Goal: Task Accomplishment & Management: Use online tool/utility

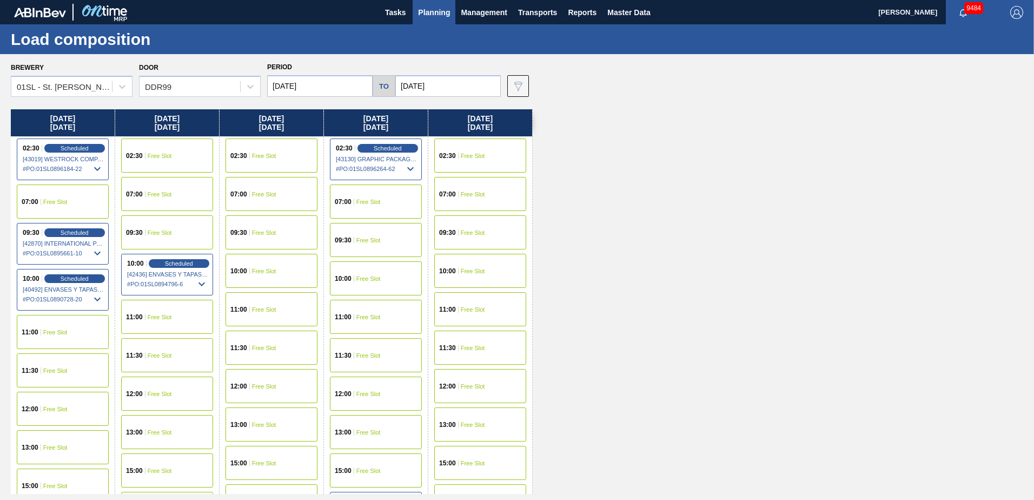
click at [422, 8] on span "Planning" at bounding box center [434, 12] width 32 height 13
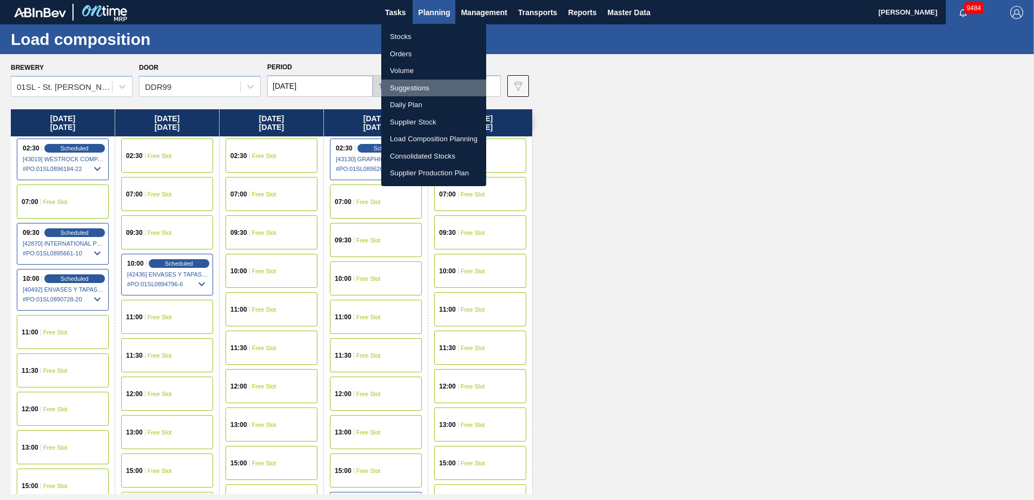
click at [421, 87] on li "Suggestions" at bounding box center [433, 88] width 105 height 17
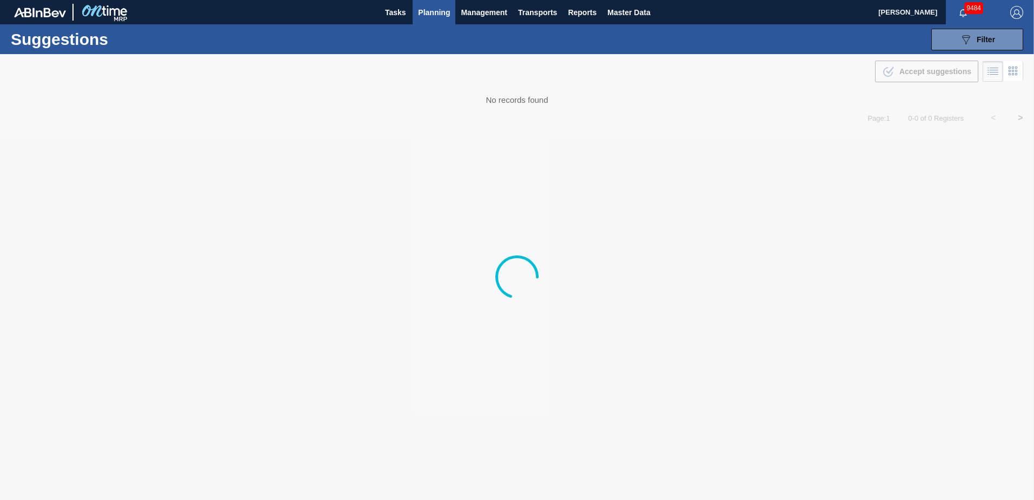
type from "[DATE]"
type to "[DATE]"
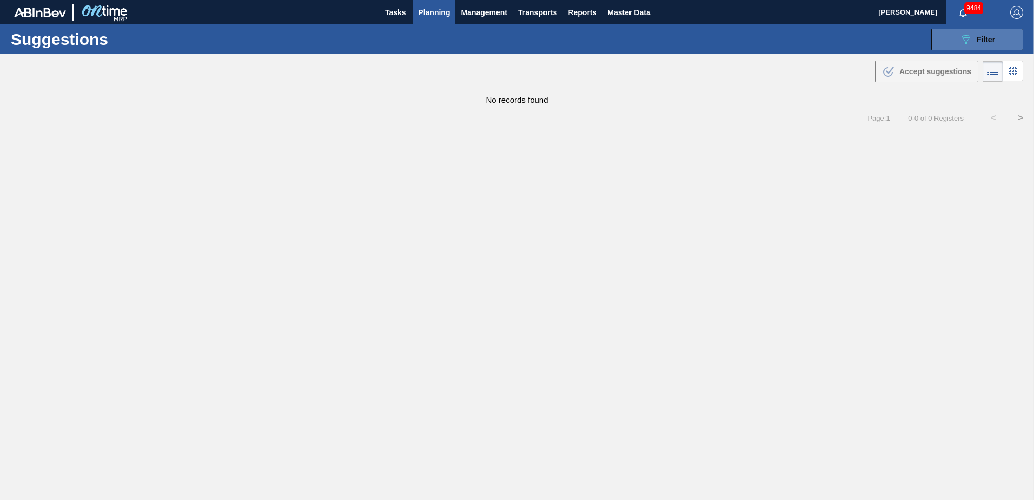
click at [974, 37] on div "089F7B8B-B2A5-4AFE-B5C0-19BA573D28AC Filter" at bounding box center [978, 39] width 36 height 13
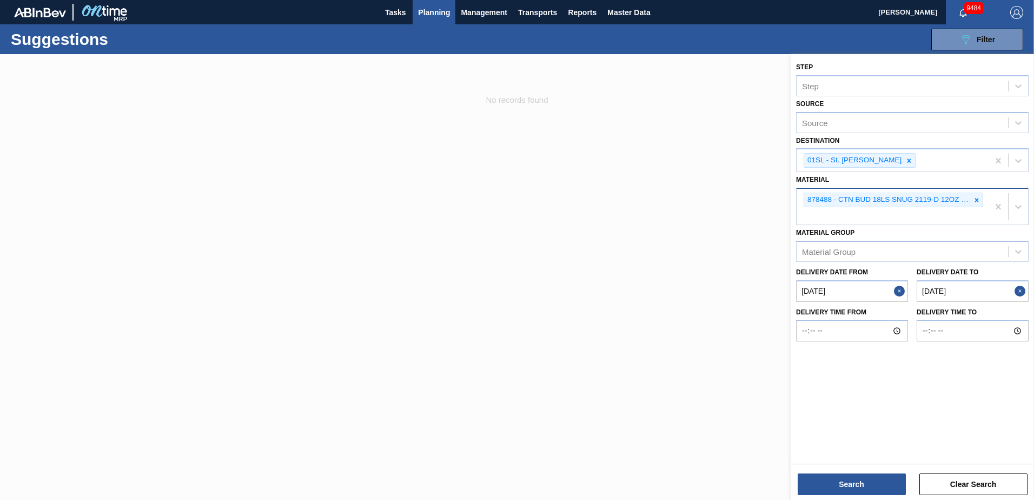
drag, startPoint x: 976, startPoint y: 204, endPoint x: 941, endPoint y: 191, distance: 37.5
click at [976, 203] on div at bounding box center [977, 200] width 12 height 14
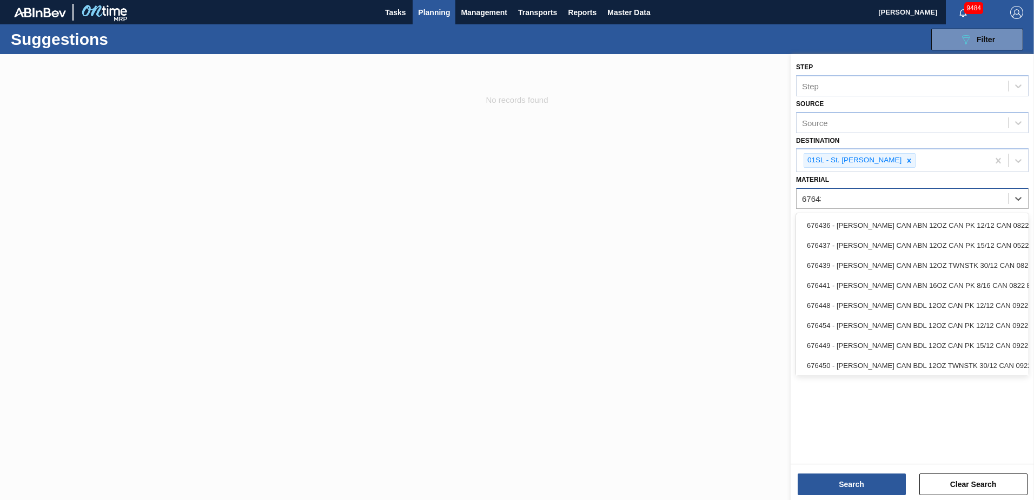
type input "676432"
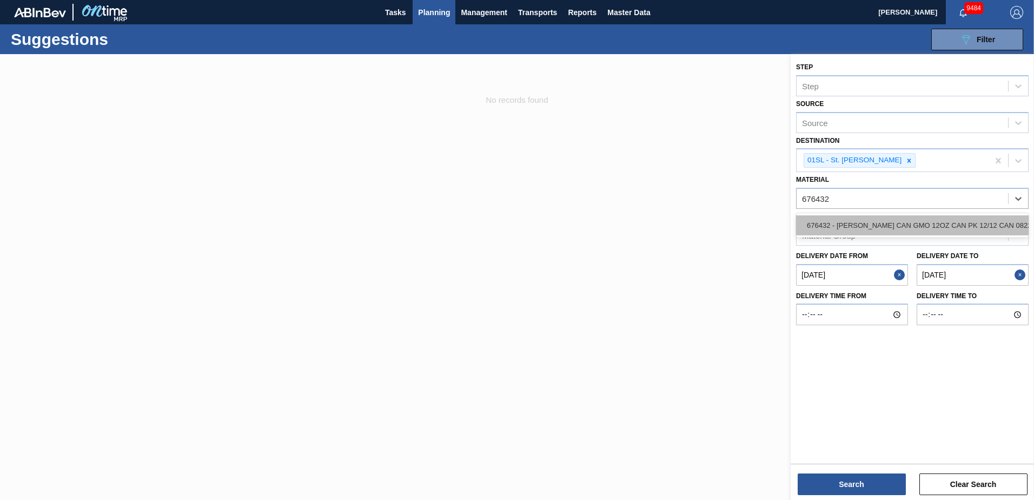
click at [953, 217] on div "676432 - [PERSON_NAME] CAN GMO 12OZ CAN PK 12/12 CAN 0822" at bounding box center [912, 225] width 233 height 20
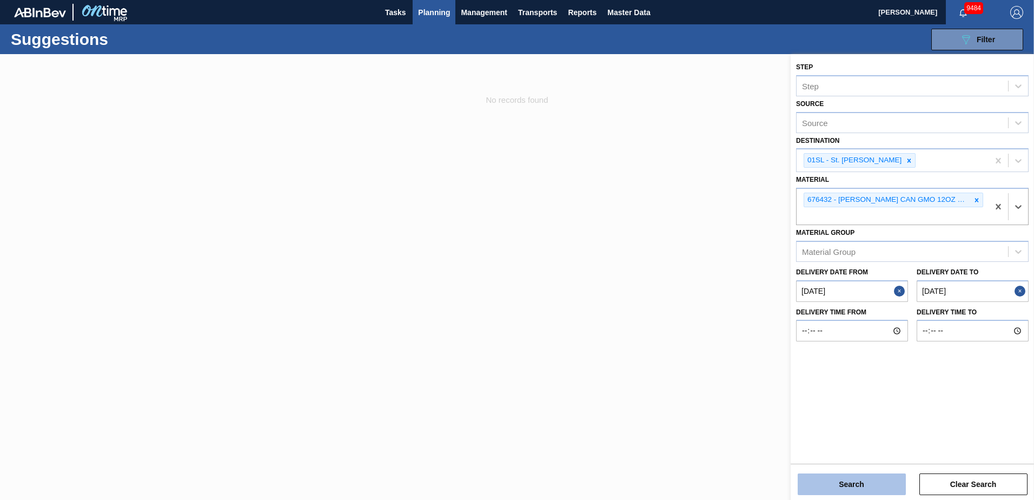
click at [854, 481] on button "Search" at bounding box center [852, 484] width 108 height 22
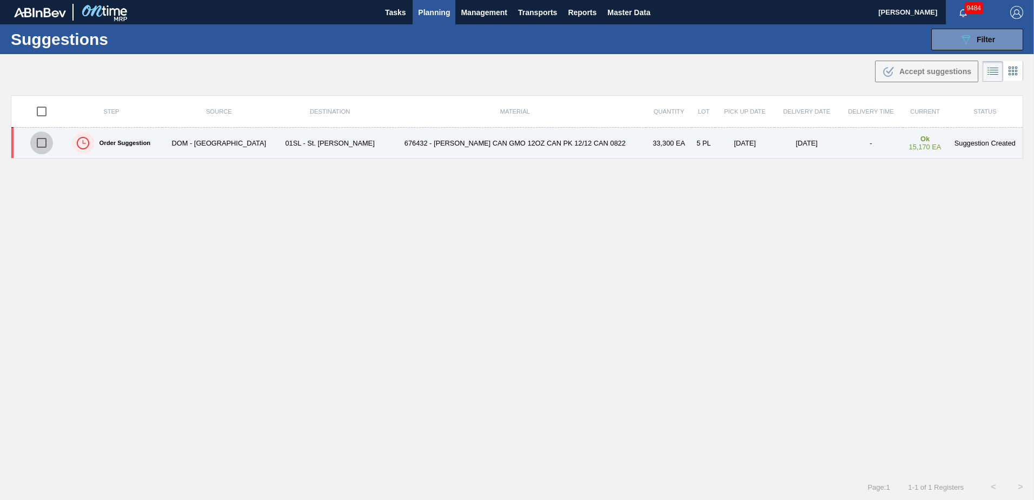
click at [51, 142] on input "checkbox" at bounding box center [41, 142] width 23 height 23
checkbox input "true"
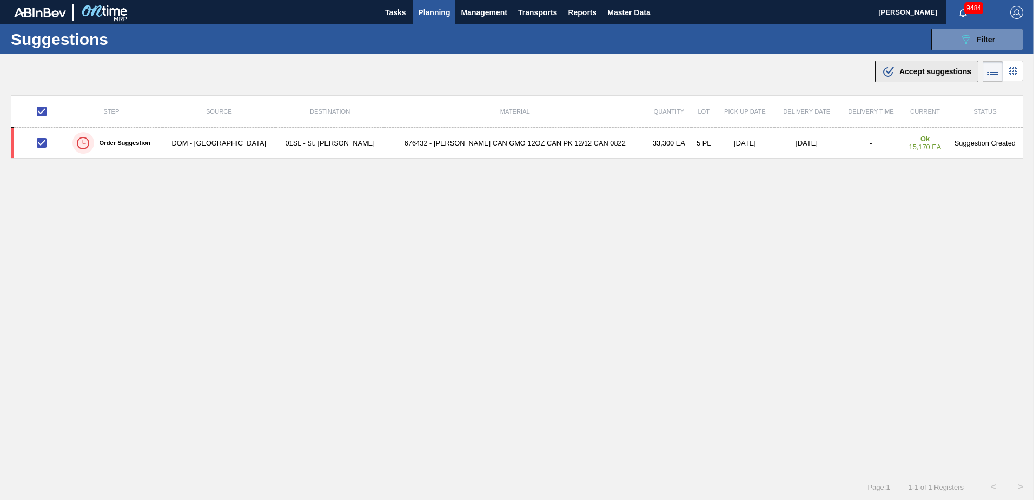
click at [924, 68] on span "Accept suggestions" at bounding box center [936, 71] width 72 height 9
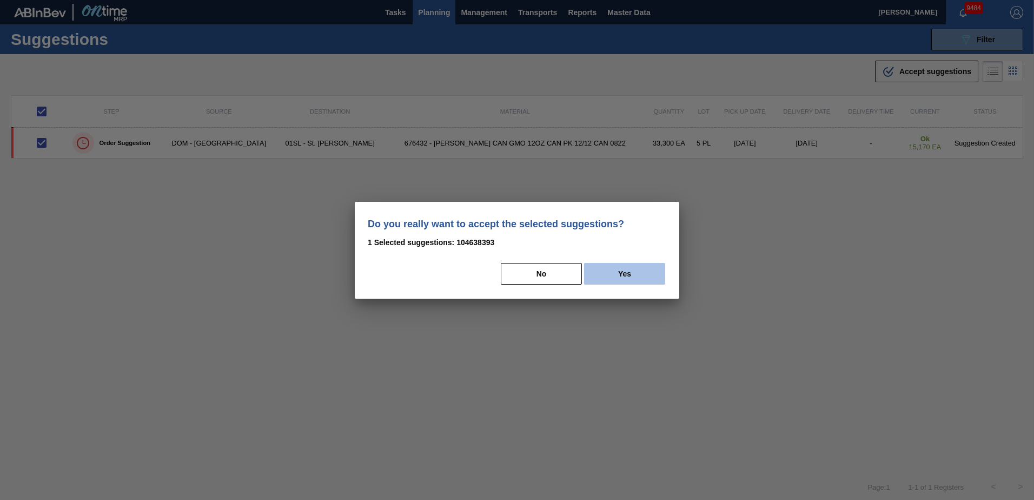
click at [618, 277] on button "Yes" at bounding box center [624, 274] width 81 height 22
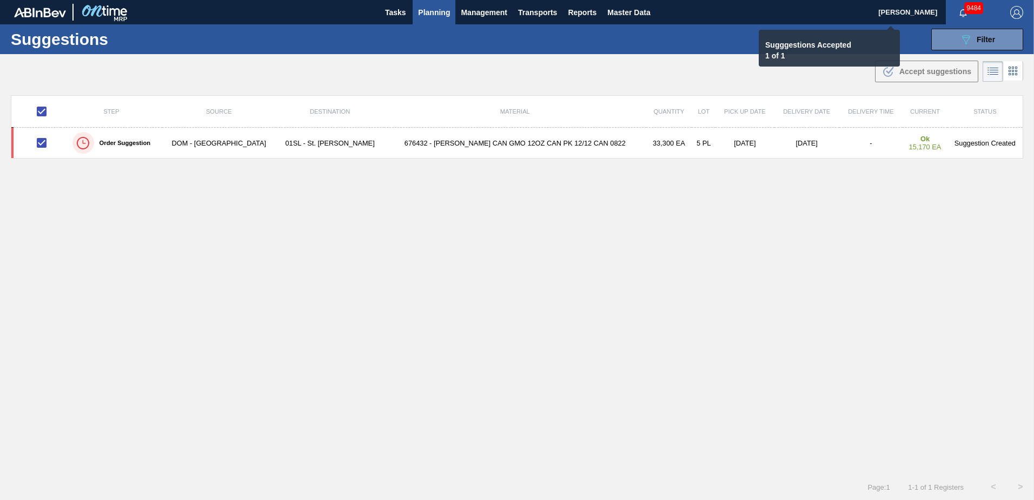
checkbox input "false"
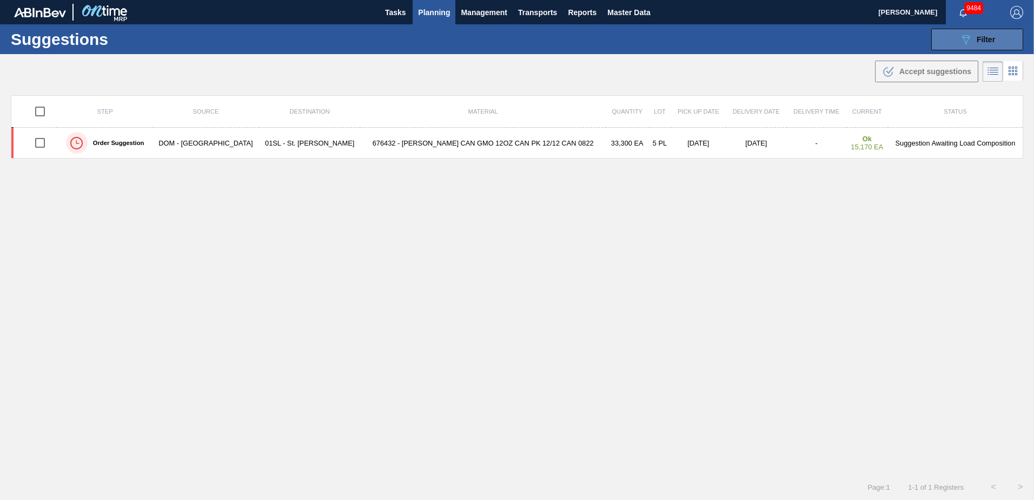
click at [969, 40] on icon "089F7B8B-B2A5-4AFE-B5C0-19BA573D28AC" at bounding box center [966, 39] width 13 height 13
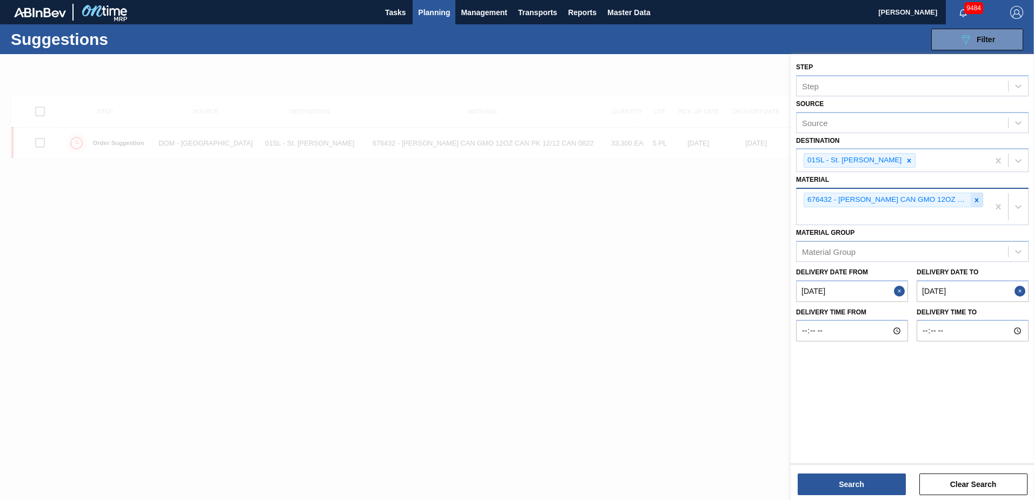
click at [974, 201] on icon at bounding box center [977, 200] width 8 height 8
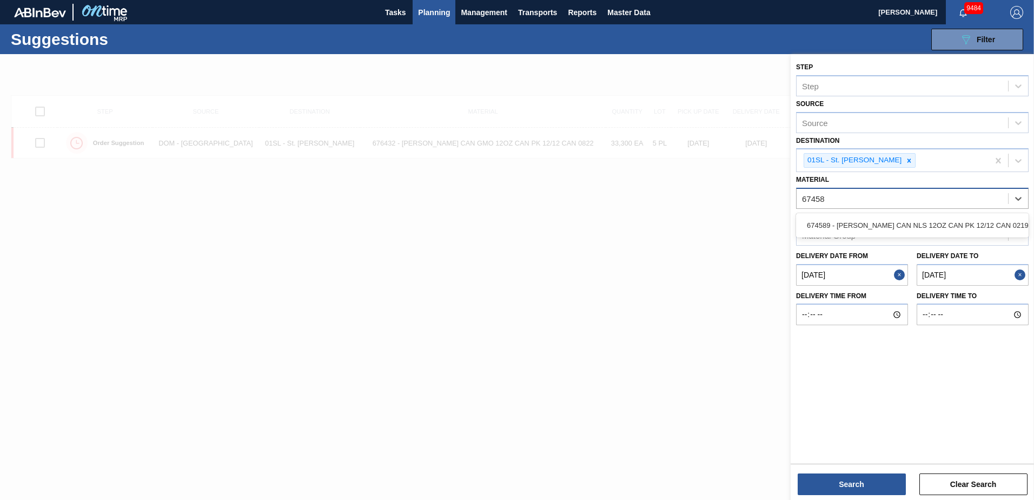
type input "674589"
click at [998, 226] on div "674589 - [PERSON_NAME] CAN NLS 12OZ CAN PK 12/12 CAN 0219" at bounding box center [912, 225] width 233 height 20
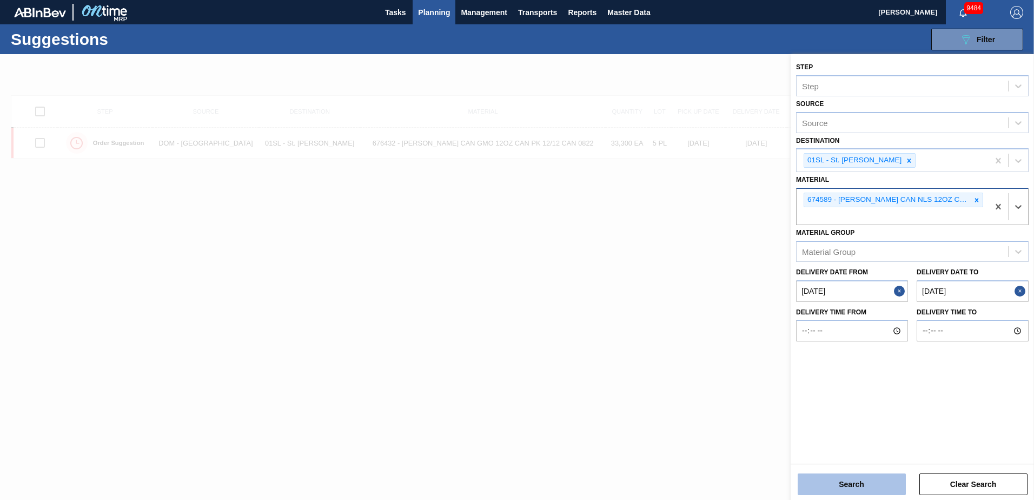
click at [877, 483] on button "Search" at bounding box center [852, 484] width 108 height 22
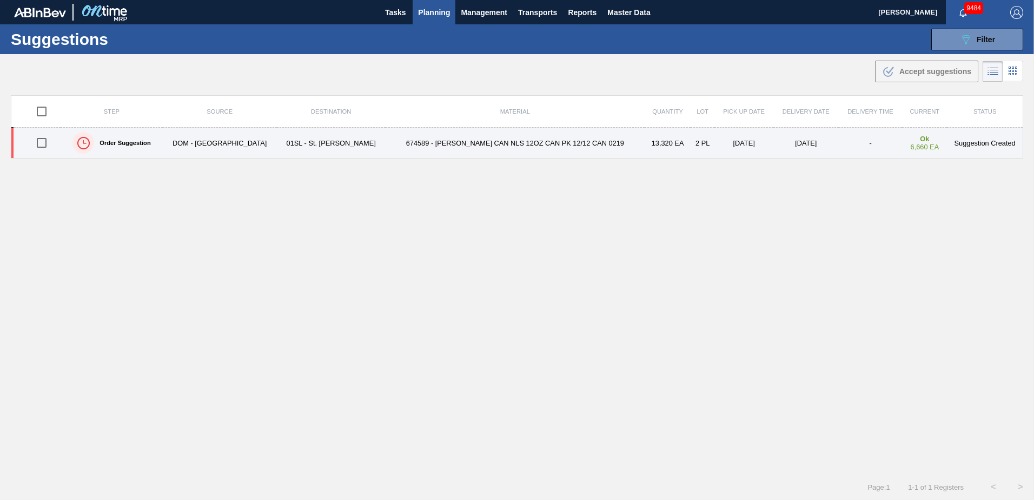
click at [46, 141] on input "checkbox" at bounding box center [41, 142] width 23 height 23
checkbox input "true"
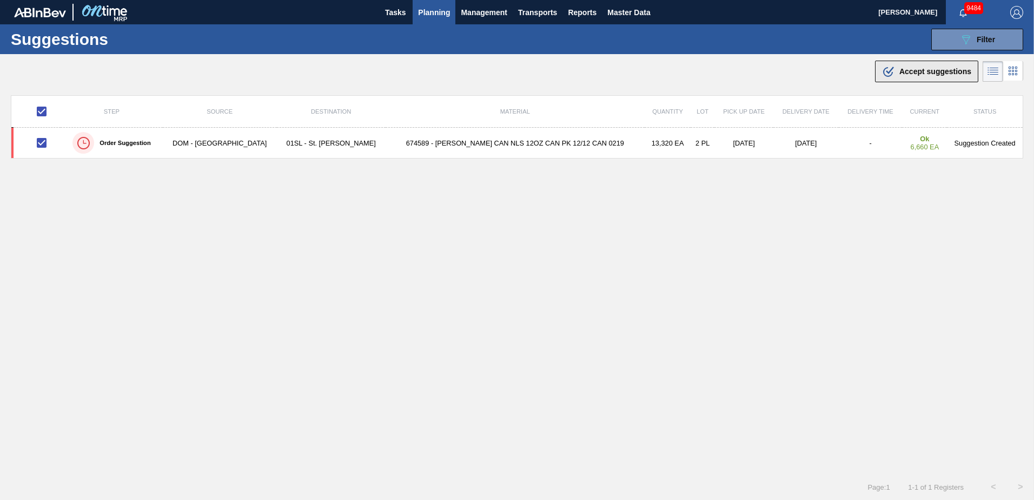
click at [900, 72] on span "Accept suggestions" at bounding box center [936, 71] width 72 height 9
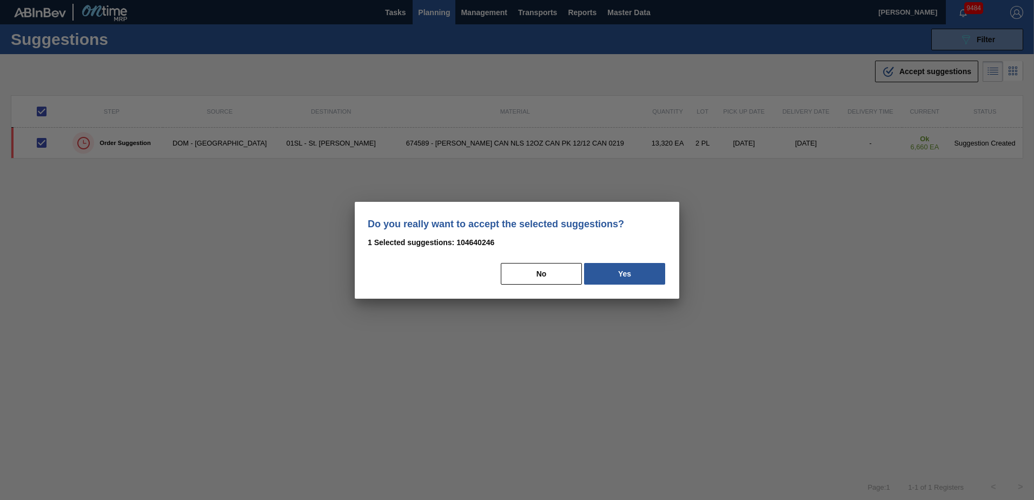
drag, startPoint x: 612, startPoint y: 282, endPoint x: 820, endPoint y: 281, distance: 208.3
click at [612, 282] on button "Yes" at bounding box center [624, 274] width 81 height 22
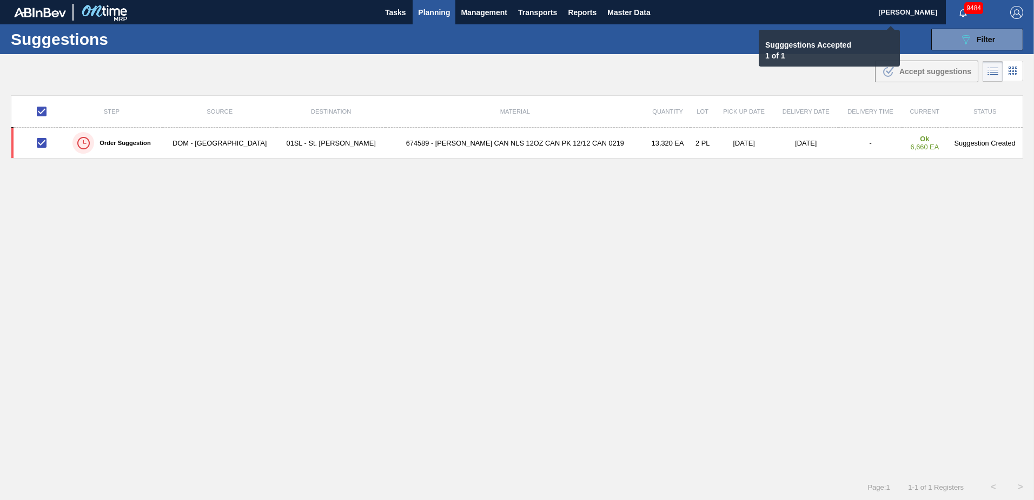
checkbox input "false"
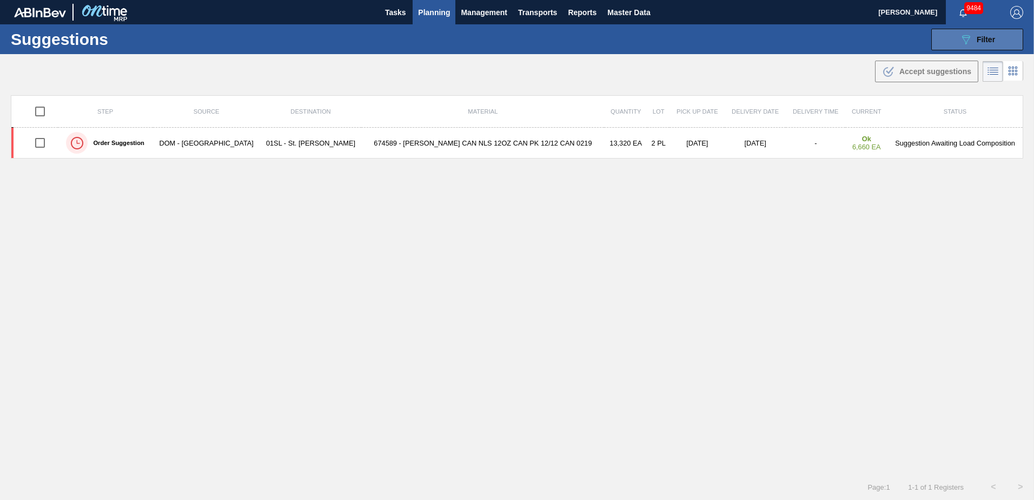
click at [954, 40] on button "089F7B8B-B2A5-4AFE-B5C0-19BA573D28AC Filter" at bounding box center [978, 40] width 92 height 22
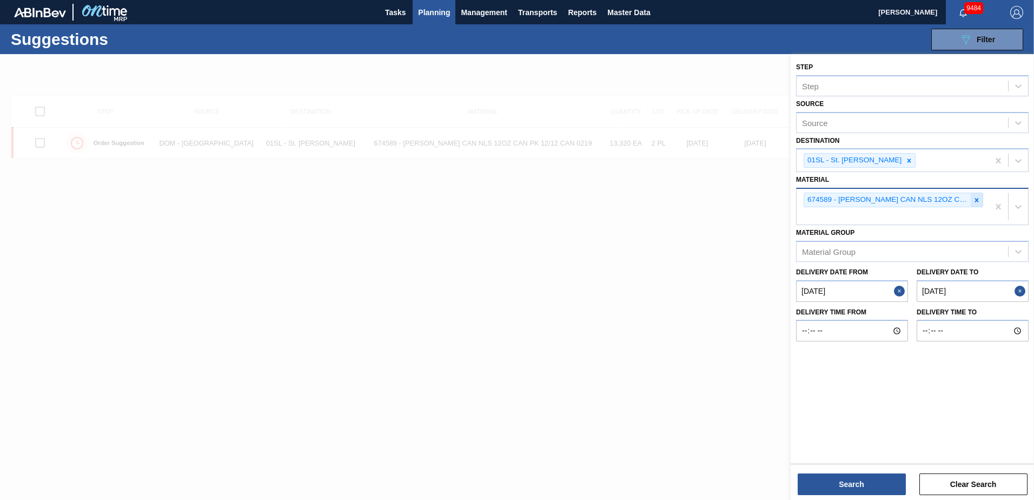
click at [979, 196] on icon at bounding box center [977, 200] width 8 height 8
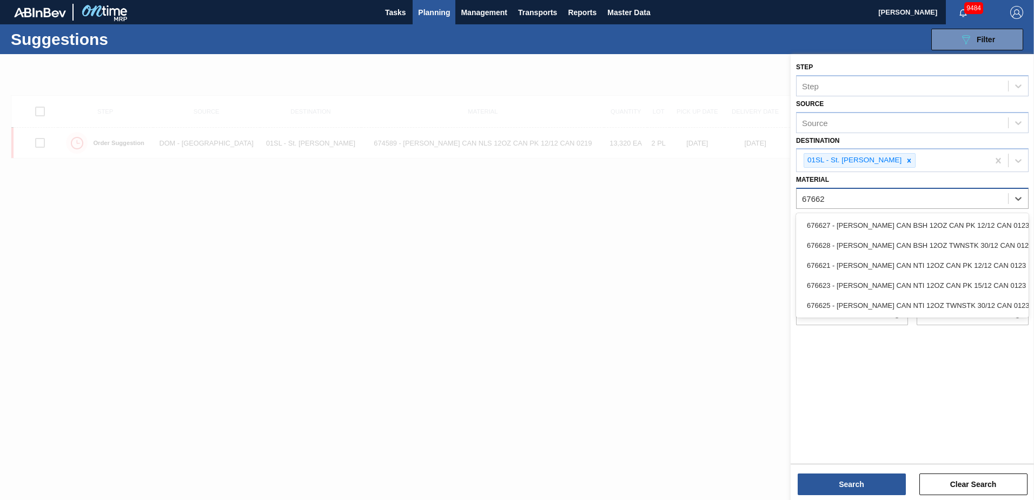
type input "676627"
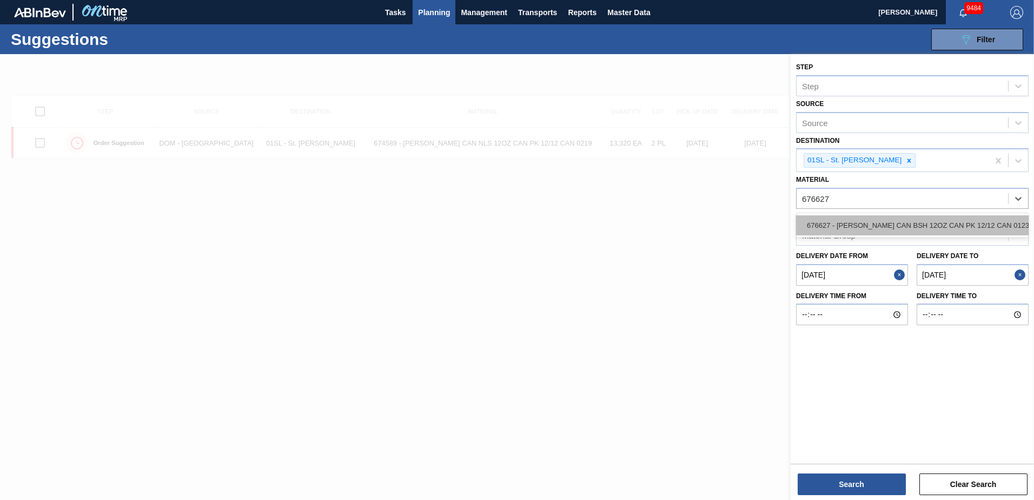
click at [937, 220] on div "676627 - [PERSON_NAME] CAN BSH 12OZ CAN PK 12/12 CAN 0123" at bounding box center [912, 225] width 233 height 20
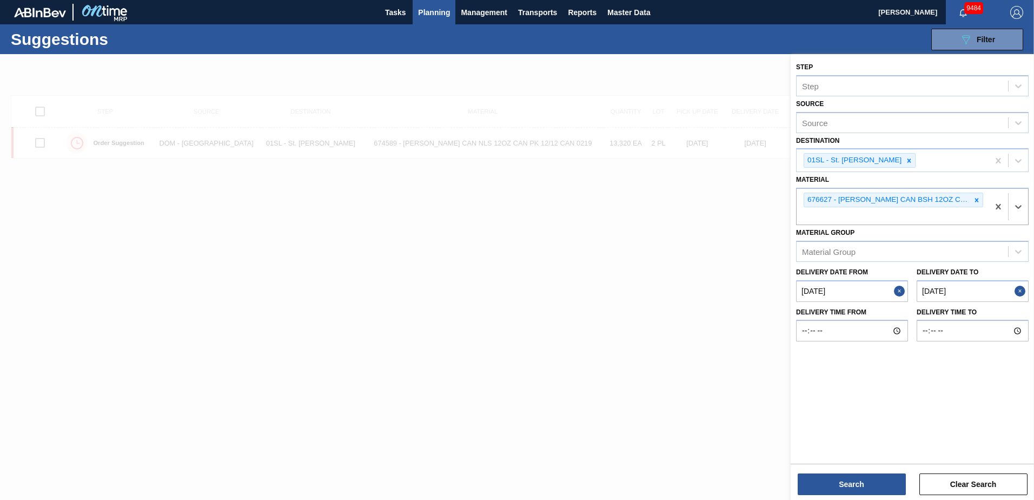
click at [838, 473] on div "Search Clear Search" at bounding box center [912, 479] width 243 height 30
click at [840, 485] on button "Search" at bounding box center [852, 484] width 108 height 22
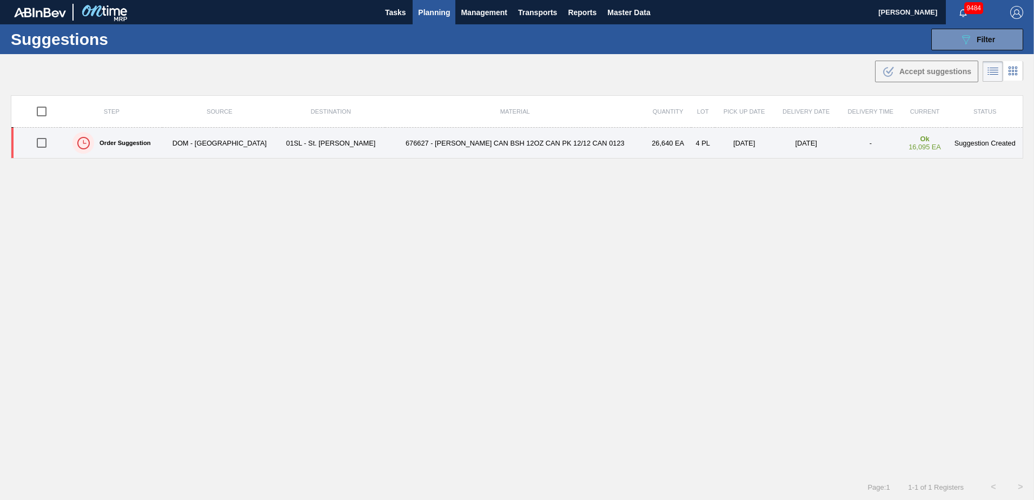
click at [47, 140] on input "checkbox" at bounding box center [41, 142] width 23 height 23
checkbox input "true"
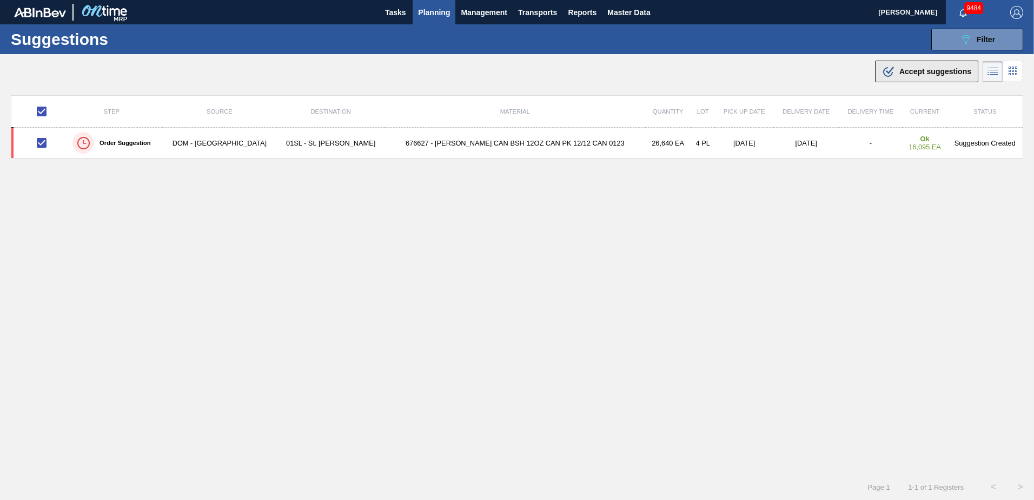
click at [919, 69] on span "Accept suggestions" at bounding box center [936, 71] width 72 height 9
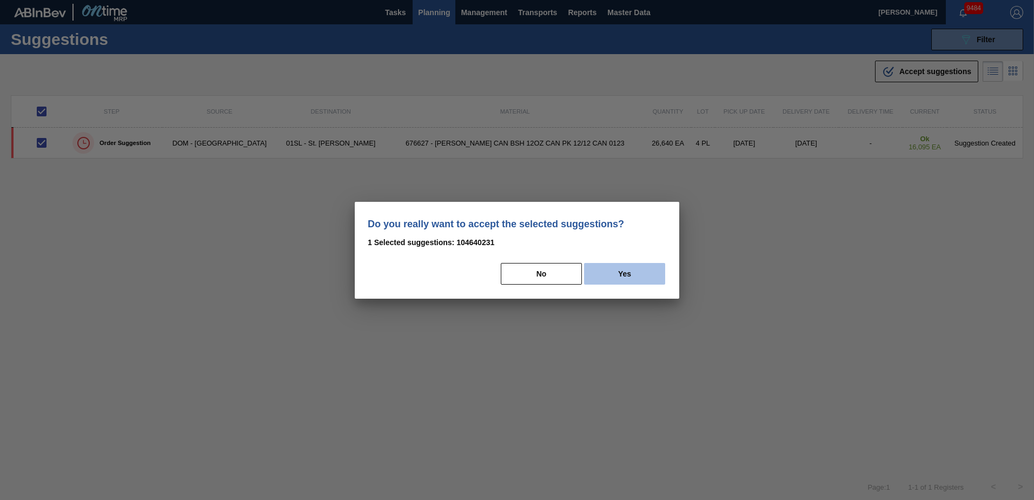
click at [646, 271] on button "Yes" at bounding box center [624, 274] width 81 height 22
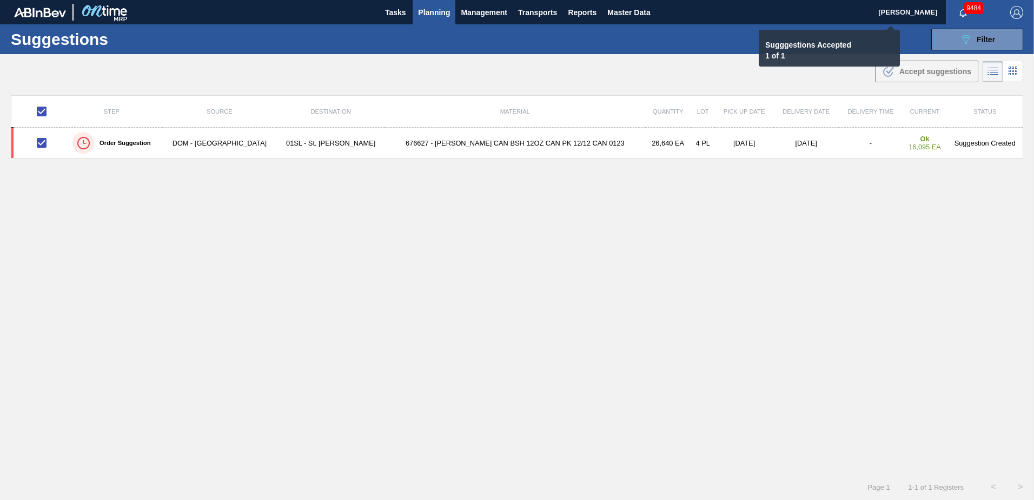
checkbox input "false"
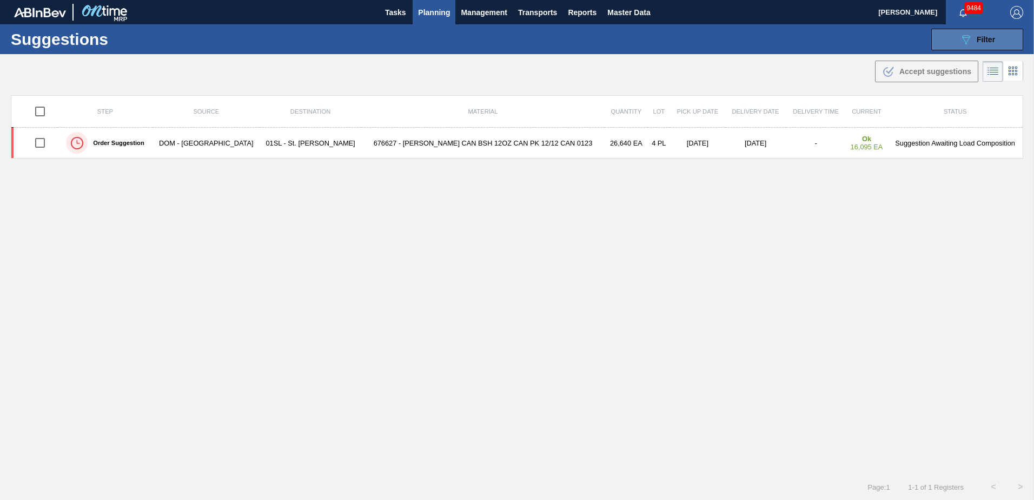
click at [968, 31] on button "089F7B8B-B2A5-4AFE-B5C0-19BA573D28AC Filter" at bounding box center [978, 40] width 92 height 22
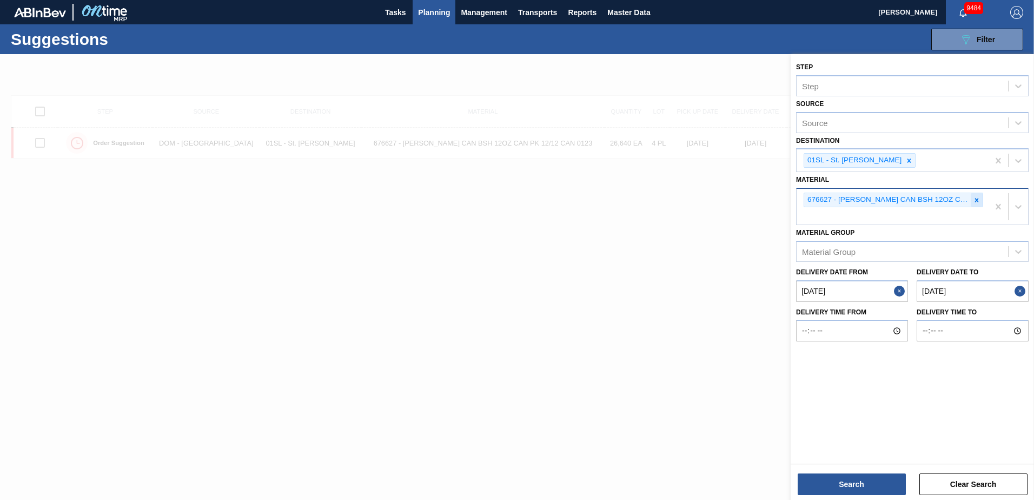
click at [979, 195] on div at bounding box center [977, 200] width 12 height 14
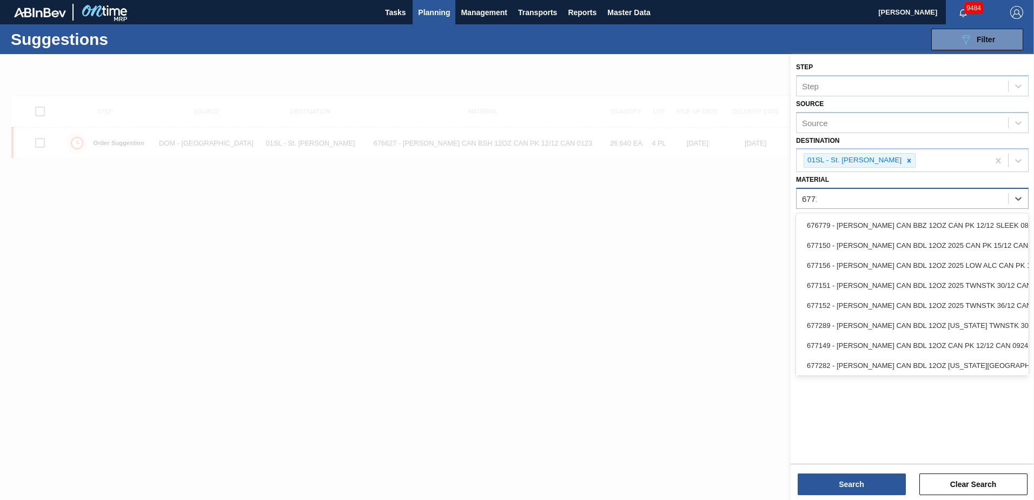
type input "677164"
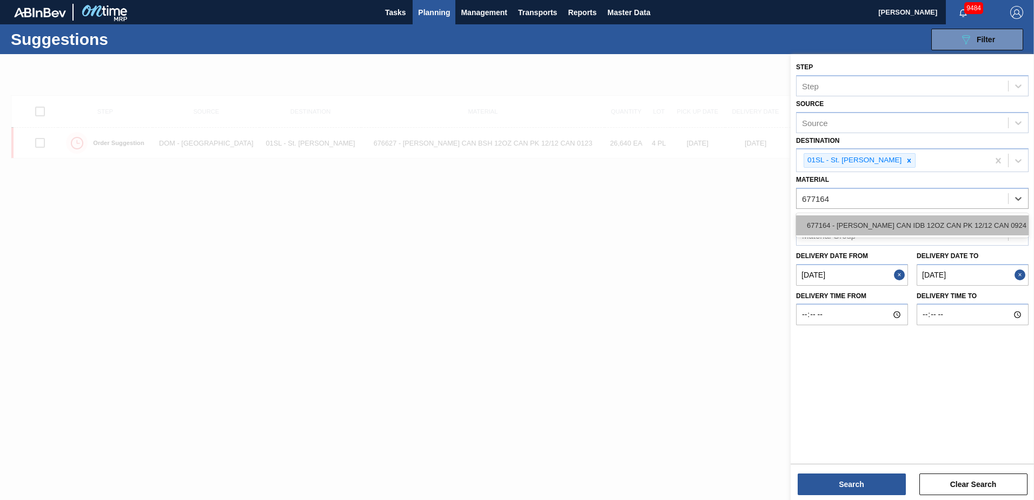
click at [962, 218] on div "677164 - [PERSON_NAME] CAN IDB 12OZ CAN PK 12/12 CAN 0924" at bounding box center [912, 225] width 233 height 20
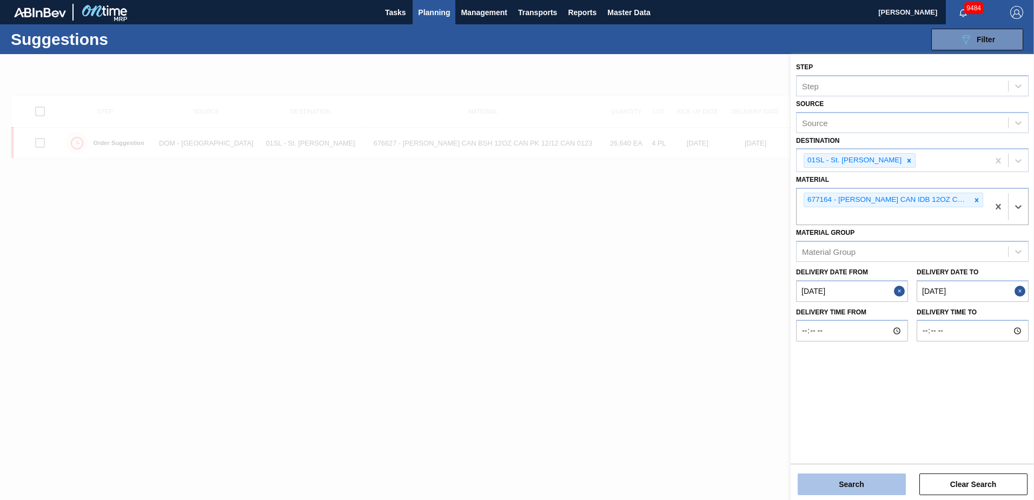
click at [861, 484] on button "Search" at bounding box center [852, 484] width 108 height 22
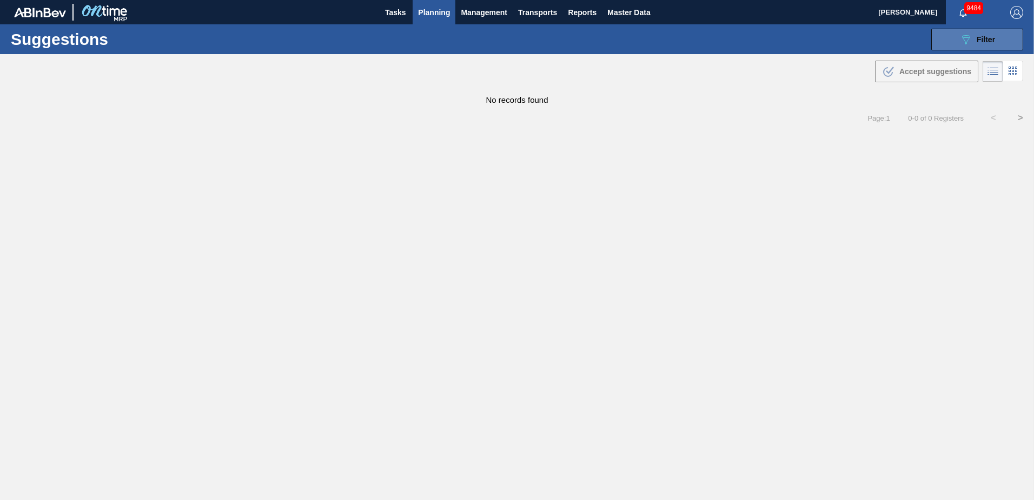
click at [965, 37] on icon "089F7B8B-B2A5-4AFE-B5C0-19BA573D28AC" at bounding box center [966, 39] width 13 height 13
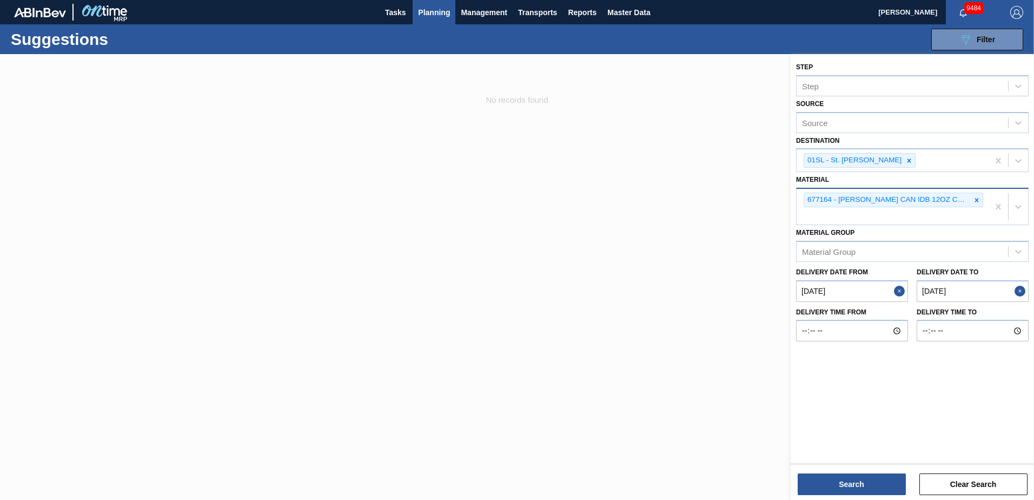
click at [980, 203] on icon at bounding box center [977, 200] width 8 height 8
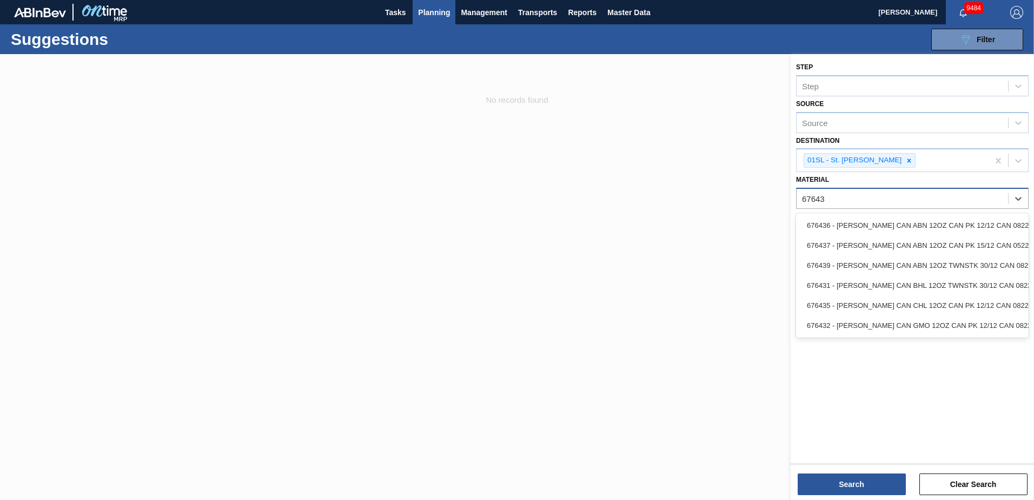
type input "676436"
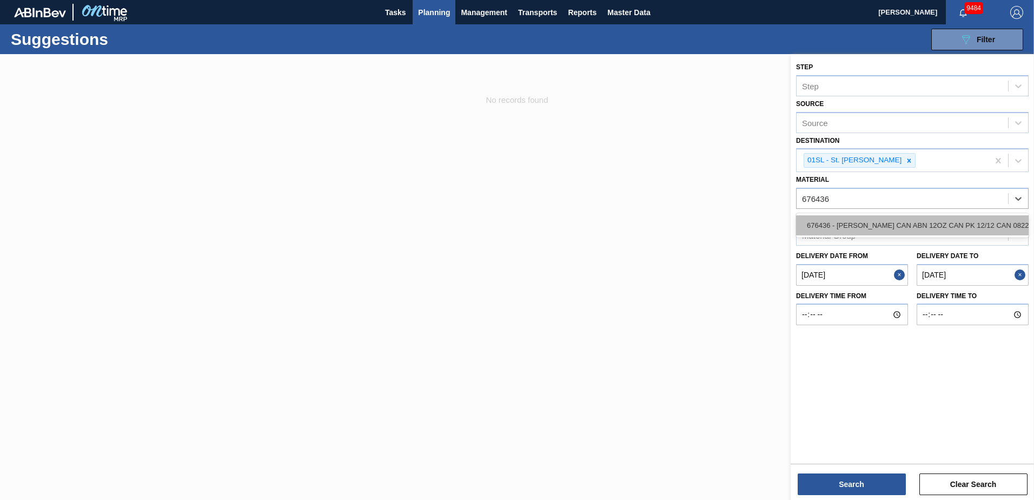
click at [977, 221] on div "676436 - [PERSON_NAME] CAN ABN 12OZ CAN PK 12/12 CAN 0822" at bounding box center [912, 225] width 233 height 20
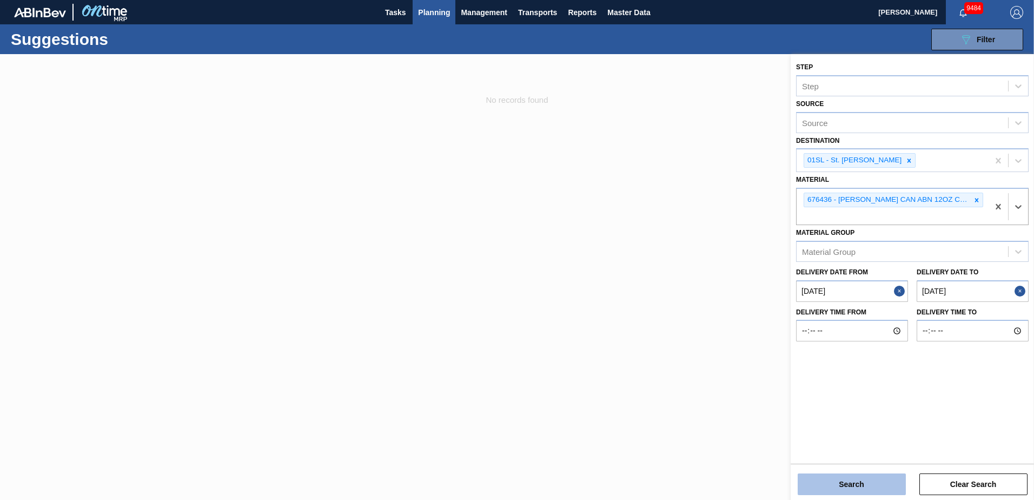
click at [860, 476] on button "Search" at bounding box center [852, 484] width 108 height 22
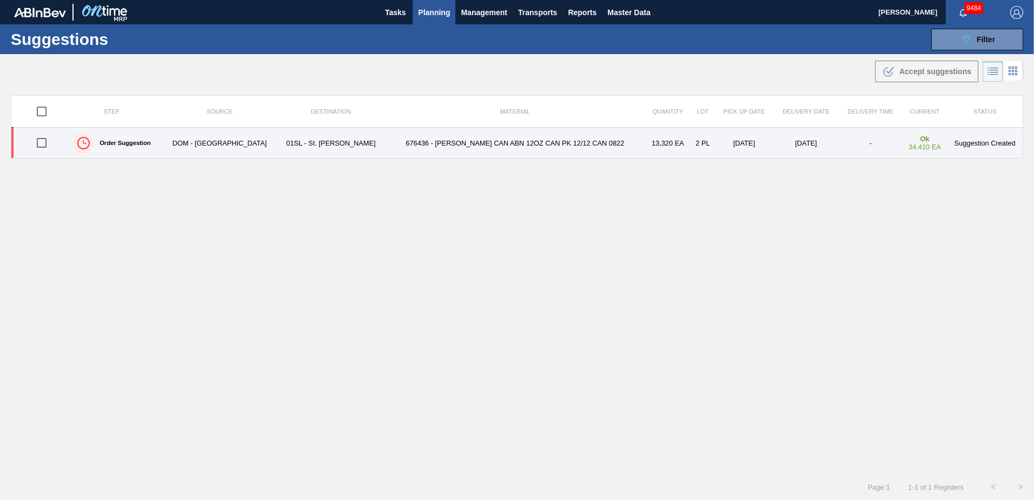
click at [46, 141] on input "checkbox" at bounding box center [41, 142] width 23 height 23
checkbox input "true"
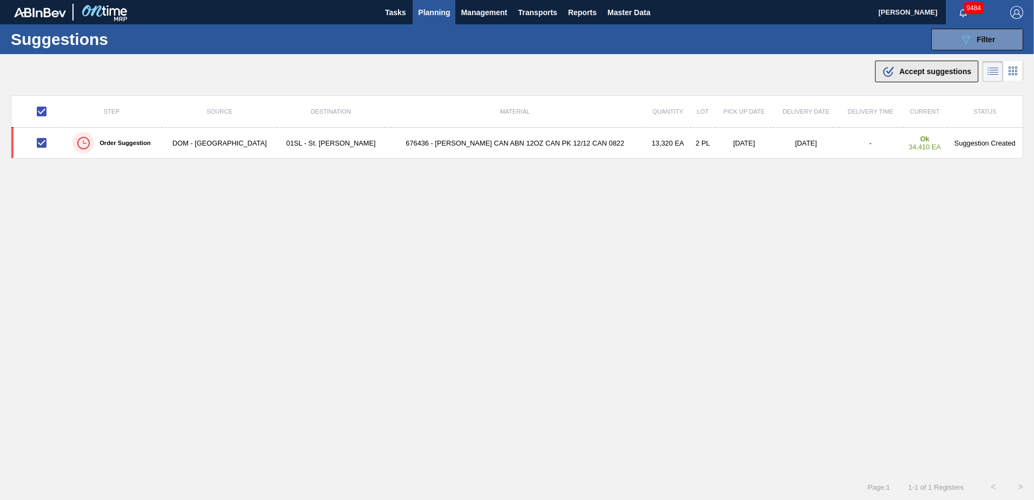
click at [928, 63] on button ".b{fill:var(--color-action-default)} Accept suggestions" at bounding box center [926, 72] width 103 height 22
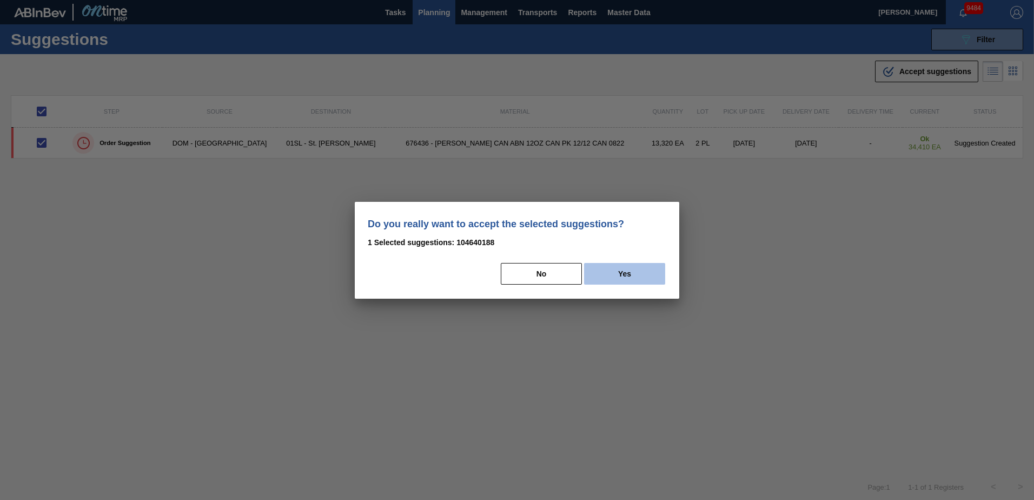
click at [607, 272] on button "Yes" at bounding box center [624, 274] width 81 height 22
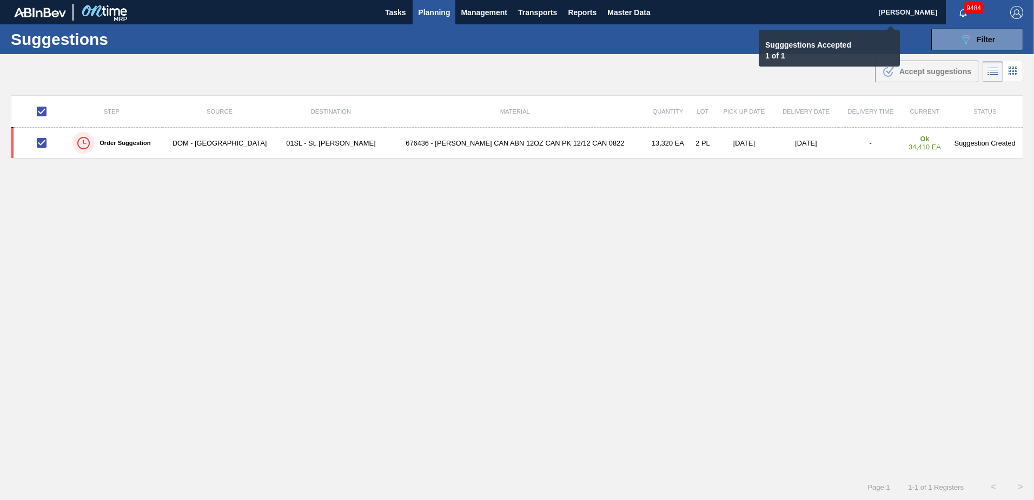
checkbox input "false"
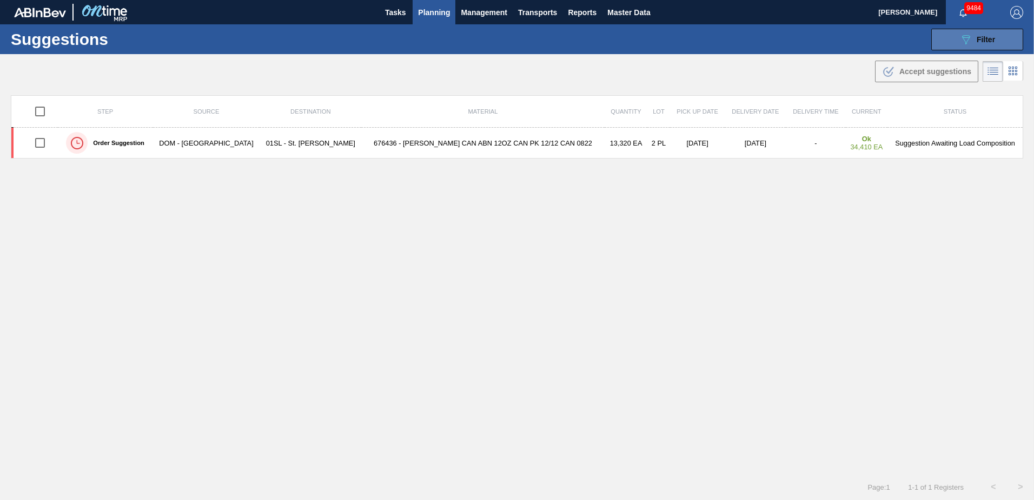
click at [952, 37] on button "089F7B8B-B2A5-4AFE-B5C0-19BA573D28AC Filter" at bounding box center [978, 40] width 92 height 22
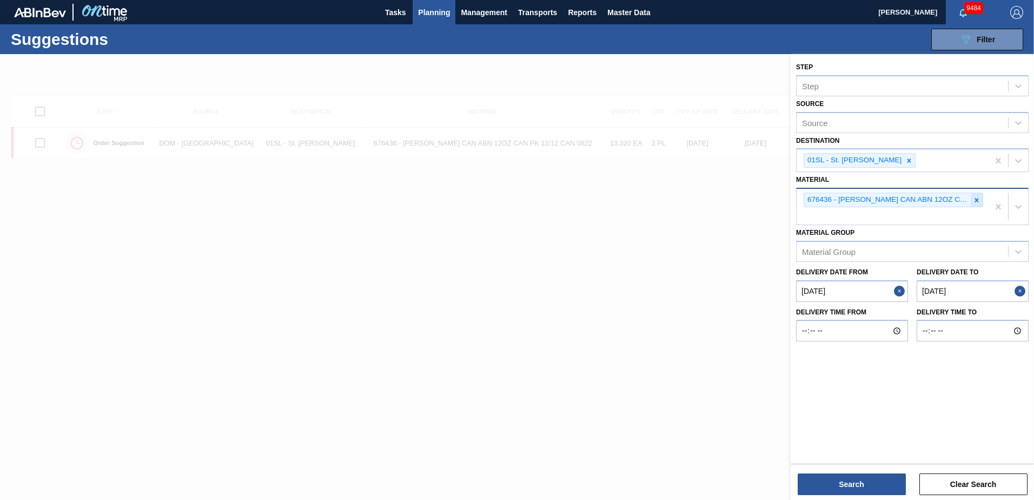
click at [974, 196] on div at bounding box center [977, 200] width 12 height 14
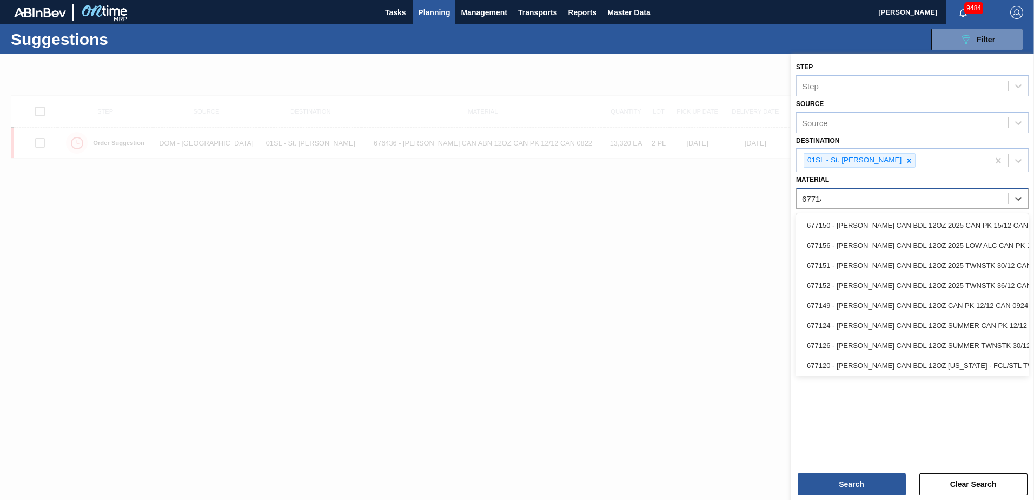
type input "677149"
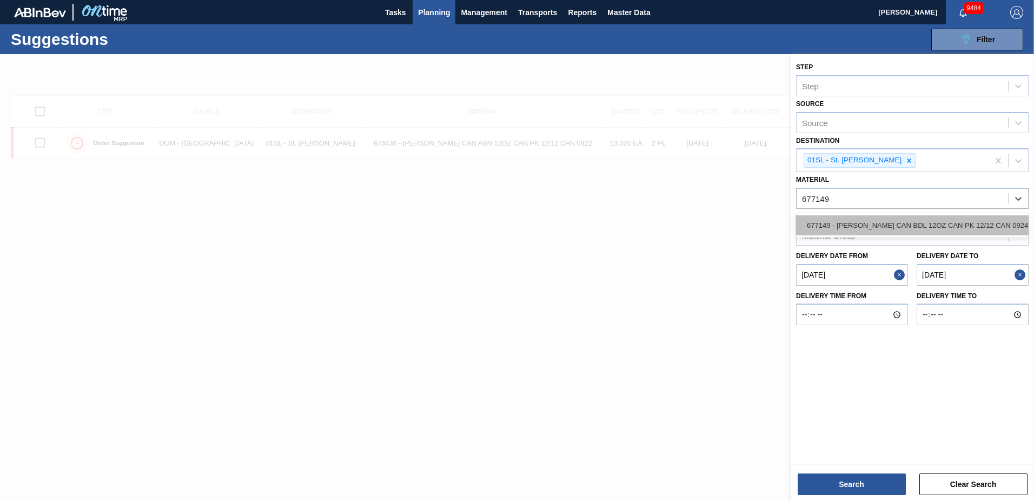
click at [953, 221] on div "677149 - [PERSON_NAME] CAN BDL 12OZ CAN PK 12/12 CAN 0924" at bounding box center [912, 225] width 233 height 20
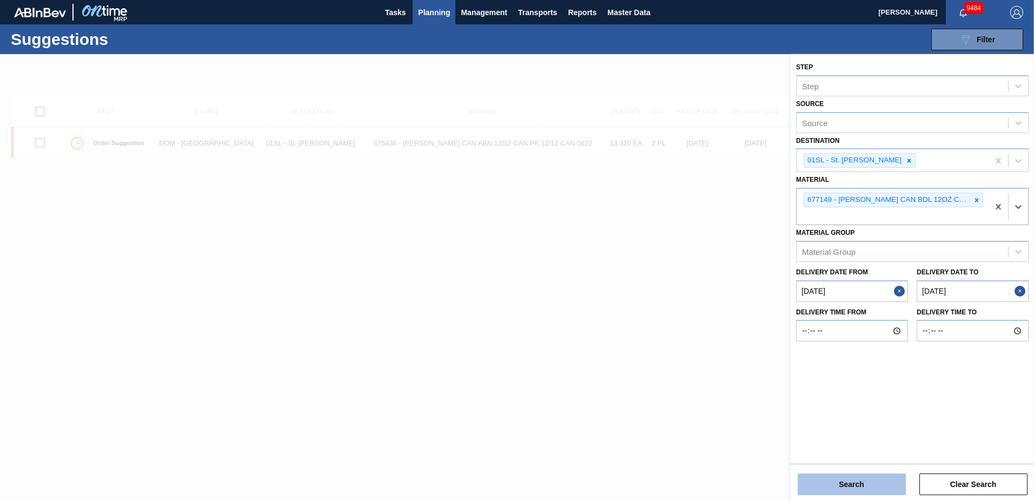
click at [871, 481] on button "Search" at bounding box center [852, 484] width 108 height 22
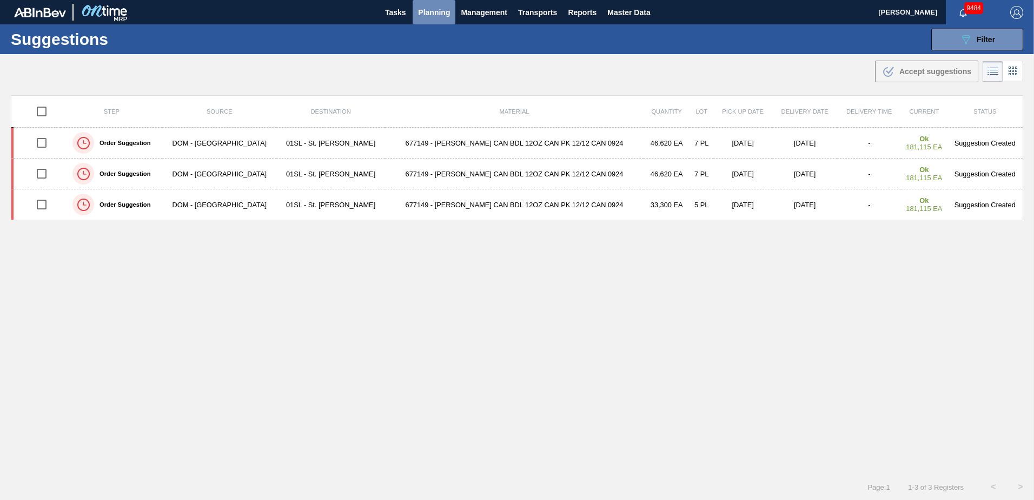
click at [437, 14] on span "Planning" at bounding box center [434, 12] width 32 height 13
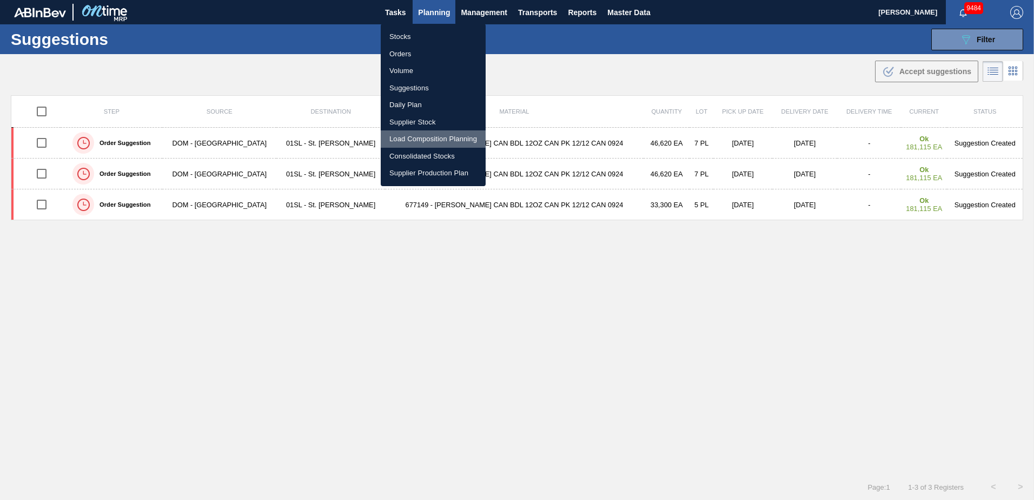
click at [412, 141] on li "Load Composition Planning" at bounding box center [433, 138] width 105 height 17
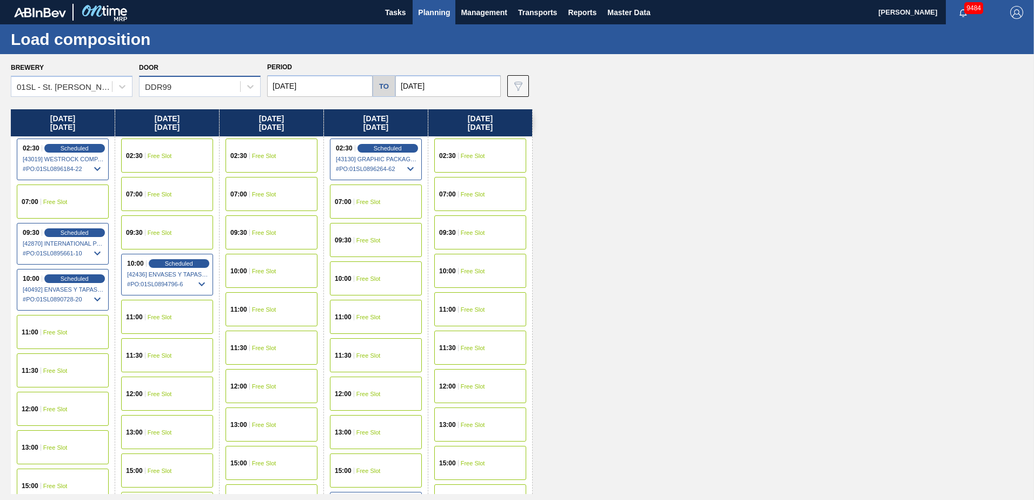
click at [235, 85] on div "DDR99" at bounding box center [190, 87] width 101 height 16
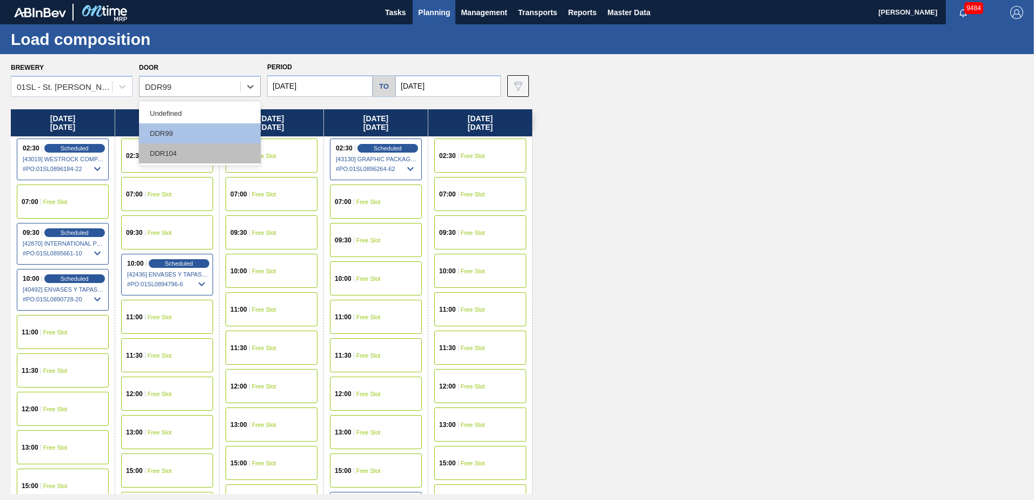
click at [203, 146] on div "DDR104" at bounding box center [200, 153] width 122 height 20
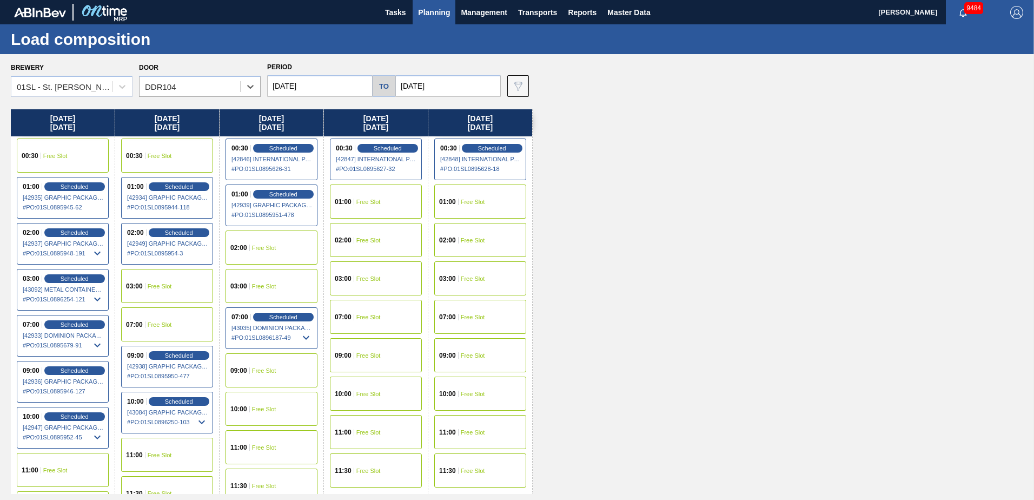
click at [376, 321] on div "07:00 Free Slot" at bounding box center [376, 317] width 92 height 34
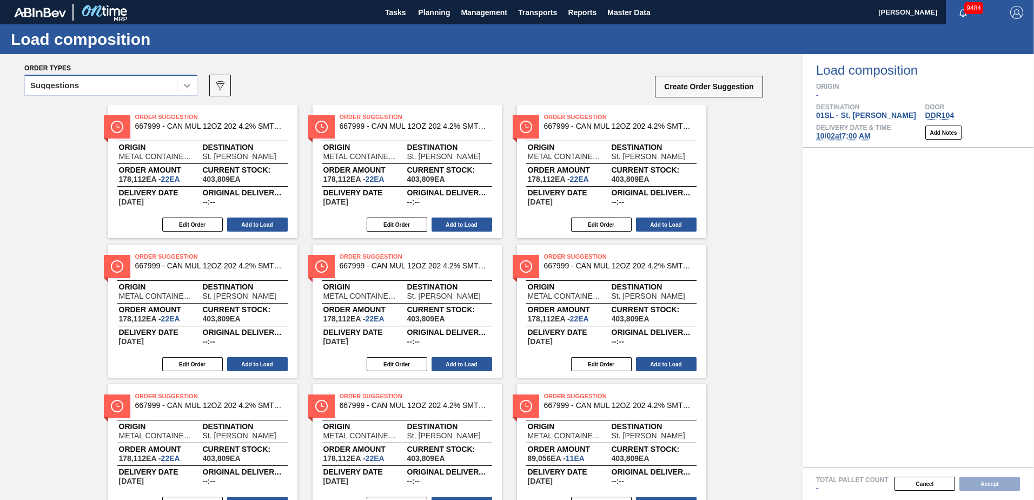
click at [187, 90] on icon at bounding box center [187, 85] width 11 height 11
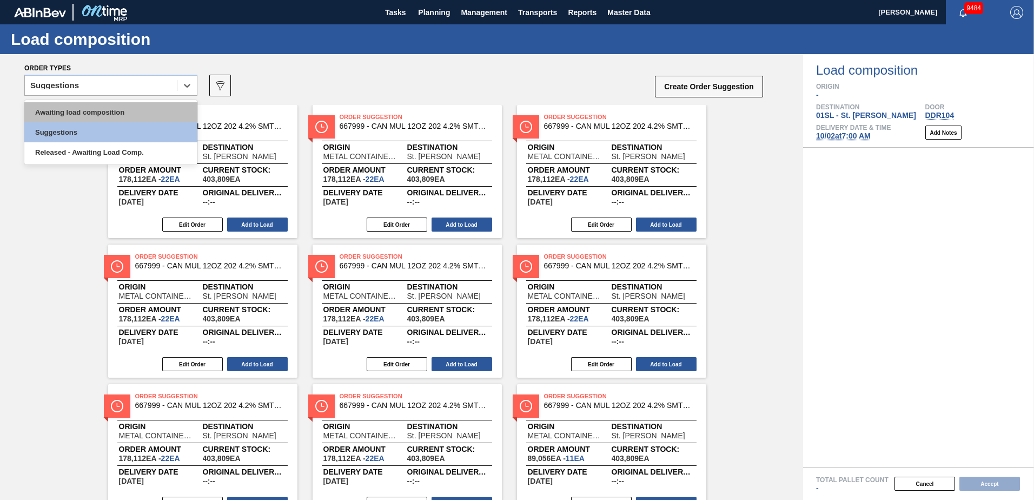
click at [153, 118] on div "Awaiting load composition" at bounding box center [110, 112] width 173 height 20
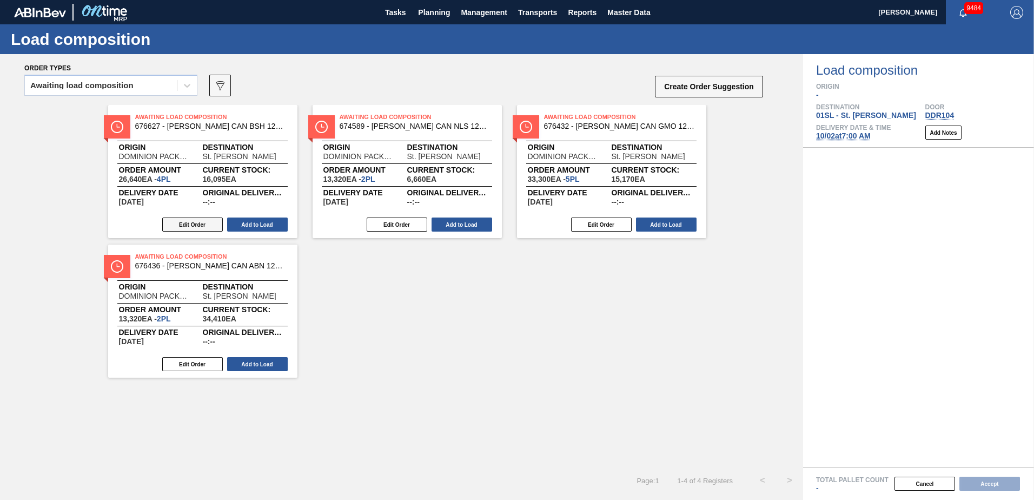
click at [187, 223] on button "Edit Order" at bounding box center [192, 224] width 61 height 14
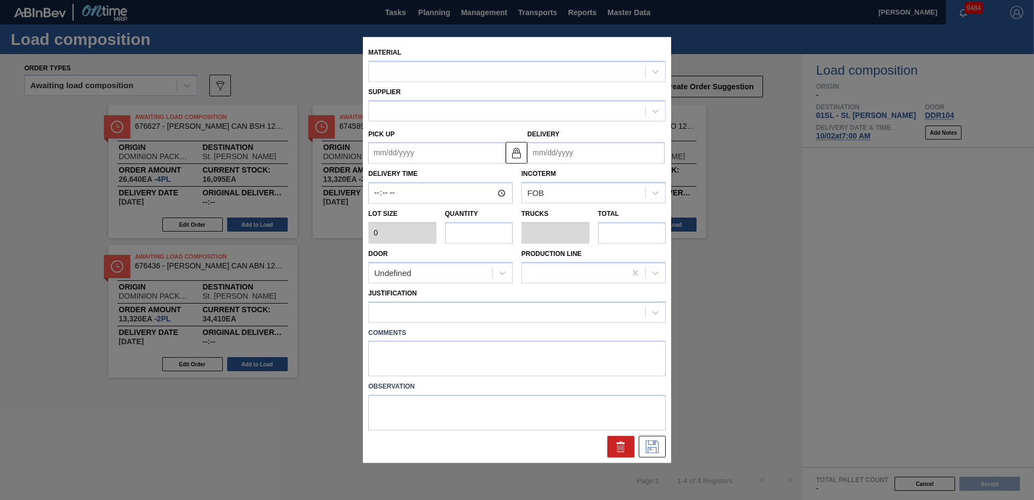
type input "6,660"
type input "4"
type input "0.154"
type input "26,640"
type up "[DATE]"
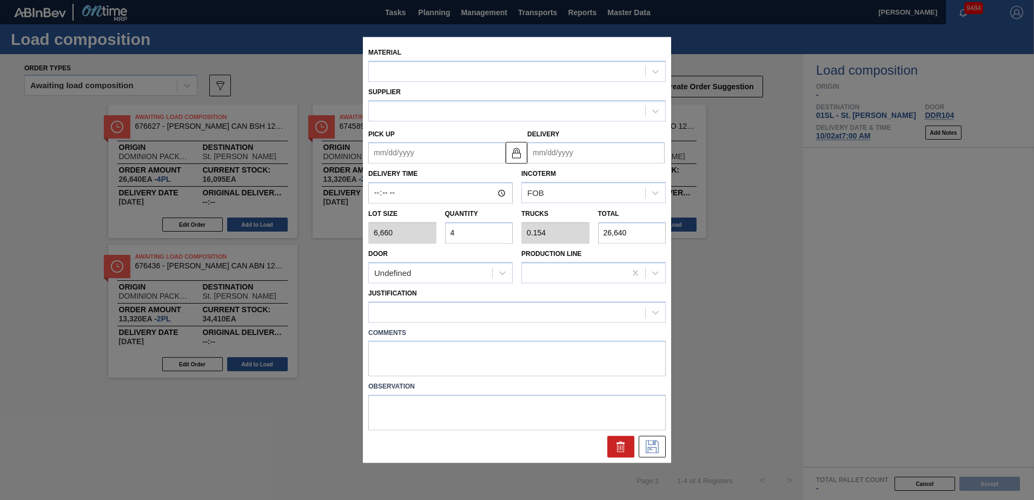
type input "[DATE]"
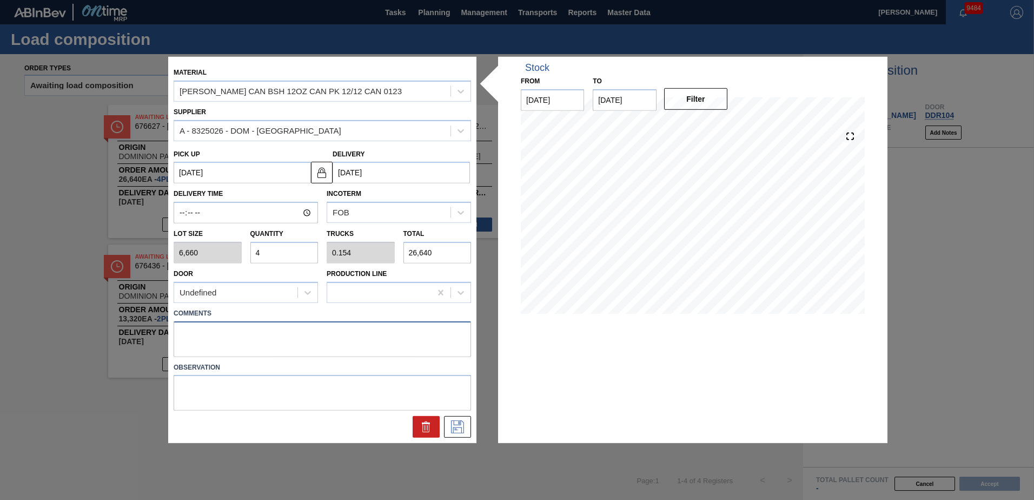
click at [197, 335] on textarea at bounding box center [323, 339] width 298 height 36
type textarea "l"
click at [212, 334] on textarea at bounding box center [323, 339] width 298 height 36
type textarea "live unload"
click at [460, 430] on icon at bounding box center [457, 426] width 17 height 13
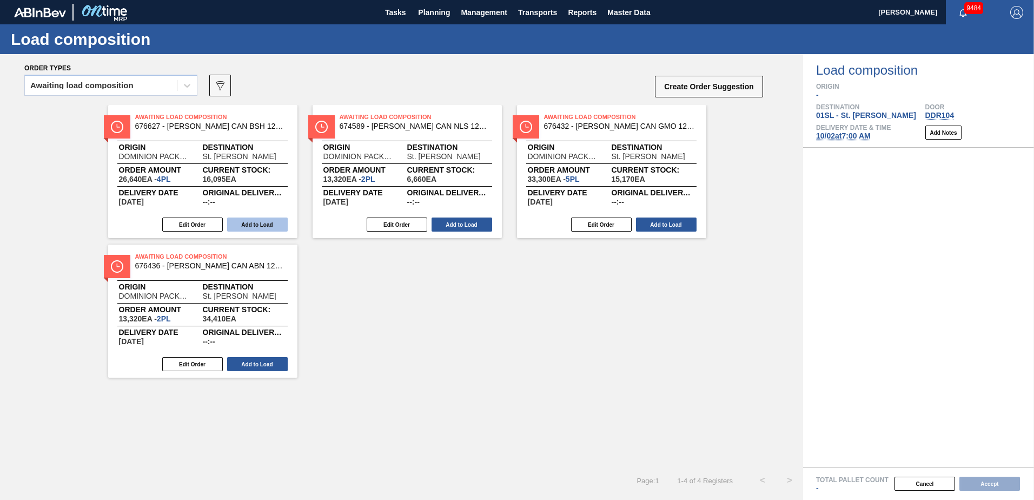
click at [257, 230] on button "Add to Load" at bounding box center [257, 224] width 61 height 14
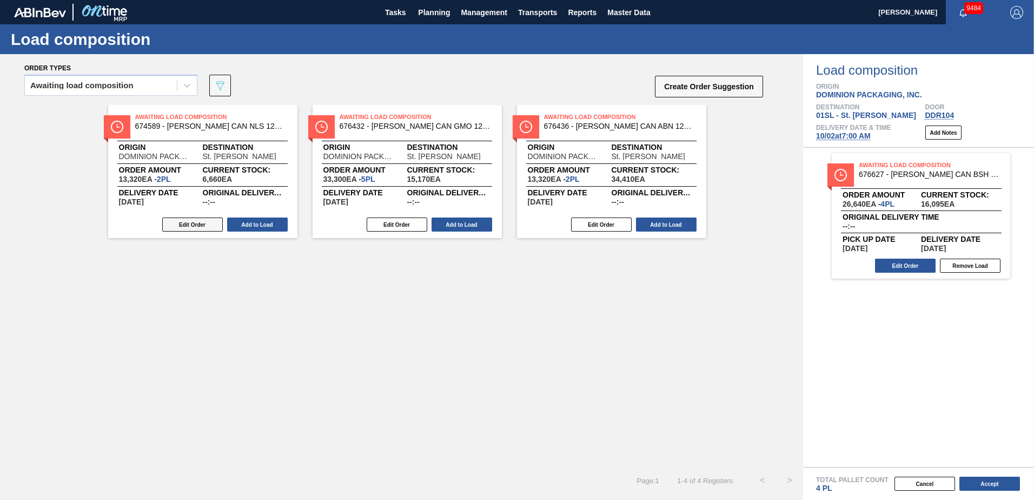
click at [189, 224] on button "Edit Order" at bounding box center [192, 224] width 61 height 14
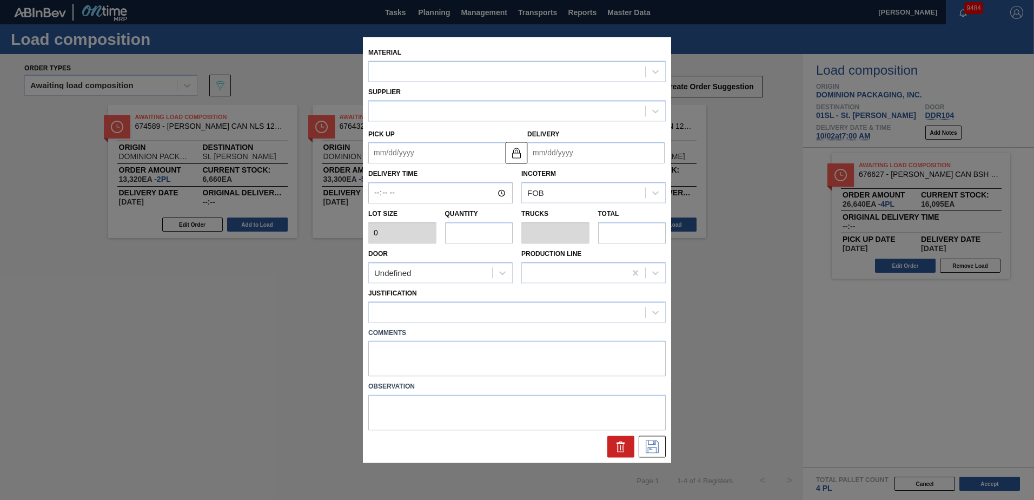
type input "6,660"
type input "2"
type input "0.077"
type input "13,320"
type up "[DATE]"
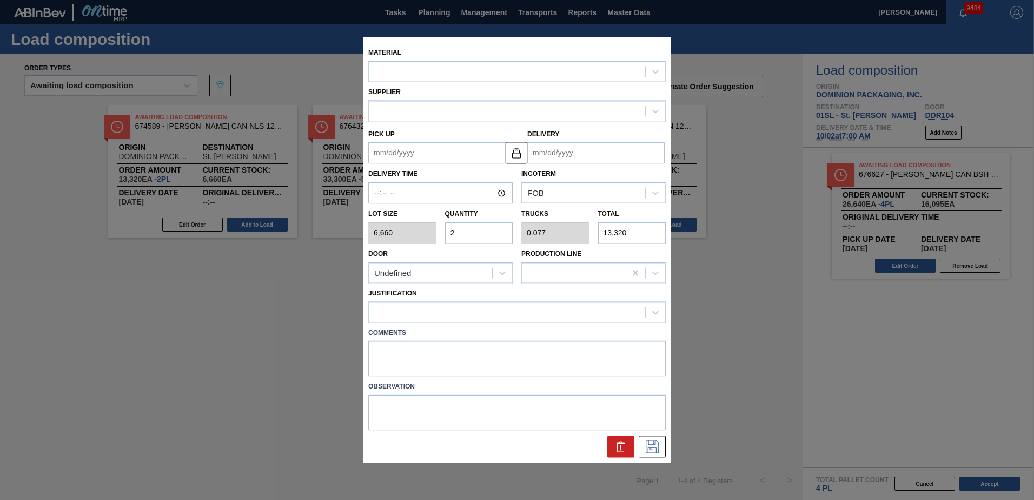
type input "[DATE]"
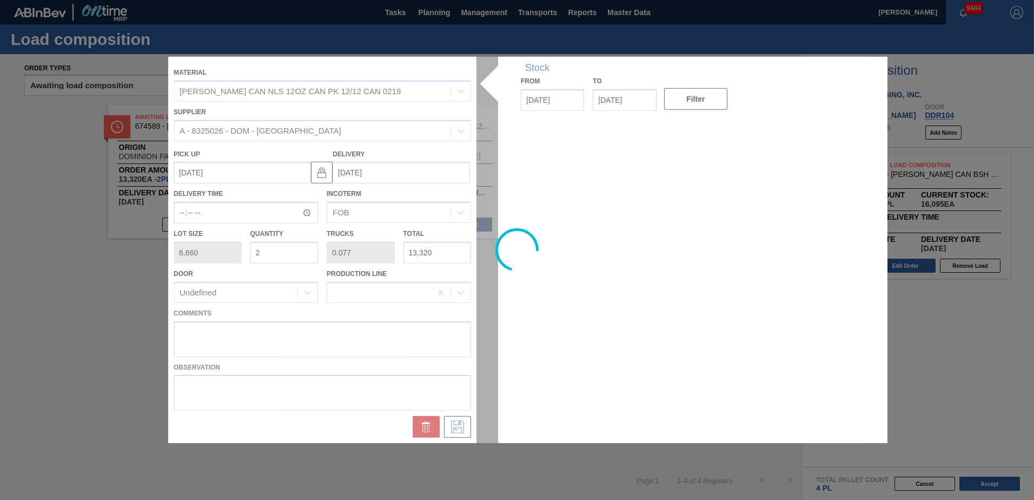
click at [194, 331] on div at bounding box center [517, 250] width 698 height 386
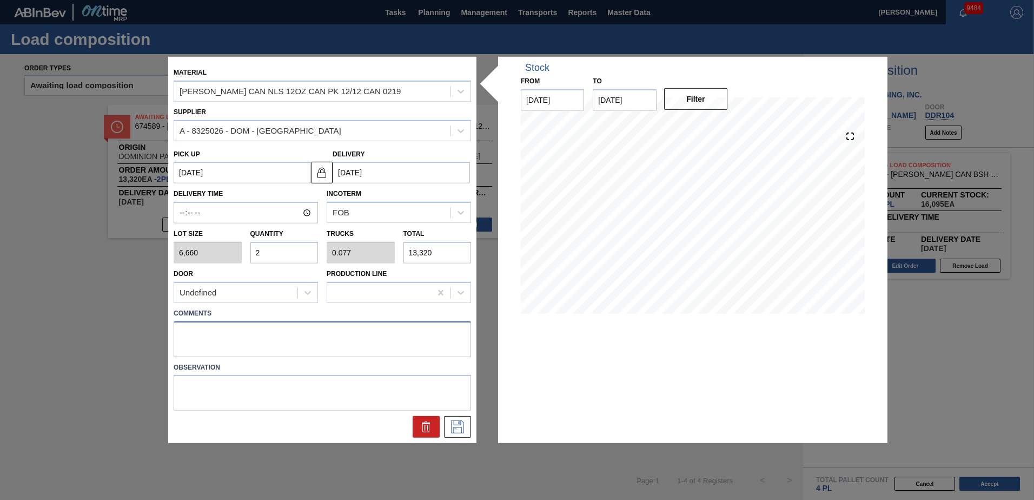
click at [214, 335] on textarea at bounding box center [323, 339] width 298 height 36
type textarea "Live unload"
click at [462, 426] on icon at bounding box center [457, 426] width 17 height 13
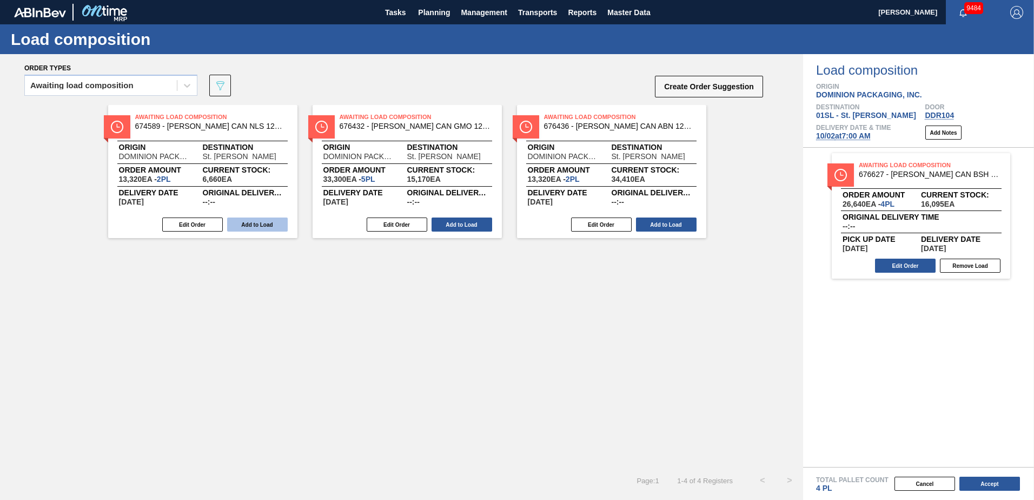
click at [261, 221] on button "Add to Load" at bounding box center [257, 224] width 61 height 14
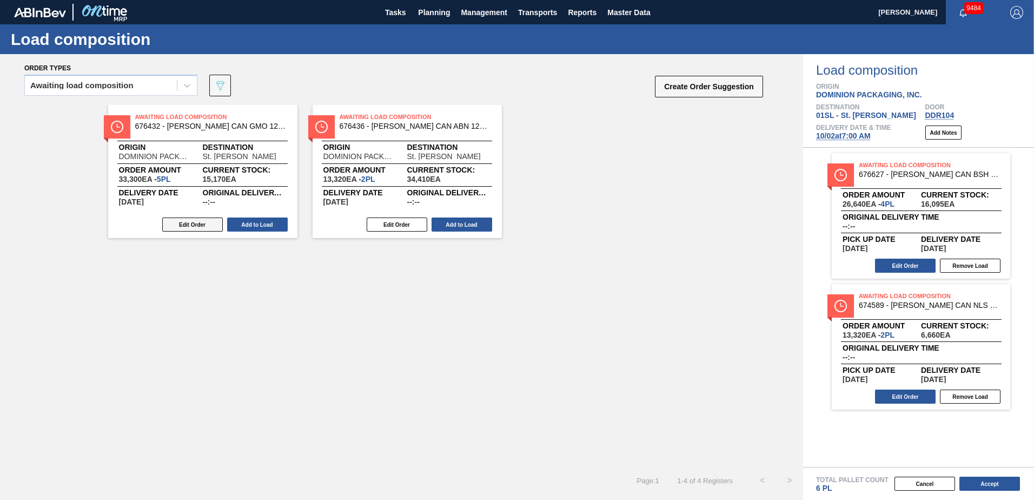
click at [184, 221] on button "Edit Order" at bounding box center [192, 224] width 61 height 14
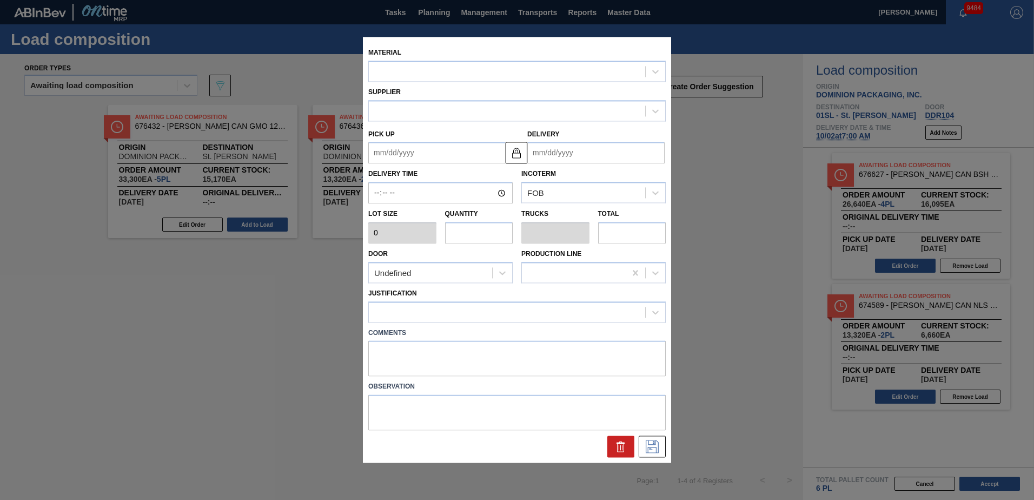
type input "6,660"
type input "5"
type input "0.192"
type input "33,300"
type up "[DATE]"
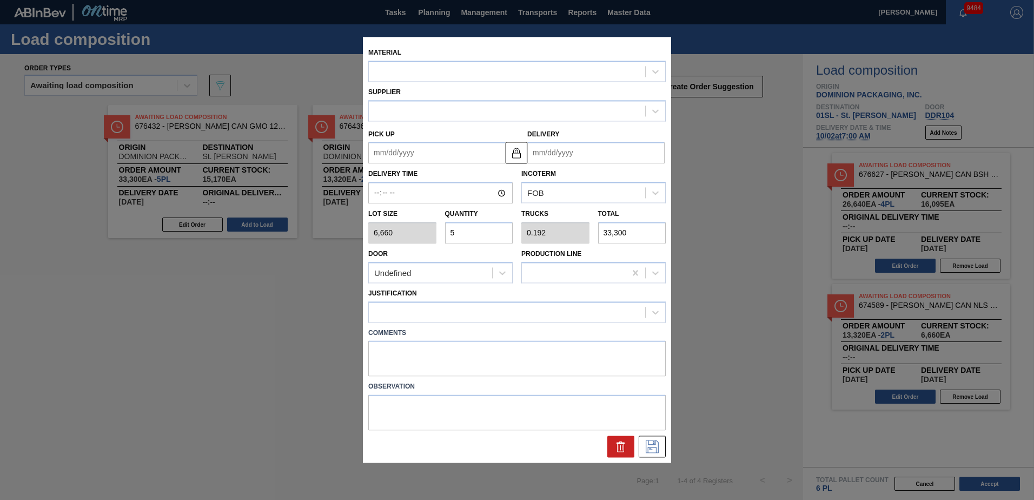
type input "[DATE]"
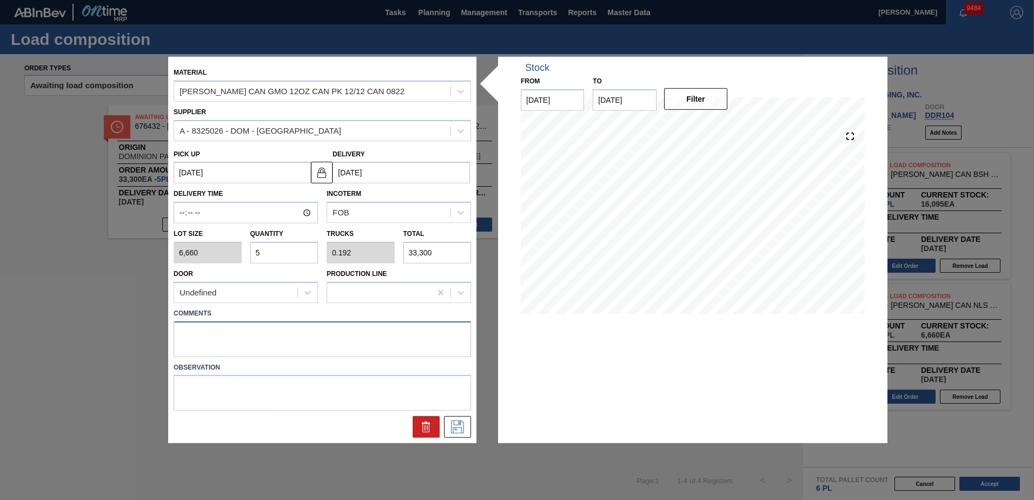
click at [207, 333] on textarea at bounding box center [323, 339] width 298 height 36
type textarea "Live unload"
click at [459, 424] on icon at bounding box center [456, 425] width 5 height 9
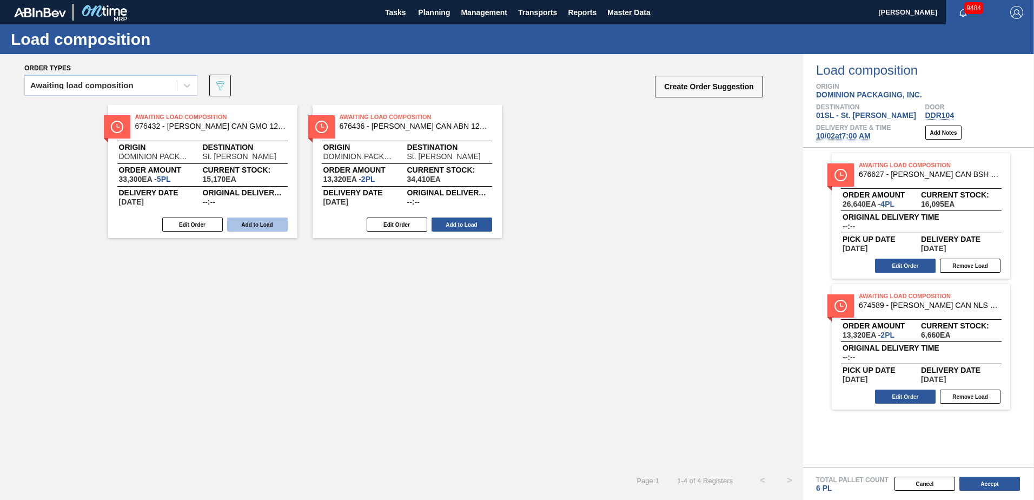
click at [250, 224] on button "Add to Load" at bounding box center [257, 224] width 61 height 14
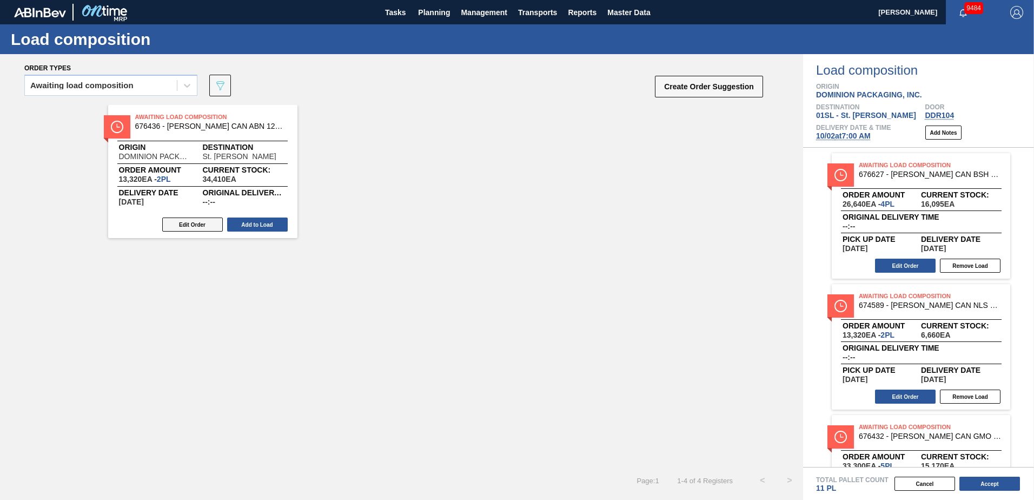
click at [205, 224] on button "Edit Order" at bounding box center [192, 224] width 61 height 14
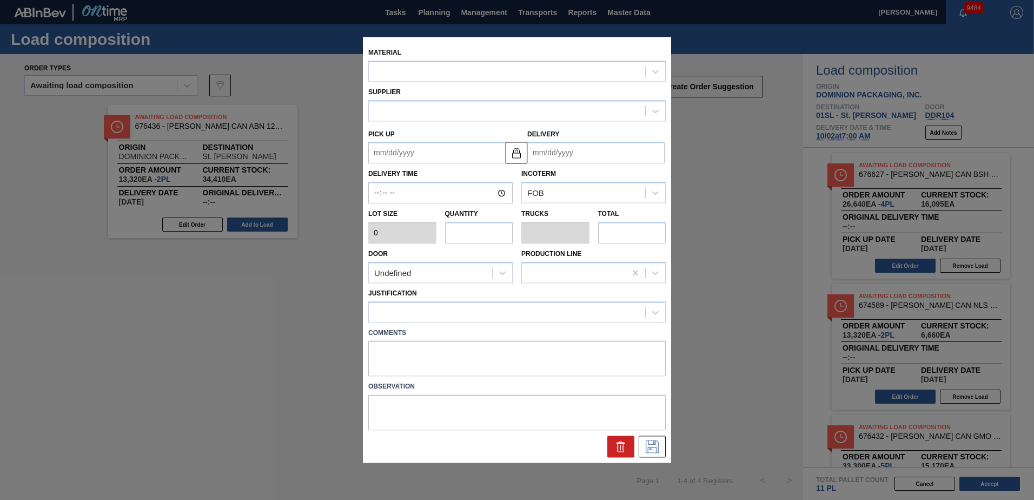
type input "6,660"
type input "2"
type input "0.077"
type input "13,320"
type up "[DATE]"
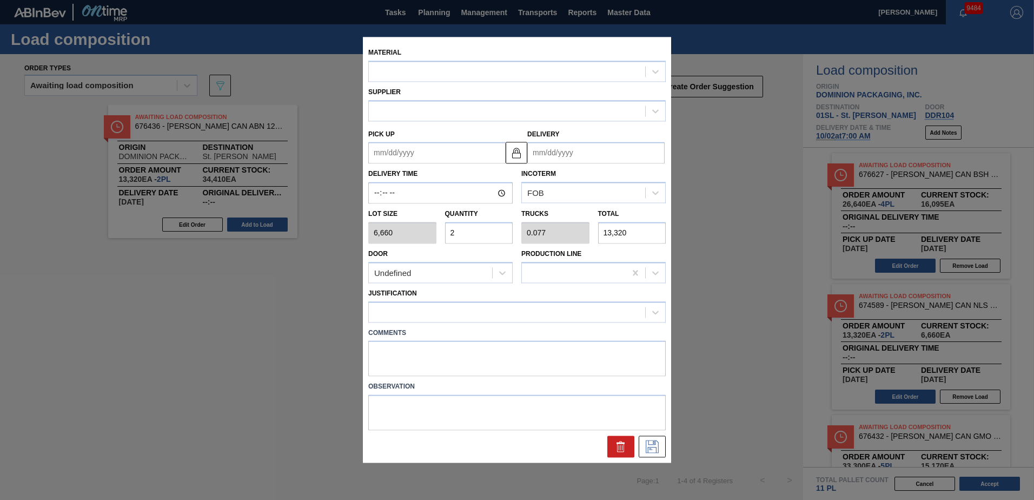
type input "[DATE]"
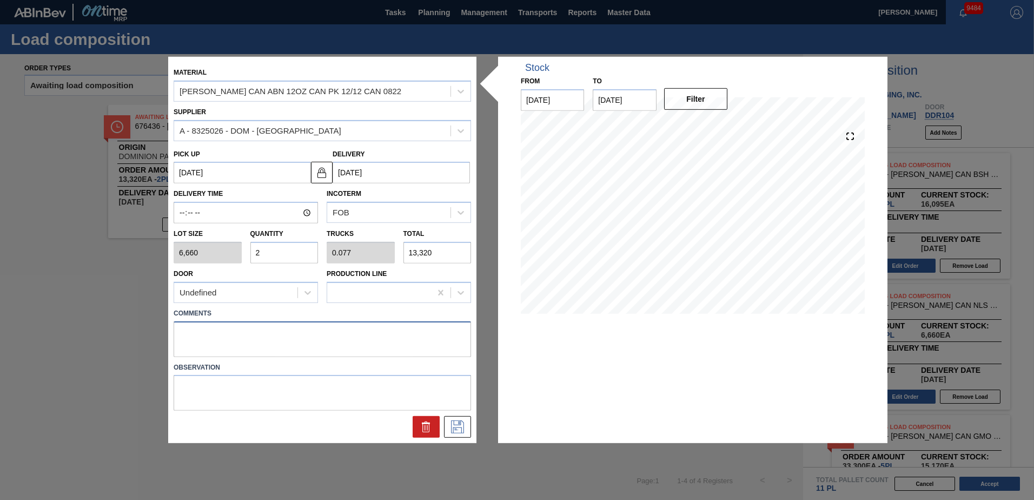
click at [221, 327] on textarea at bounding box center [323, 339] width 298 height 36
type textarea "i"
type textarea "live unload"
click at [455, 428] on icon at bounding box center [457, 426] width 17 height 13
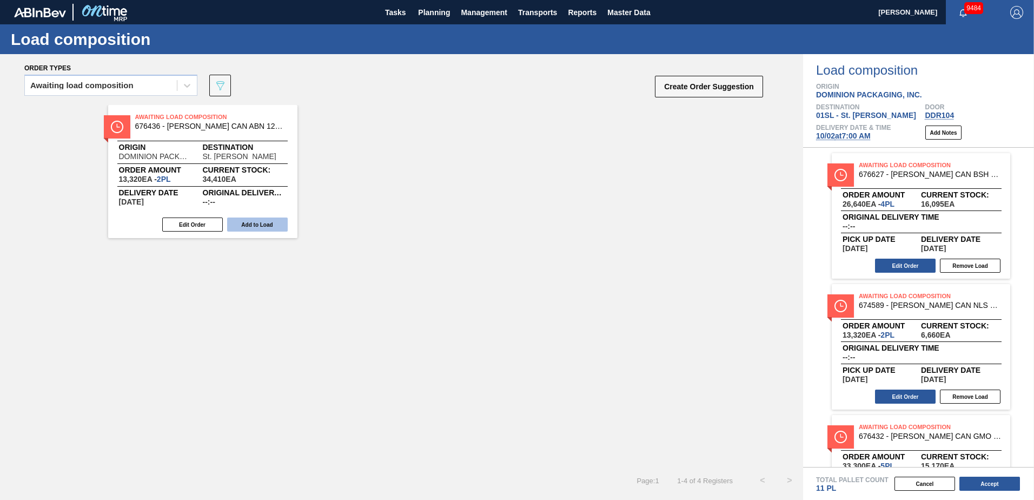
click at [272, 223] on button "Add to Load" at bounding box center [257, 224] width 61 height 14
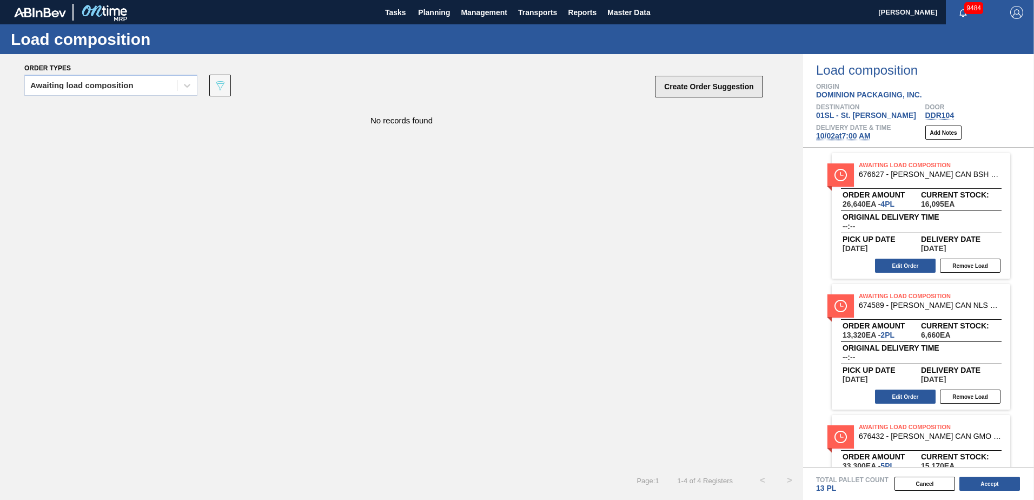
click at [748, 84] on button "Create Order Suggestion" at bounding box center [709, 87] width 108 height 22
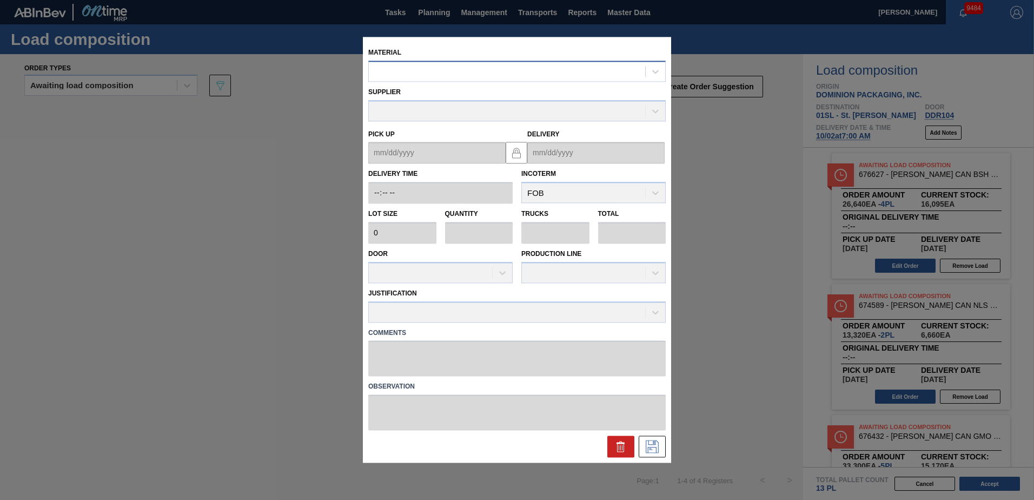
click at [479, 74] on div at bounding box center [507, 72] width 276 height 16
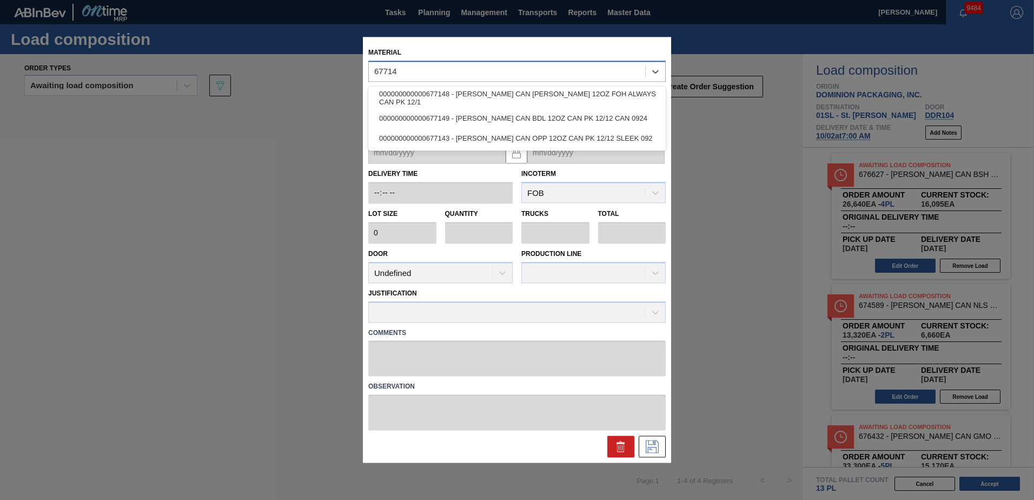
type input "677149"
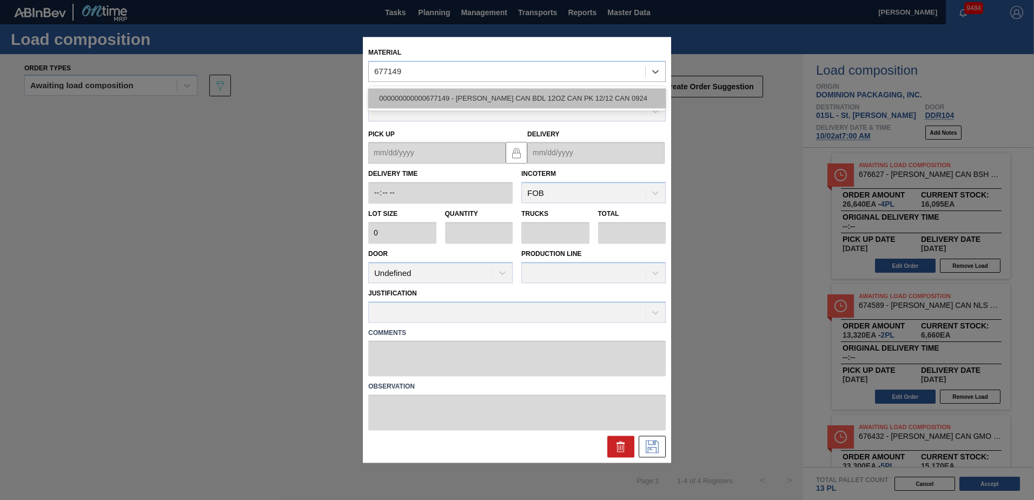
click at [498, 90] on div "000000000000677149 - [PERSON_NAME] CAN BDL 12OZ CAN PK 12/12 CAN 0924" at bounding box center [517, 98] width 298 height 20
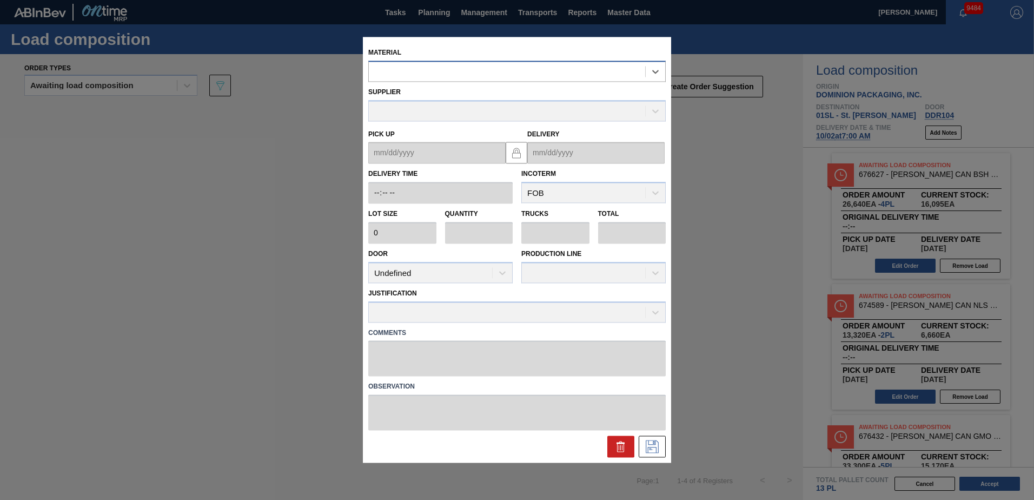
type input "6,660"
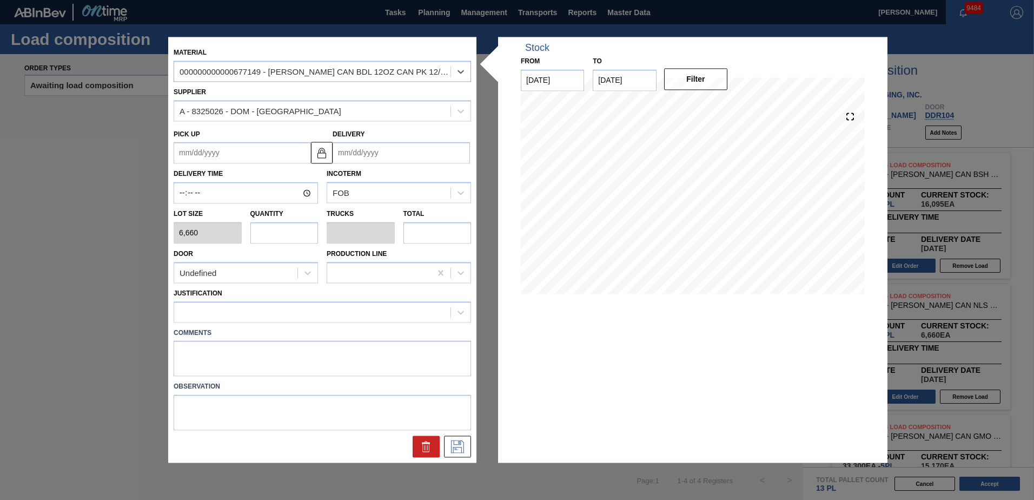
click at [371, 144] on input "Delivery" at bounding box center [401, 153] width 137 height 22
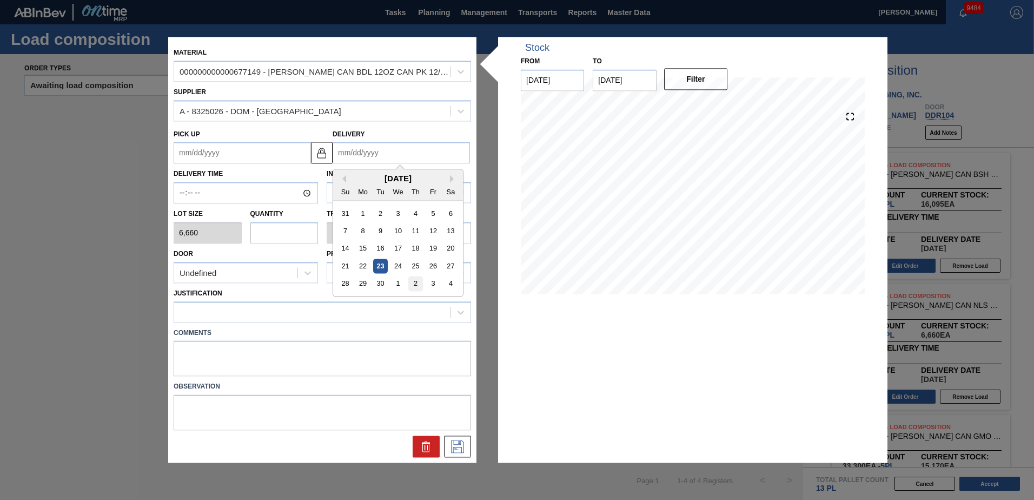
click at [419, 283] on div "2" at bounding box center [415, 283] width 15 height 15
type up "[DATE]"
type input "[DATE]"
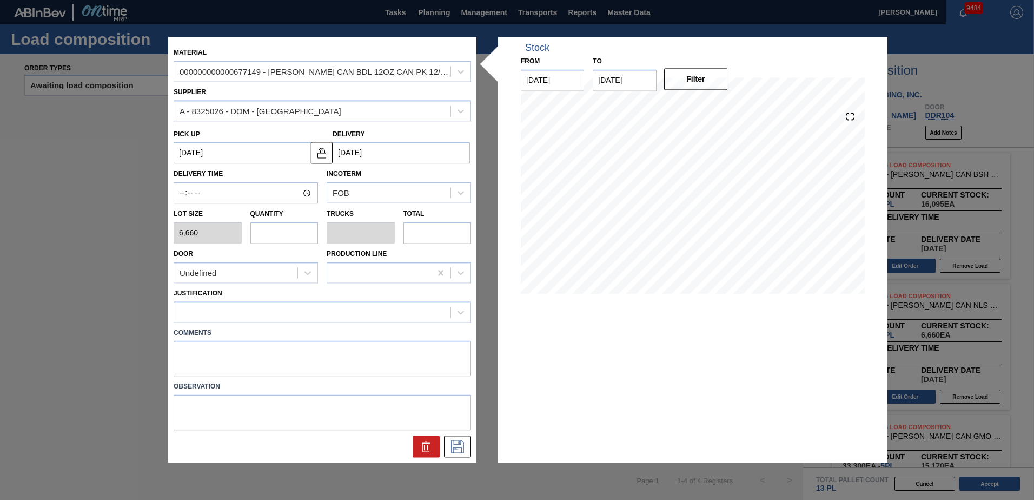
click at [270, 240] on input "text" at bounding box center [284, 233] width 68 height 22
type input "9"
type input "0.346"
type input "59,940"
type input "9"
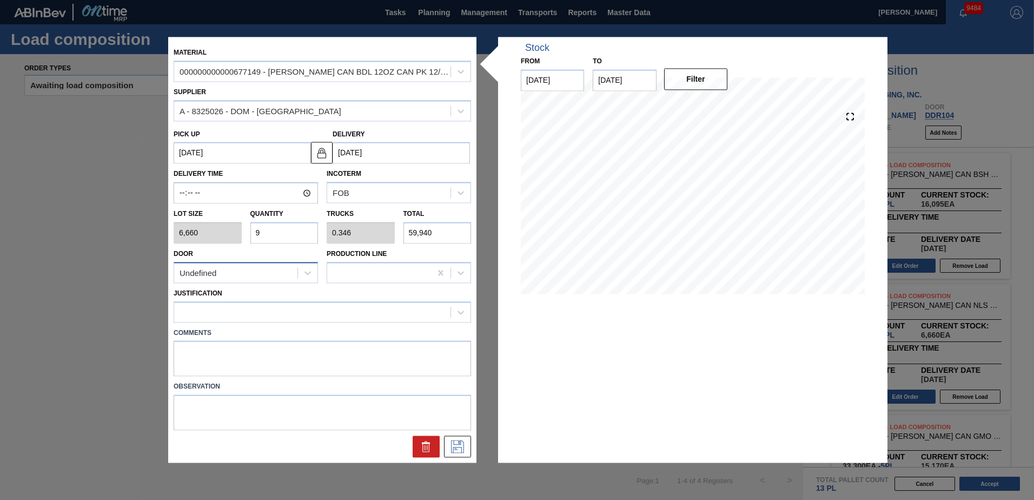
click at [263, 279] on div "Undefined" at bounding box center [235, 273] width 123 height 16
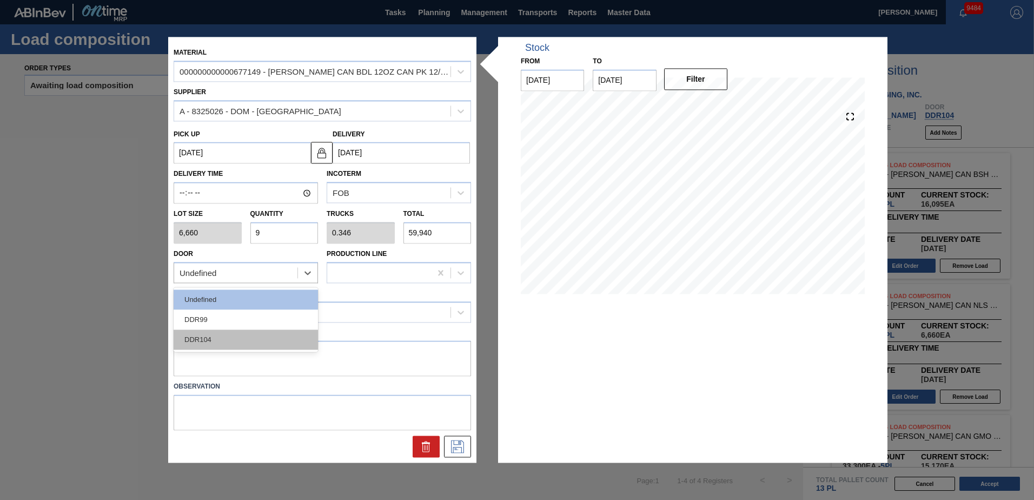
click at [237, 335] on div "DDR104" at bounding box center [246, 339] width 144 height 20
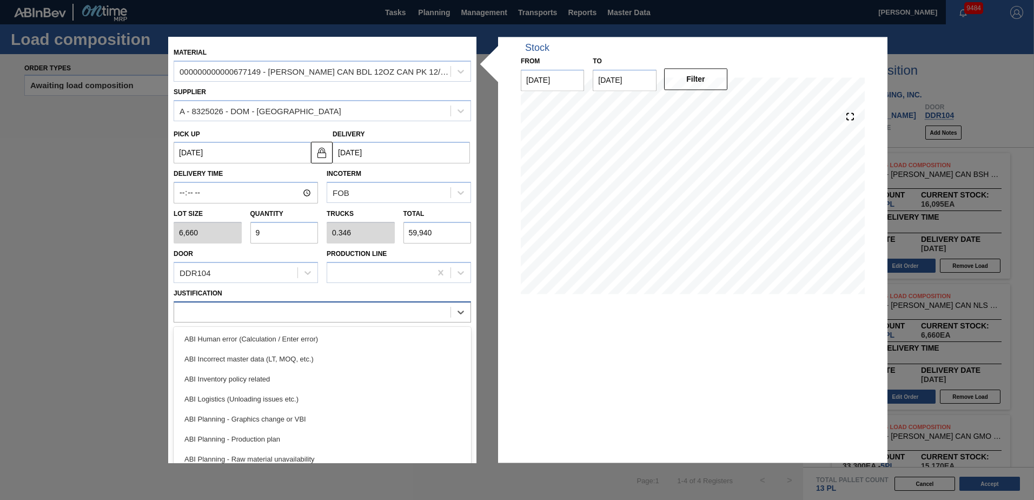
click at [235, 317] on div at bounding box center [312, 312] width 276 height 16
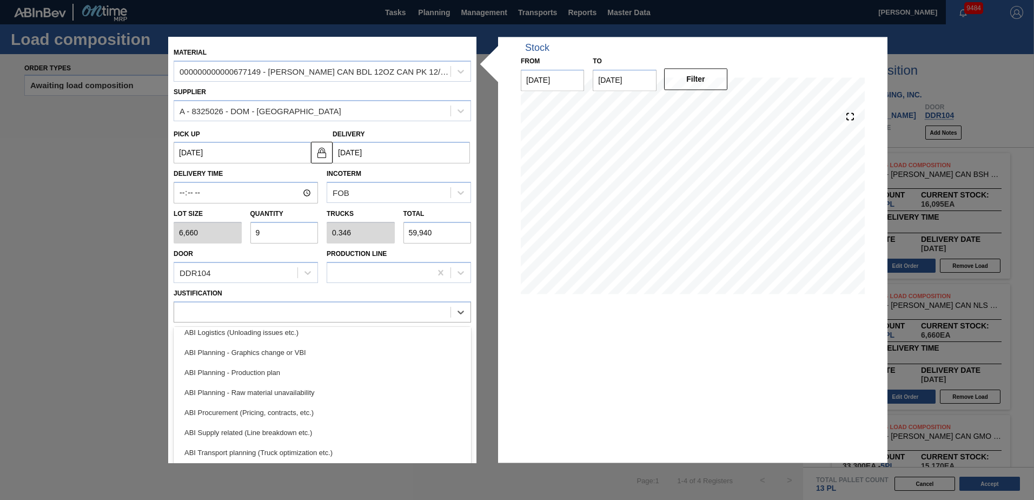
scroll to position [162, 0]
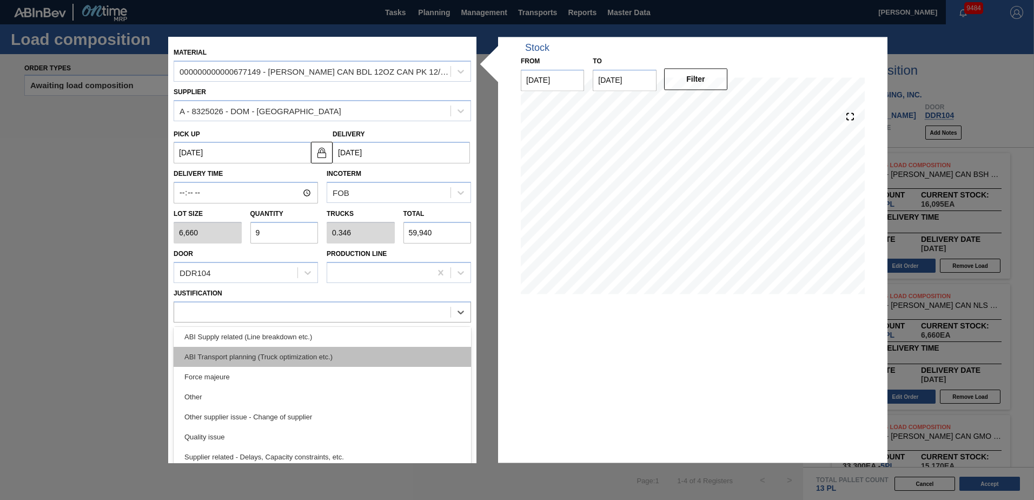
click at [289, 356] on div "ABI Transport planning (Truck optimization etc.)" at bounding box center [323, 357] width 298 height 20
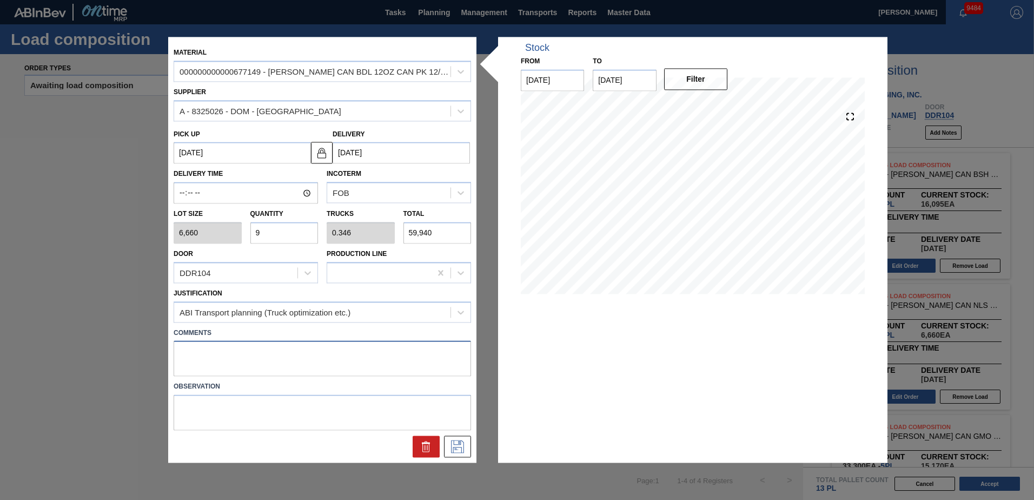
click at [226, 349] on textarea at bounding box center [323, 359] width 298 height 36
type textarea "Live unload"
click at [460, 446] on icon at bounding box center [457, 446] width 17 height 13
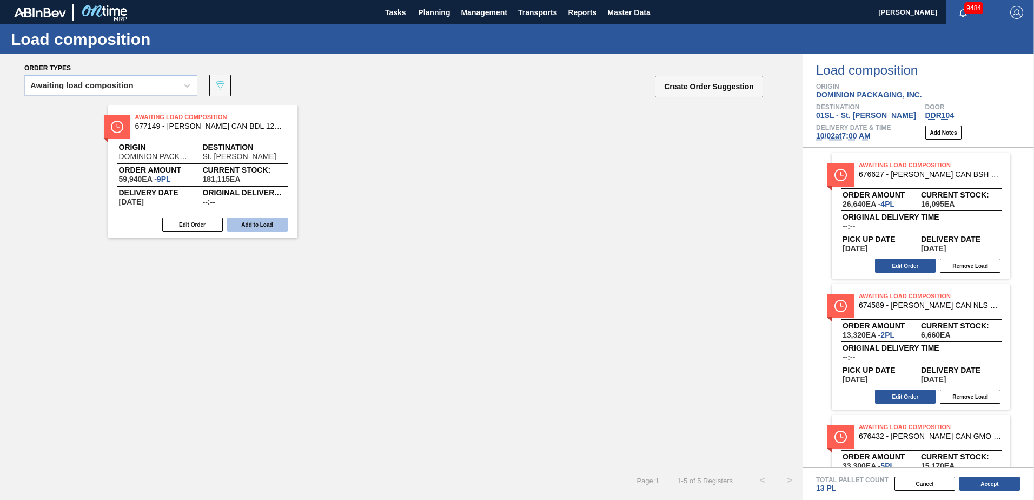
click at [269, 223] on button "Add to Load" at bounding box center [257, 224] width 61 height 14
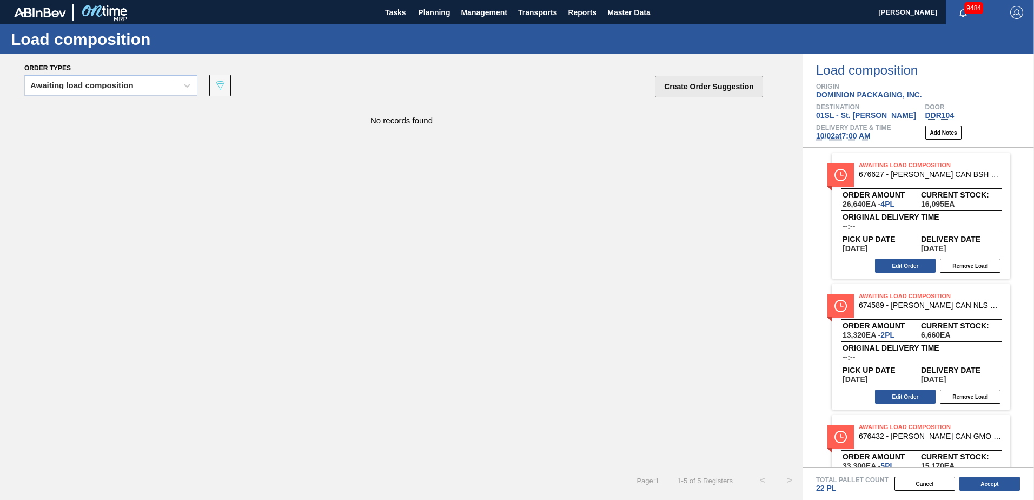
click at [675, 90] on button "Create Order Suggestion" at bounding box center [709, 87] width 108 height 22
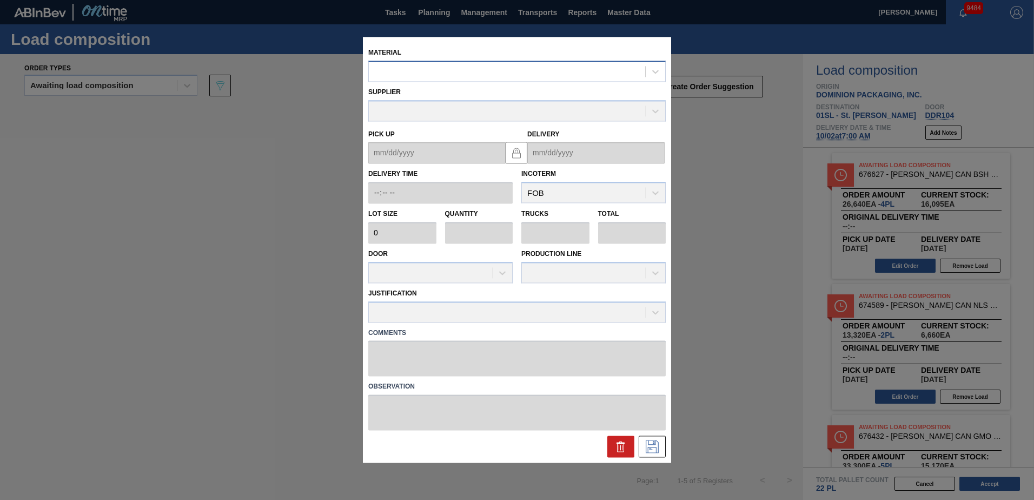
click at [454, 77] on div at bounding box center [507, 72] width 276 height 16
type input "677164"
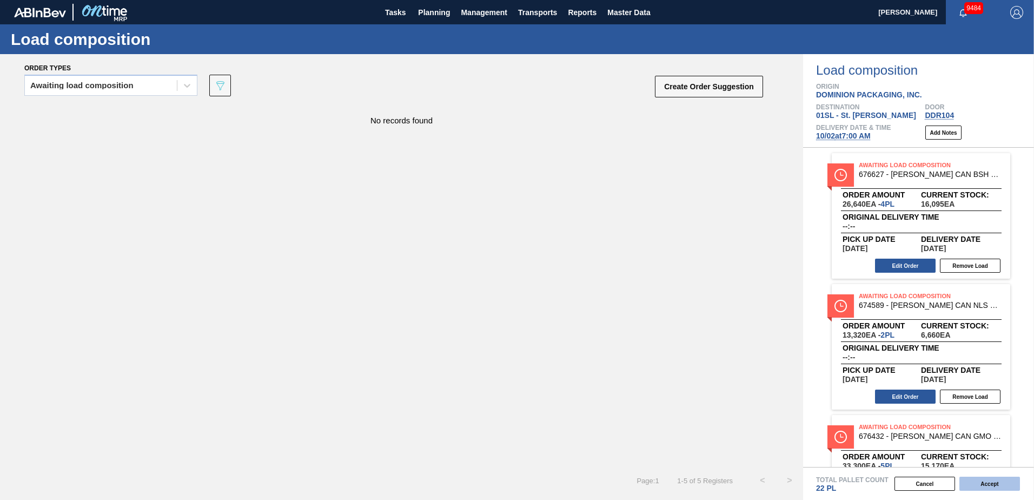
click at [1003, 482] on button "Accept" at bounding box center [990, 484] width 61 height 14
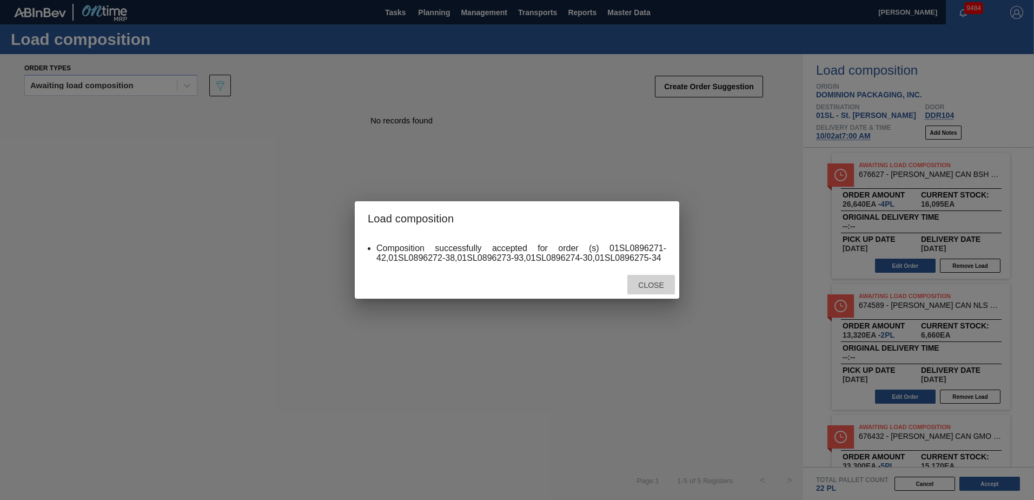
click at [656, 289] on div "Close" at bounding box center [651, 285] width 48 height 20
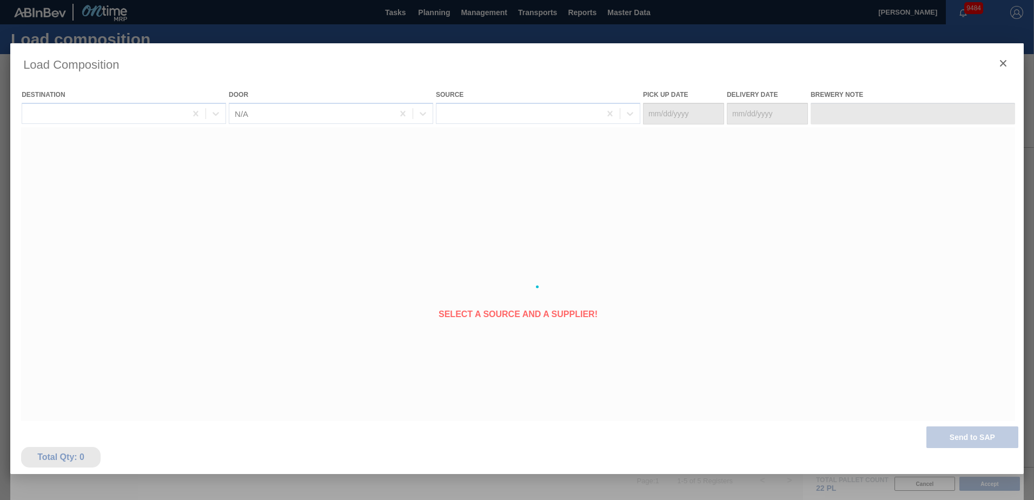
type Date "[DATE]"
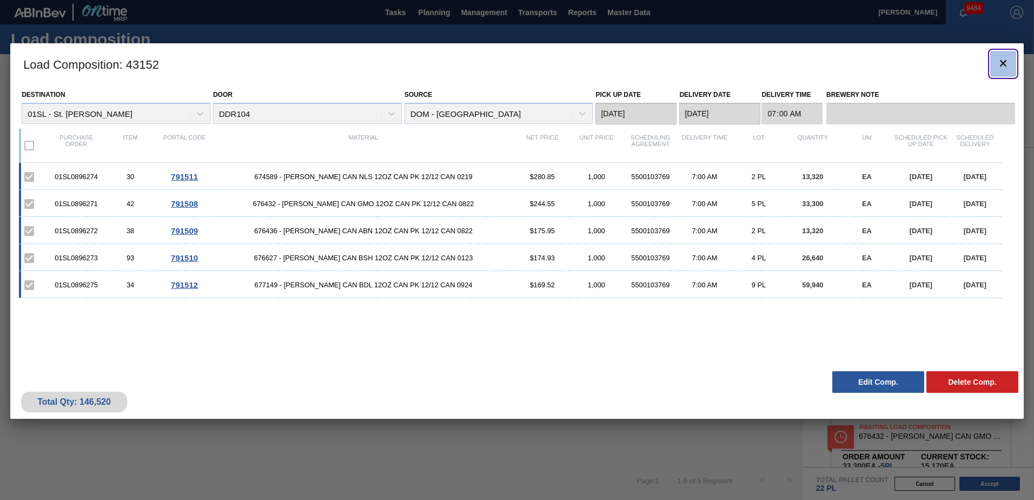
click at [1010, 61] on button "botão de ícone" at bounding box center [1003, 64] width 26 height 26
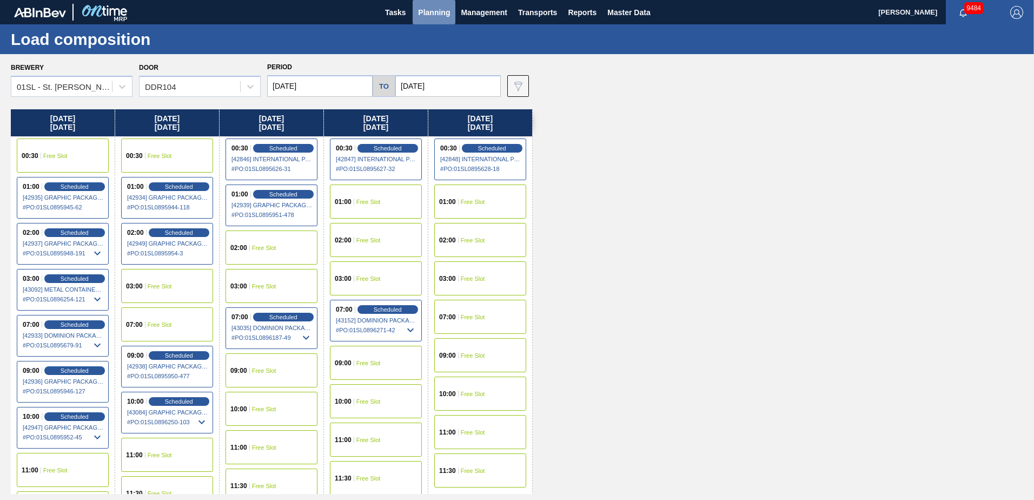
click at [438, 6] on span "Planning" at bounding box center [434, 12] width 32 height 13
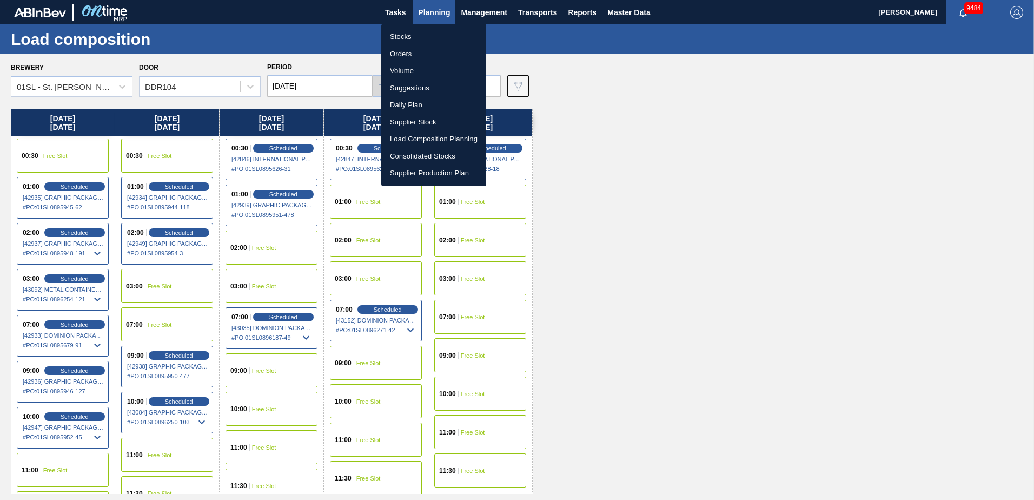
click at [411, 93] on li "Suggestions" at bounding box center [433, 88] width 105 height 17
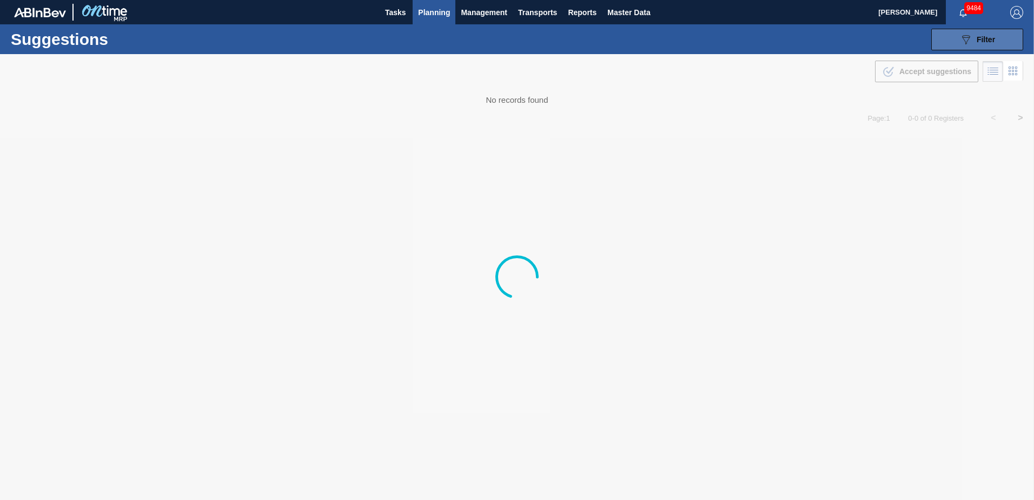
type from "[DATE]"
type to "[DATE]"
click at [1000, 38] on button "089F7B8B-B2A5-4AFE-B5C0-19BA573D28AC Filter" at bounding box center [978, 40] width 92 height 22
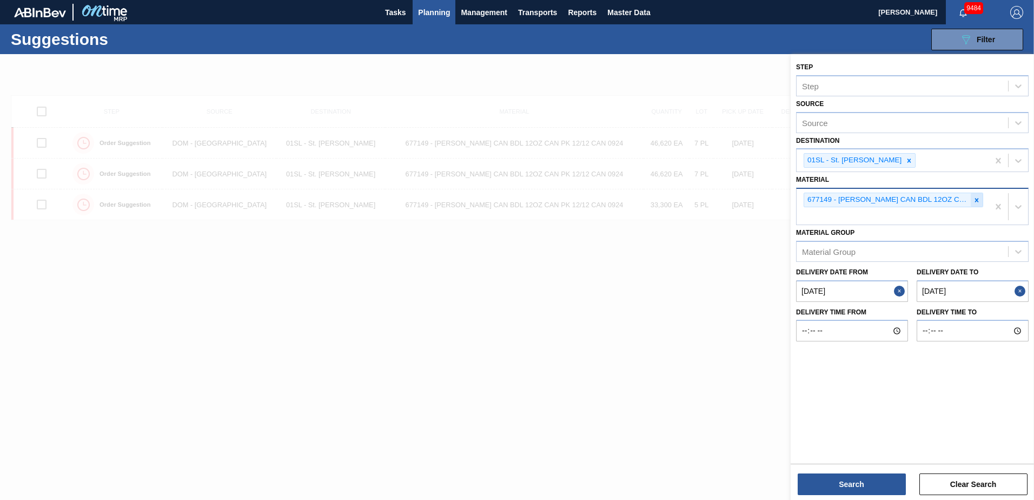
click at [980, 201] on icon at bounding box center [977, 200] width 8 height 8
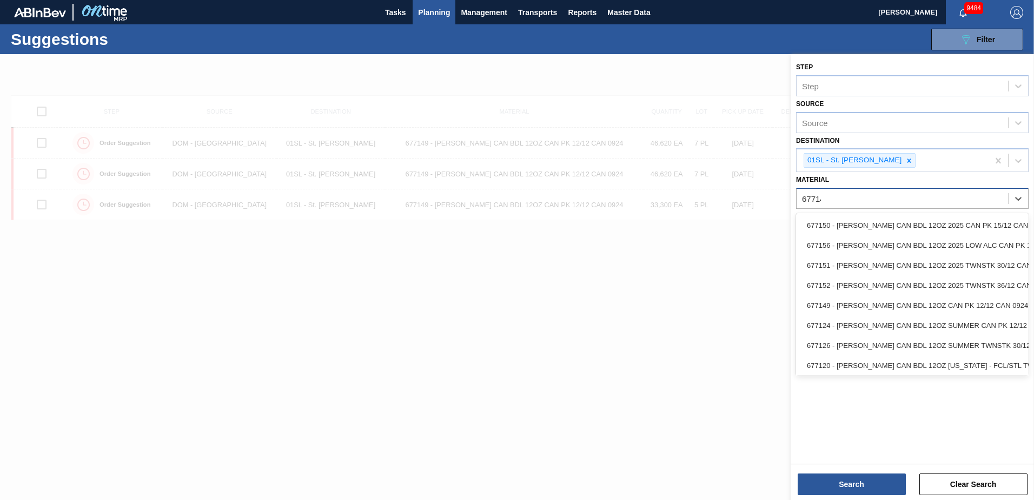
type input "677149"
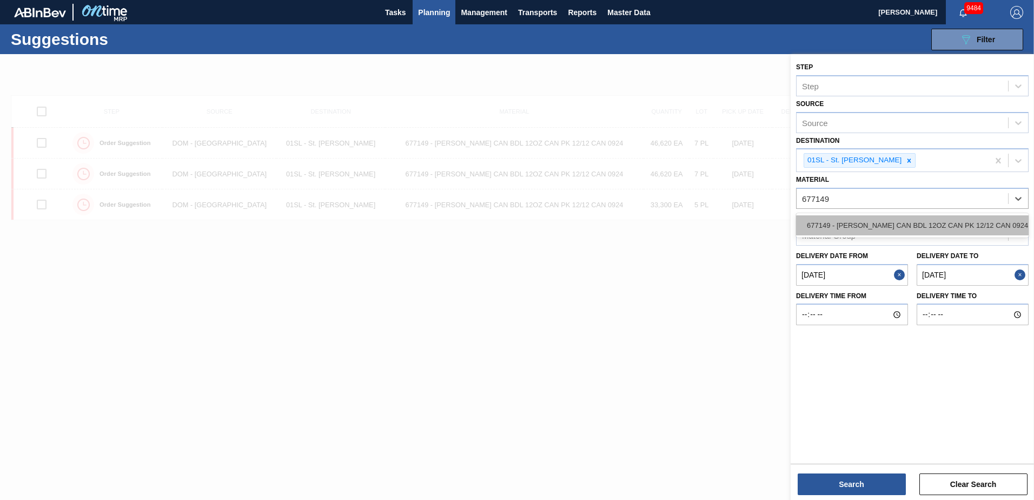
click at [957, 220] on div "677149 - [PERSON_NAME] CAN BDL 12OZ CAN PK 12/12 CAN 0924" at bounding box center [912, 225] width 233 height 20
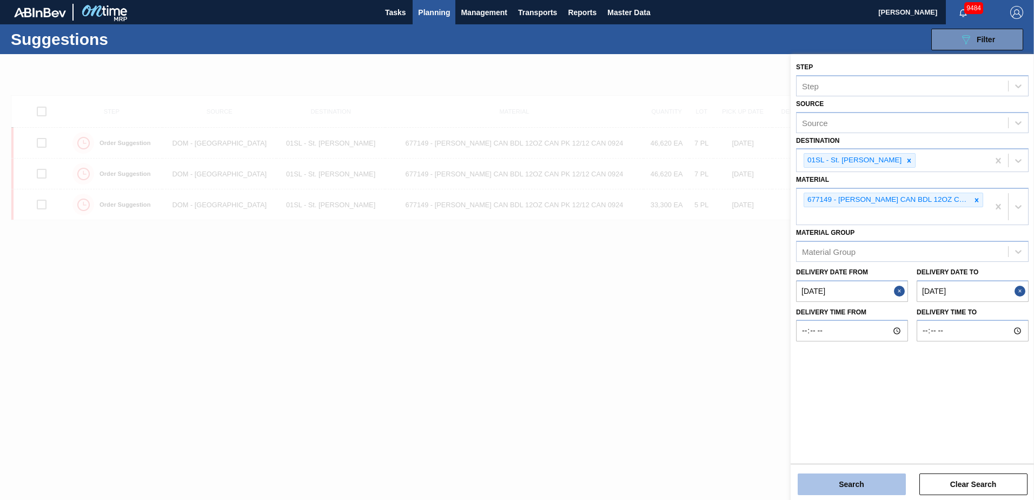
click at [860, 474] on button "Search" at bounding box center [852, 484] width 108 height 22
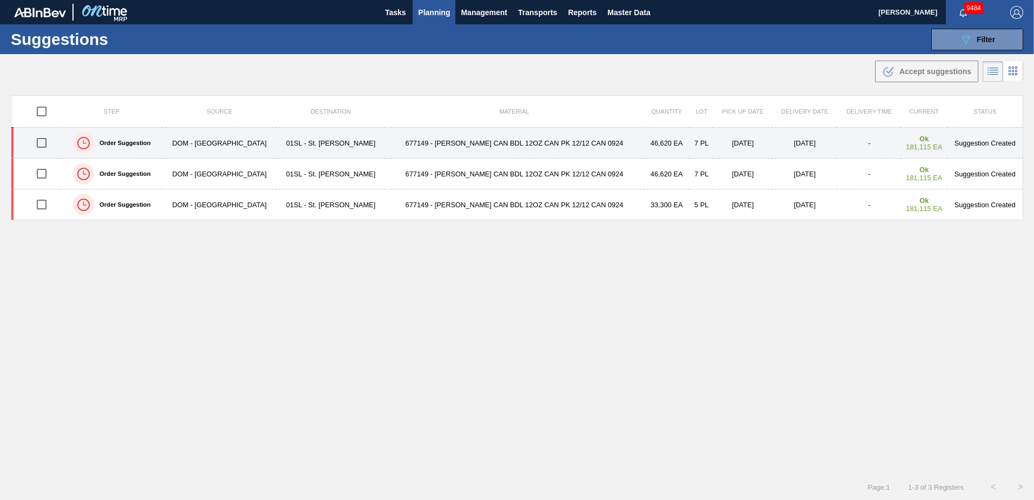
click at [45, 144] on input "checkbox" at bounding box center [41, 142] width 23 height 23
checkbox input "true"
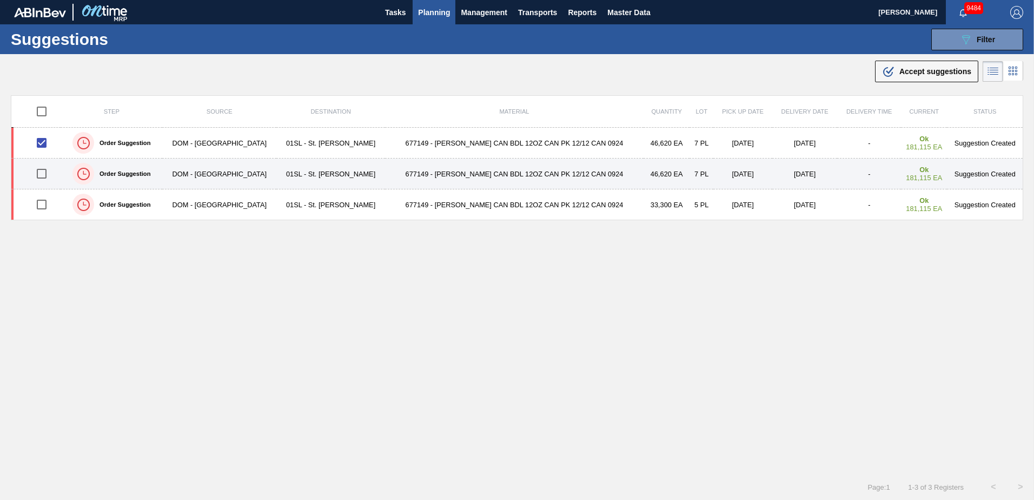
click at [40, 177] on input "checkbox" at bounding box center [41, 173] width 23 height 23
checkbox input "true"
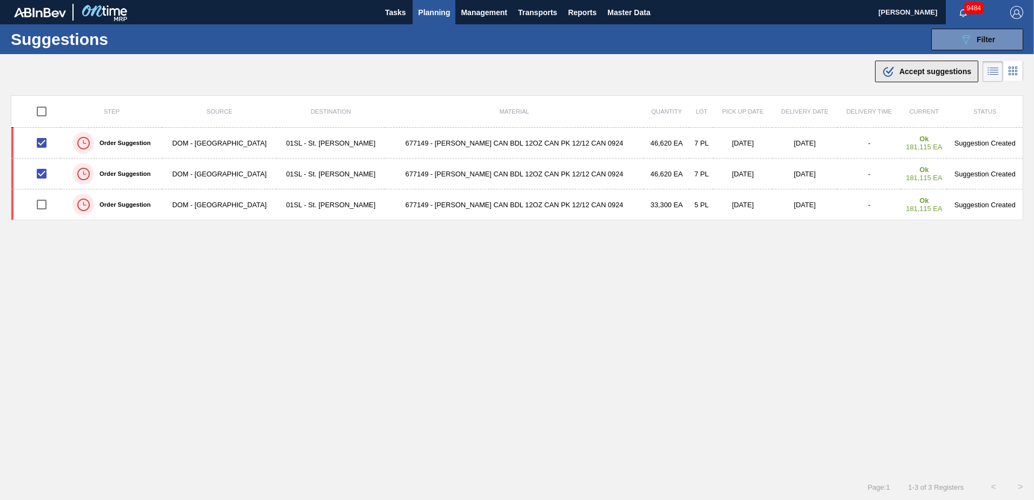
click at [913, 74] on span "Accept suggestions" at bounding box center [936, 71] width 72 height 9
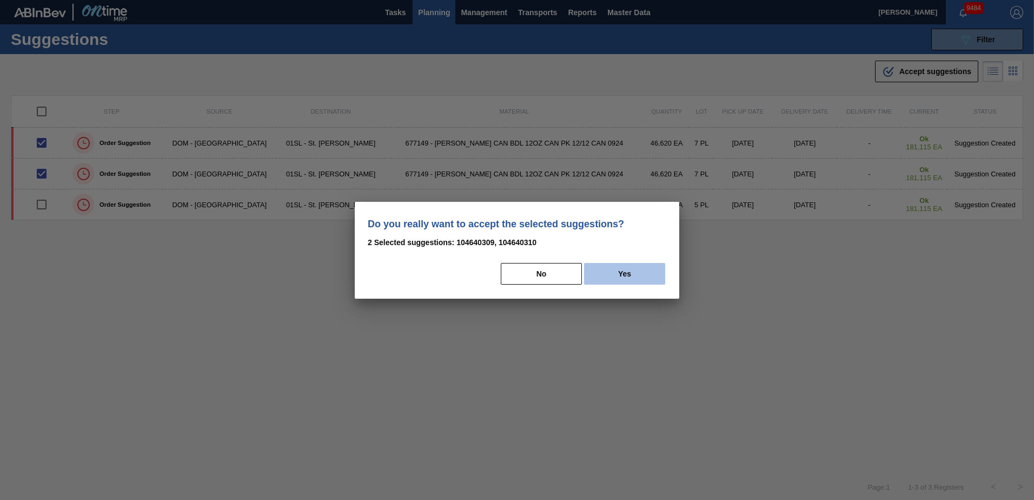
click at [650, 268] on button "Yes" at bounding box center [624, 274] width 81 height 22
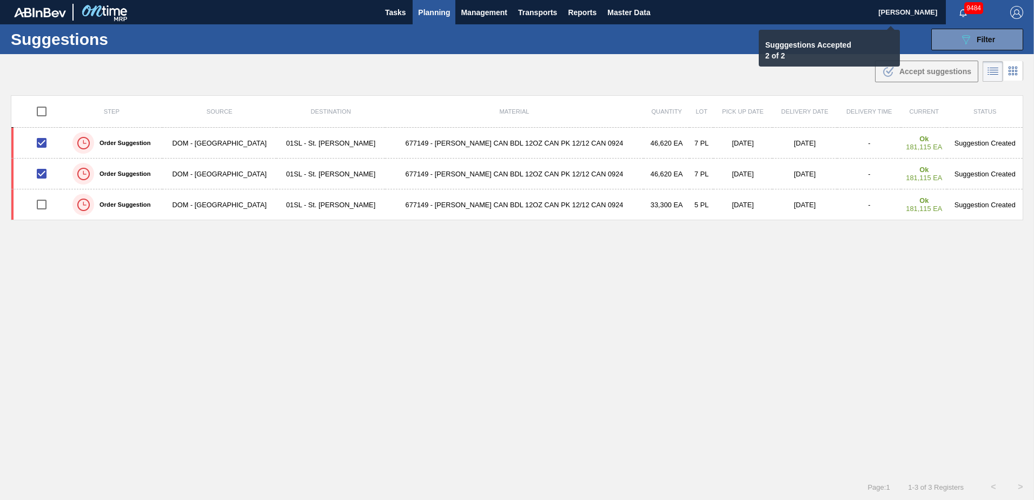
checkbox input "false"
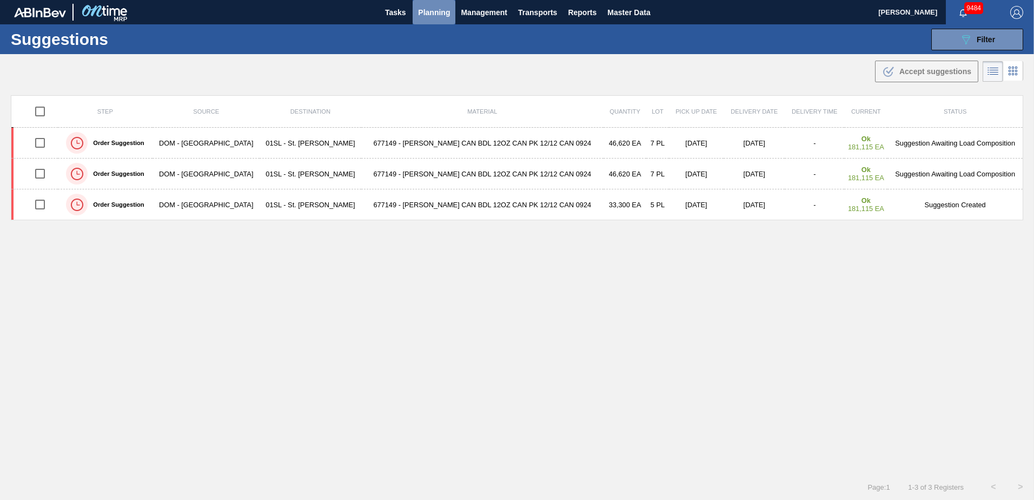
click at [421, 15] on span "Planning" at bounding box center [434, 12] width 32 height 13
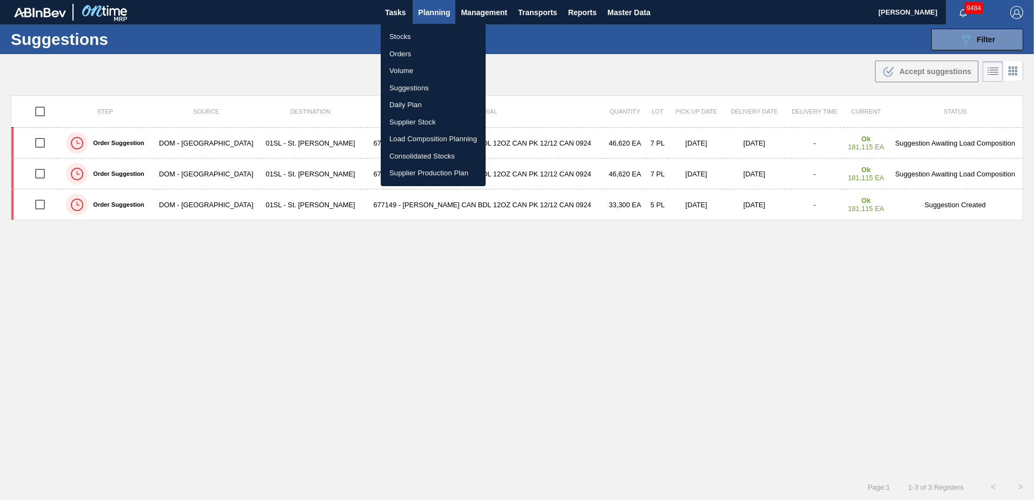
click at [413, 137] on li "Load Composition Planning" at bounding box center [433, 138] width 105 height 17
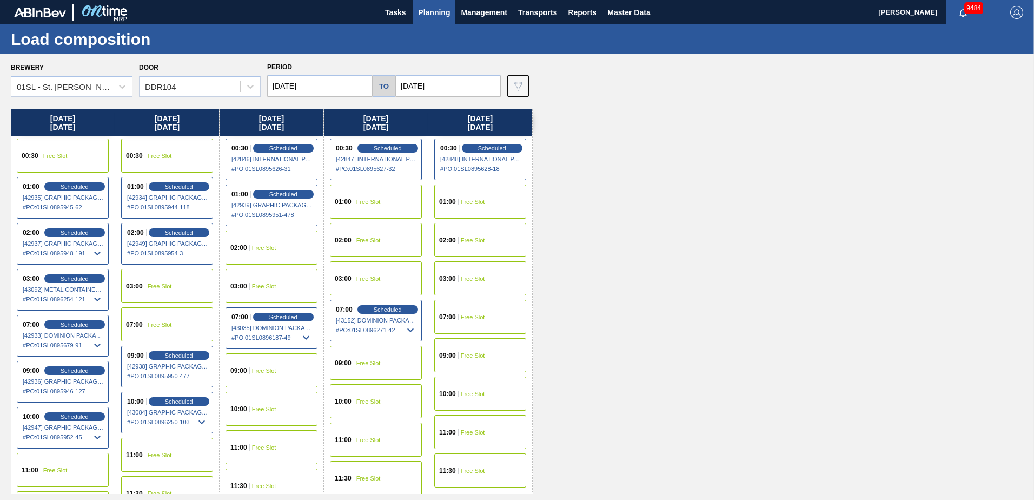
click at [475, 314] on span "Free Slot" at bounding box center [473, 317] width 24 height 6
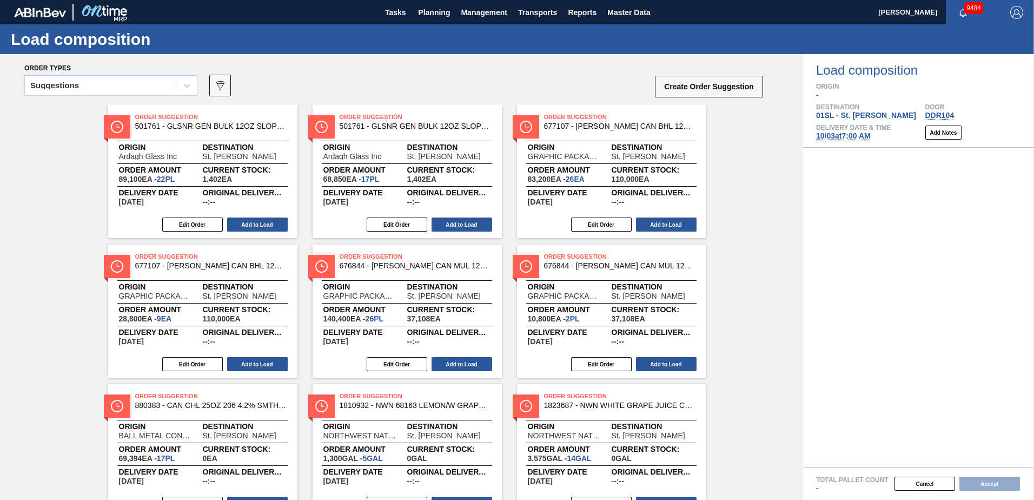
click at [177, 86] on span at bounding box center [177, 85] width 1 height 11
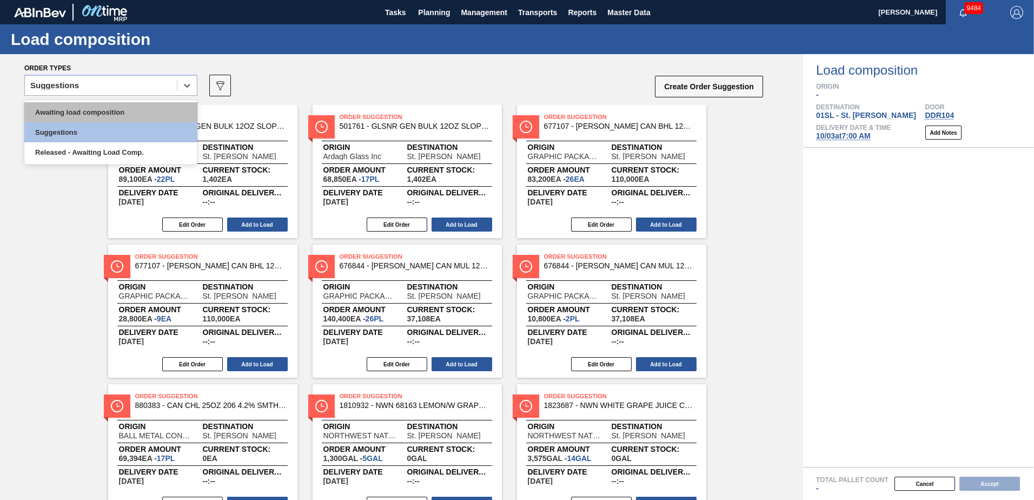
click at [131, 109] on div "Awaiting load composition" at bounding box center [110, 112] width 173 height 20
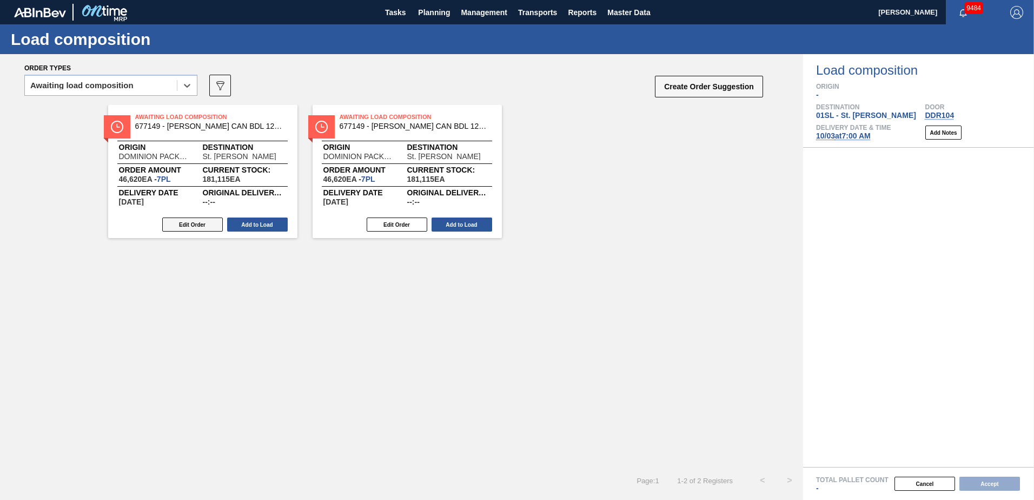
click at [219, 223] on button "Edit Order" at bounding box center [192, 224] width 61 height 14
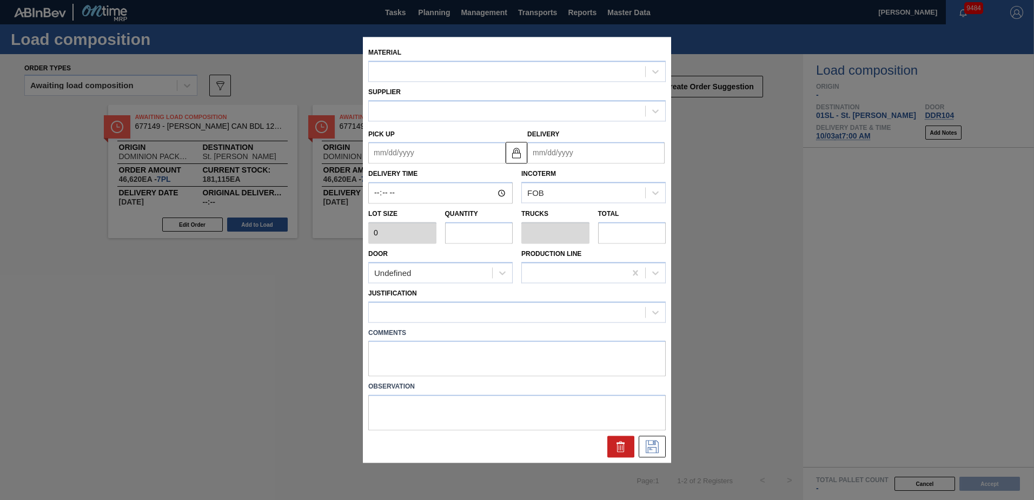
type input "6,660"
type input "7"
type input "0.269"
type input "46,620"
type up "[DATE]"
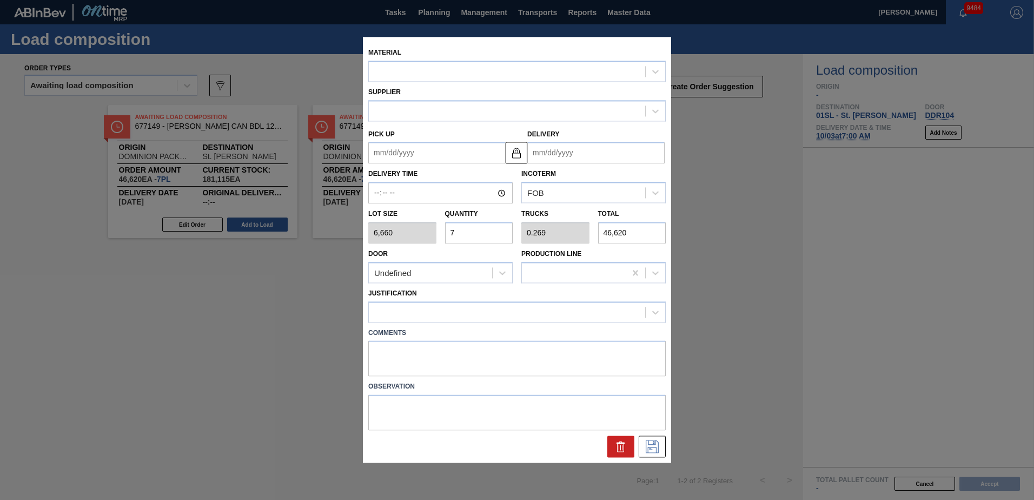
type input "[DATE]"
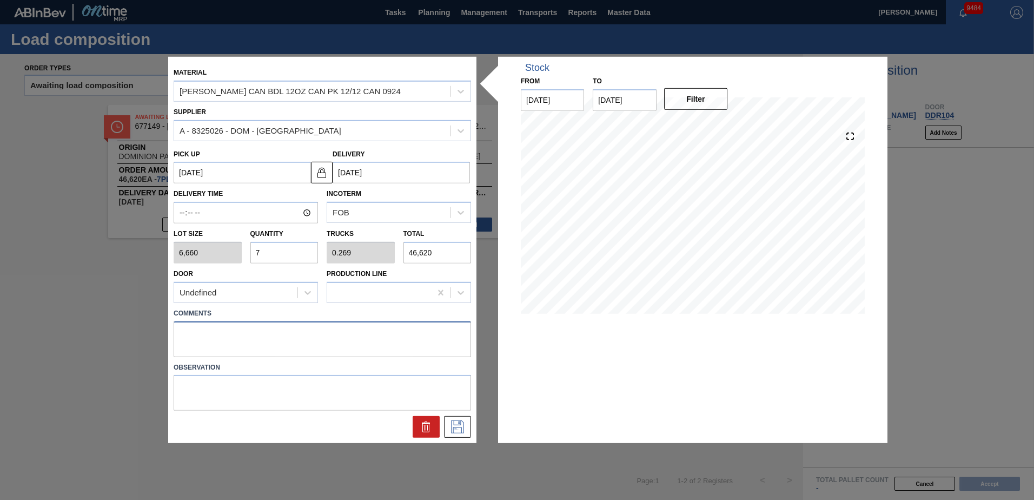
click at [203, 338] on textarea at bounding box center [323, 339] width 298 height 36
type textarea "Live unload"
click at [465, 435] on button at bounding box center [457, 427] width 27 height 22
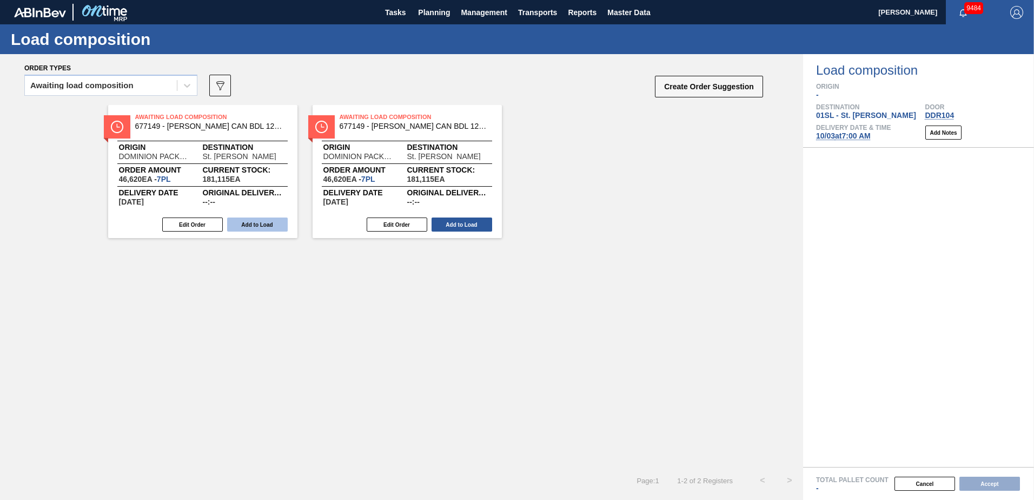
click at [243, 228] on button "Add to Load" at bounding box center [257, 224] width 61 height 14
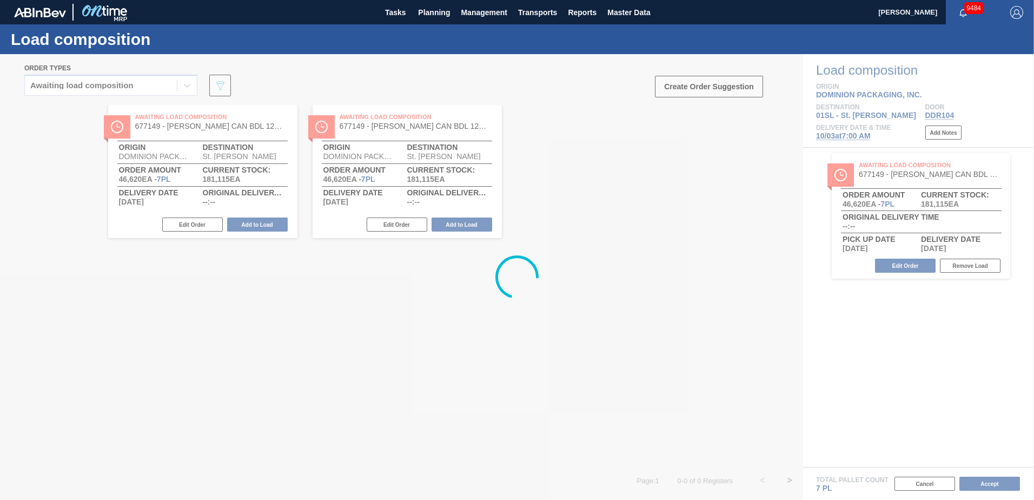
click at [197, 227] on div at bounding box center [517, 277] width 1034 height 446
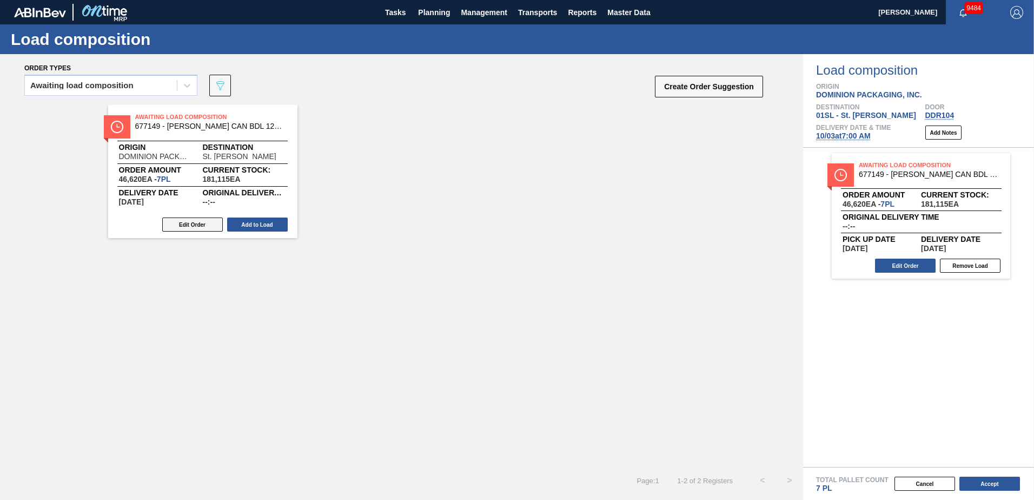
click at [189, 227] on button "Edit Order" at bounding box center [192, 224] width 61 height 14
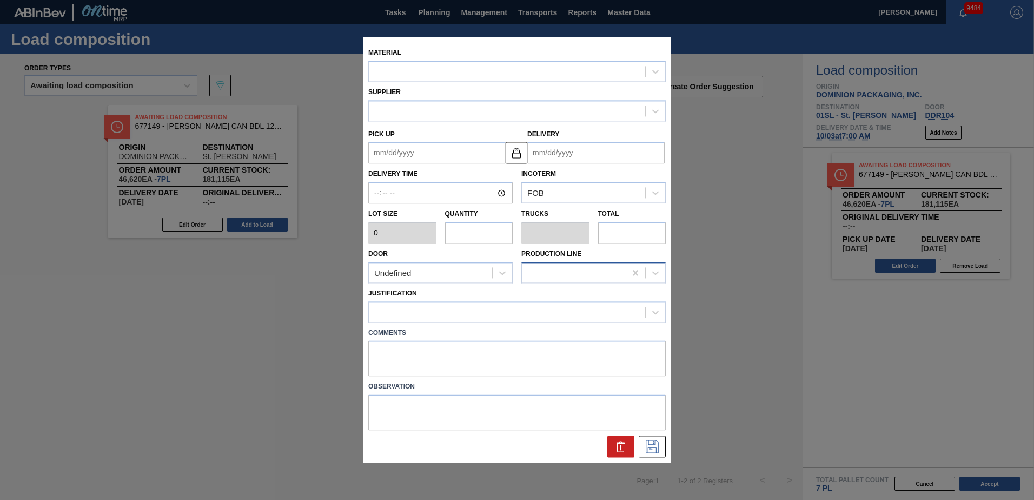
type input "6,660"
type input "7"
type input "0.269"
type input "46,620"
type up "[DATE]"
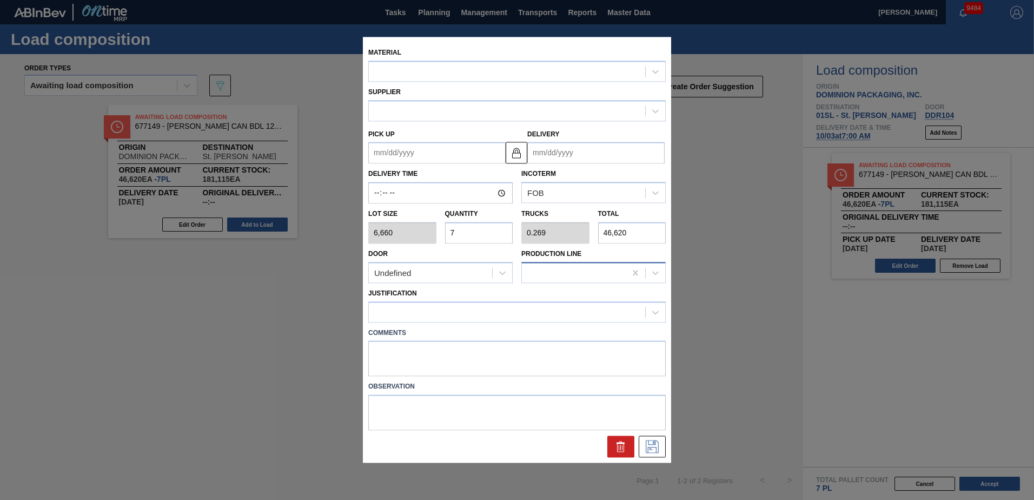
type input "[DATE]"
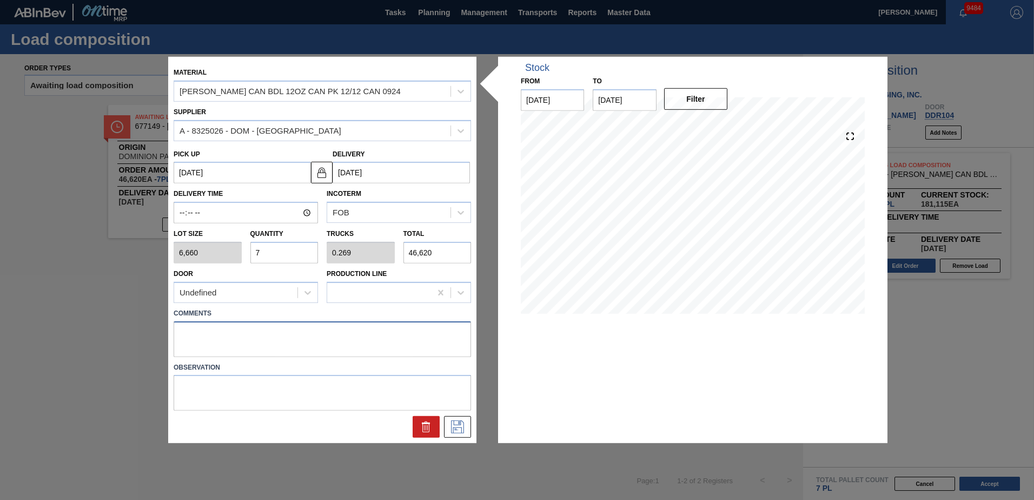
click at [212, 330] on textarea at bounding box center [323, 339] width 298 height 36
type textarea "Live unload"
click at [460, 429] on icon at bounding box center [457, 426] width 17 height 13
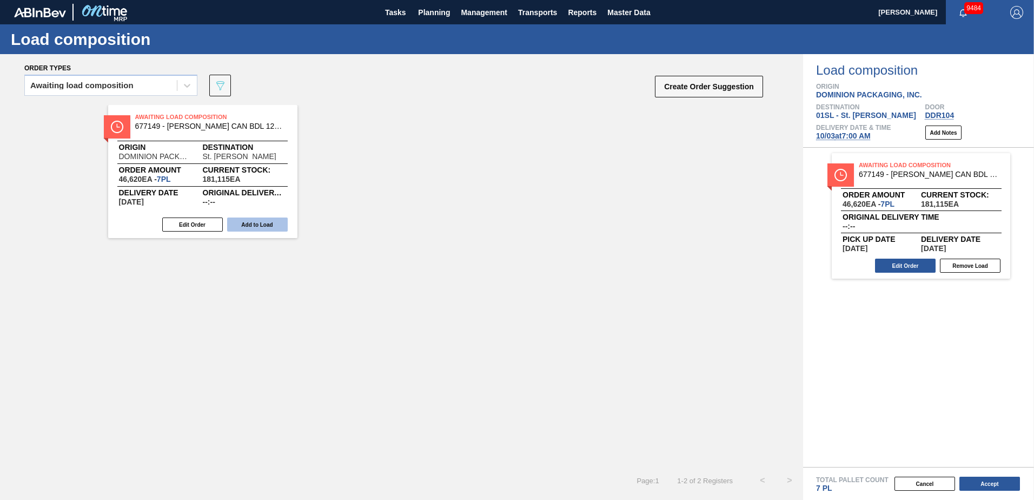
click at [262, 227] on button "Add to Load" at bounding box center [257, 224] width 61 height 14
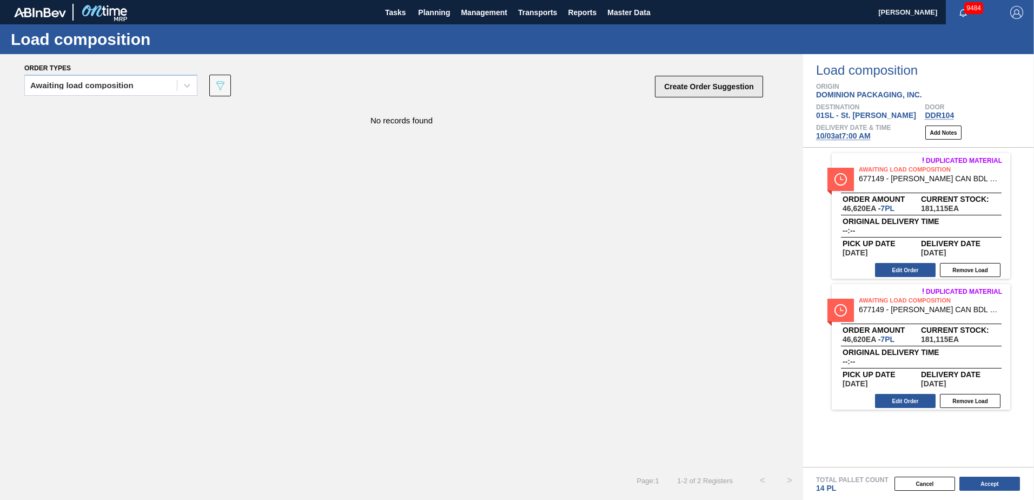
click at [725, 94] on button "Create Order Suggestion" at bounding box center [709, 87] width 108 height 22
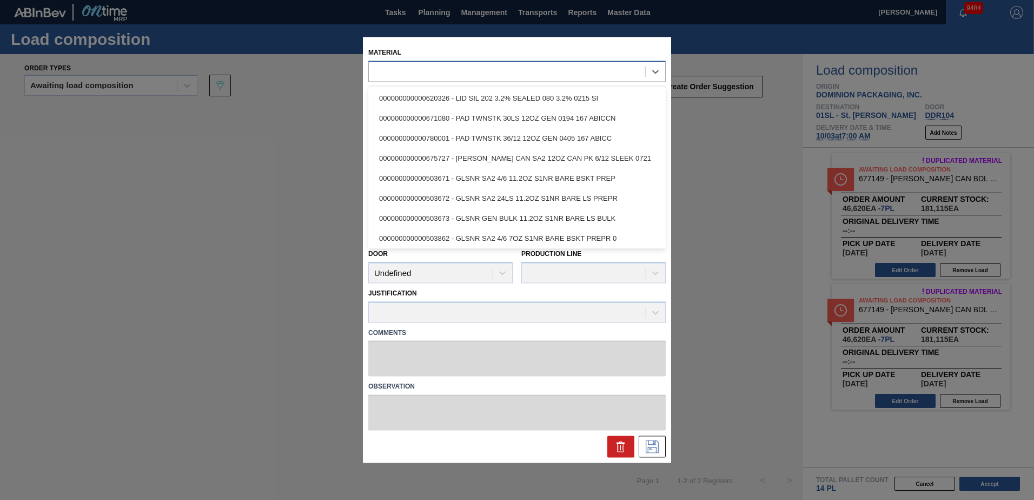
click at [541, 70] on div at bounding box center [507, 72] width 276 height 16
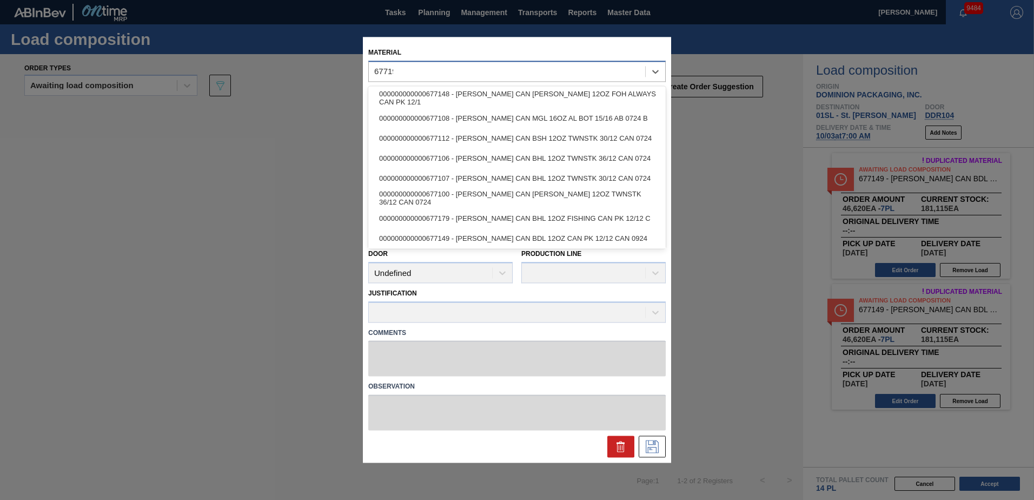
type input "677195"
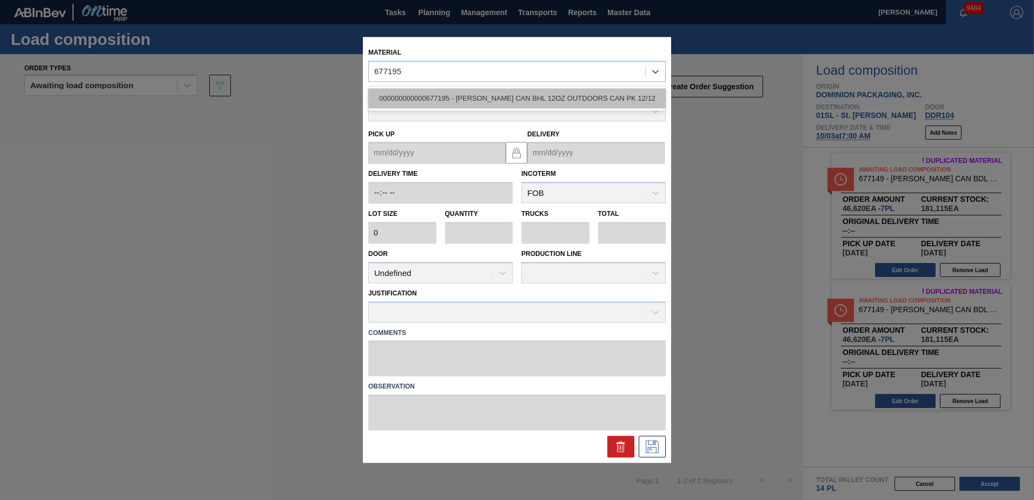
click at [527, 96] on div "000000000000677195 - [PERSON_NAME] CAN BHL 12OZ OUTDOORS CAN PK 12/12" at bounding box center [517, 98] width 298 height 20
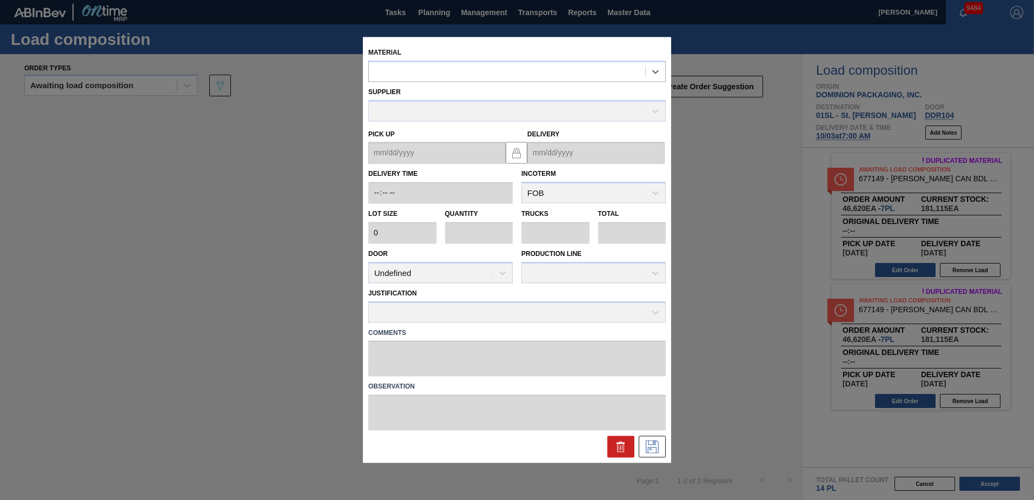
type input "6,660"
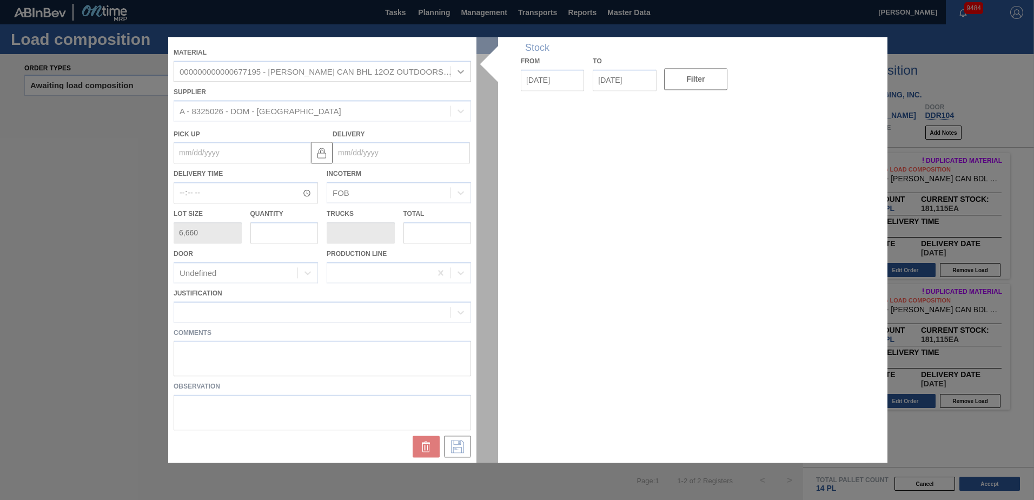
click at [374, 151] on div at bounding box center [517, 250] width 698 height 426
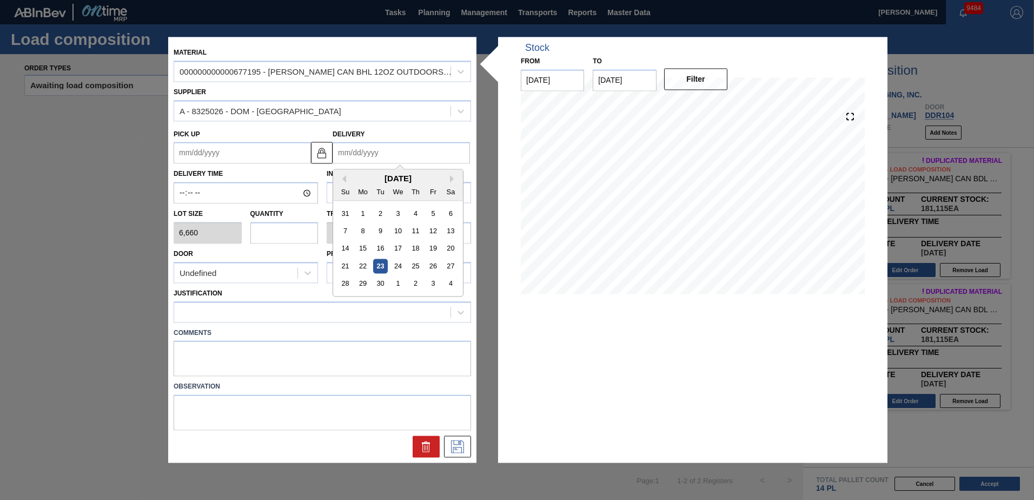
drag, startPoint x: 388, startPoint y: 151, endPoint x: 392, endPoint y: 158, distance: 7.7
click at [388, 151] on input "Delivery" at bounding box center [401, 153] width 137 height 22
click at [430, 284] on div "3" at bounding box center [433, 283] width 15 height 15
type up "[DATE]"
type input "[DATE]"
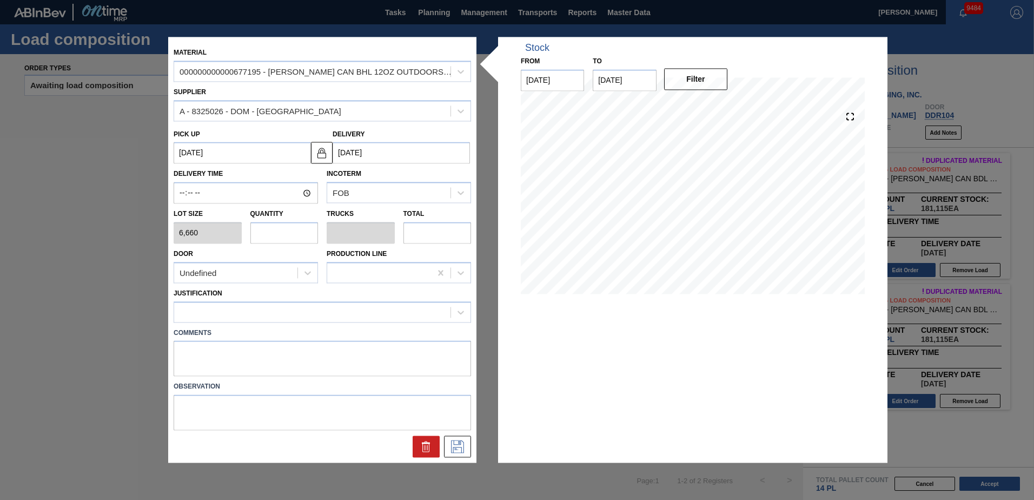
click at [294, 237] on input "text" at bounding box center [284, 233] width 68 height 22
type input "3"
type input "0.115"
type input "19,980"
type input "3"
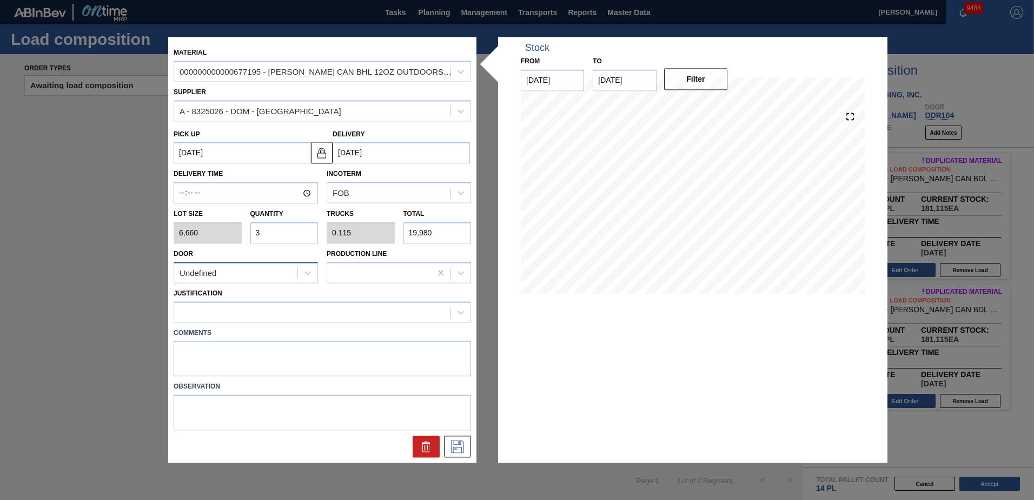
click at [266, 270] on div "Undefined" at bounding box center [235, 273] width 123 height 16
click at [240, 333] on div "DDR104" at bounding box center [246, 339] width 144 height 20
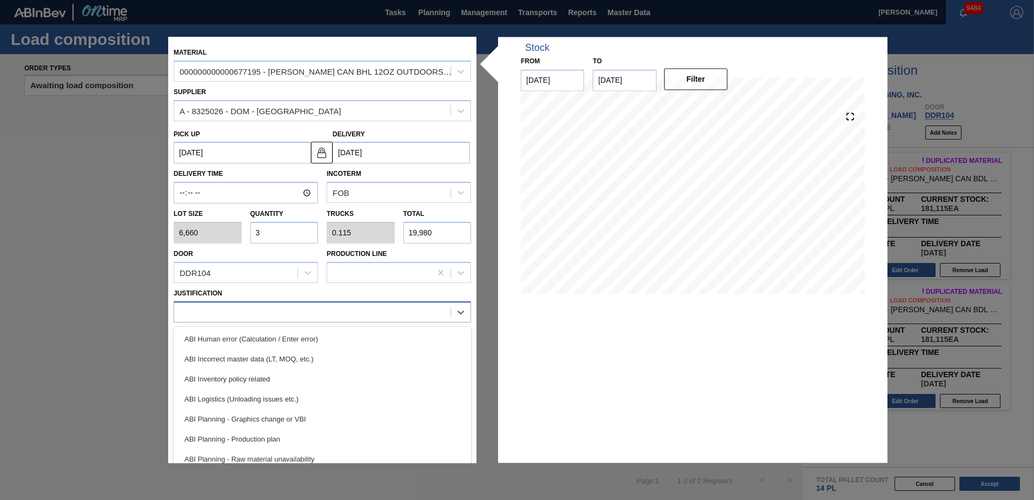
click at [242, 315] on div at bounding box center [312, 312] width 276 height 16
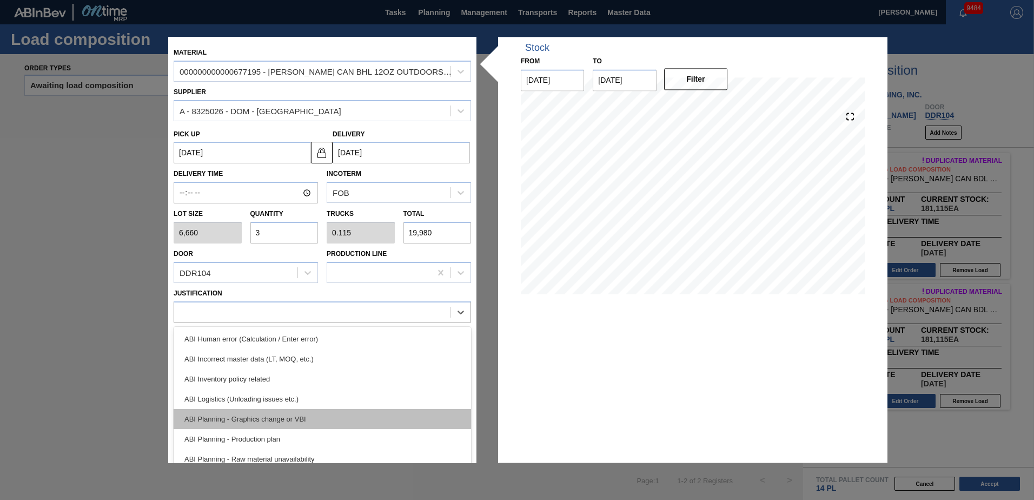
click at [297, 416] on div "ABI Planning - Graphics change or VBI" at bounding box center [323, 419] width 298 height 20
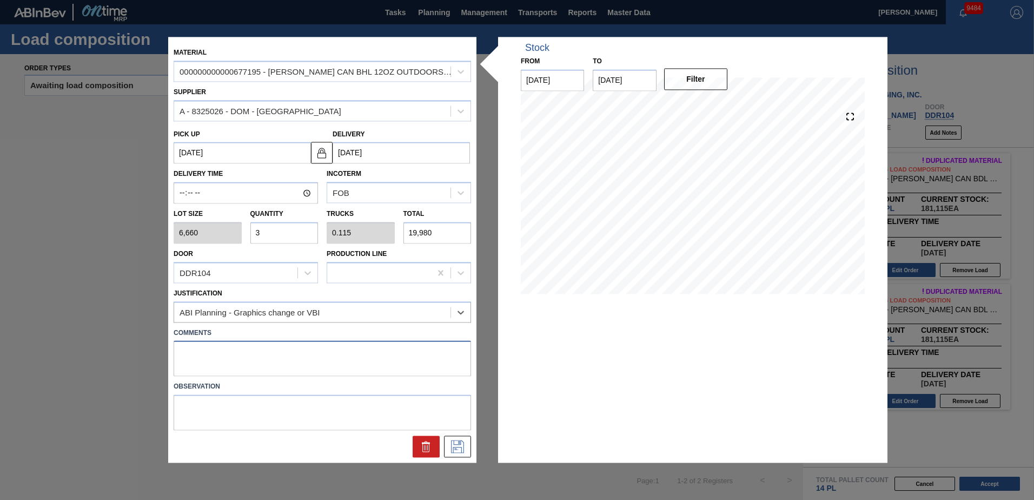
click at [230, 353] on textarea at bounding box center [323, 359] width 298 height 36
type textarea "Live unload"
click at [457, 444] on icon at bounding box center [457, 446] width 17 height 13
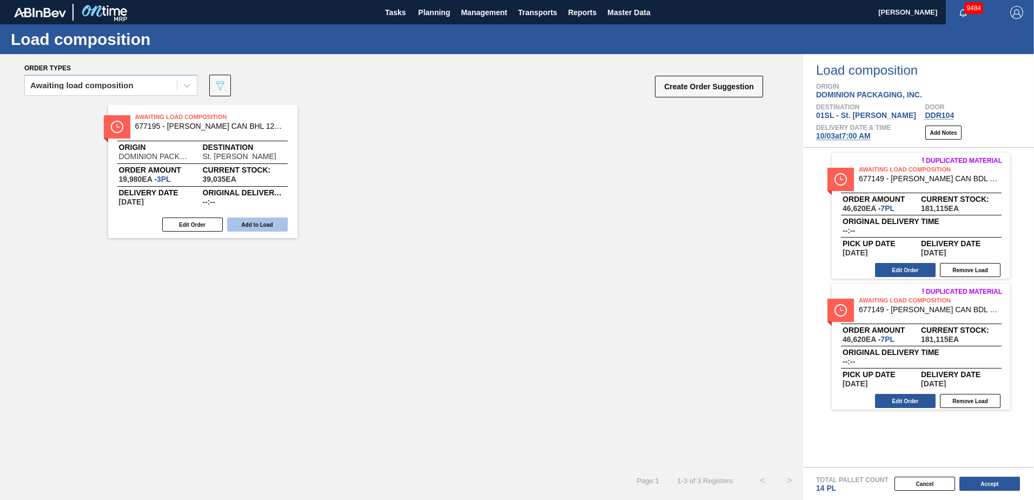
click at [265, 227] on button "Add to Load" at bounding box center [257, 224] width 61 height 14
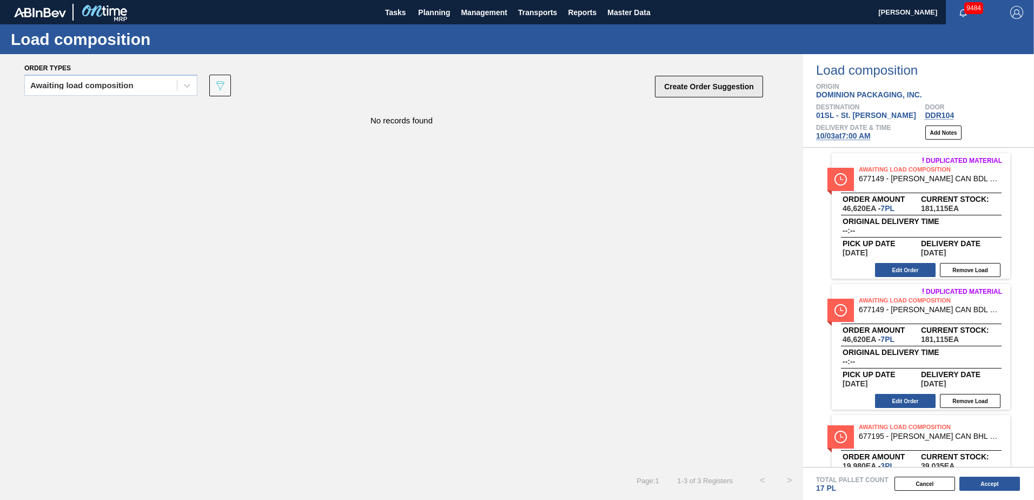
click at [683, 82] on button "Create Order Suggestion" at bounding box center [709, 87] width 108 height 22
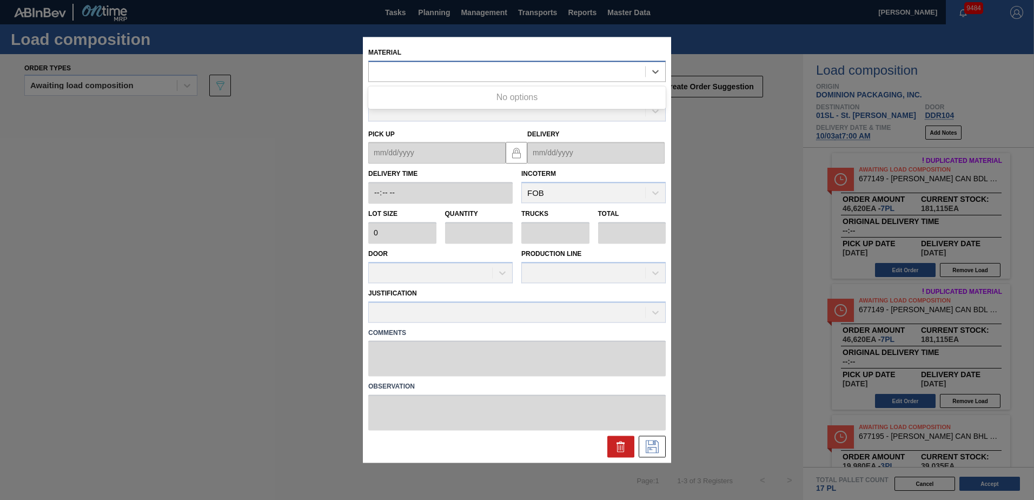
click at [463, 75] on div at bounding box center [507, 72] width 276 height 16
type input "676631"
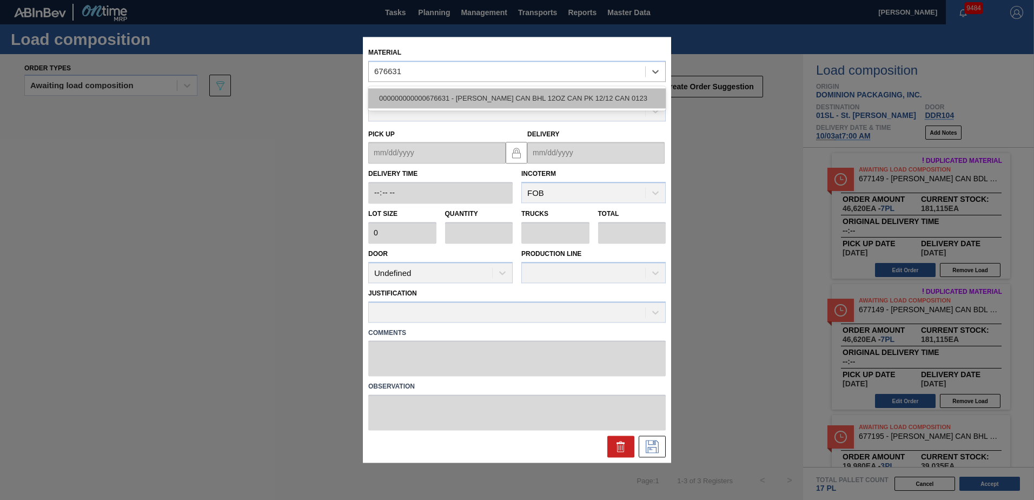
click at [490, 94] on div "000000000000676631 - [PERSON_NAME] CAN BHL 12OZ CAN PK 12/12 CAN 0123" at bounding box center [517, 98] width 298 height 20
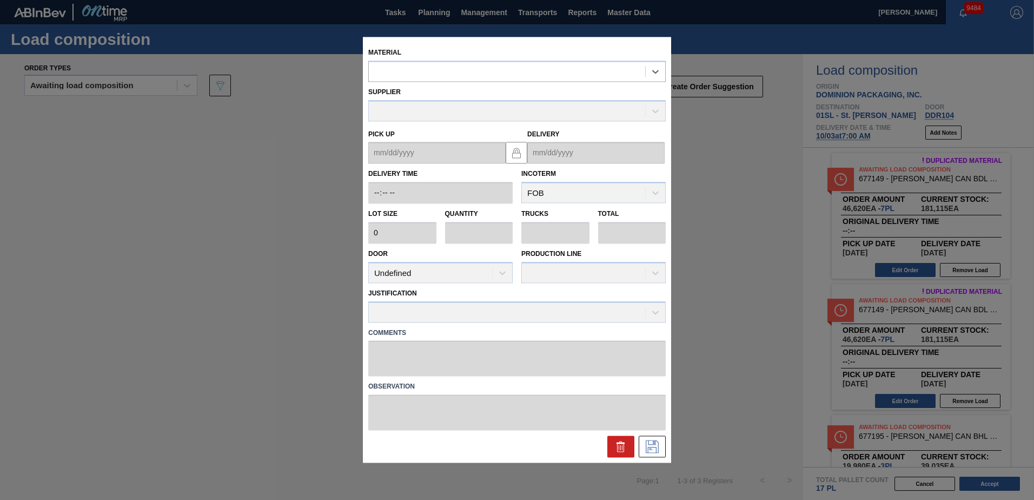
type input "6,660"
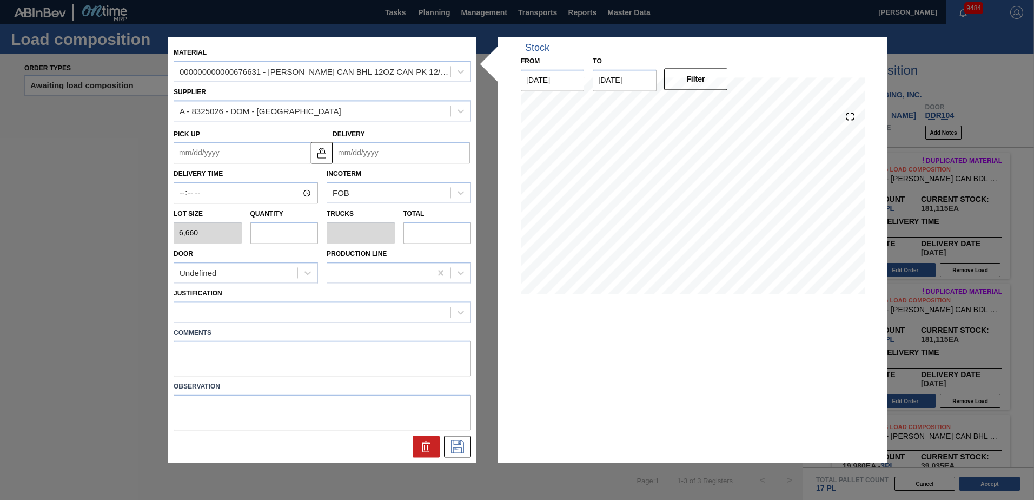
click at [267, 233] on input "text" at bounding box center [284, 233] width 68 height 22
type input "9"
type input "0.346"
type input "59,940"
type input "9"
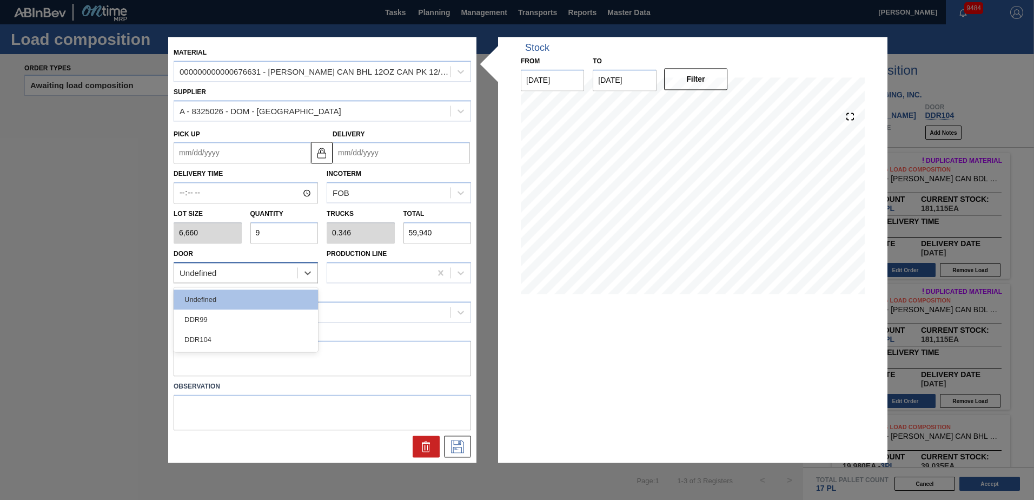
click at [289, 266] on div "Undefined" at bounding box center [235, 273] width 123 height 16
click at [252, 339] on div "DDR104" at bounding box center [246, 339] width 144 height 20
click at [263, 315] on div at bounding box center [312, 312] width 276 height 16
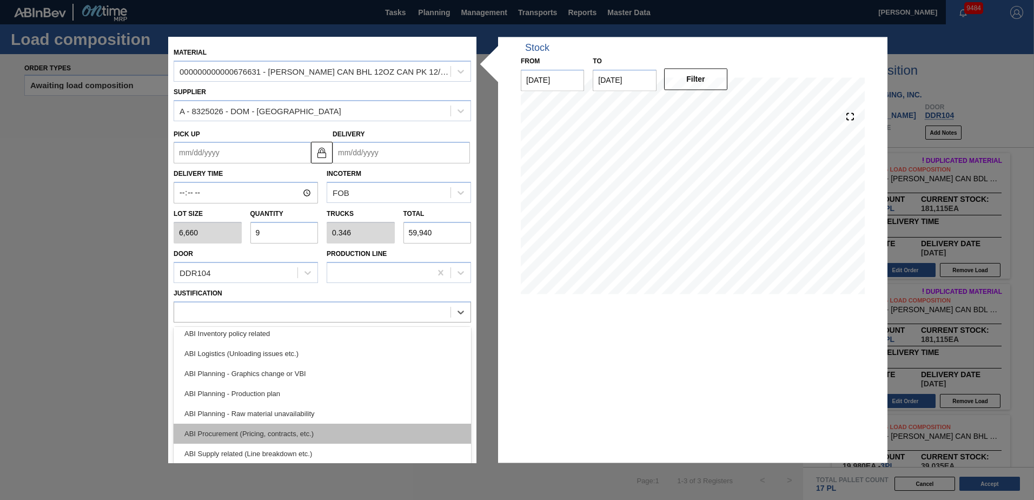
scroll to position [108, 0]
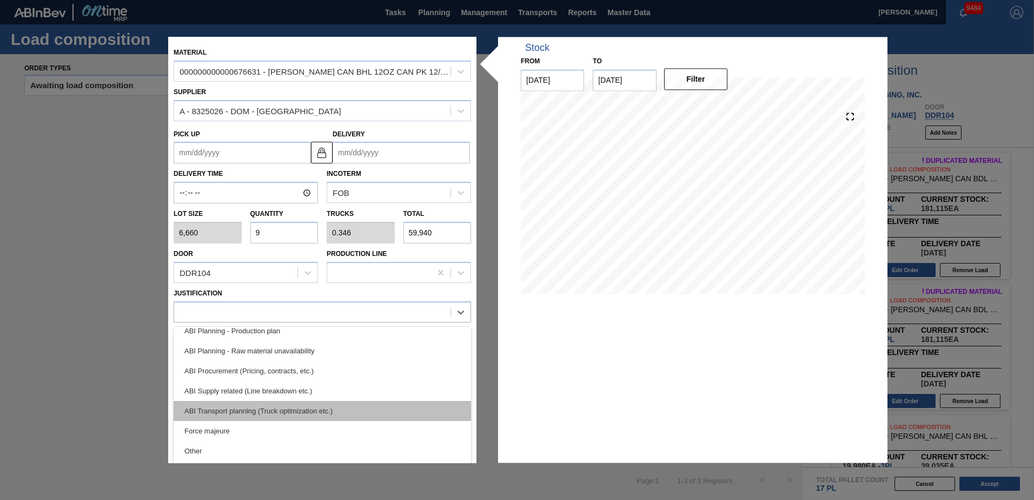
click at [311, 406] on div "ABI Transport planning (Truck optimization etc.)" at bounding box center [323, 411] width 298 height 20
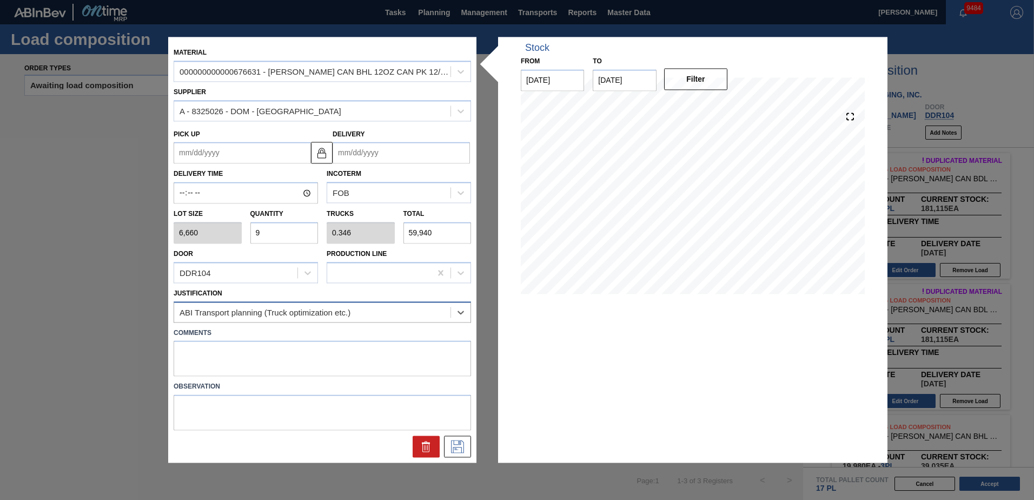
click at [287, 313] on div "ABI Transport planning (Truck optimization etc.)" at bounding box center [265, 311] width 171 height 9
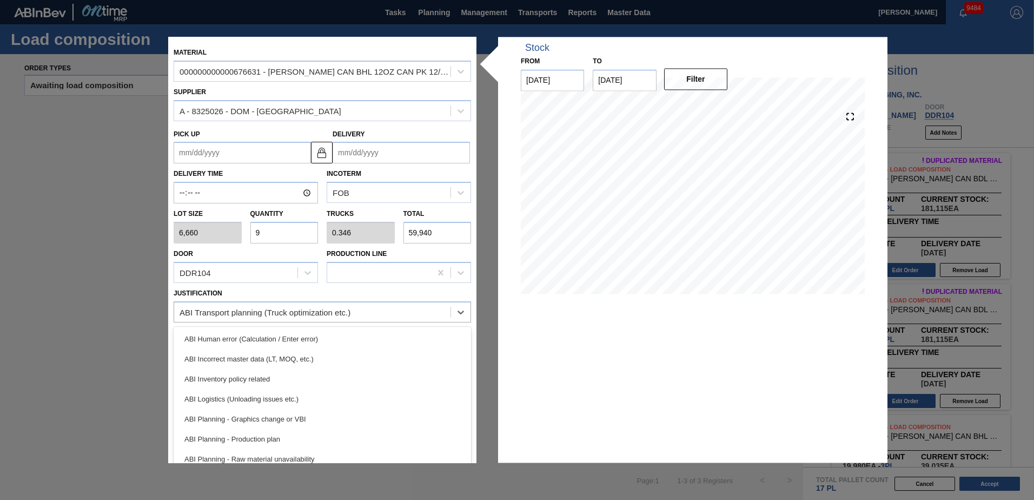
click at [306, 409] on div "ABI Planning - Graphics change or VBI" at bounding box center [323, 419] width 298 height 20
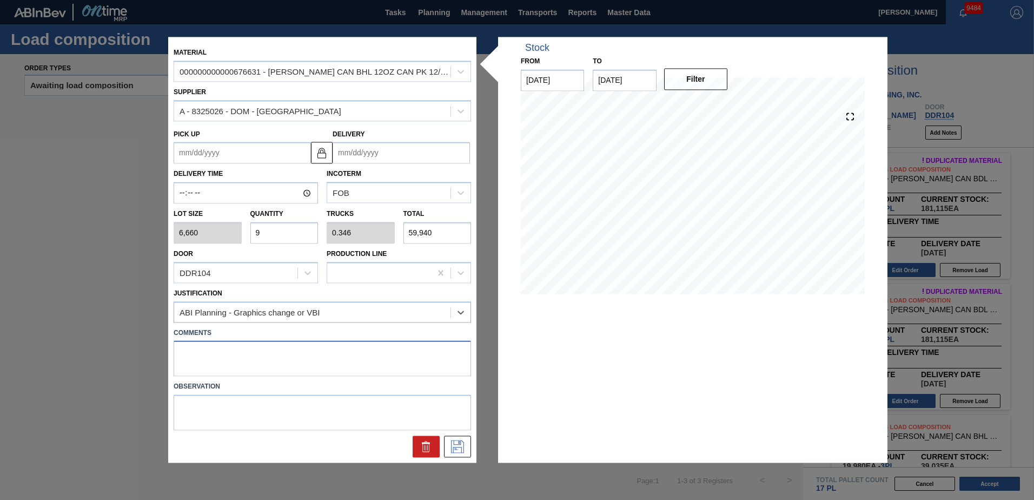
click at [283, 360] on textarea at bounding box center [323, 359] width 298 height 36
type textarea "Live unload"
click at [465, 445] on icon at bounding box center [457, 446] width 17 height 13
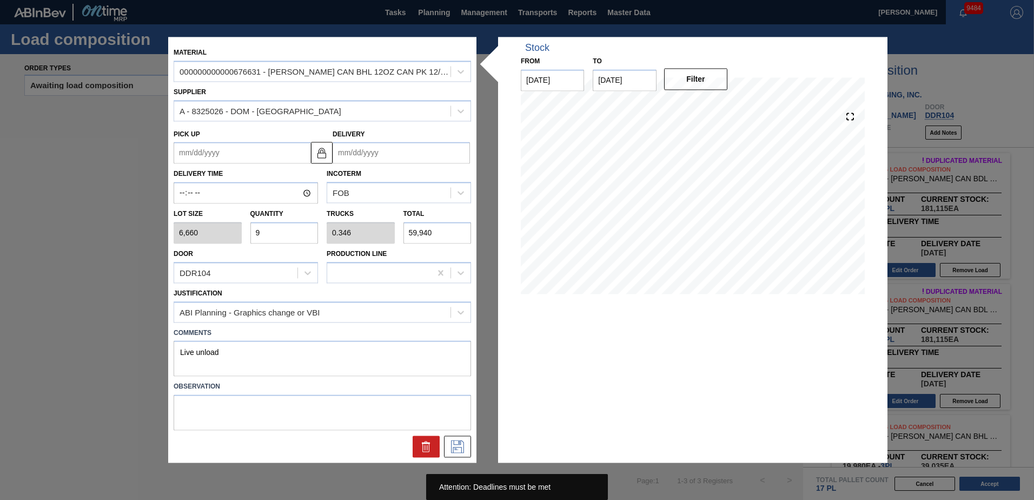
click at [393, 158] on input "Delivery" at bounding box center [401, 153] width 137 height 22
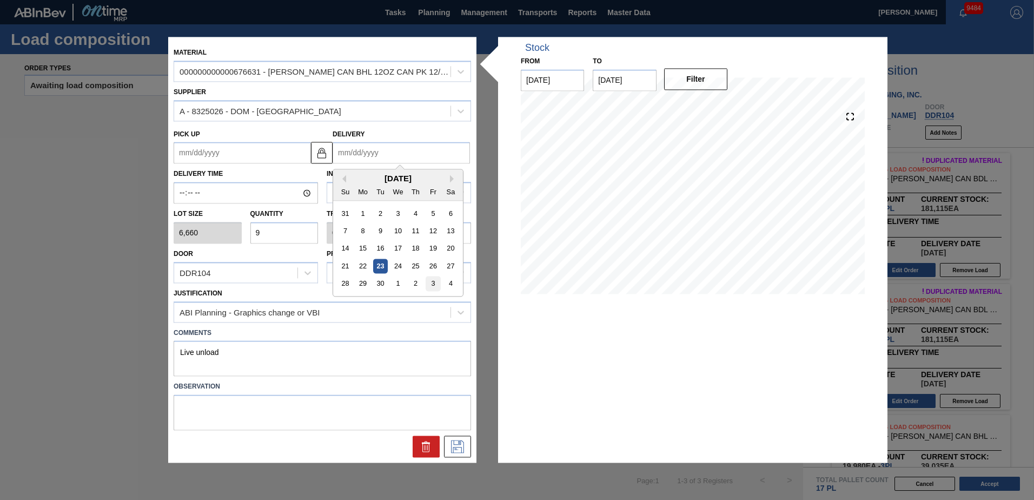
click at [432, 277] on div "3" at bounding box center [433, 283] width 15 height 15
type up "[DATE]"
type input "[DATE]"
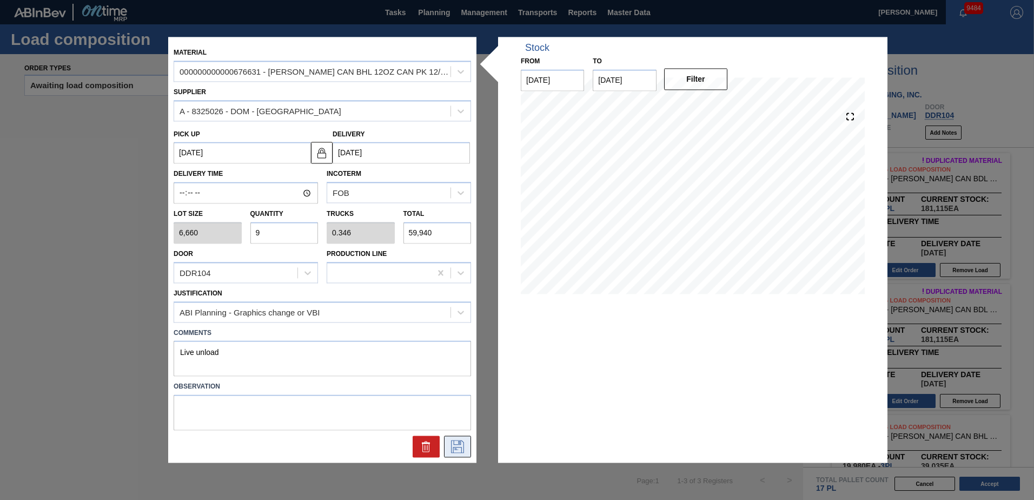
click at [460, 446] on icon at bounding box center [457, 446] width 17 height 13
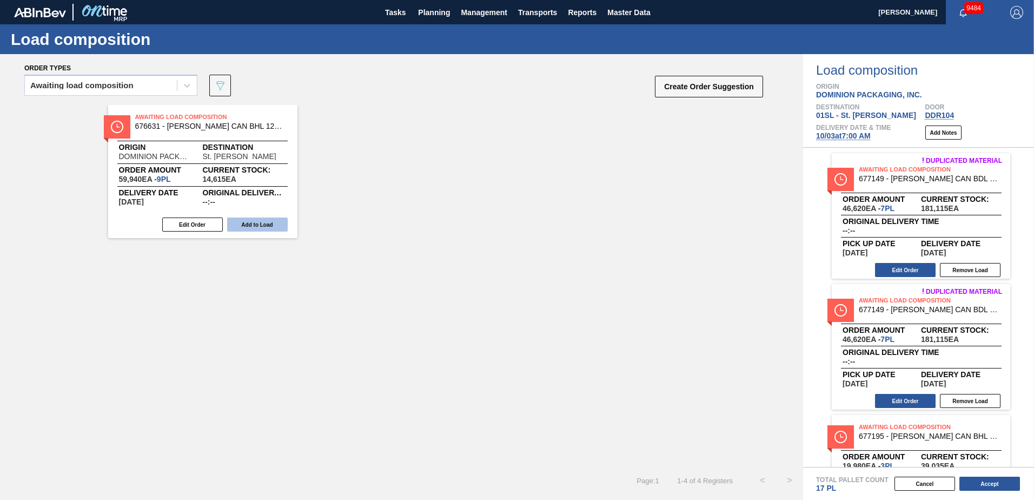
click at [261, 223] on button "Add to Load" at bounding box center [257, 224] width 61 height 14
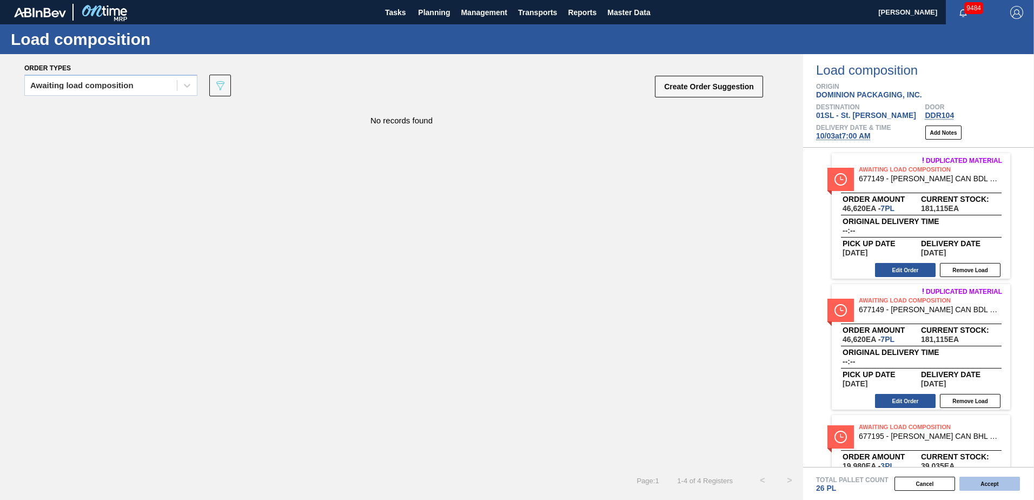
click at [997, 490] on button "Accept" at bounding box center [990, 484] width 61 height 14
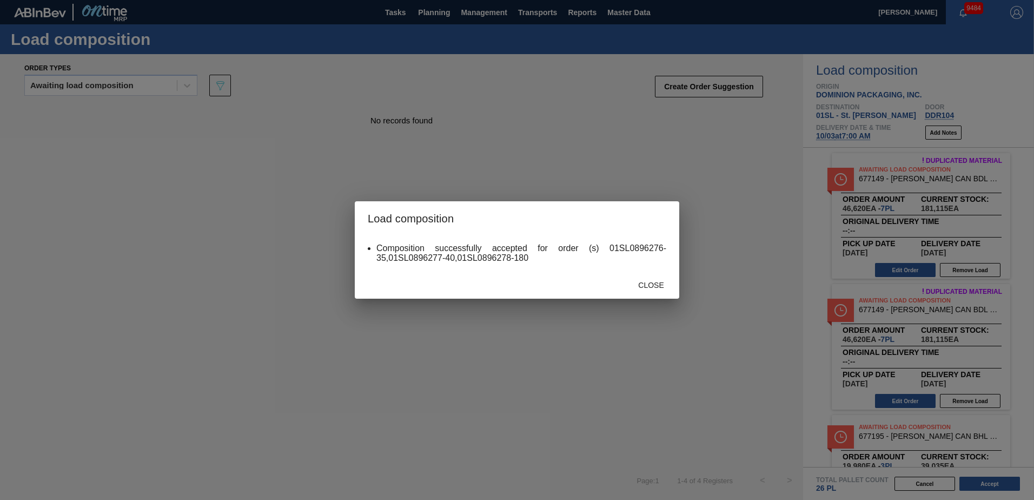
click at [646, 289] on div "Close" at bounding box center [651, 285] width 48 height 20
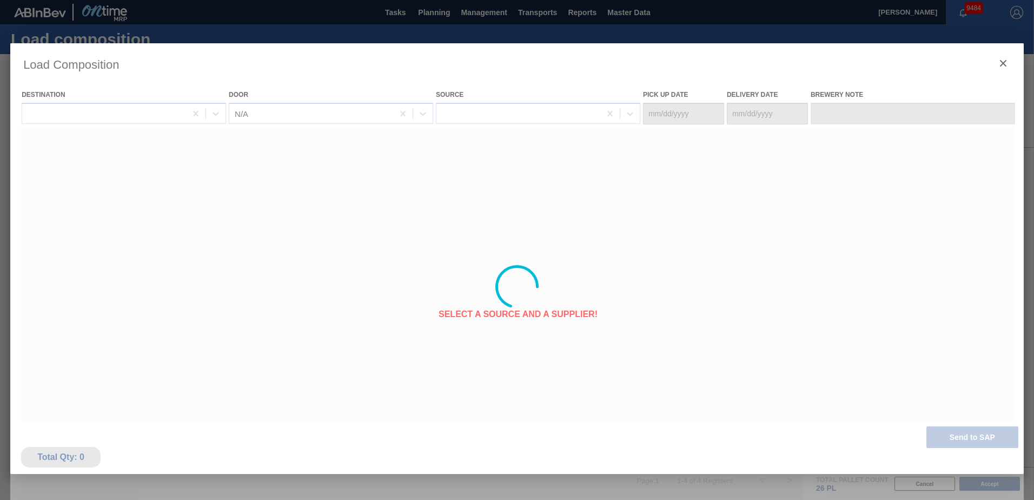
type Date "[DATE]"
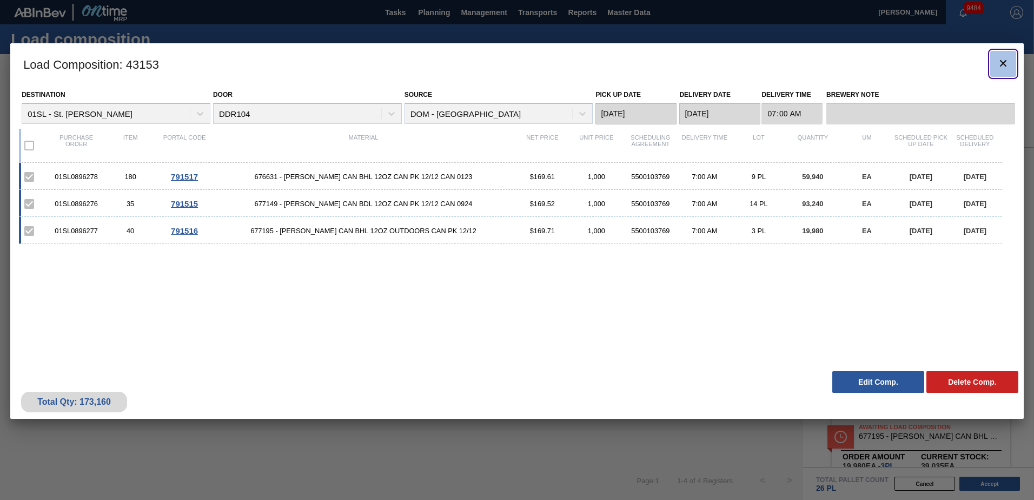
click at [998, 61] on icon "botão de ícone" at bounding box center [1003, 63] width 13 height 13
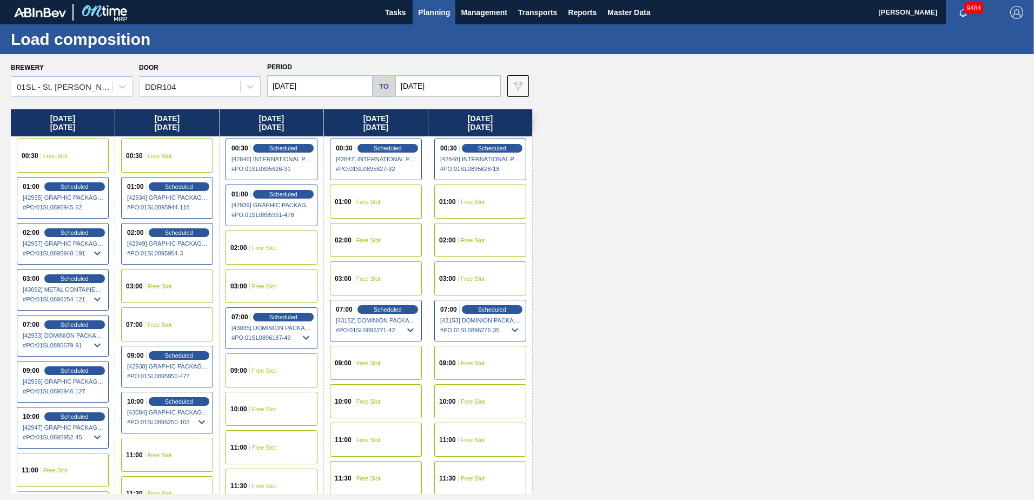
click at [431, 16] on span "Planning" at bounding box center [434, 12] width 32 height 13
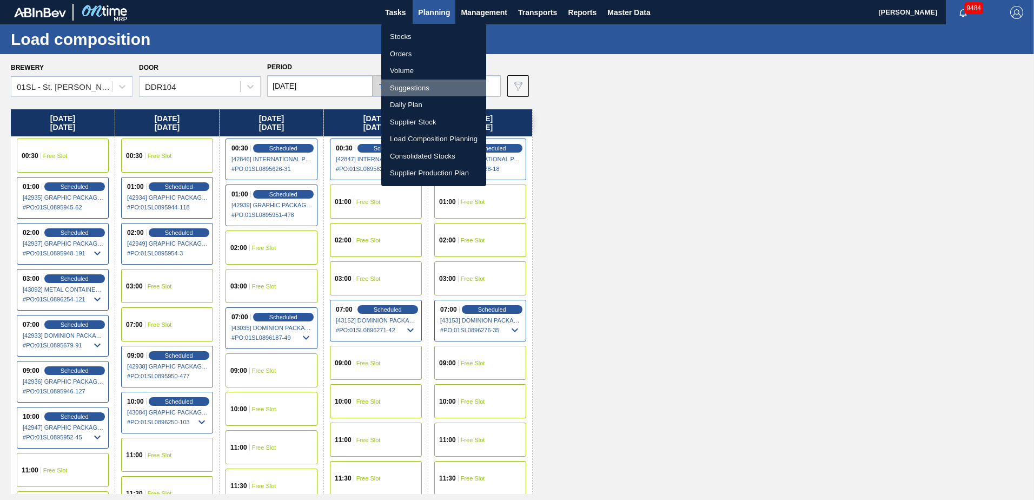
click at [424, 82] on li "Suggestions" at bounding box center [433, 88] width 105 height 17
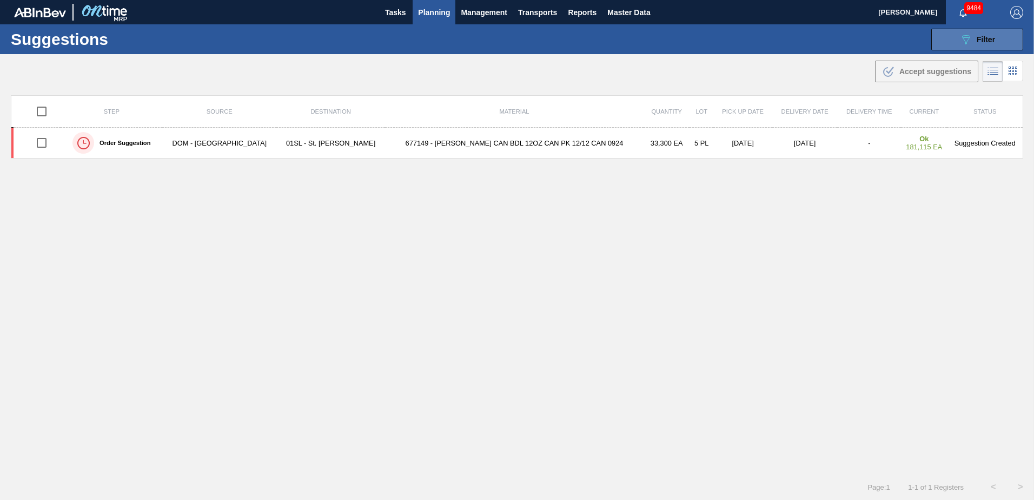
type from "[DATE]"
type to "[DATE]"
click at [999, 42] on button "089F7B8B-B2A5-4AFE-B5C0-19BA573D28AC Filter" at bounding box center [978, 40] width 92 height 22
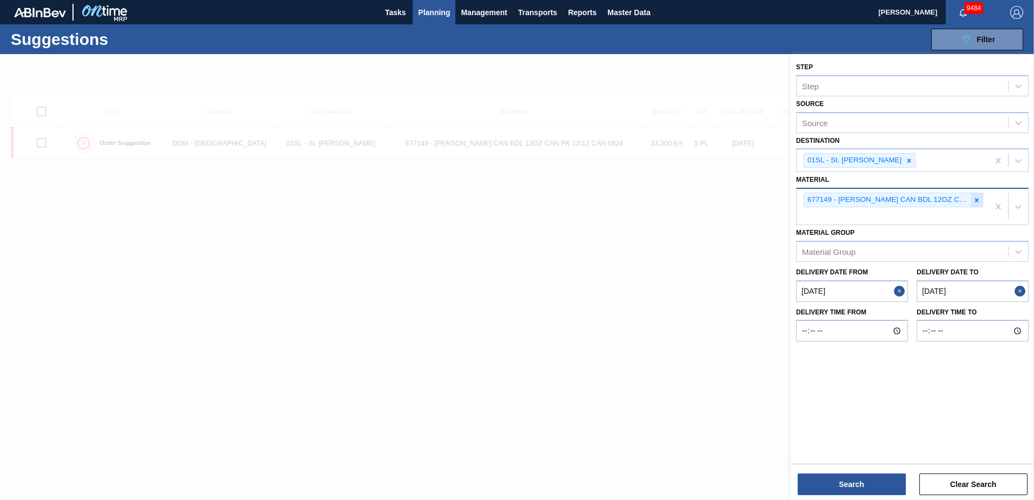
click at [980, 203] on icon at bounding box center [977, 200] width 8 height 8
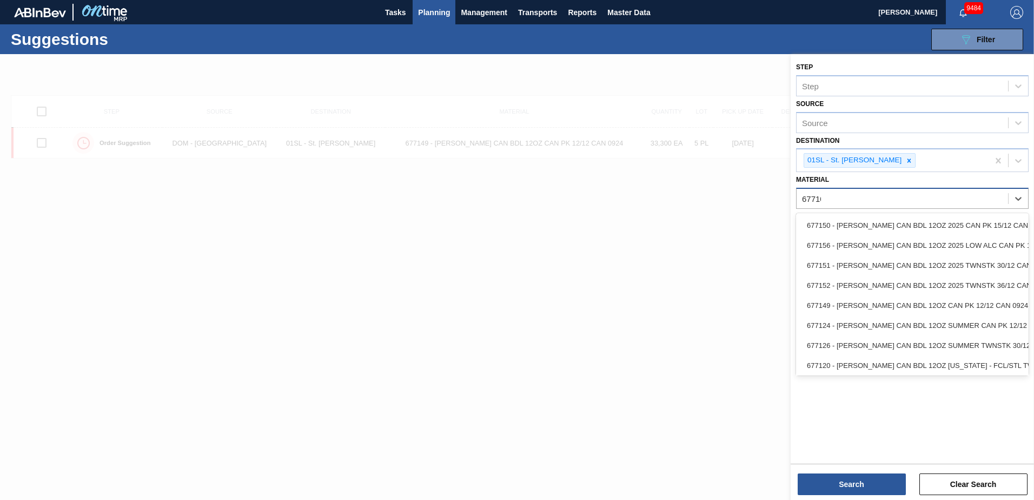
type input "677107"
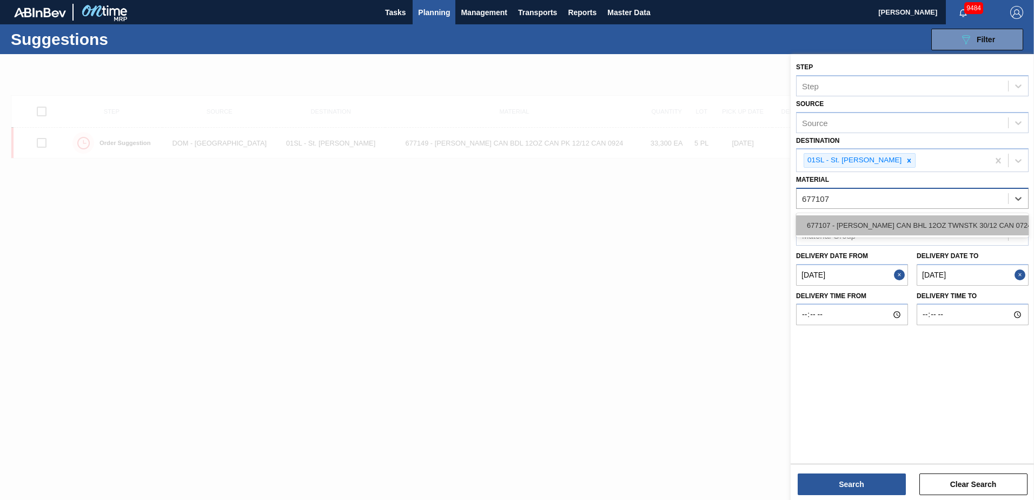
click at [972, 218] on div "677107 - [PERSON_NAME] CAN BHL 12OZ TWNSTK 30/12 CAN 0724" at bounding box center [912, 225] width 233 height 20
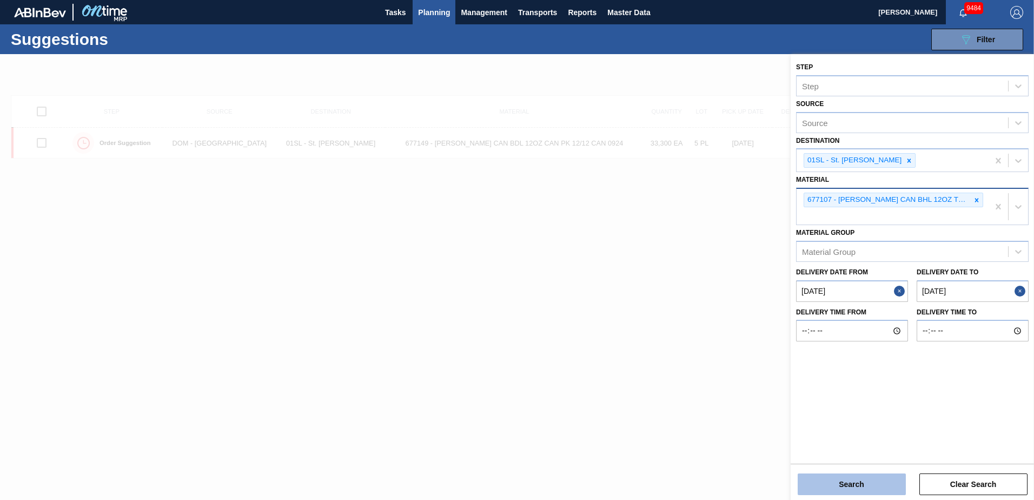
click at [879, 479] on button "Search" at bounding box center [852, 484] width 108 height 22
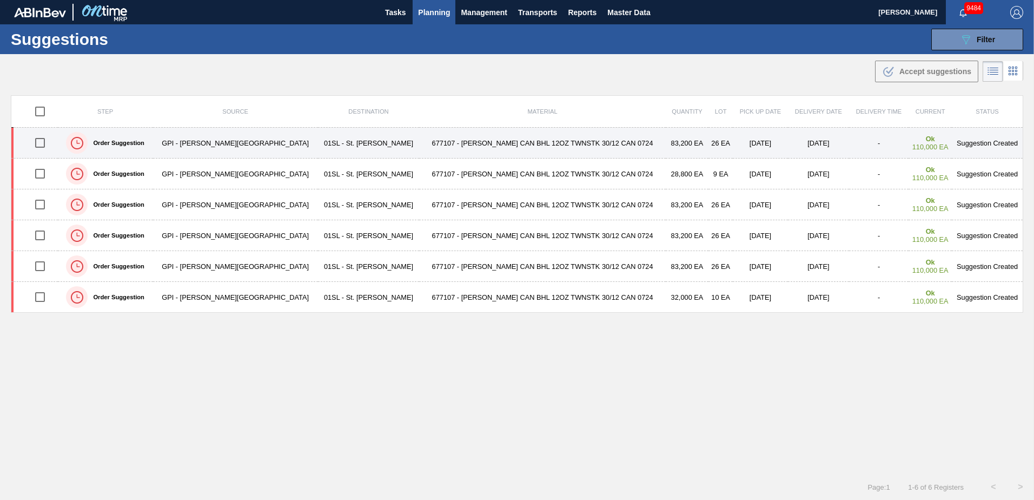
click at [43, 143] on input "checkbox" at bounding box center [40, 142] width 23 height 23
checkbox input "true"
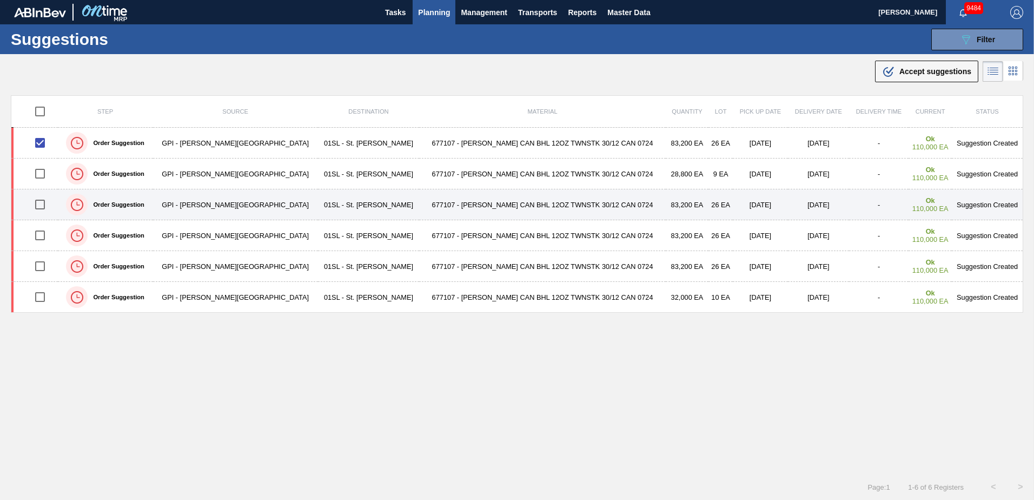
click at [42, 202] on input "checkbox" at bounding box center [40, 204] width 23 height 23
checkbox input "true"
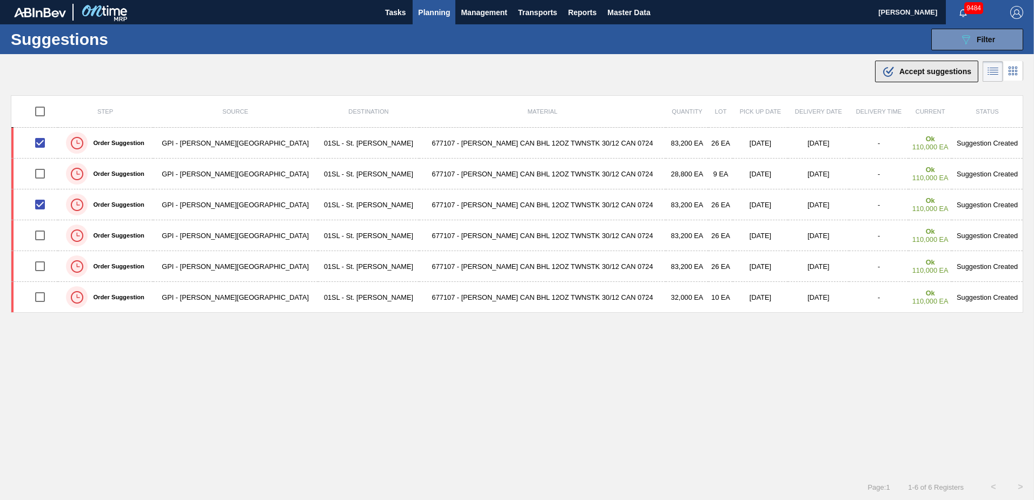
click at [916, 69] on span "Accept suggestions" at bounding box center [936, 71] width 72 height 9
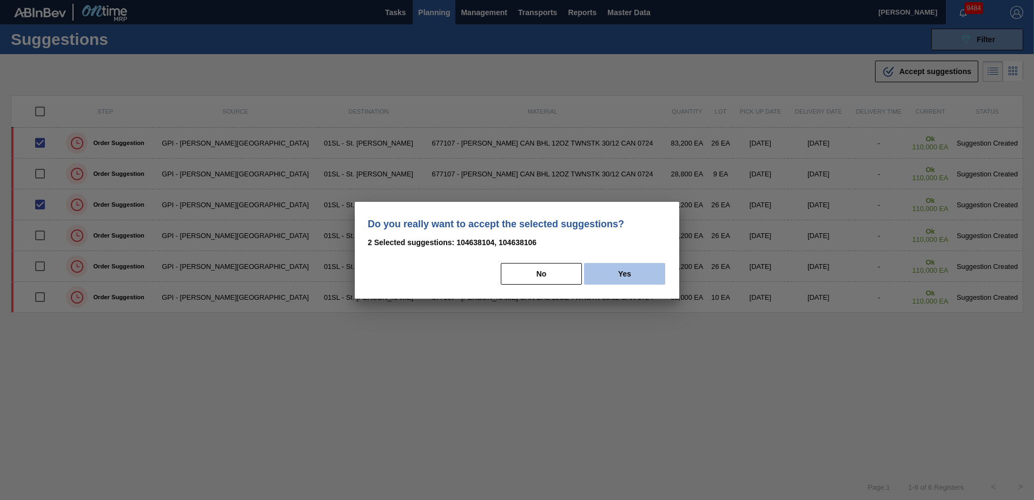
click at [638, 266] on button "Yes" at bounding box center [624, 274] width 81 height 22
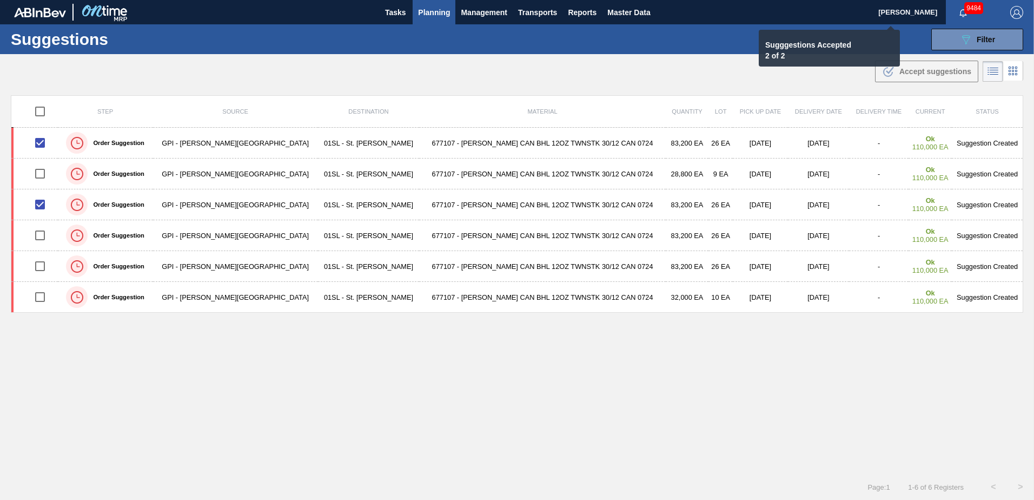
checkbox input "false"
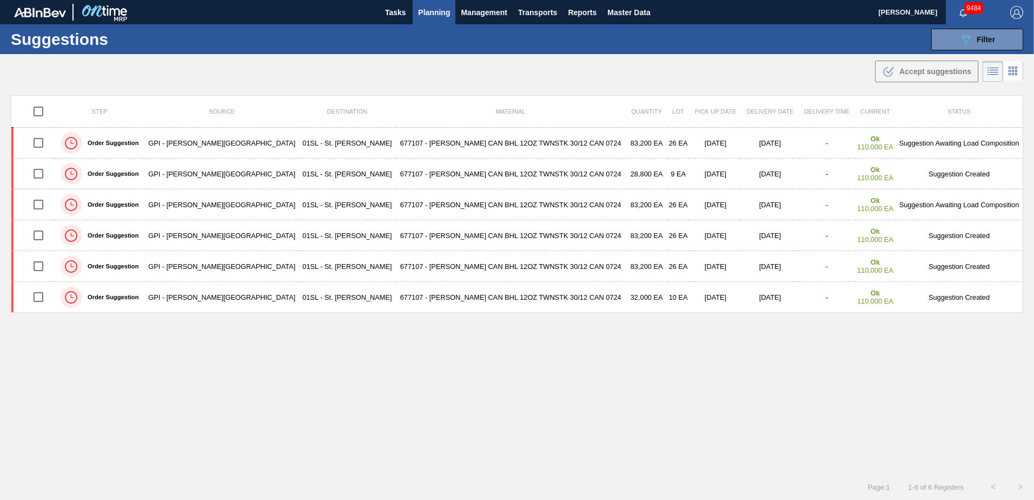
click at [440, 23] on button "Planning" at bounding box center [434, 12] width 43 height 24
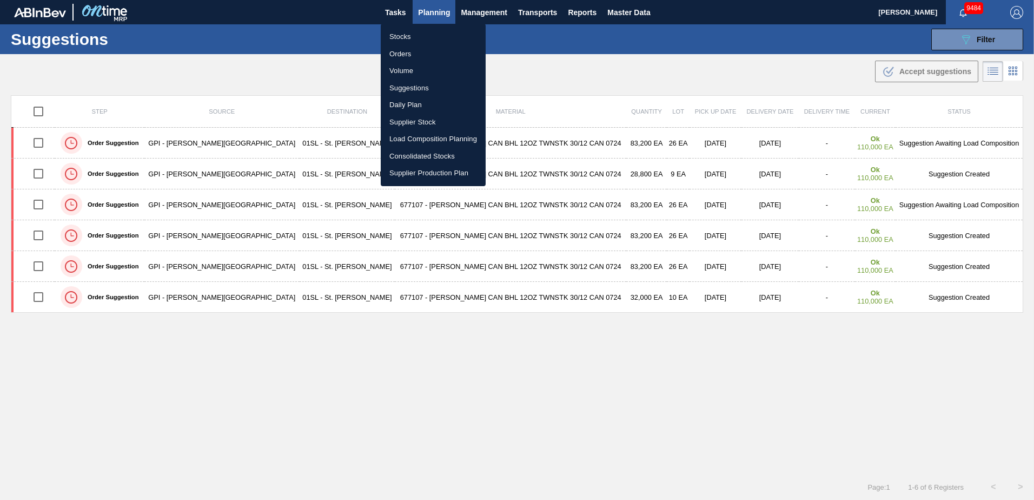
click at [415, 139] on li "Load Composition Planning" at bounding box center [433, 138] width 105 height 17
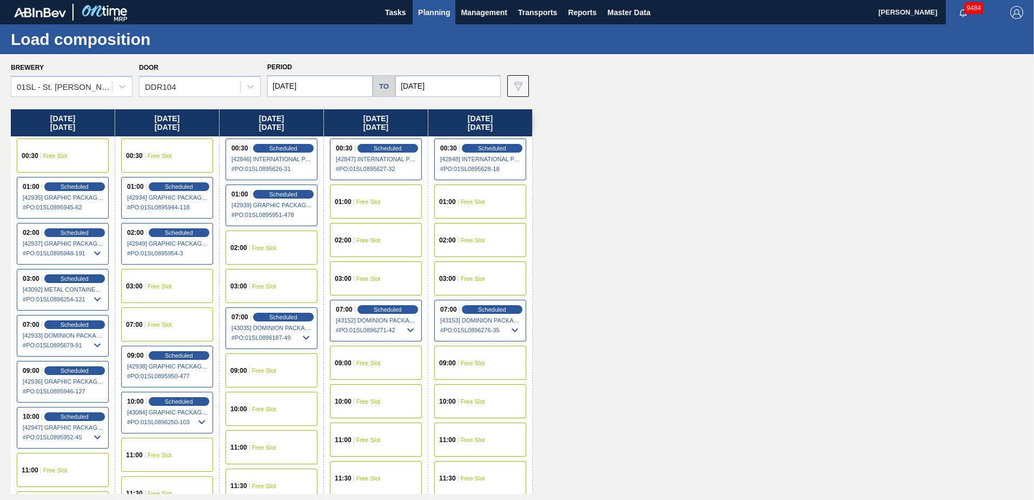
click at [272, 374] on div "09:00 Free Slot" at bounding box center [272, 370] width 92 height 34
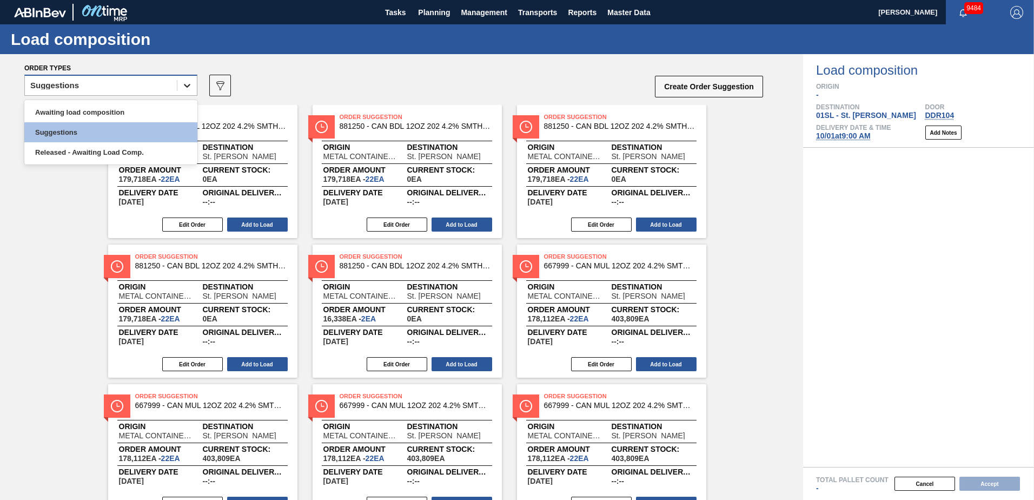
click at [187, 91] on div at bounding box center [186, 85] width 19 height 19
click at [129, 114] on div "Awaiting load composition" at bounding box center [110, 112] width 173 height 20
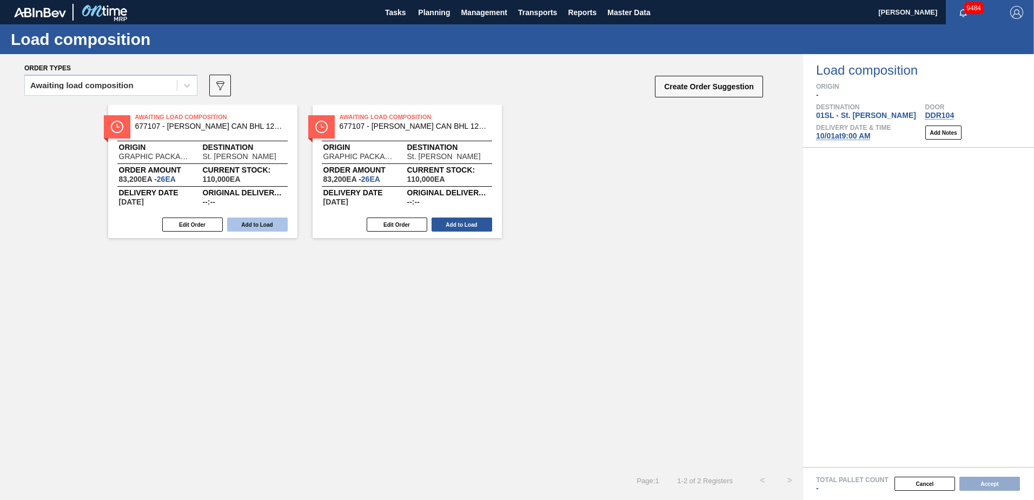
click at [251, 223] on button "Add to Load" at bounding box center [257, 224] width 61 height 14
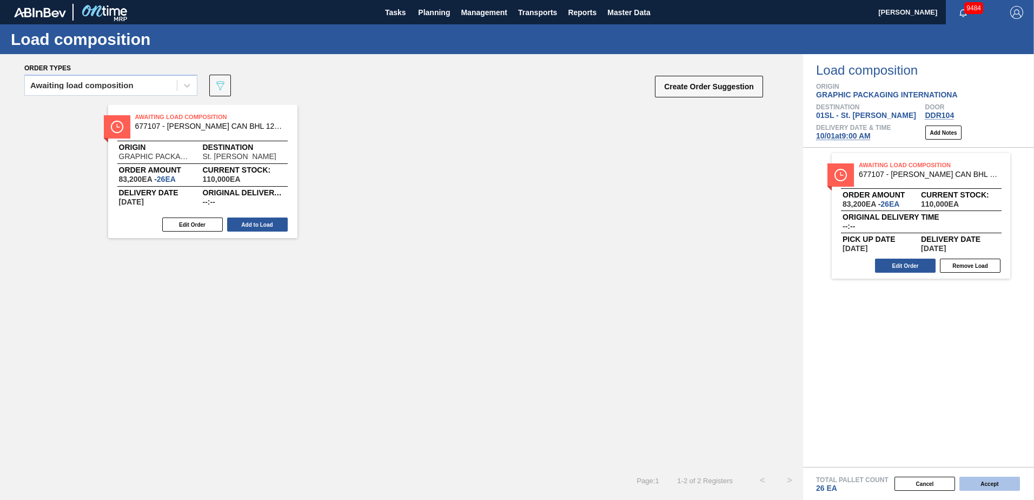
click at [975, 480] on button "Accept" at bounding box center [990, 484] width 61 height 14
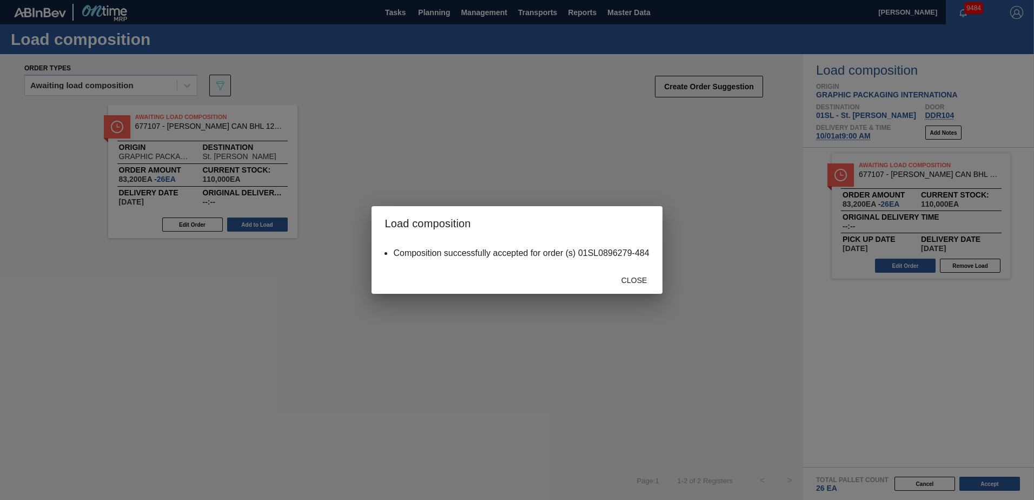
click at [635, 289] on div "Close" at bounding box center [635, 280] width 48 height 20
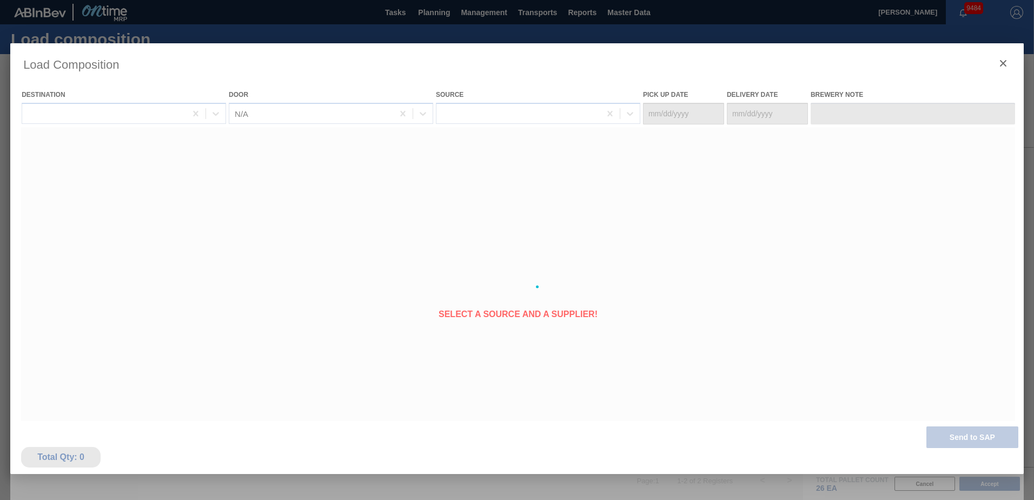
type Date "[DATE]"
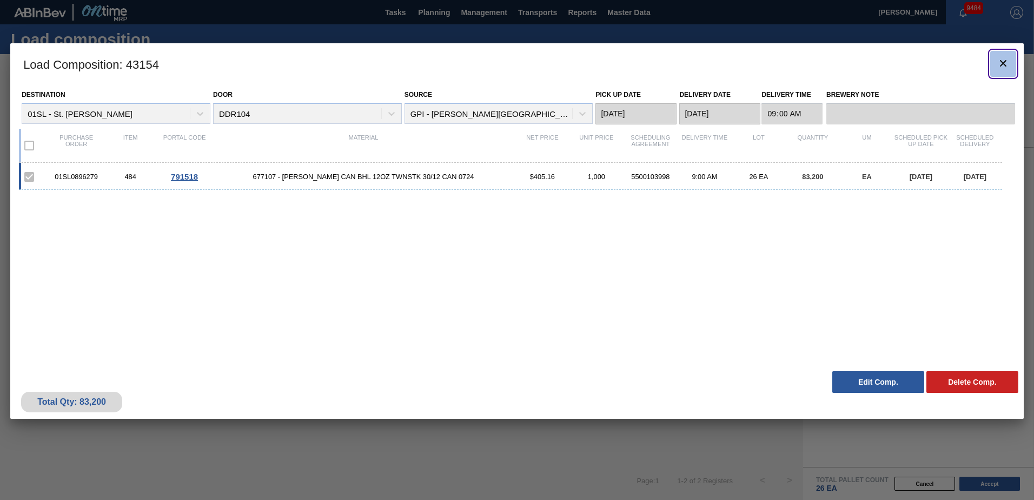
click at [994, 68] on button "botão de ícone" at bounding box center [1003, 64] width 26 height 26
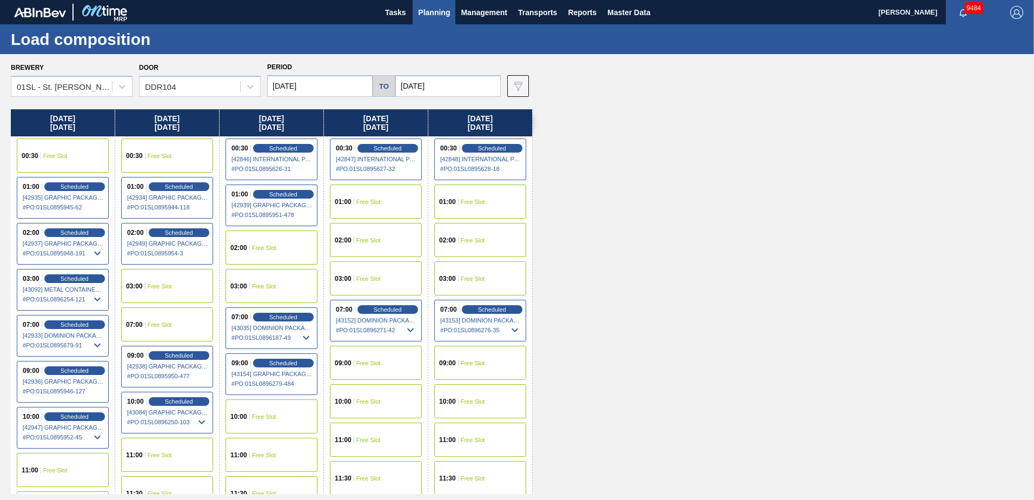
click at [379, 197] on div "01:00 Free Slot" at bounding box center [376, 201] width 92 height 34
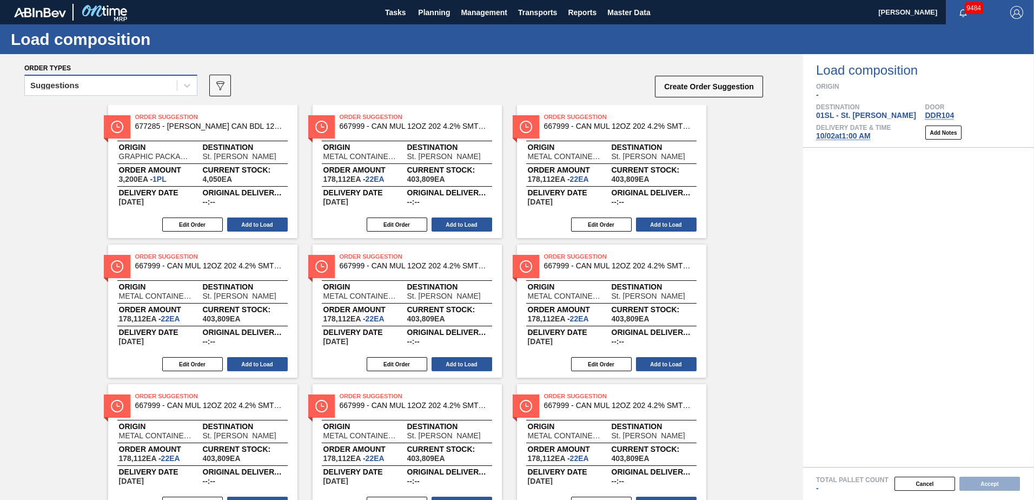
click at [177, 90] on span at bounding box center [177, 85] width 1 height 11
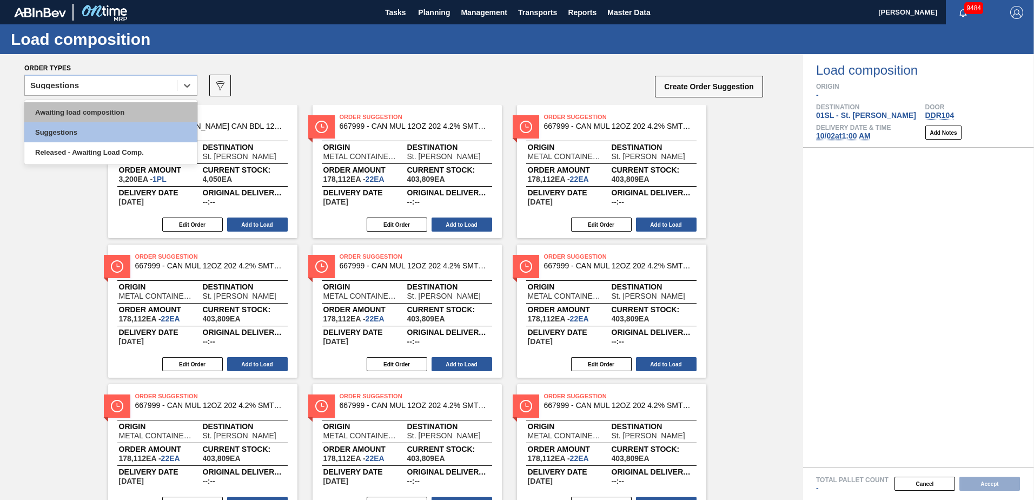
drag, startPoint x: 124, startPoint y: 109, endPoint x: 133, endPoint y: 125, distance: 18.9
click at [124, 109] on div "Awaiting load composition" at bounding box center [110, 112] width 173 height 20
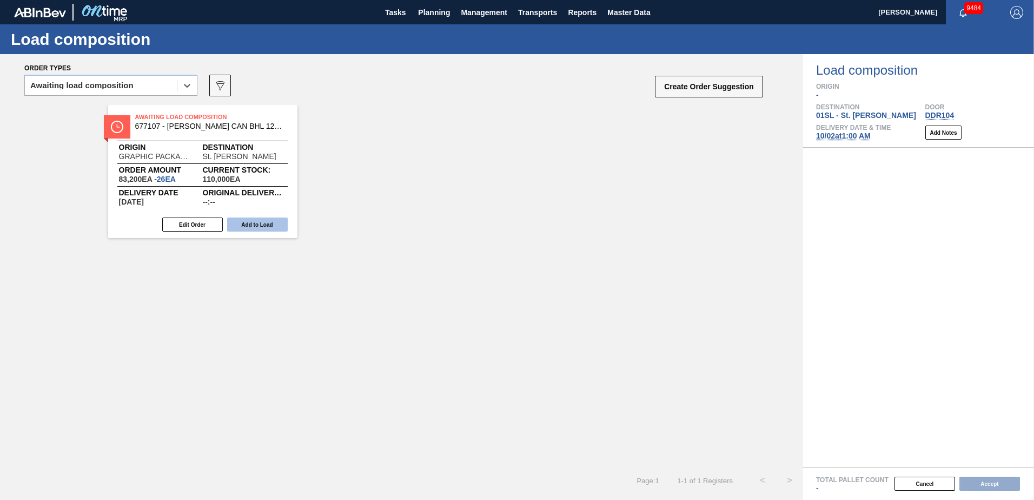
click at [252, 219] on button "Add to Load" at bounding box center [257, 224] width 61 height 14
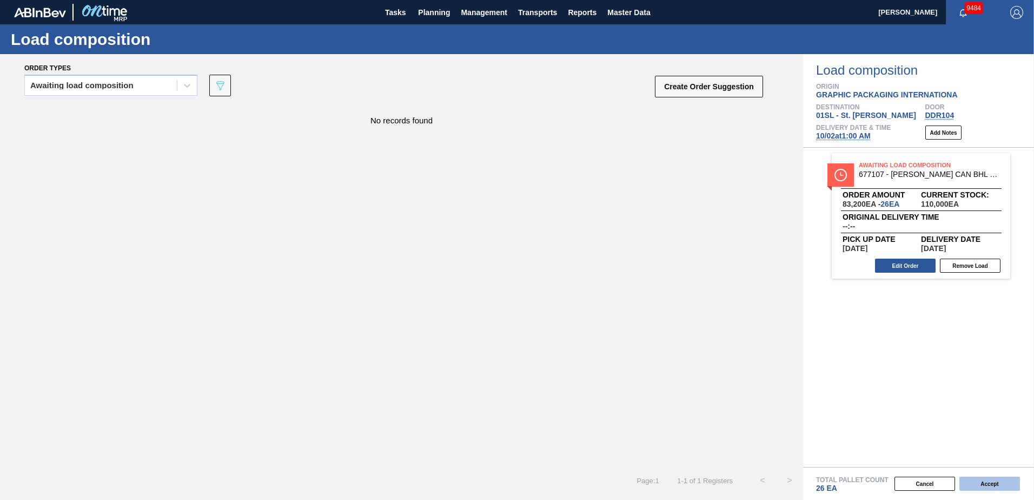
click at [1000, 487] on button "Accept" at bounding box center [990, 484] width 61 height 14
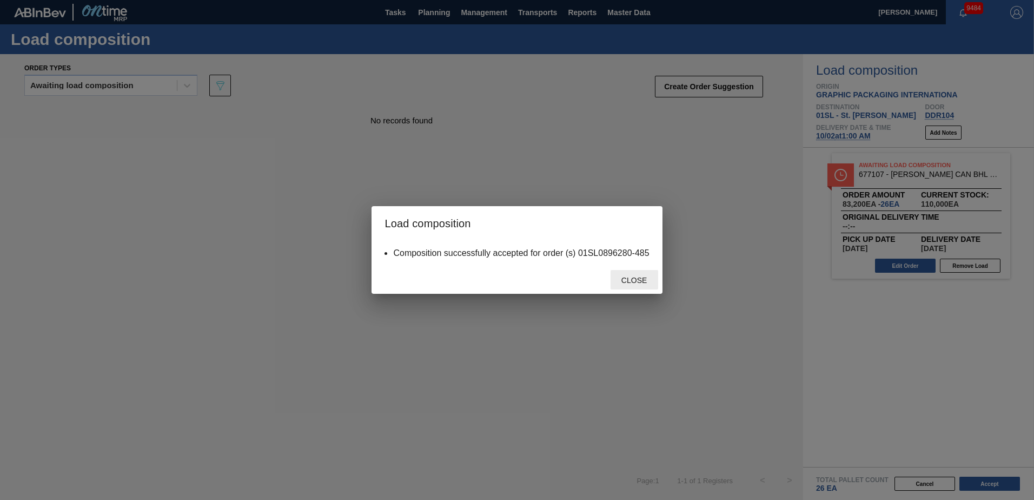
click at [618, 282] on span "Close" at bounding box center [634, 280] width 43 height 9
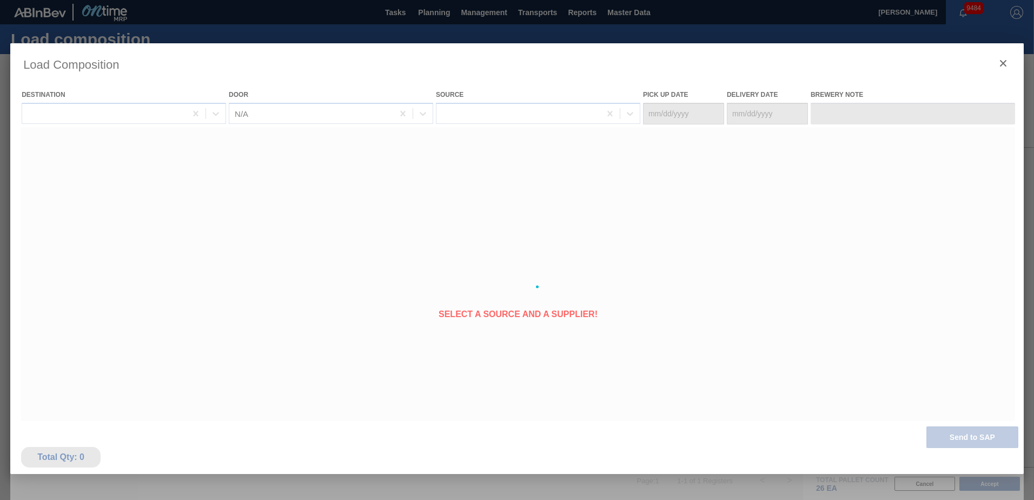
type Date "[DATE]"
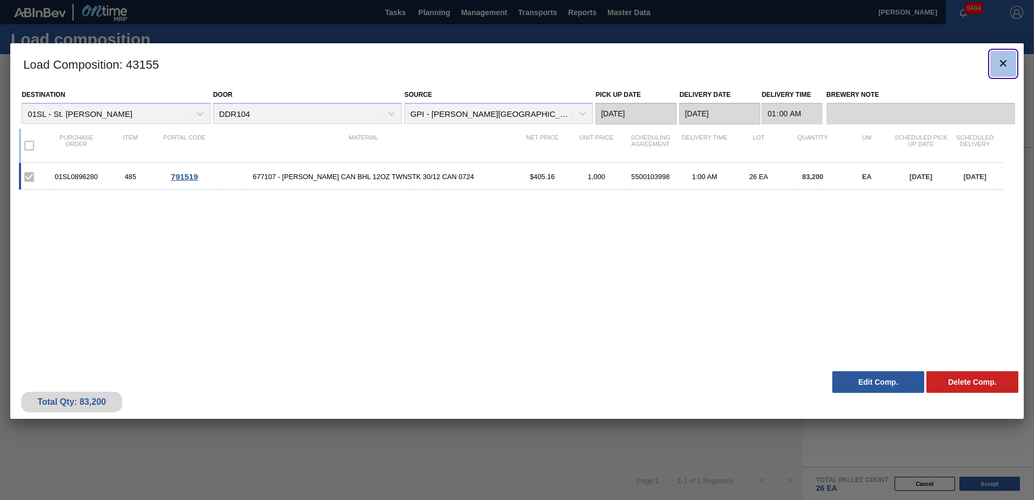
click at [1002, 67] on icon "botão de ícone" at bounding box center [1003, 63] width 13 height 13
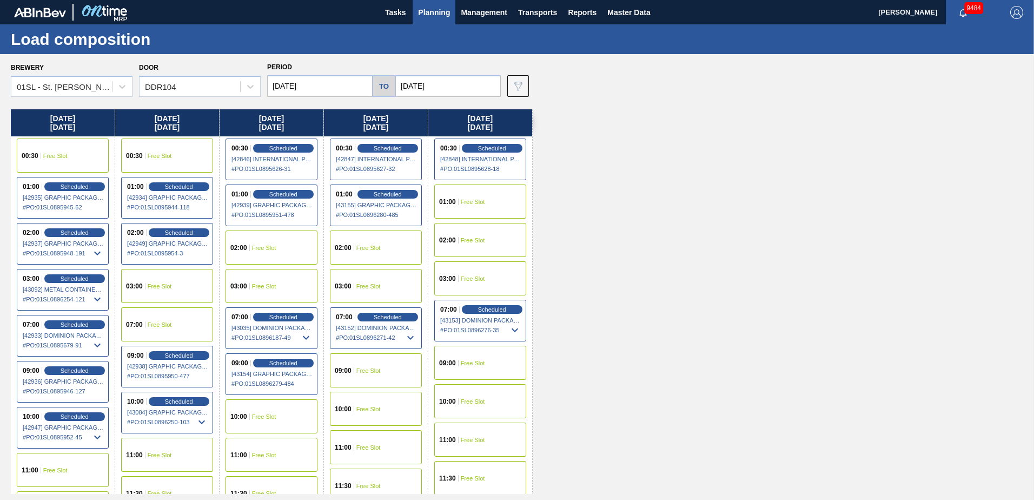
click at [419, 16] on button "Planning" at bounding box center [434, 12] width 43 height 24
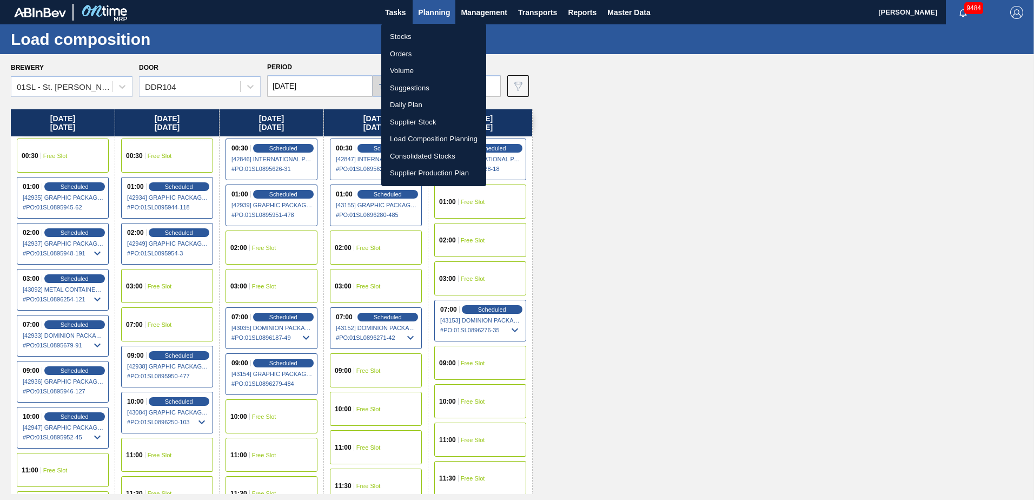
click at [425, 83] on li "Suggestions" at bounding box center [433, 88] width 105 height 17
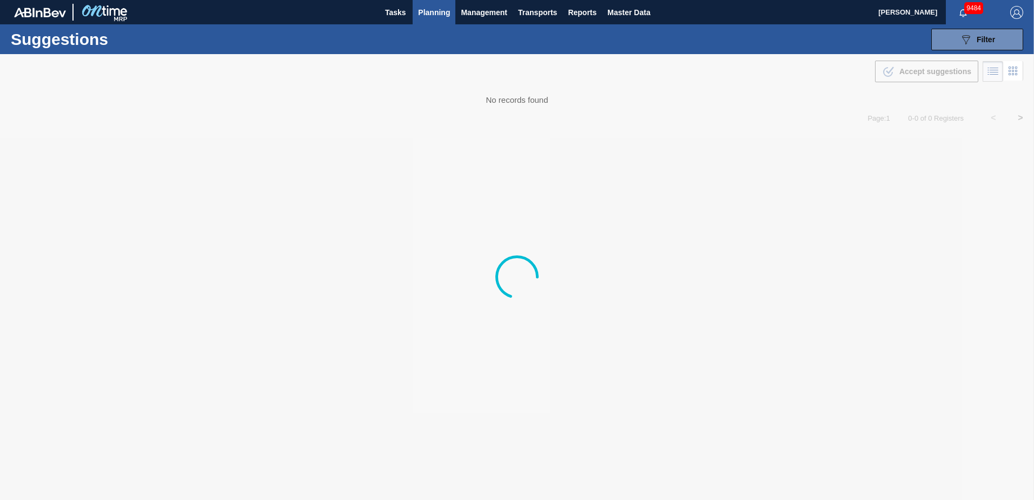
type from "[DATE]"
type to "[DATE]"
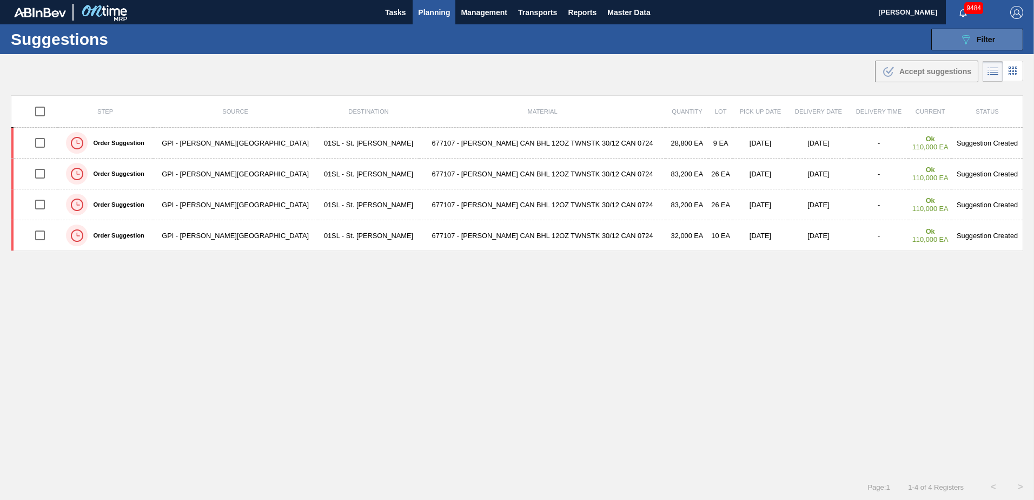
click at [962, 37] on icon at bounding box center [966, 39] width 8 height 9
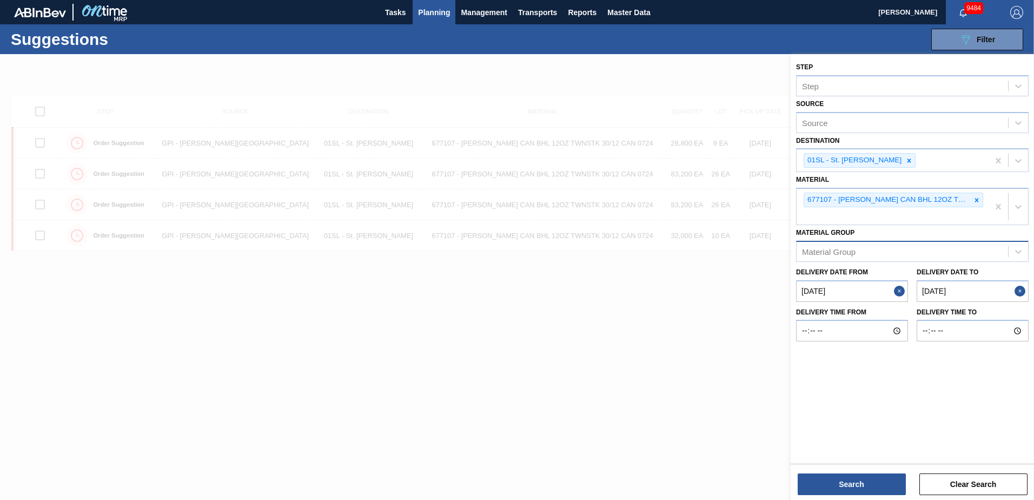
drag, startPoint x: 976, startPoint y: 200, endPoint x: 976, endPoint y: 225, distance: 25.4
click at [976, 204] on div at bounding box center [977, 200] width 12 height 14
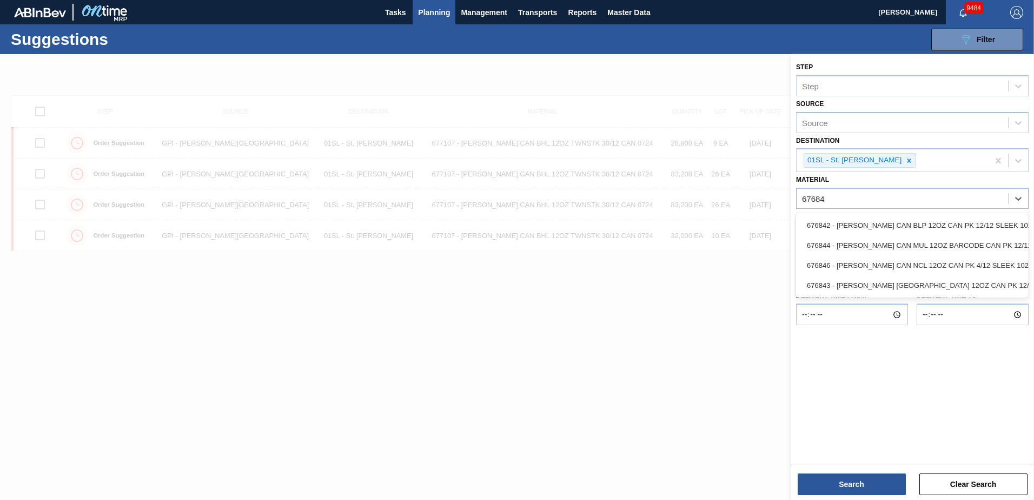
type input "676844"
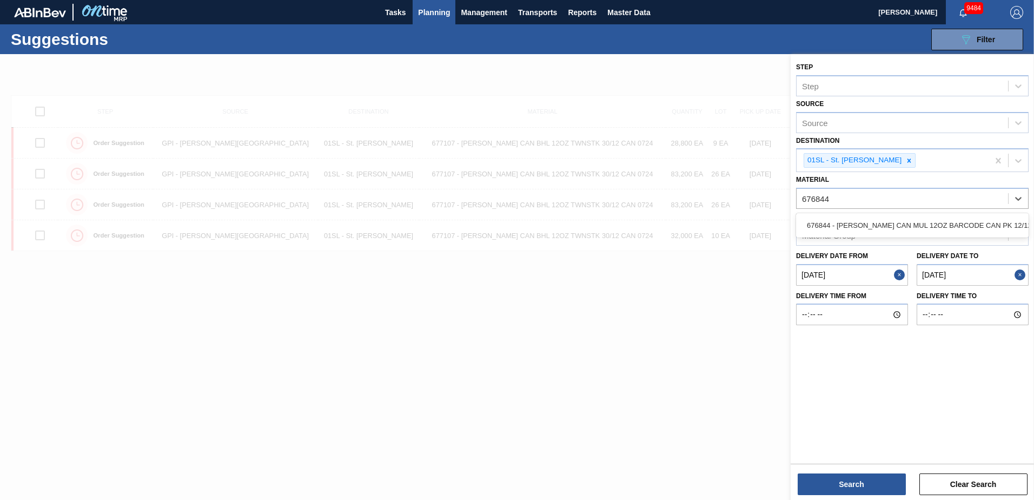
click at [976, 225] on div "676844 - [PERSON_NAME] CAN MUL 12OZ BARCODE CAN PK 12/12 S" at bounding box center [912, 225] width 233 height 20
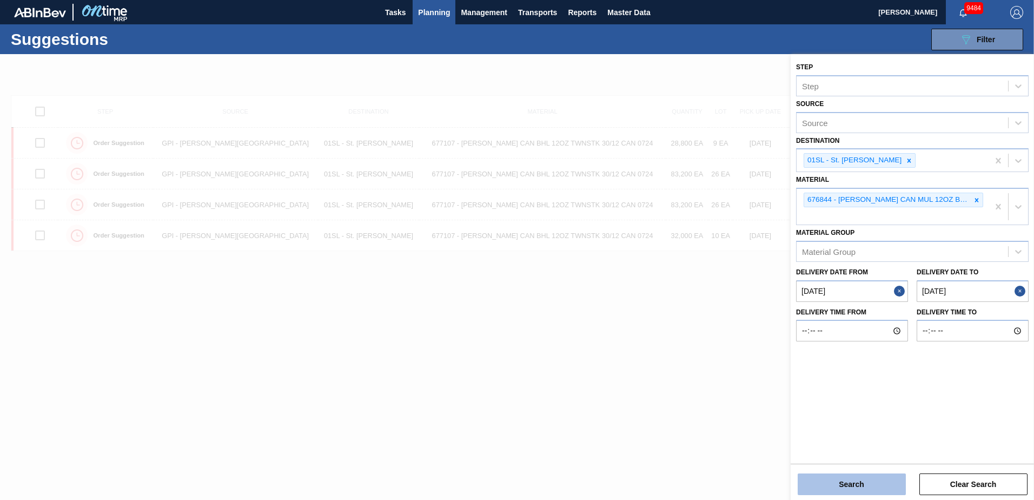
click at [858, 489] on button "Search" at bounding box center [852, 484] width 108 height 22
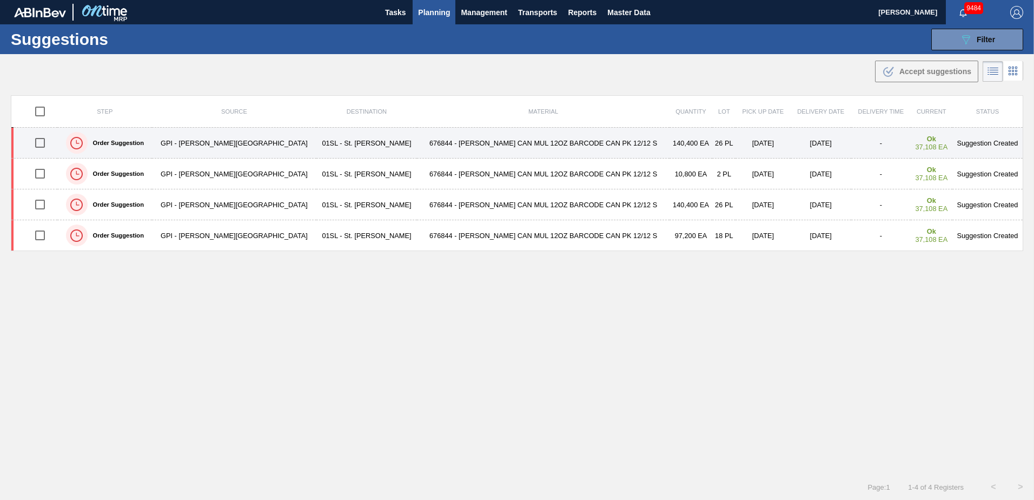
click at [43, 143] on input "checkbox" at bounding box center [40, 142] width 23 height 23
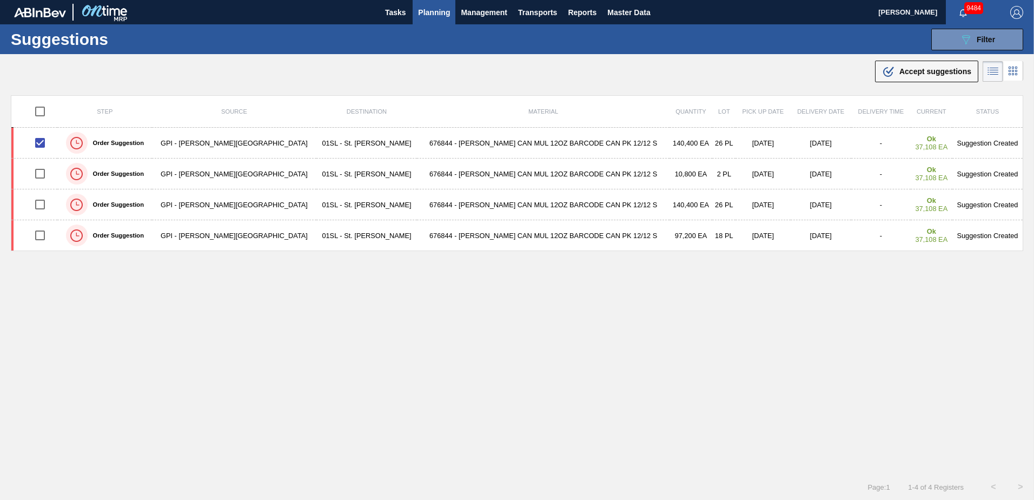
drag, startPoint x: 916, startPoint y: 69, endPoint x: 900, endPoint y: 76, distance: 17.7
click at [916, 69] on span "Accept suggestions" at bounding box center [936, 71] width 72 height 9
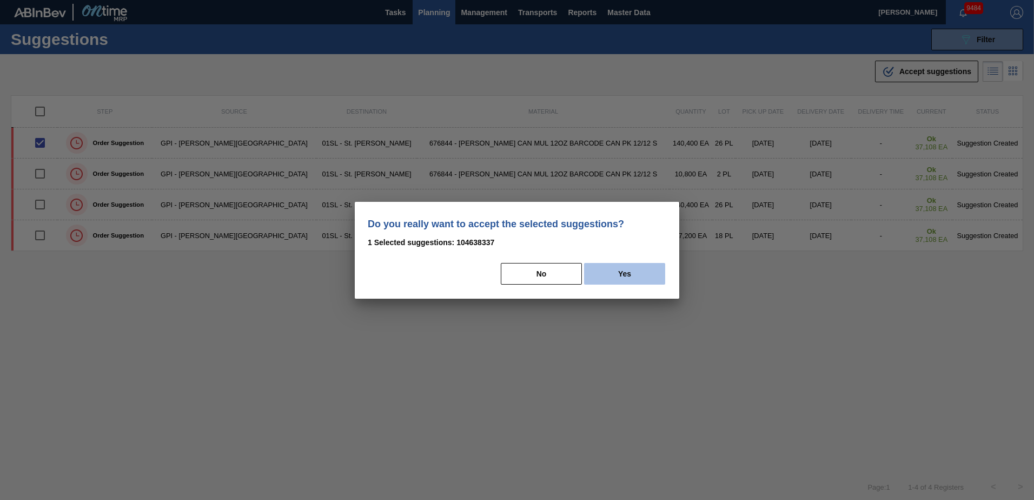
click at [631, 283] on button "Yes" at bounding box center [624, 274] width 81 height 22
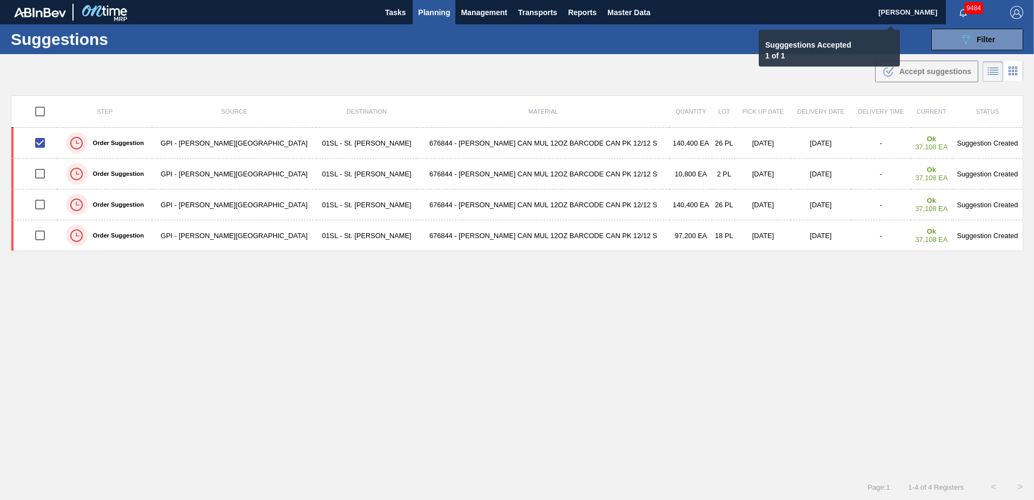
checkbox input "false"
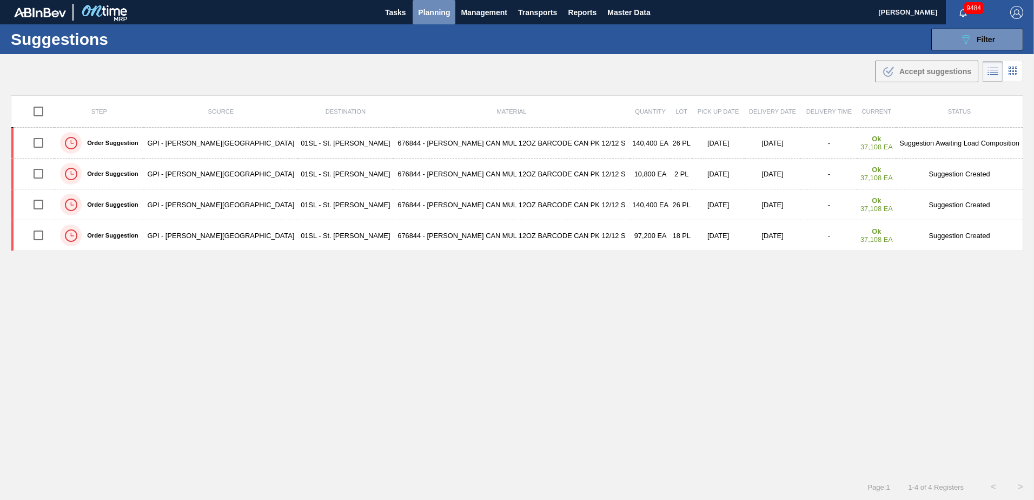
click at [441, 11] on span "Planning" at bounding box center [434, 12] width 32 height 13
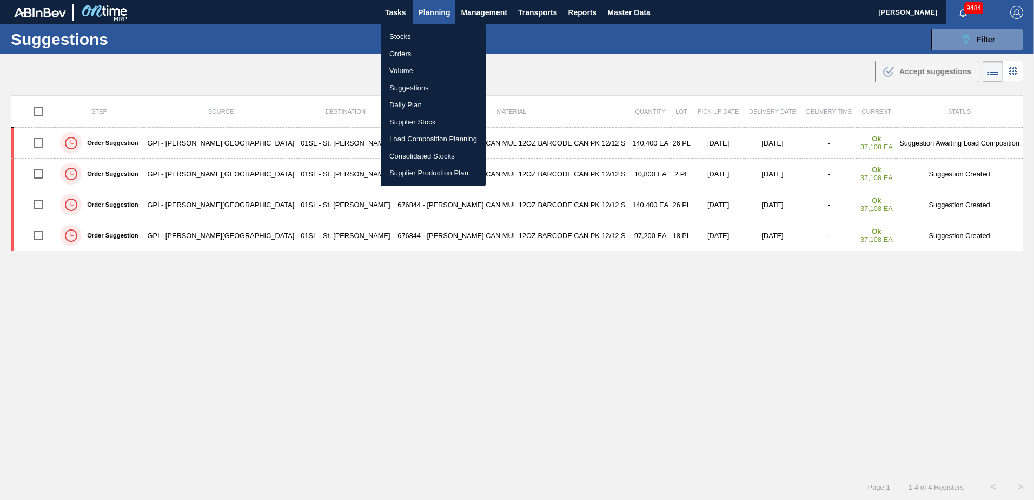
click at [405, 141] on li "Load Composition Planning" at bounding box center [433, 138] width 105 height 17
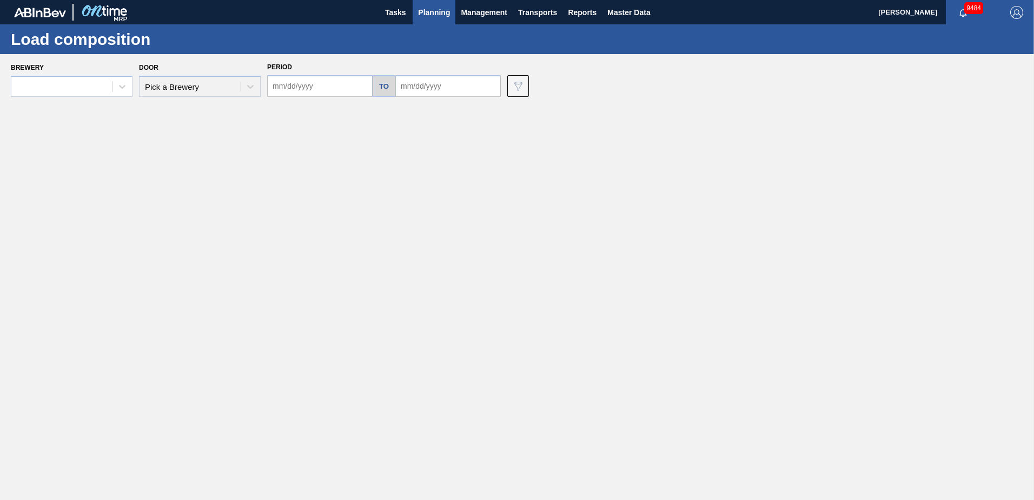
type input "[DATE]"
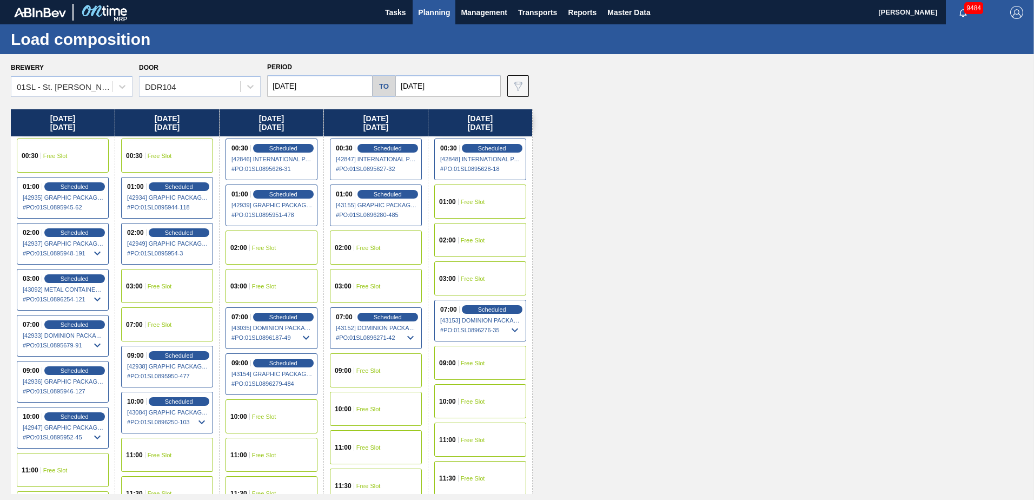
click at [355, 365] on div "09:00 Free Slot" at bounding box center [376, 370] width 92 height 34
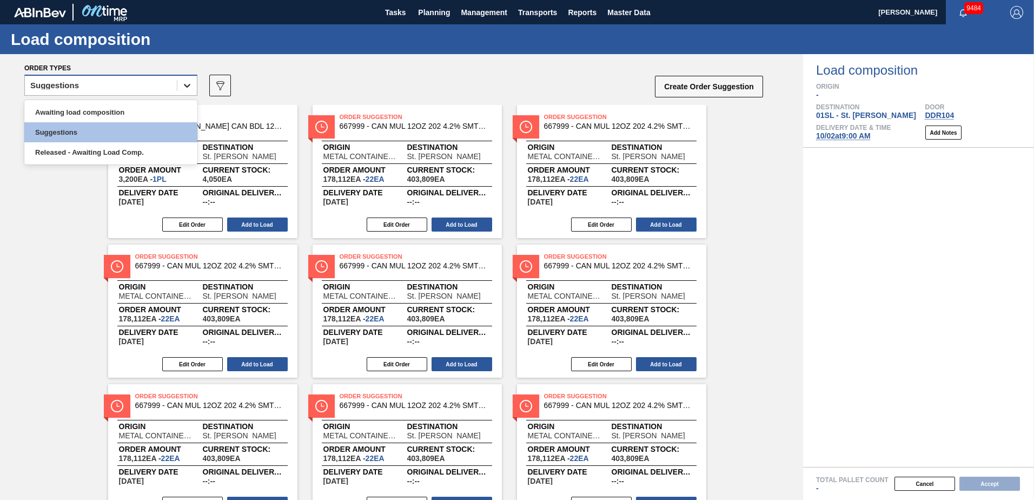
click at [195, 88] on div at bounding box center [186, 85] width 19 height 19
click at [110, 112] on div "Awaiting load composition" at bounding box center [110, 112] width 173 height 20
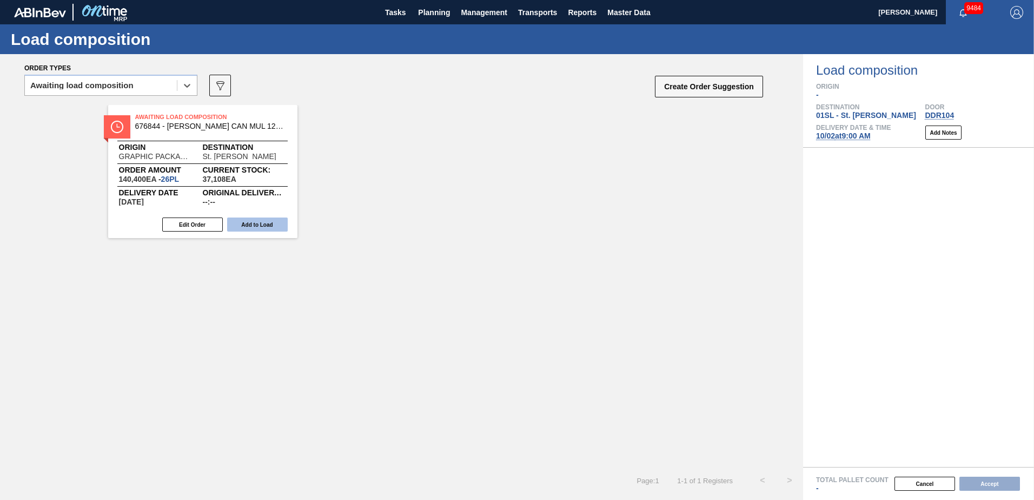
click at [246, 221] on button "Add to Load" at bounding box center [257, 224] width 61 height 14
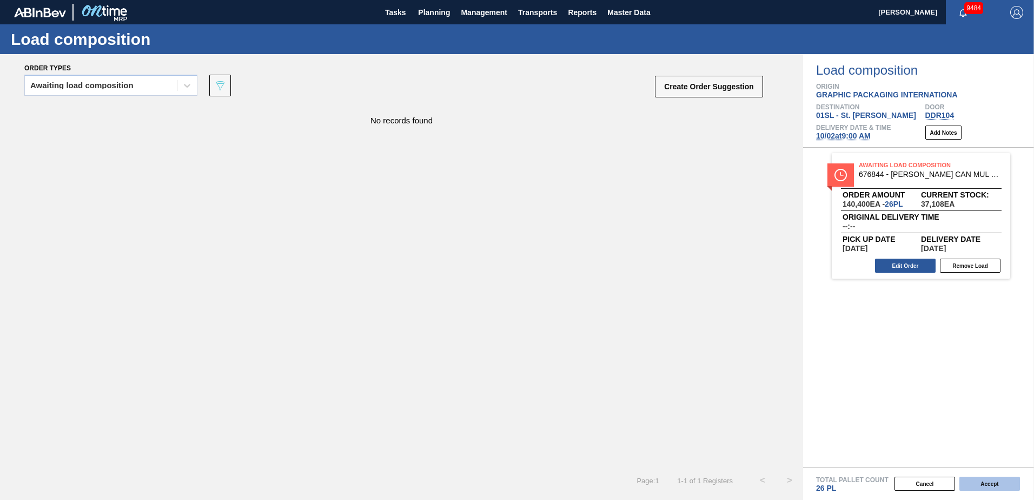
click at [987, 485] on button "Accept" at bounding box center [990, 484] width 61 height 14
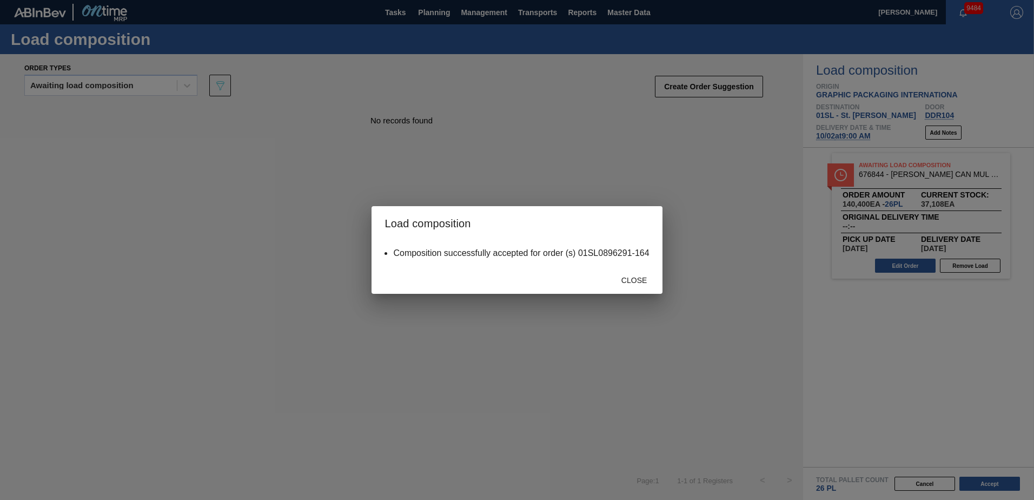
click at [630, 289] on div "Close" at bounding box center [517, 280] width 290 height 28
click at [629, 281] on span "Close" at bounding box center [634, 280] width 43 height 9
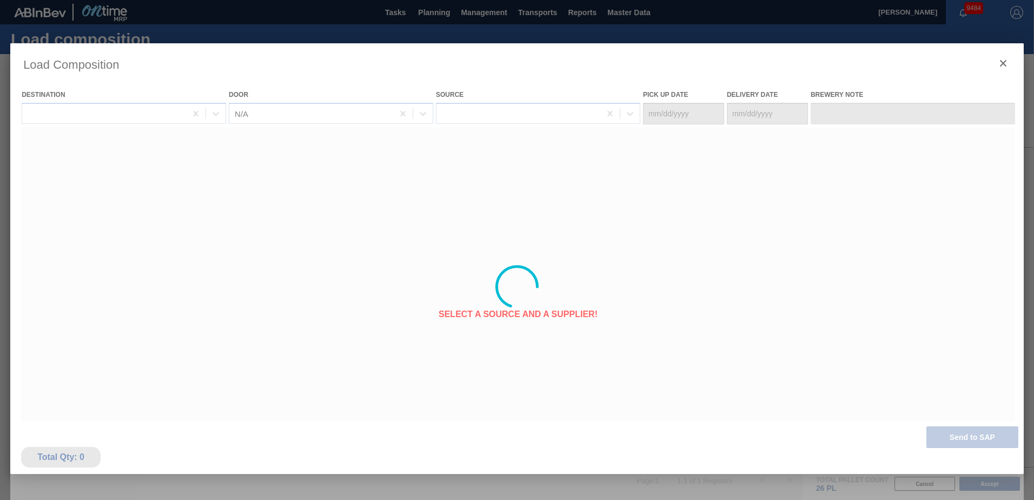
type Date "[DATE]"
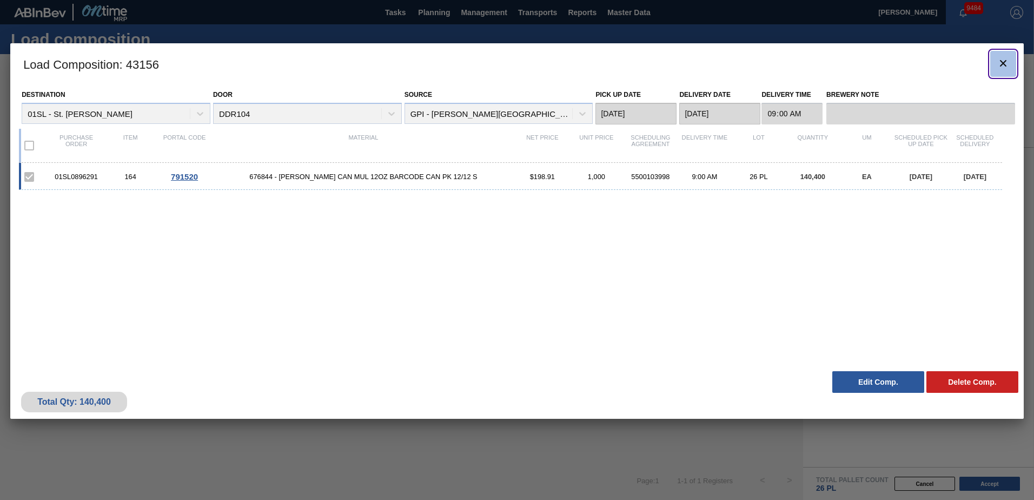
click at [1000, 65] on icon "botão de ícone" at bounding box center [1003, 63] width 13 height 13
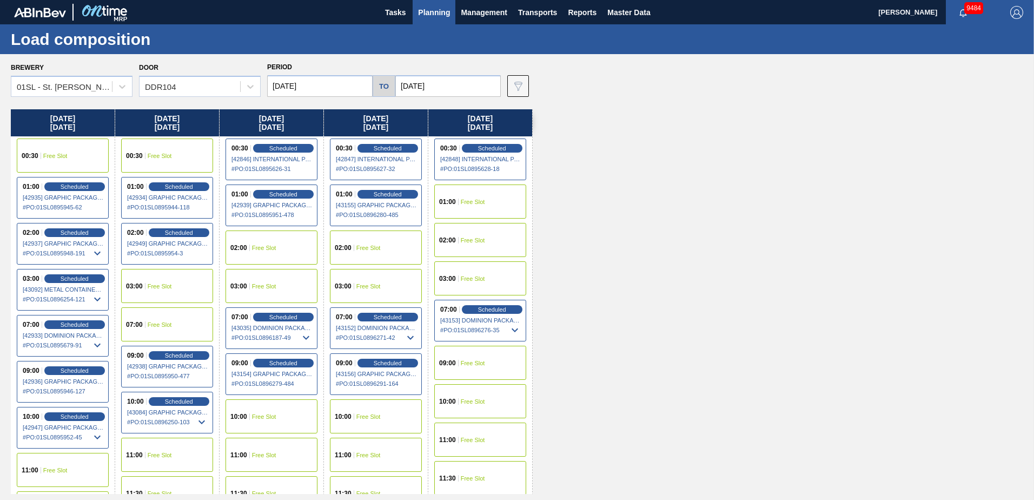
click at [437, 16] on span "Planning" at bounding box center [434, 12] width 32 height 13
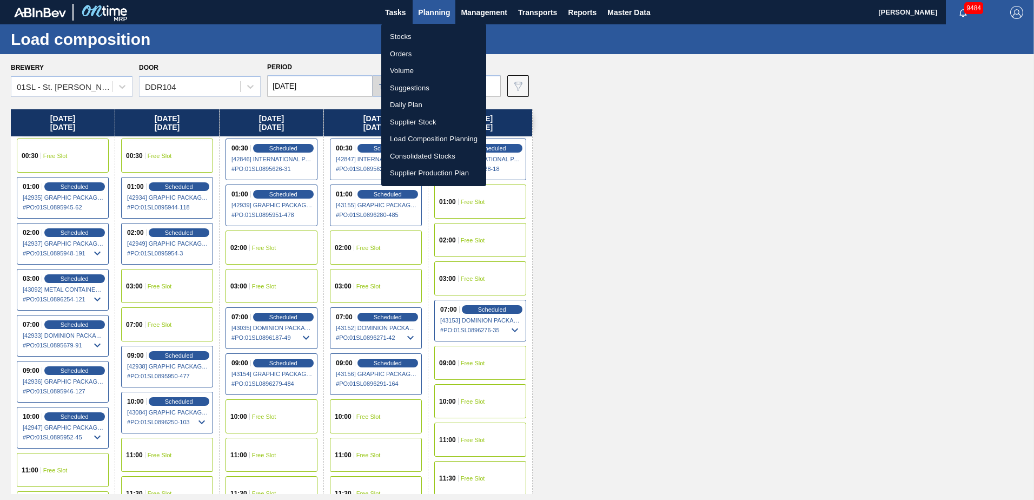
click at [419, 84] on li "Suggestions" at bounding box center [433, 88] width 105 height 17
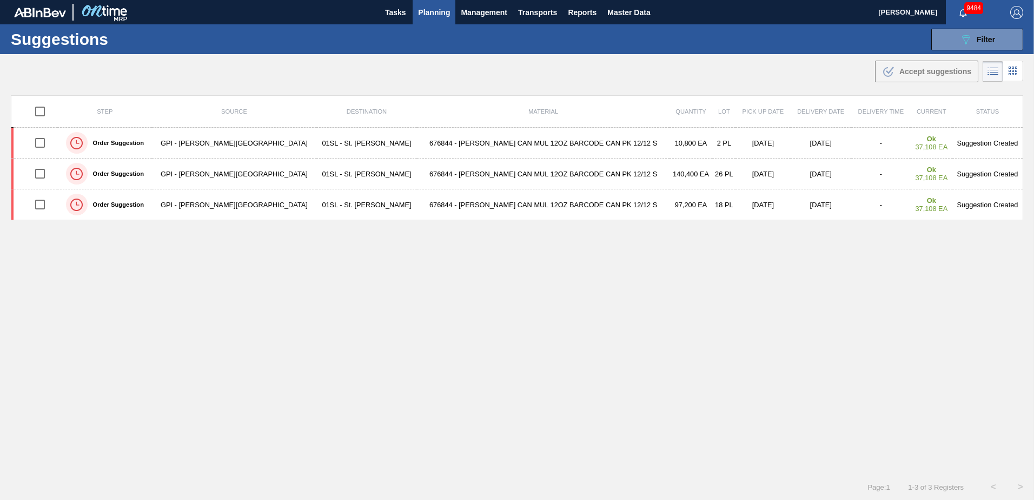
type from "[DATE]"
type to "[DATE]"
click at [995, 45] on button "089F7B8B-B2A5-4AFE-B5C0-19BA573D28AC Filter" at bounding box center [978, 40] width 92 height 22
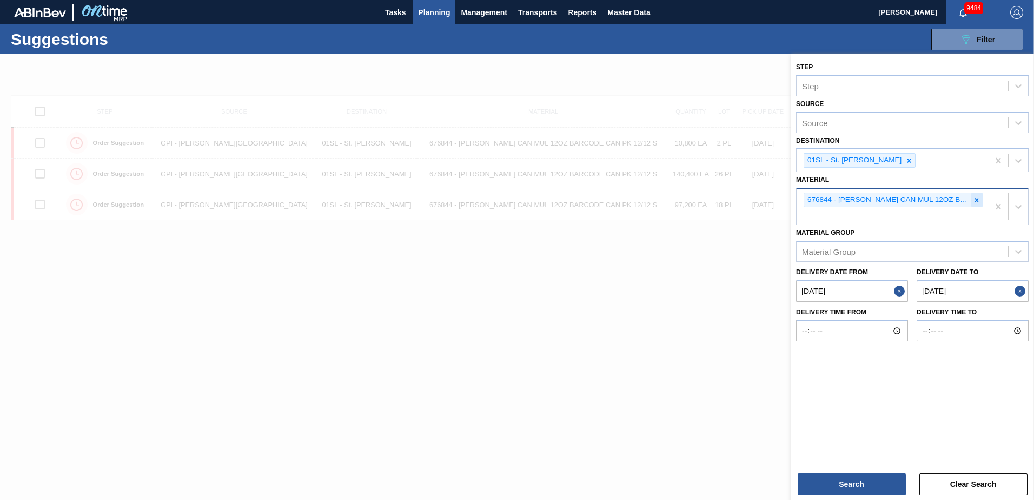
click at [974, 201] on icon at bounding box center [977, 200] width 8 height 8
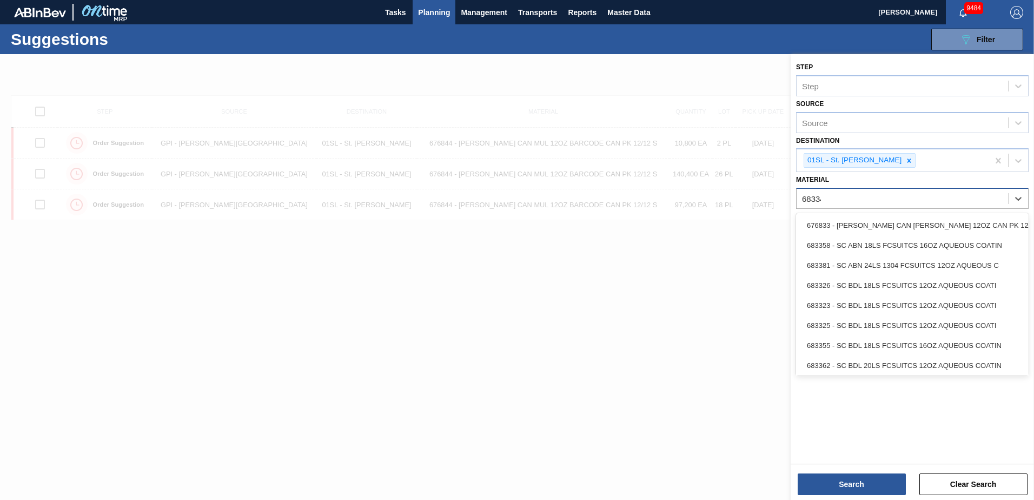
type input "683344"
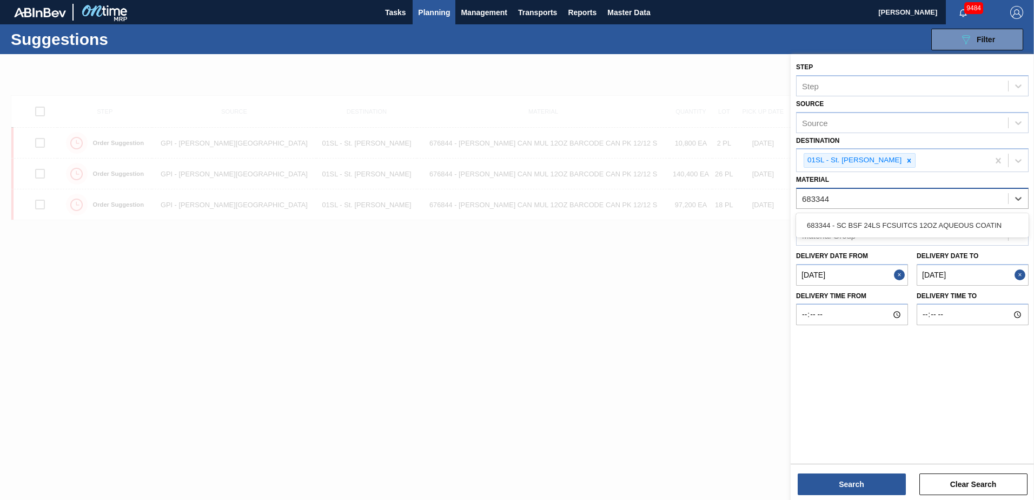
click at [973, 217] on div "683344 - SC BSF 24LS FCSUITCS 12OZ AQUEOUS COATIN" at bounding box center [912, 225] width 233 height 20
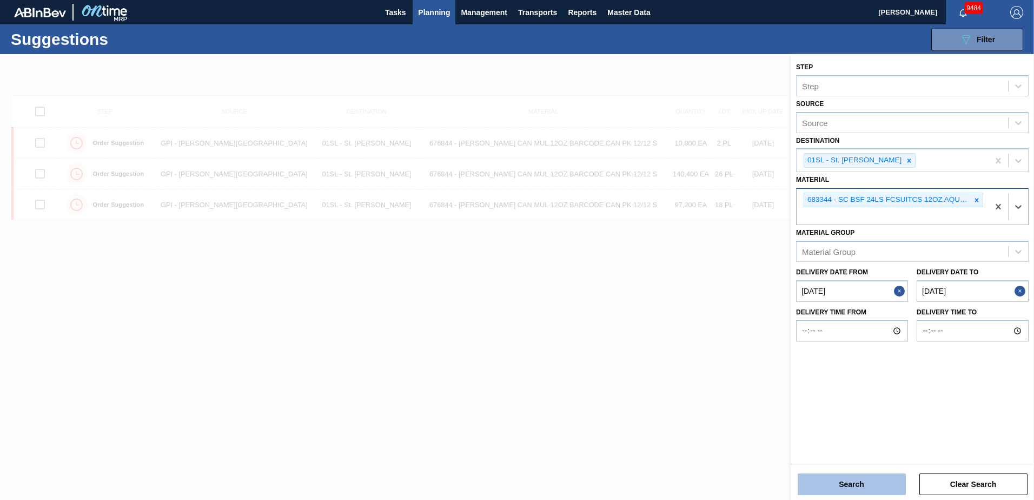
click at [843, 488] on button "Search" at bounding box center [852, 484] width 108 height 22
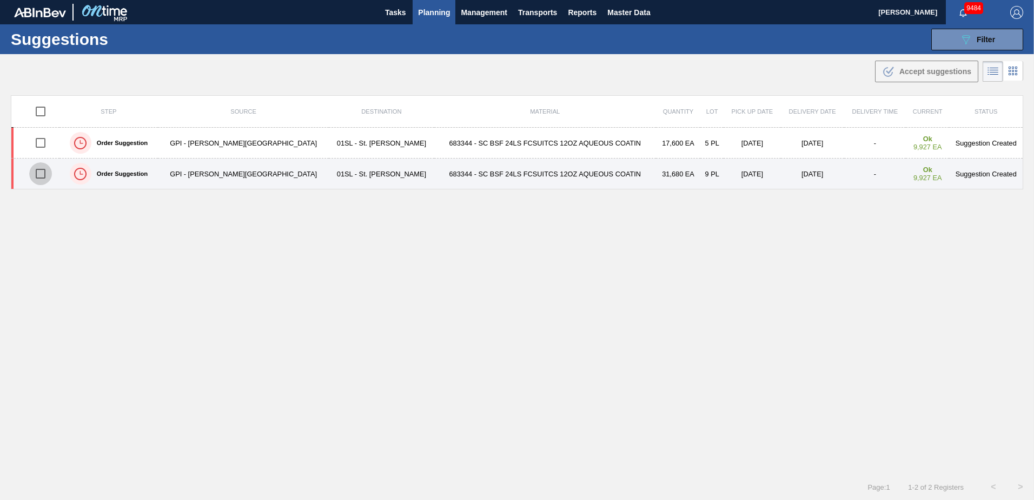
drag, startPoint x: 39, startPoint y: 176, endPoint x: 39, endPoint y: 168, distance: 8.7
click at [39, 176] on input "checkbox" at bounding box center [40, 173] width 23 height 23
checkbox input "true"
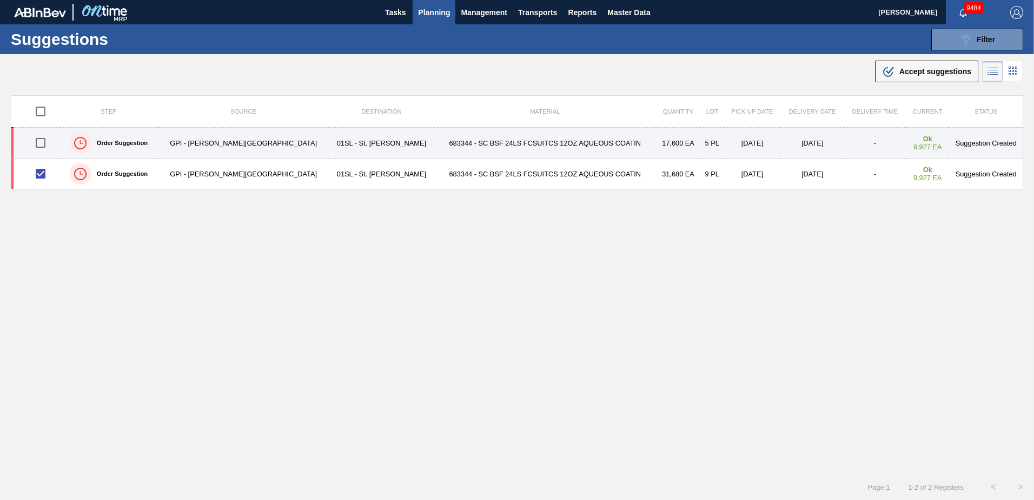
click at [39, 146] on input "checkbox" at bounding box center [40, 142] width 23 height 23
checkbox input "true"
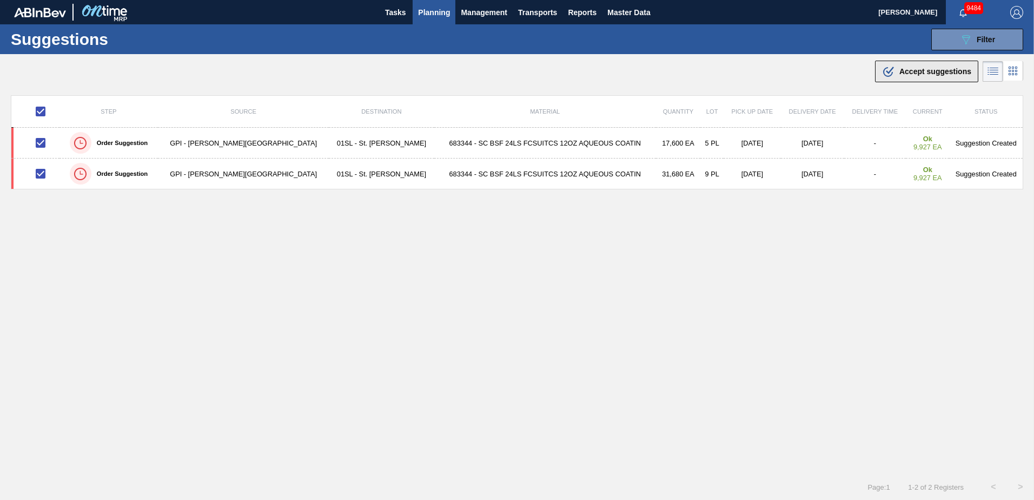
click at [909, 69] on span "Accept suggestions" at bounding box center [936, 71] width 72 height 9
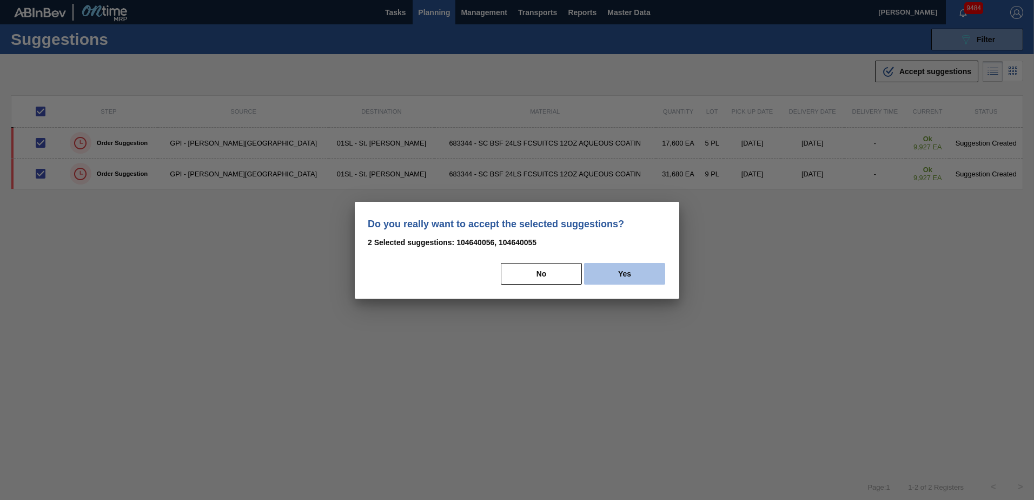
click at [639, 276] on button "Yes" at bounding box center [624, 274] width 81 height 22
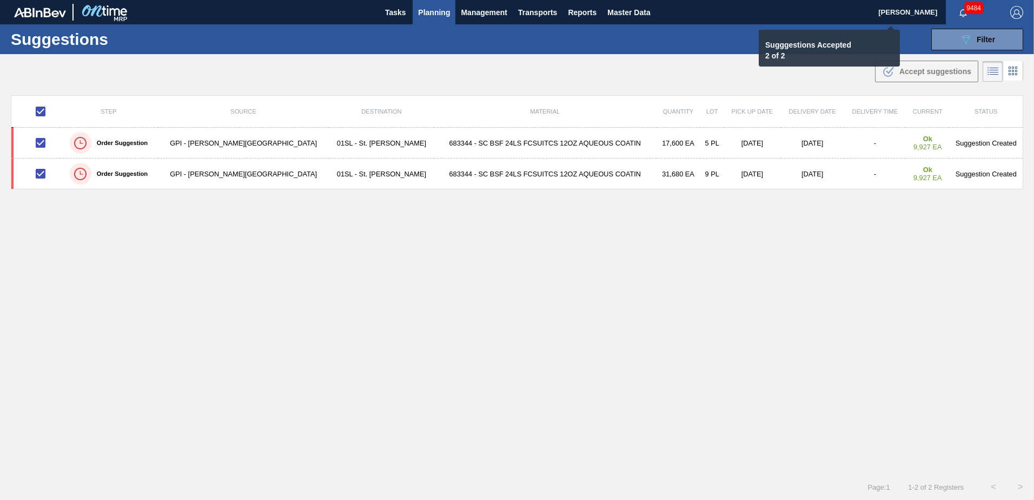
checkbox input "false"
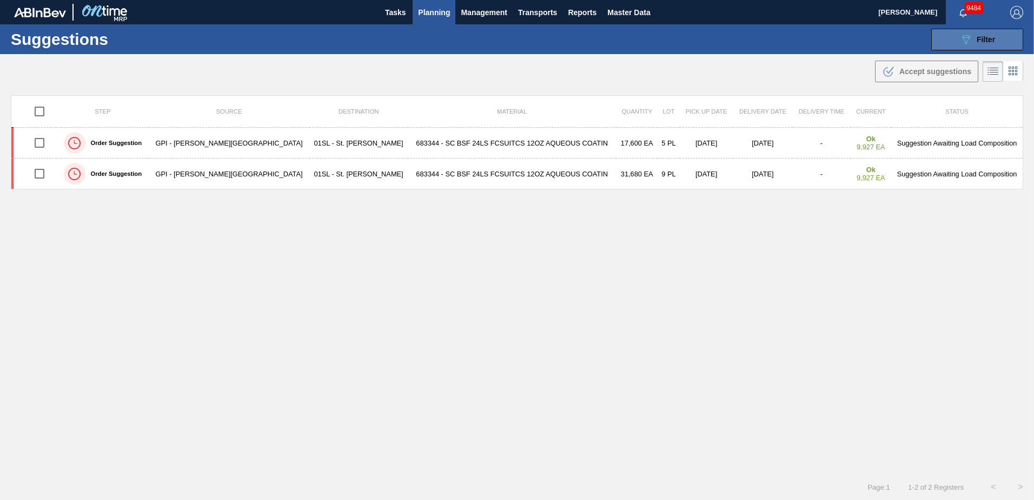
click at [957, 39] on button "089F7B8B-B2A5-4AFE-B5C0-19BA573D28AC Filter" at bounding box center [978, 40] width 92 height 22
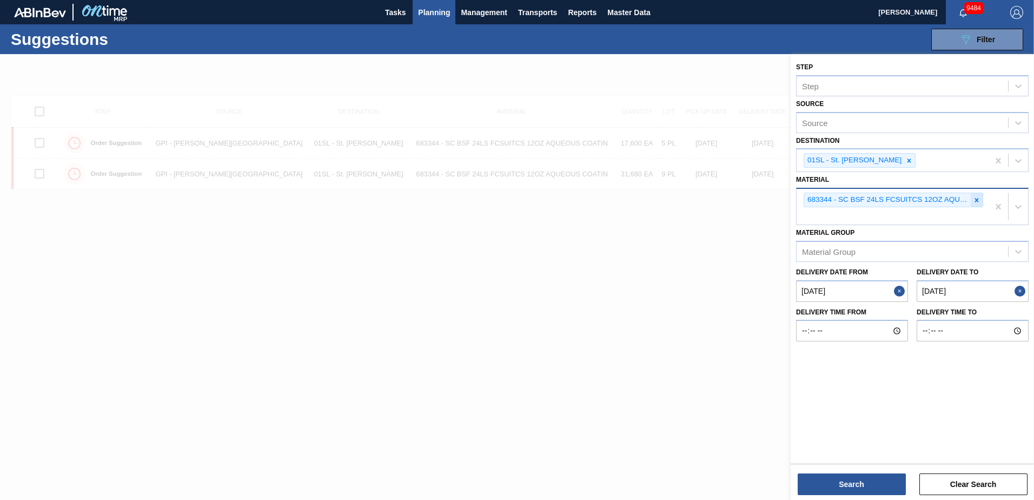
click at [976, 197] on icon at bounding box center [977, 200] width 8 height 8
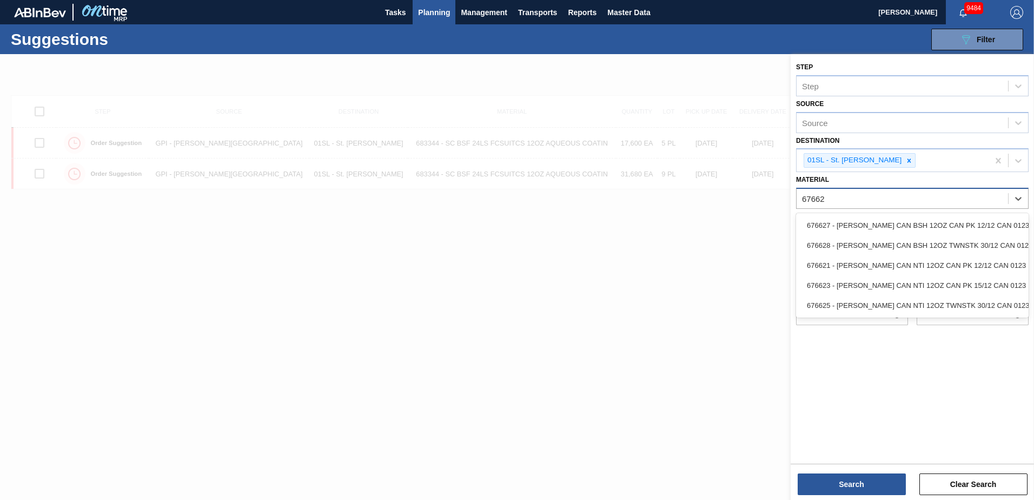
type input "676625"
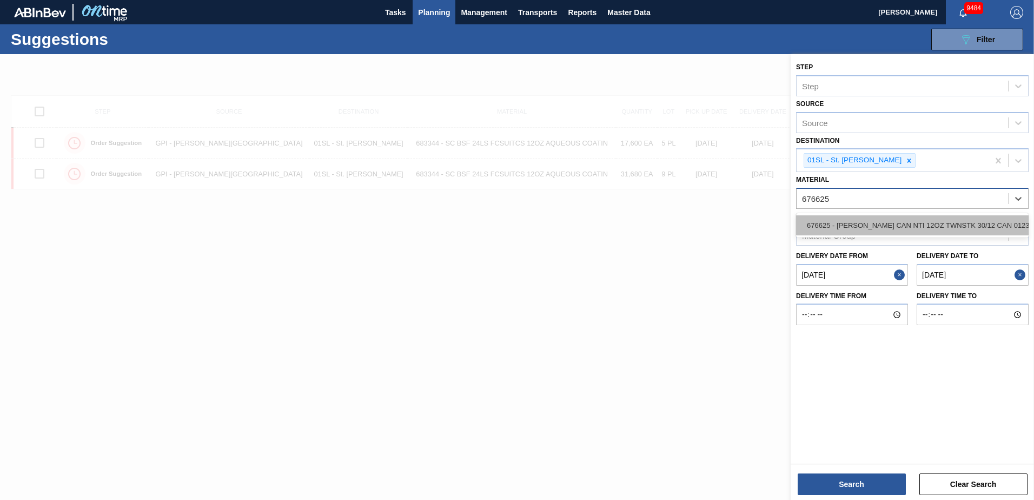
click at [968, 222] on div "676625 - [PERSON_NAME] CAN NTI 12OZ TWNSTK 30/12 CAN 0123" at bounding box center [912, 225] width 233 height 20
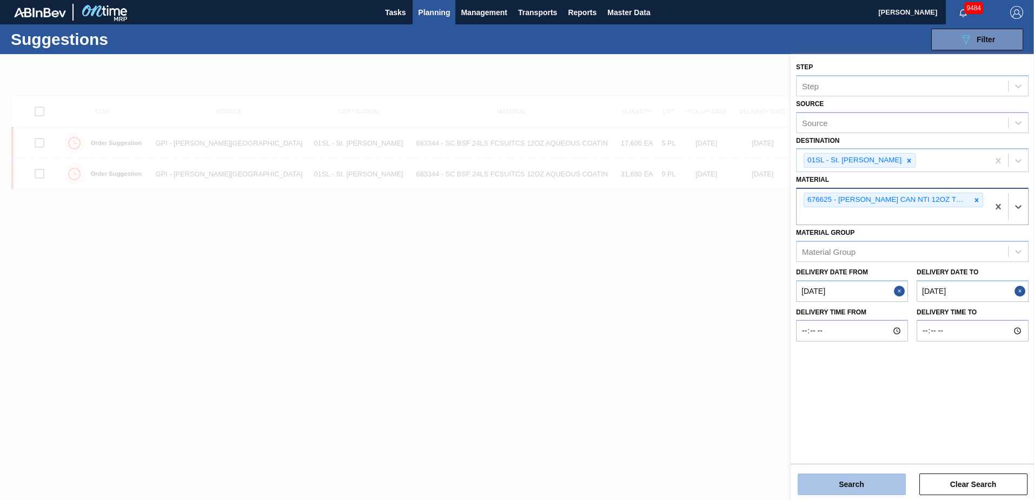
click at [872, 482] on button "Search" at bounding box center [852, 484] width 108 height 22
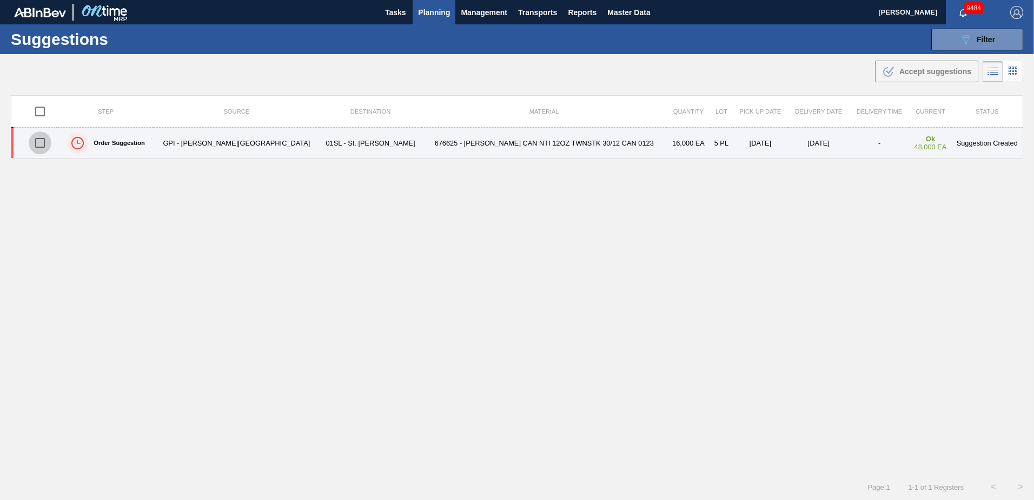
click at [48, 142] on input "checkbox" at bounding box center [40, 142] width 23 height 23
checkbox input "true"
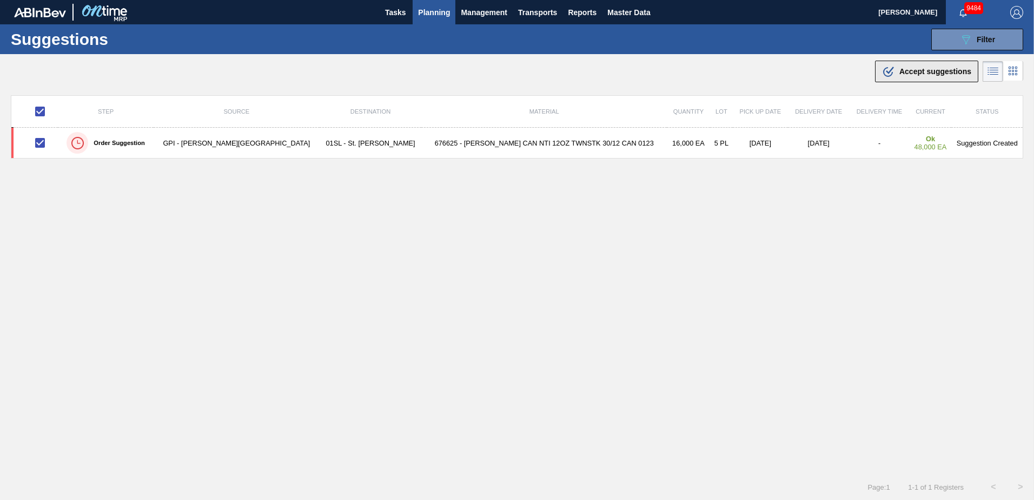
click at [883, 74] on icon at bounding box center [888, 72] width 10 height 10
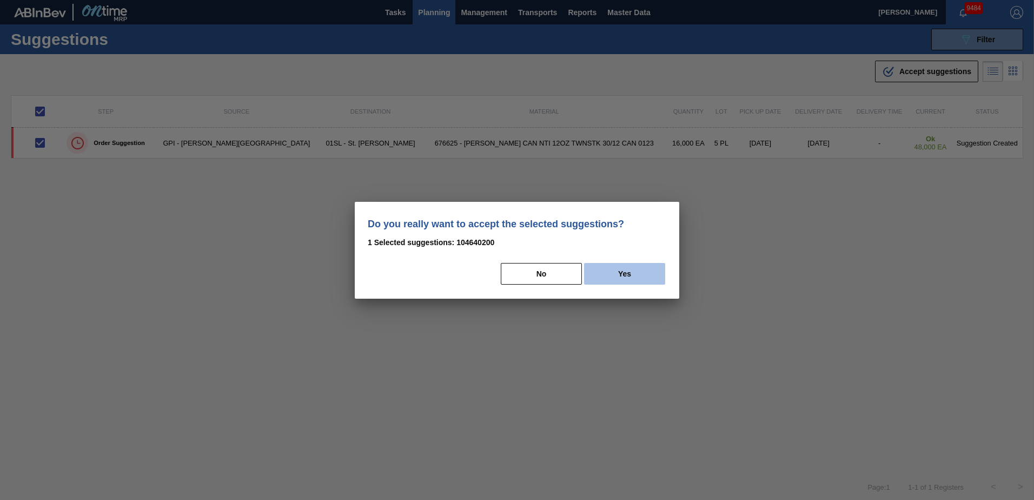
click at [643, 273] on button "Yes" at bounding box center [624, 274] width 81 height 22
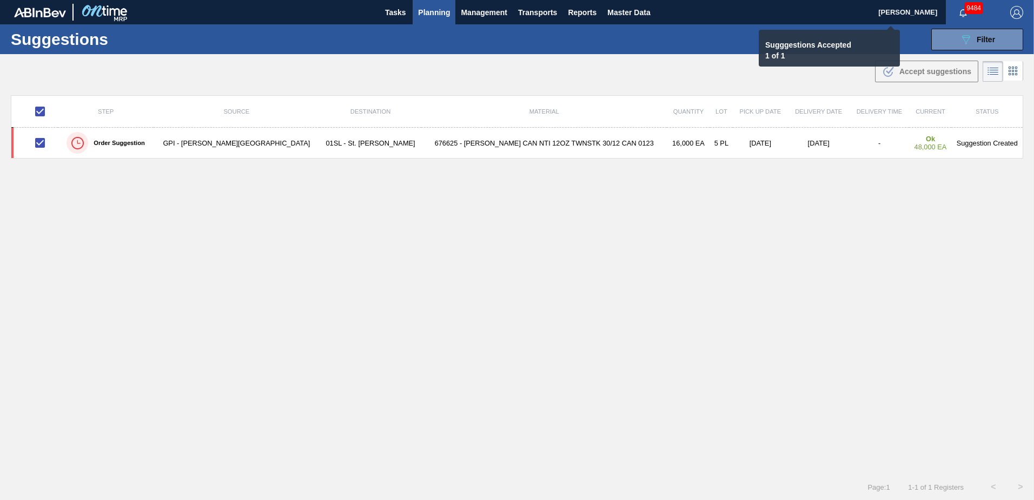
checkbox input "false"
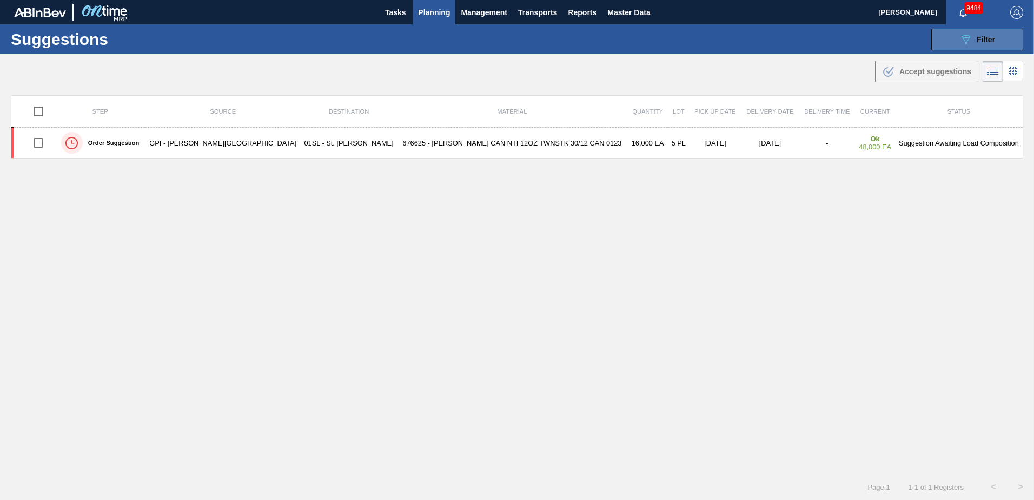
click at [982, 40] on span "Filter" at bounding box center [986, 39] width 18 height 9
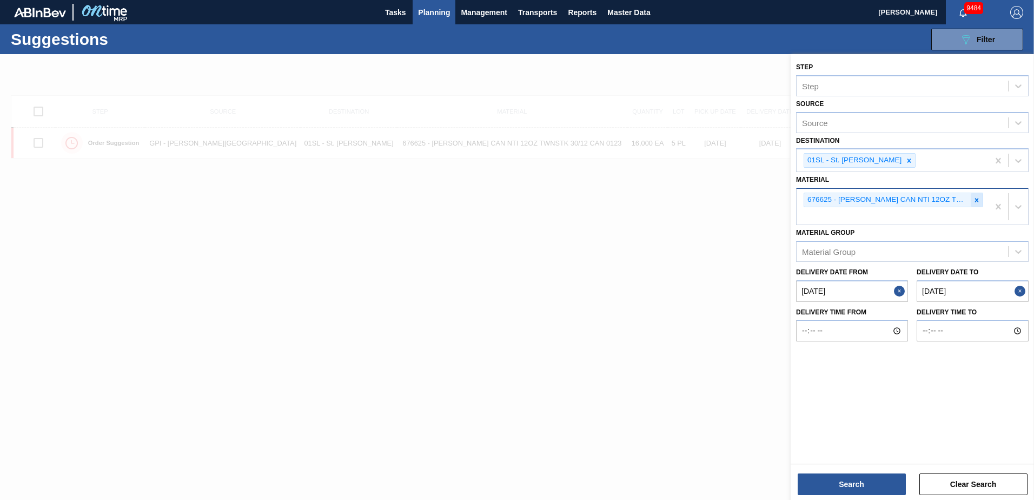
click at [980, 201] on icon at bounding box center [977, 200] width 8 height 8
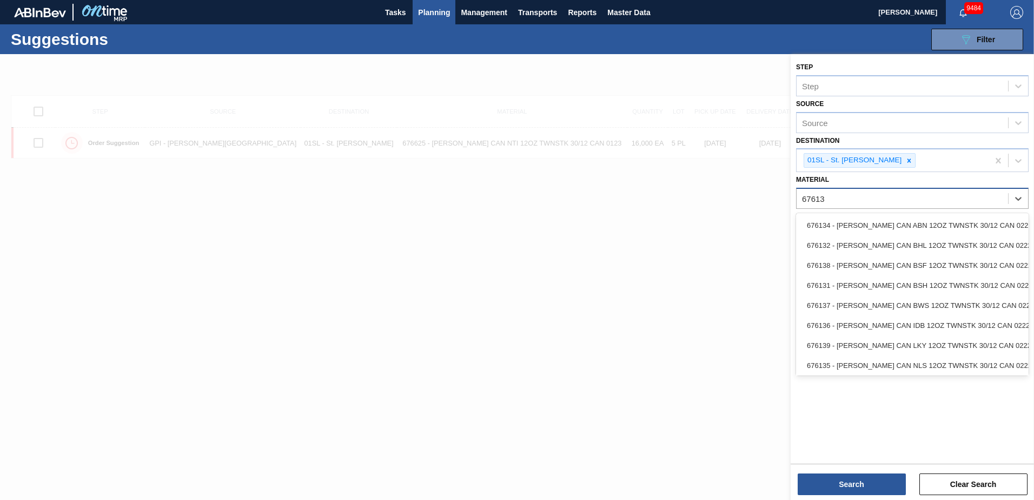
type input "676138"
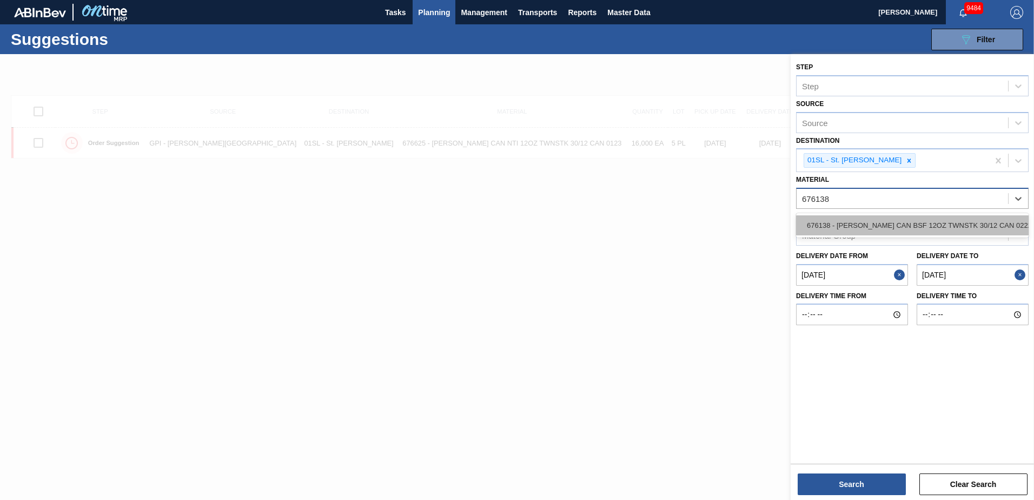
click at [980, 216] on div "676138 - [PERSON_NAME] CAN BSF 12OZ TWNSTK 30/12 CAN 0222" at bounding box center [912, 225] width 233 height 20
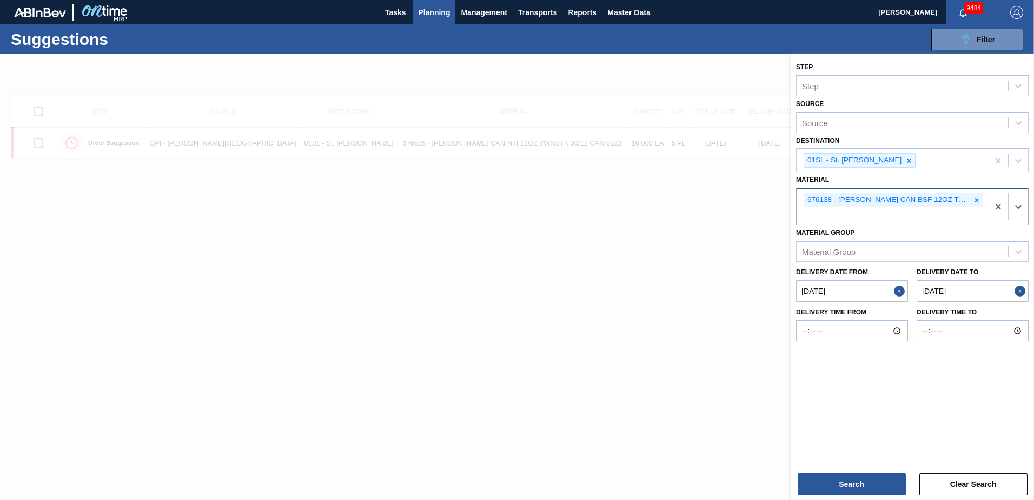
click at [809, 496] on div "Step Step Source Source Destination 01SL - St. [PERSON_NAME] Material option 67…" at bounding box center [912, 278] width 243 height 448
click at [812, 483] on button "Search" at bounding box center [852, 484] width 108 height 22
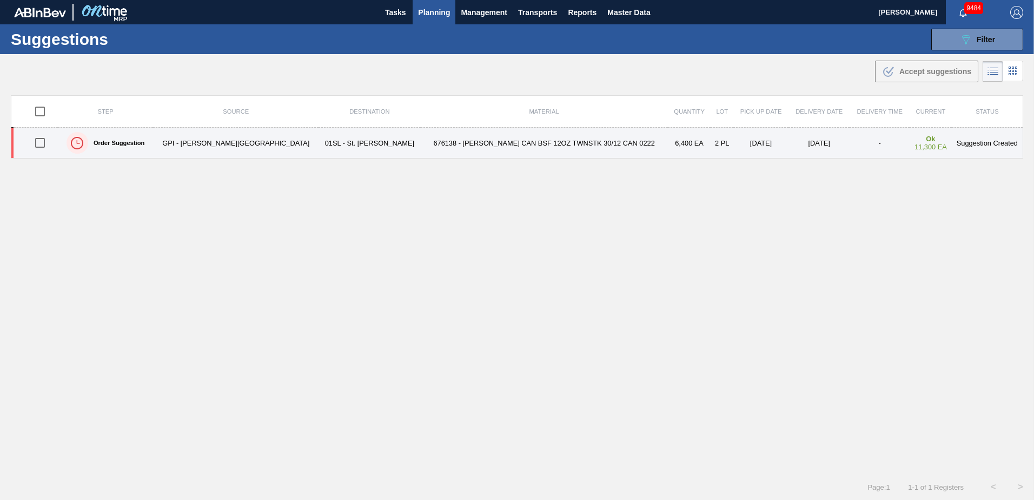
click at [47, 142] on input "checkbox" at bounding box center [40, 142] width 23 height 23
checkbox input "true"
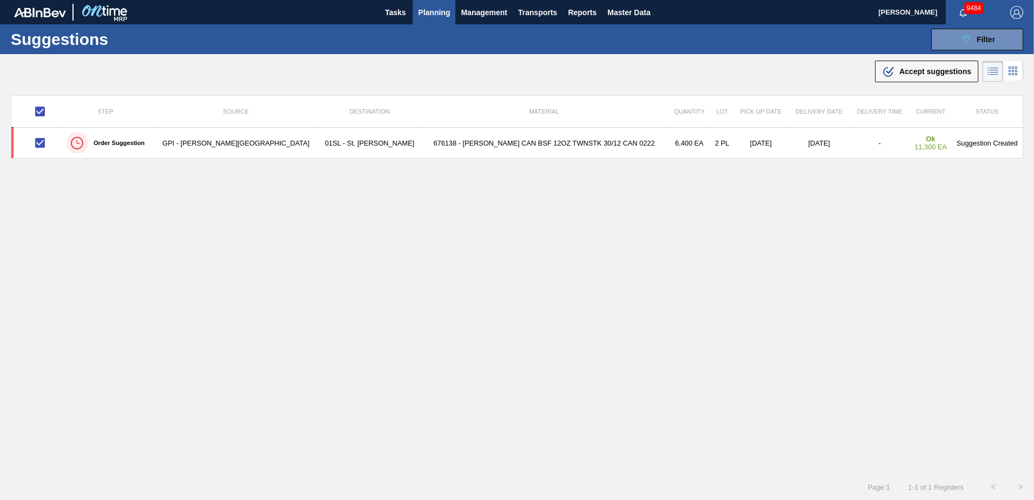
drag, startPoint x: 914, startPoint y: 71, endPoint x: 768, endPoint y: 155, distance: 167.7
click at [914, 71] on span "Accept suggestions" at bounding box center [936, 71] width 72 height 9
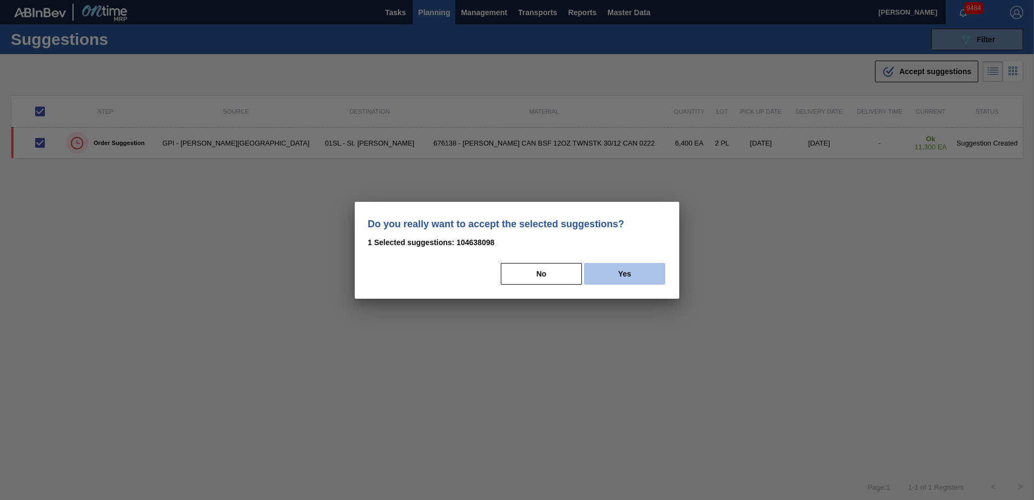
click at [632, 272] on button "Yes" at bounding box center [624, 274] width 81 height 22
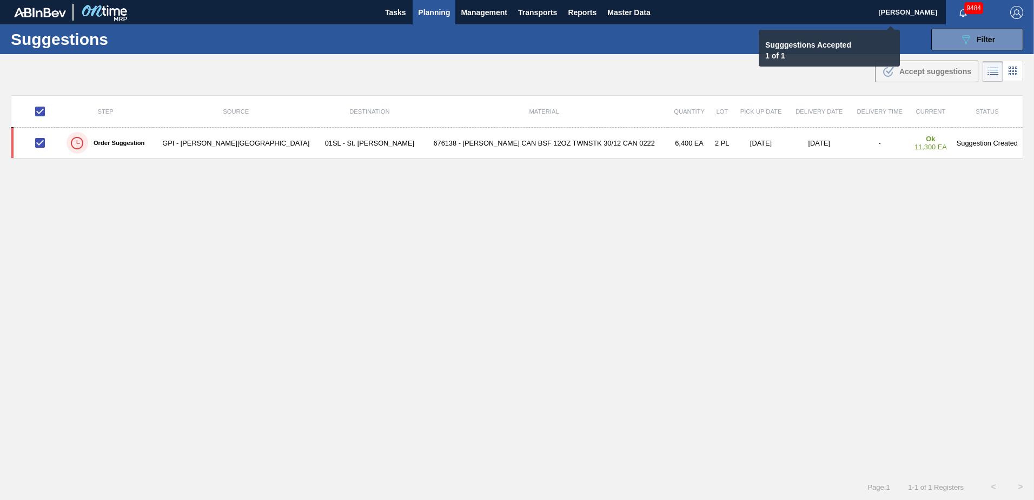
checkbox input "false"
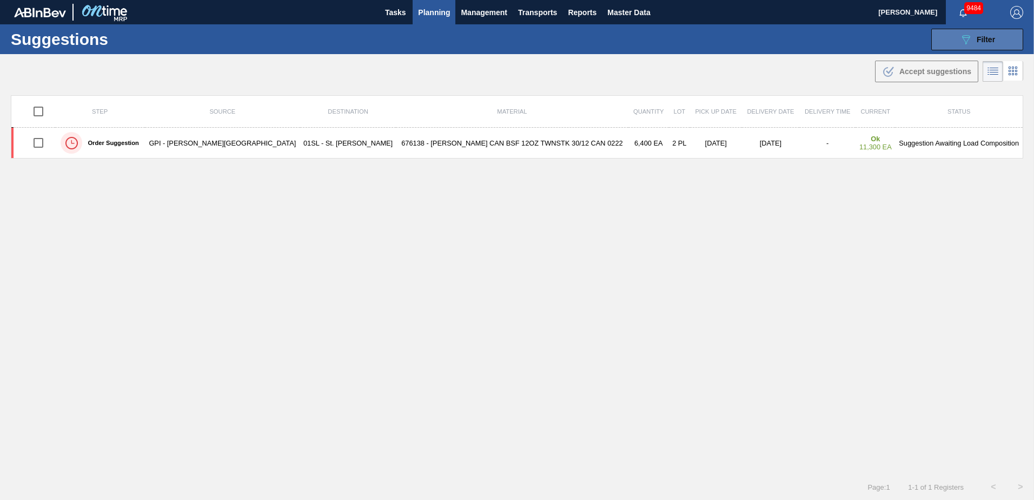
click at [985, 34] on div "089F7B8B-B2A5-4AFE-B5C0-19BA573D28AC Filter" at bounding box center [978, 39] width 36 height 13
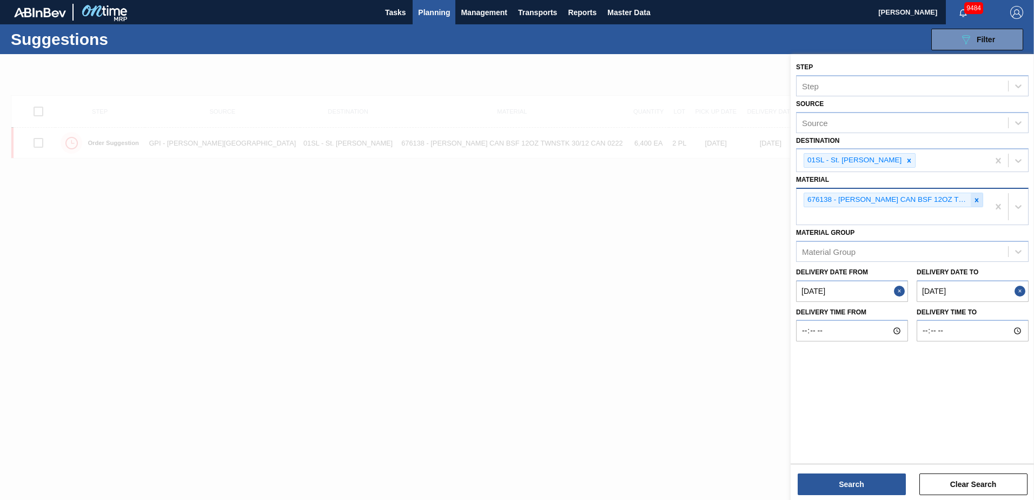
click at [981, 201] on div at bounding box center [977, 200] width 12 height 14
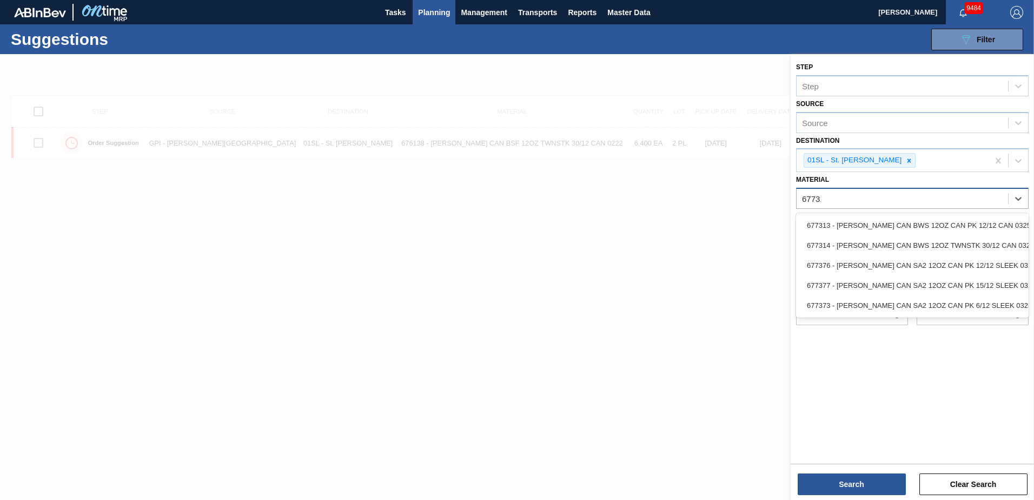
type input "677314"
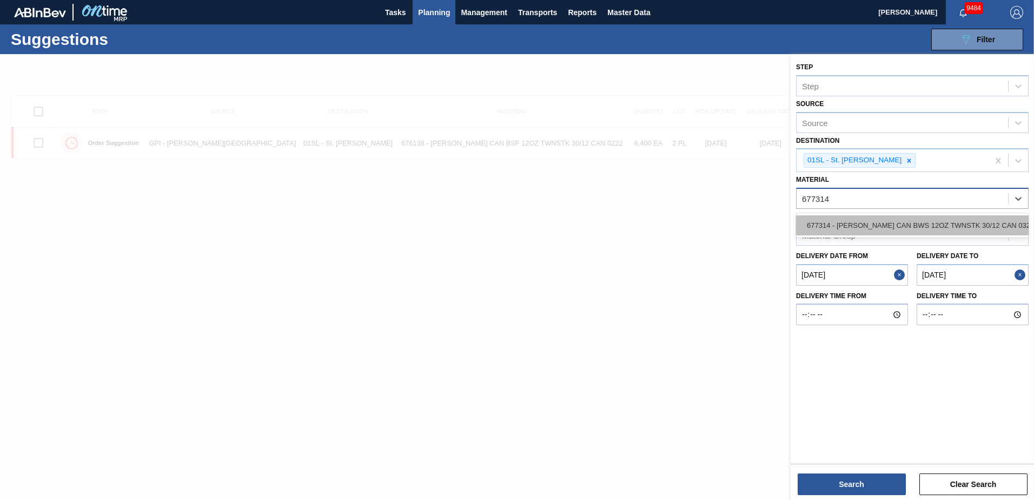
click at [955, 220] on div "677314 - [PERSON_NAME] CAN BWS 12OZ TWNSTK 30/12 CAN 0325" at bounding box center [912, 225] width 233 height 20
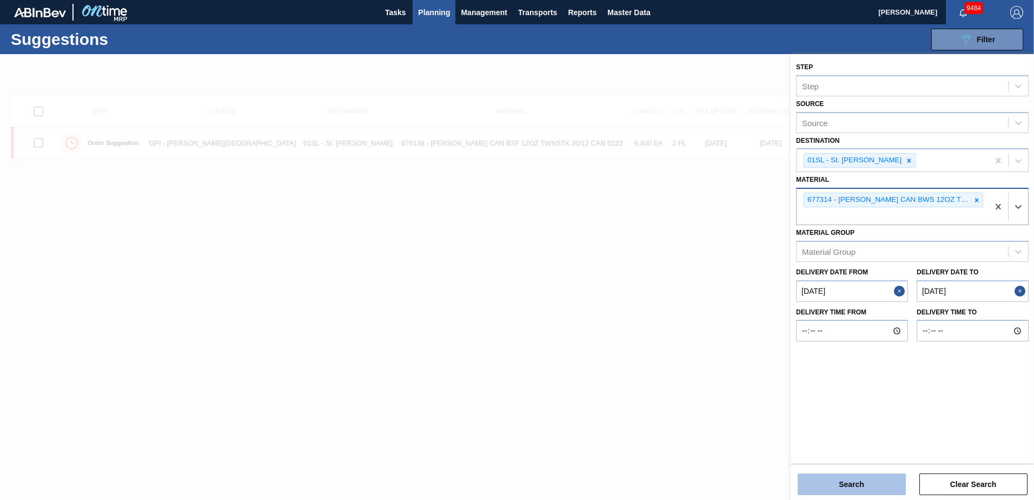
click at [867, 487] on button "Search" at bounding box center [852, 484] width 108 height 22
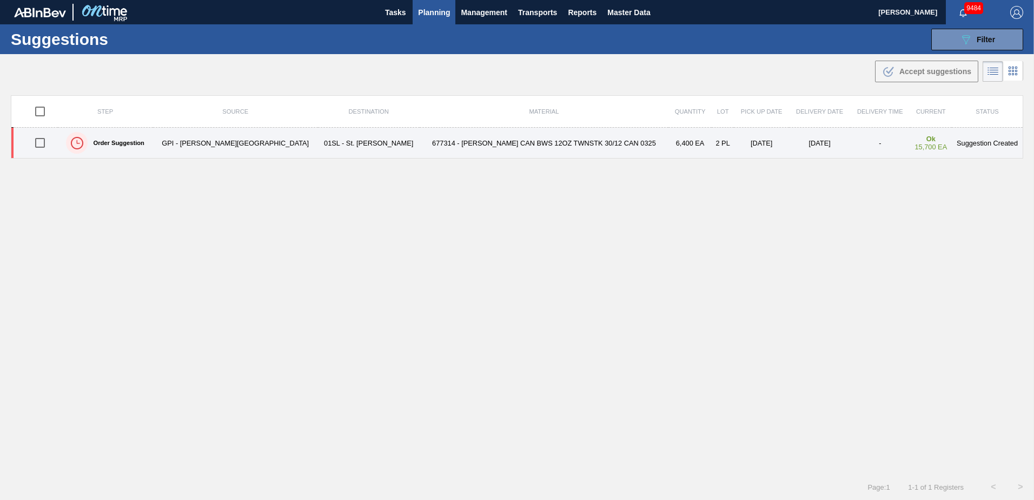
click at [48, 143] on input "checkbox" at bounding box center [40, 142] width 23 height 23
checkbox input "true"
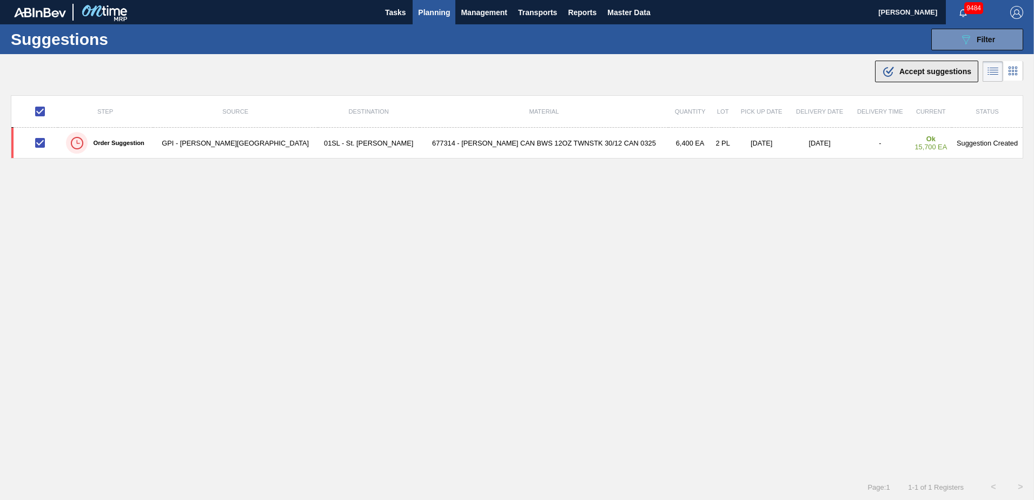
click at [952, 65] on div ".b{fill:var(--color-action-default)} Accept suggestions" at bounding box center [926, 71] width 89 height 13
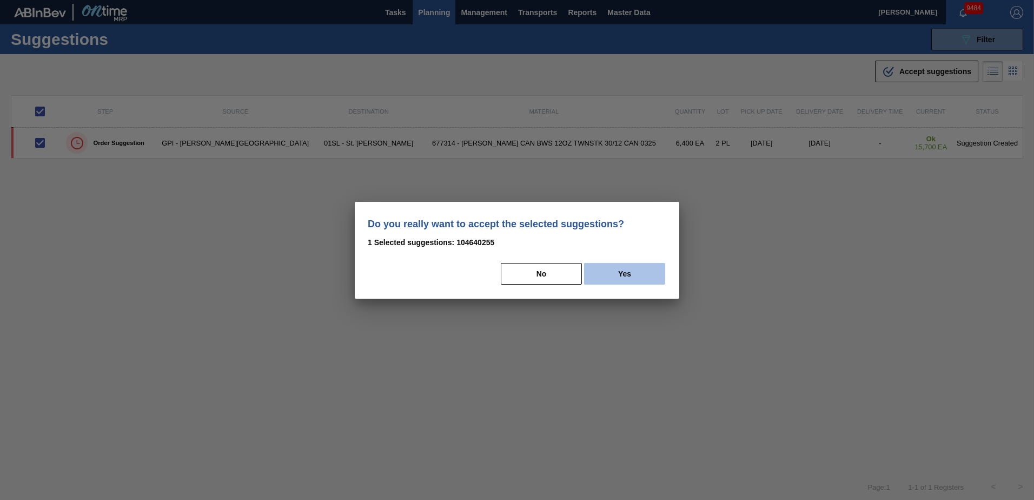
click at [626, 269] on button "Yes" at bounding box center [624, 274] width 81 height 22
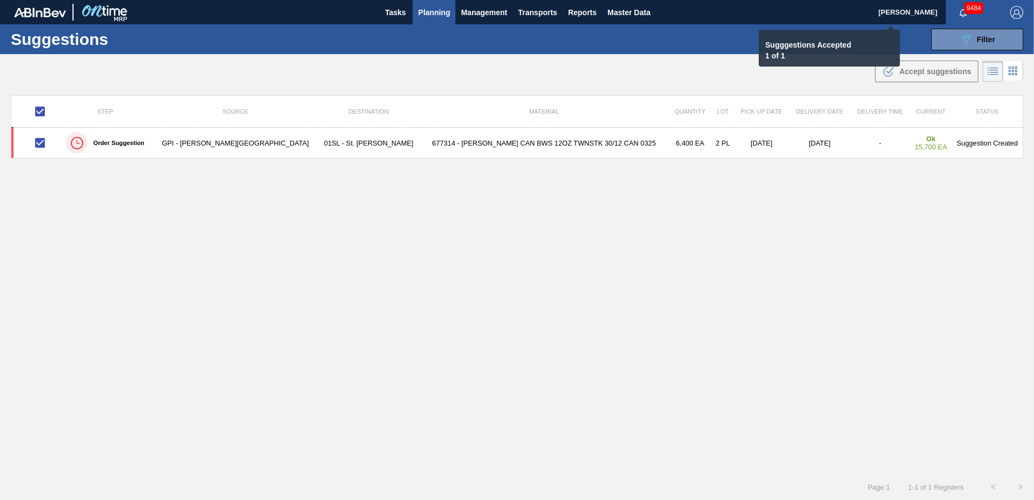
checkbox input "false"
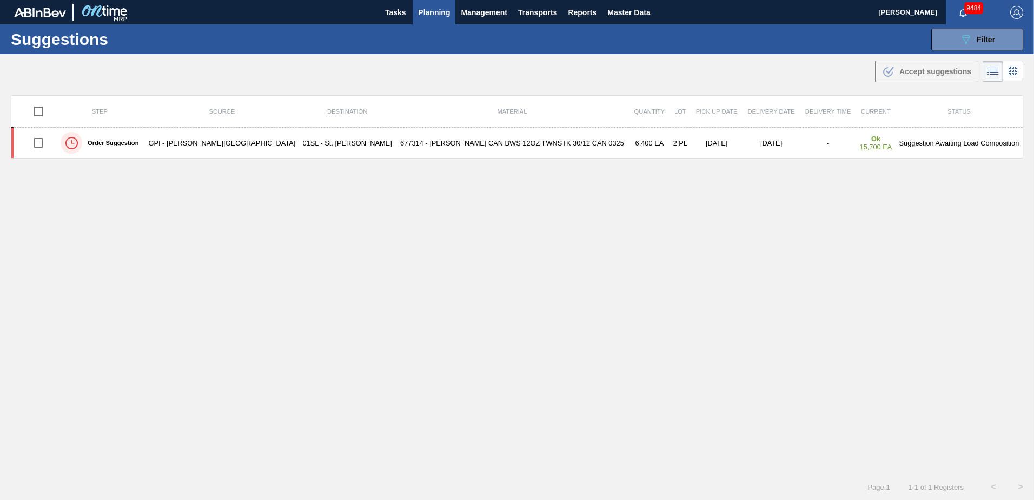
click at [435, 12] on span "Planning" at bounding box center [434, 12] width 32 height 13
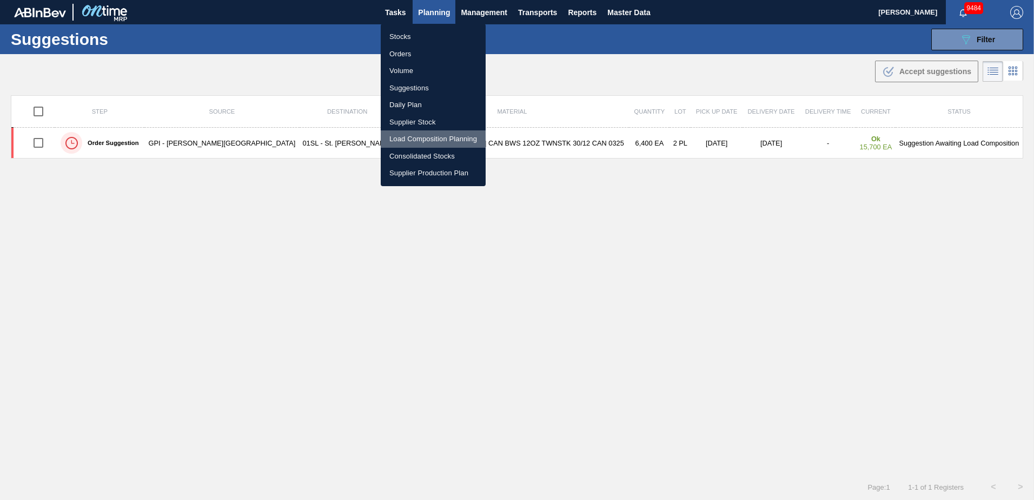
click at [413, 142] on li "Load Composition Planning" at bounding box center [433, 138] width 105 height 17
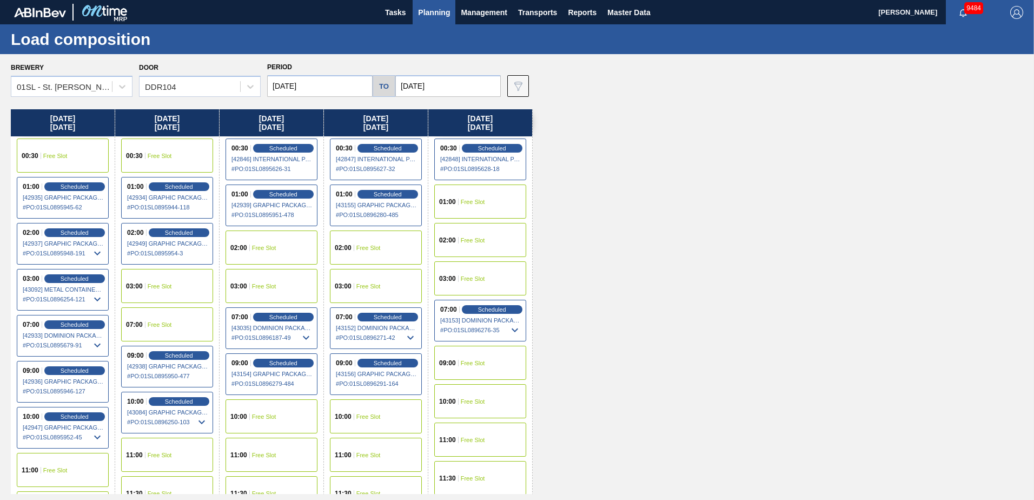
click at [366, 408] on div "10:00 Free Slot" at bounding box center [376, 416] width 92 height 34
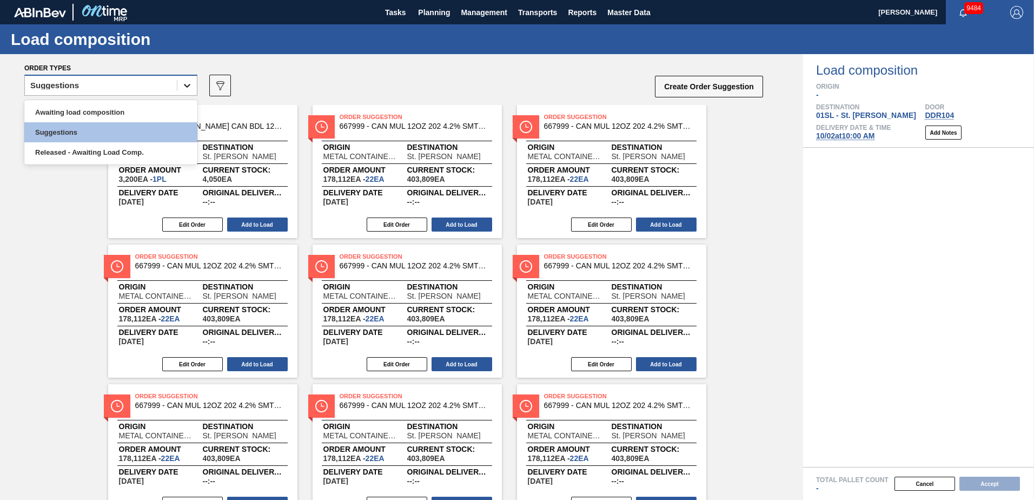
click at [182, 89] on icon at bounding box center [187, 85] width 11 height 11
click at [127, 108] on div "Awaiting load composition" at bounding box center [110, 112] width 173 height 20
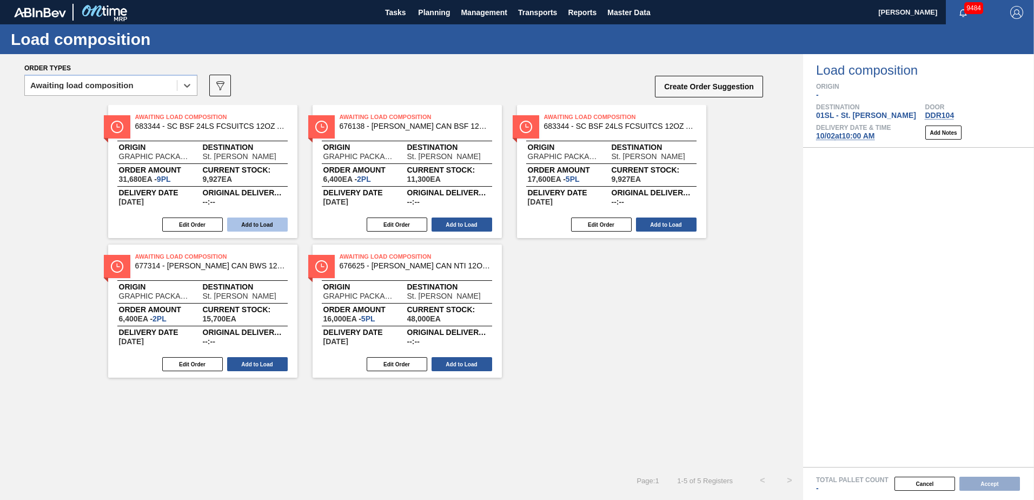
click at [250, 225] on button "Add to Load" at bounding box center [257, 224] width 61 height 14
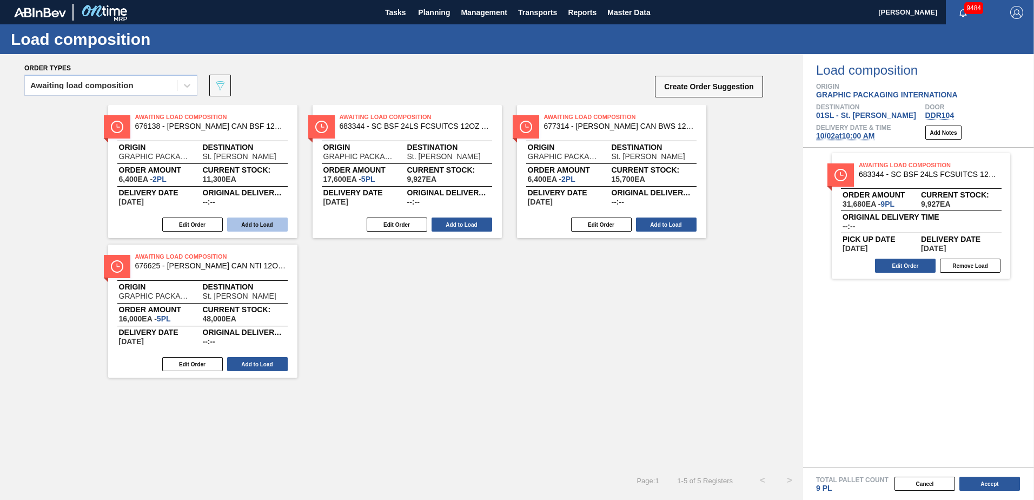
click at [251, 225] on button "Add to Load" at bounding box center [257, 224] width 61 height 14
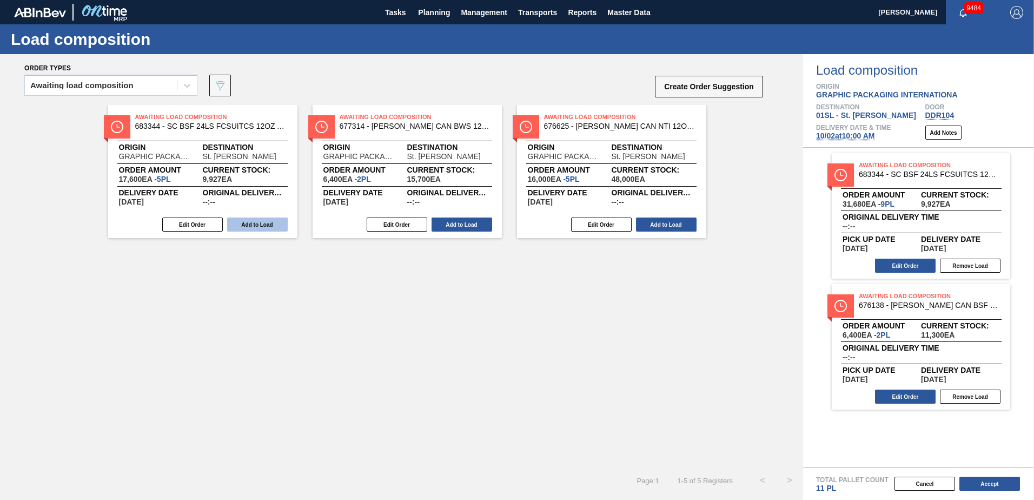
click at [251, 224] on button "Add to Load" at bounding box center [257, 224] width 61 height 14
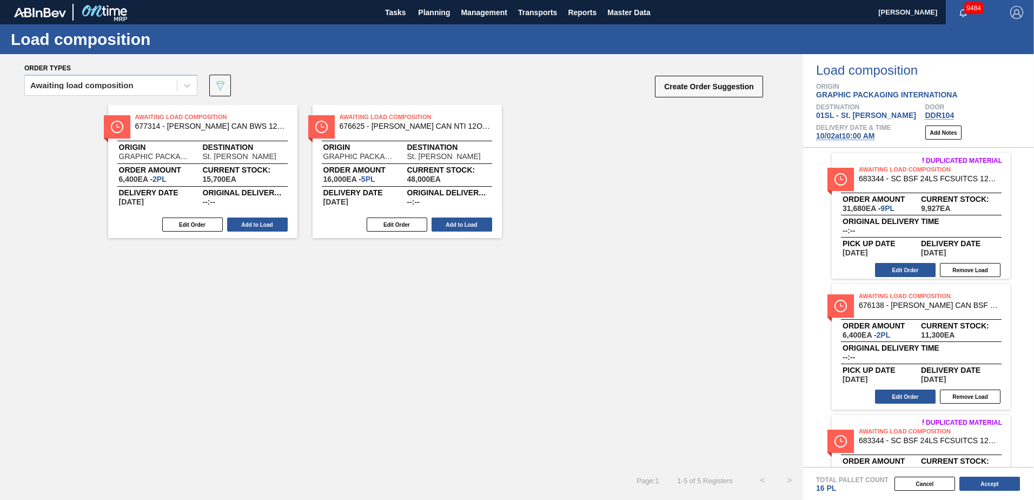
click at [251, 224] on button "Add to Load" at bounding box center [257, 224] width 61 height 14
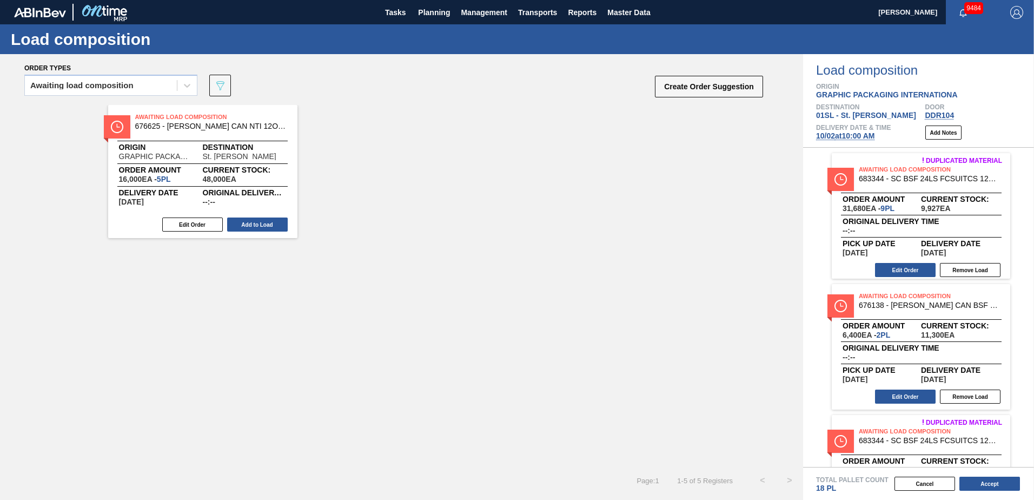
click at [251, 224] on button "Add to Load" at bounding box center [257, 224] width 61 height 14
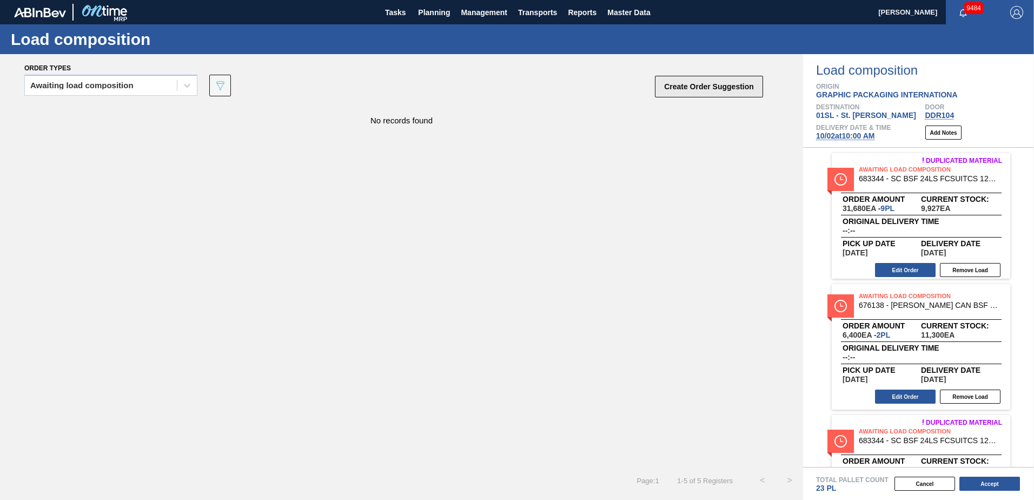
click at [712, 77] on button "Create Order Suggestion" at bounding box center [709, 87] width 108 height 22
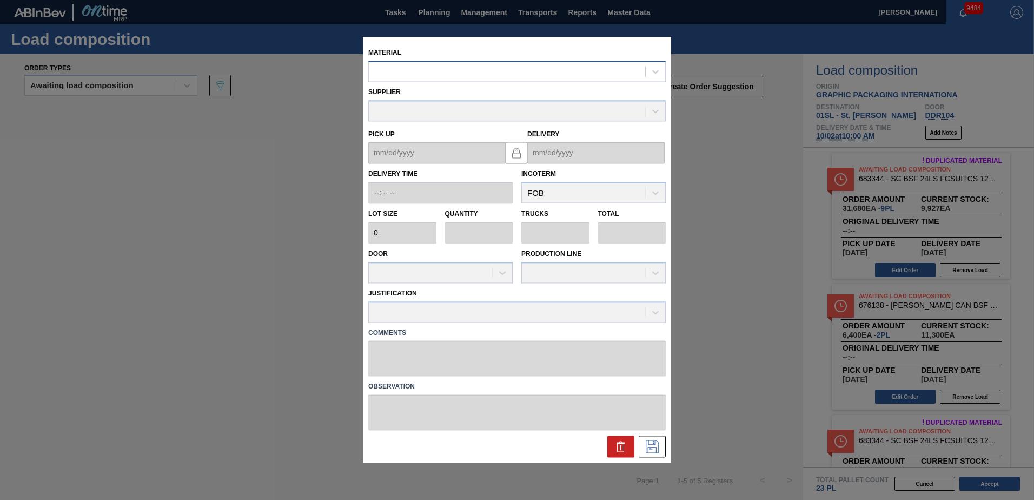
click at [485, 68] on div at bounding box center [507, 72] width 276 height 16
type input "677112"
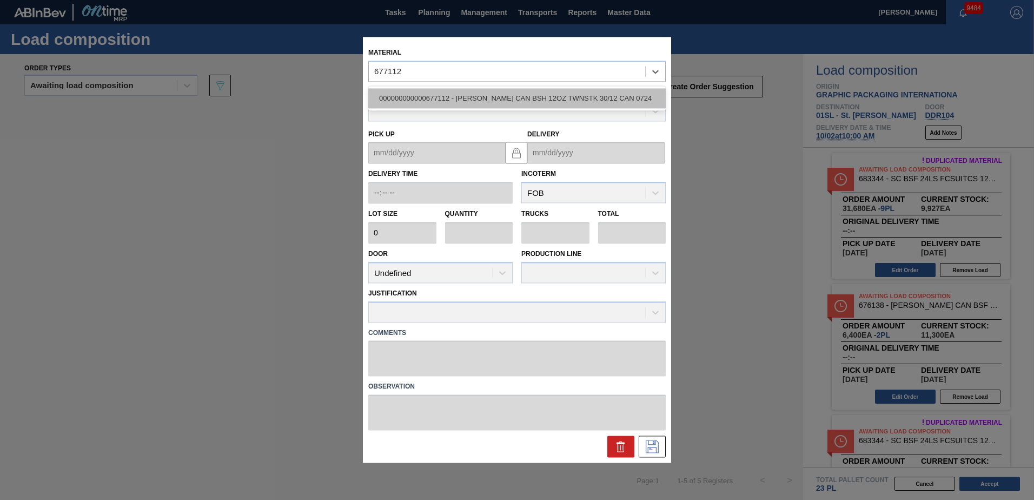
click at [492, 96] on div "000000000000677112 - [PERSON_NAME] CAN BSH 12OZ TWNSTK 30/12 CAN 0724" at bounding box center [517, 98] width 298 height 20
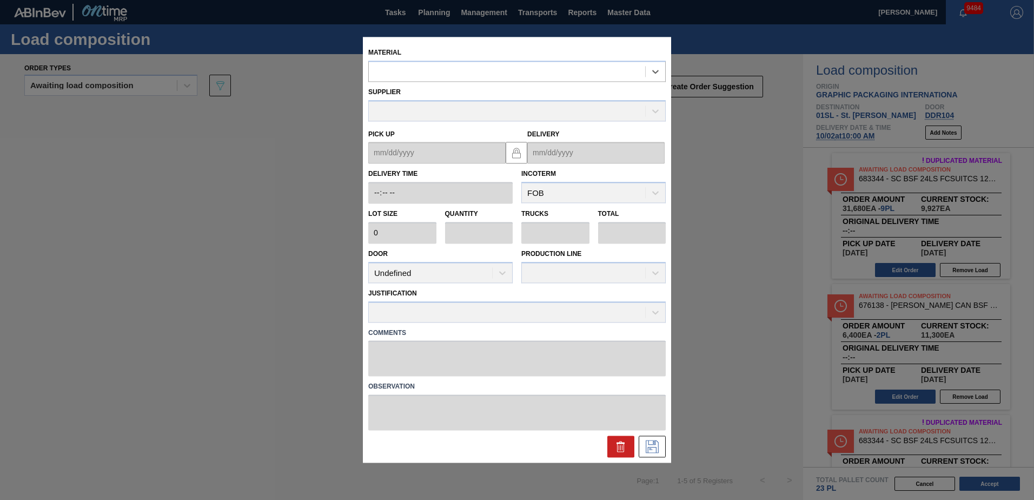
type input "3,200"
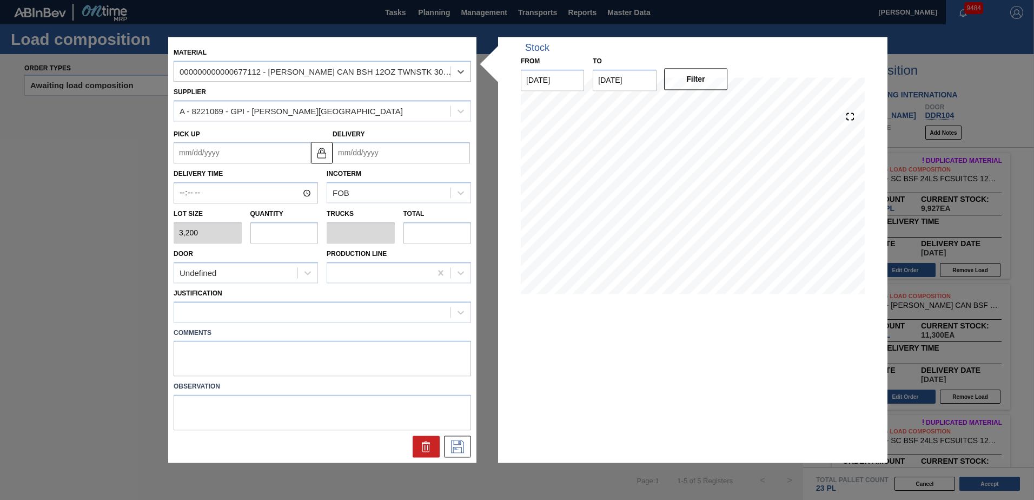
click at [369, 153] on input "Delivery" at bounding box center [401, 153] width 137 height 22
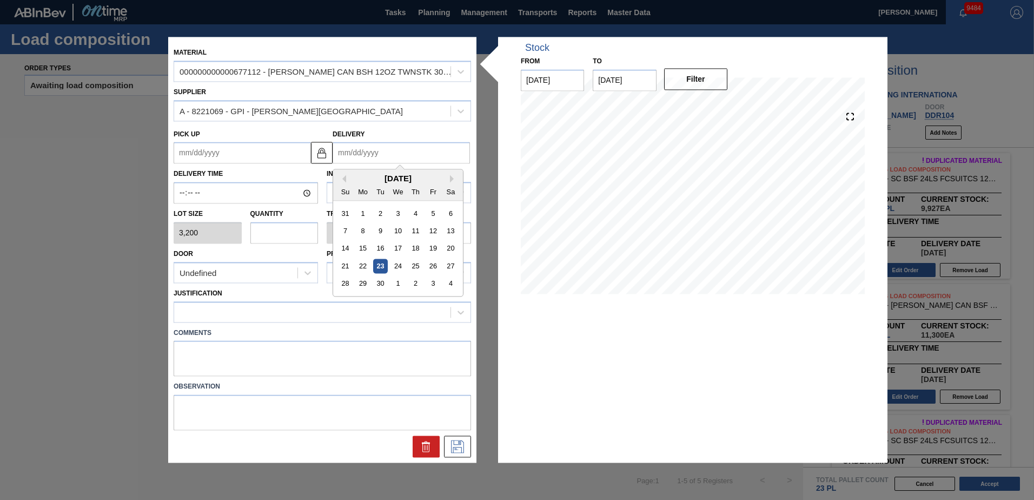
click at [412, 285] on div "2" at bounding box center [415, 283] width 15 height 15
type up "[DATE]"
type input "[DATE]"
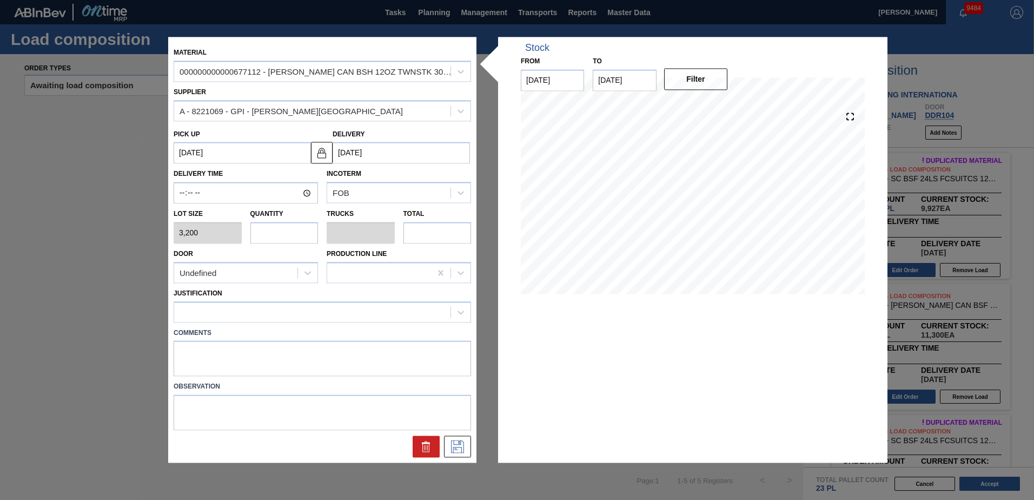
click at [290, 235] on input "text" at bounding box center [284, 233] width 68 height 22
type input "3"
type input "0.115"
type input "9,600"
type input "3"
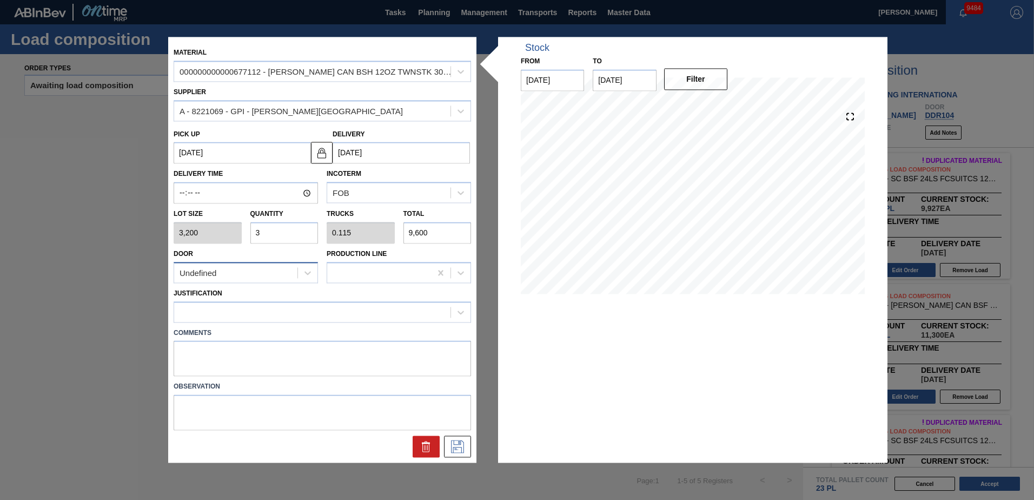
click at [267, 276] on div "Undefined" at bounding box center [235, 273] width 123 height 16
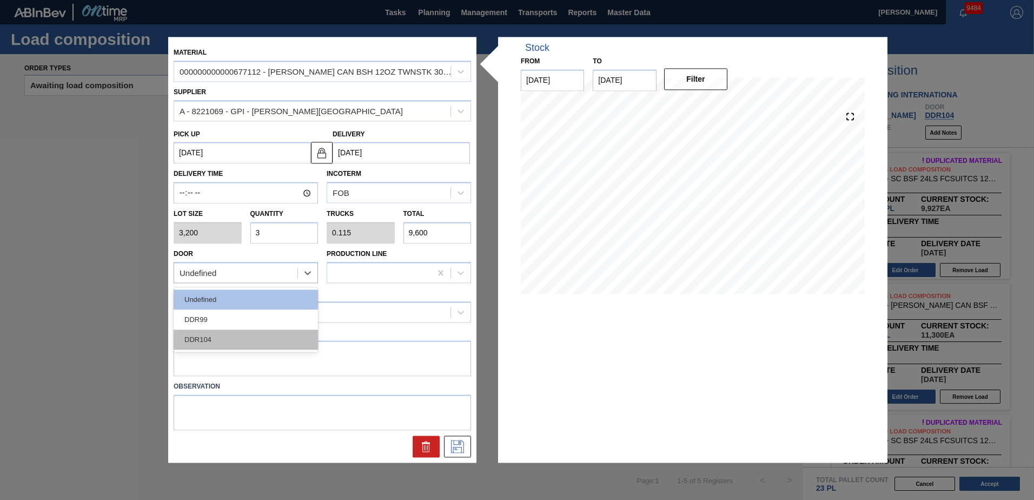
click at [228, 344] on div "DDR104" at bounding box center [246, 339] width 144 height 20
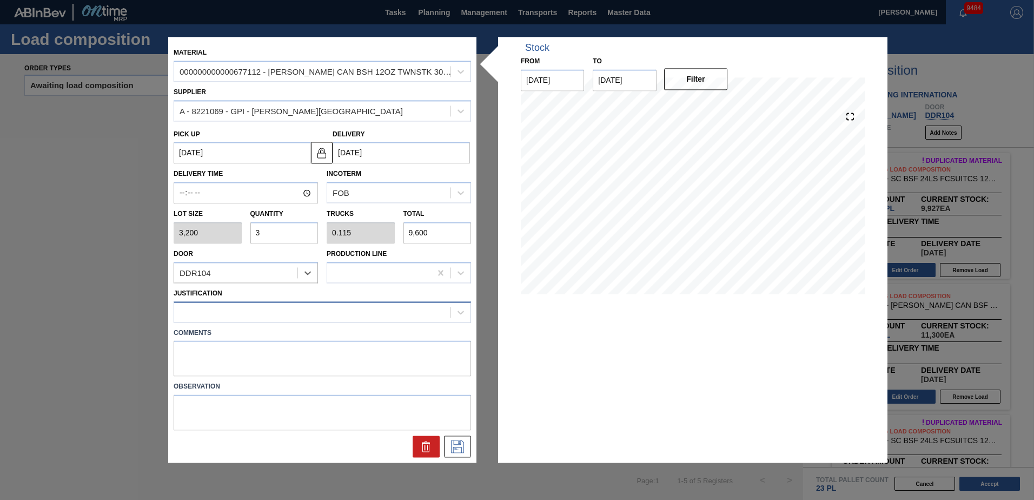
click at [242, 305] on div at bounding box center [312, 312] width 276 height 16
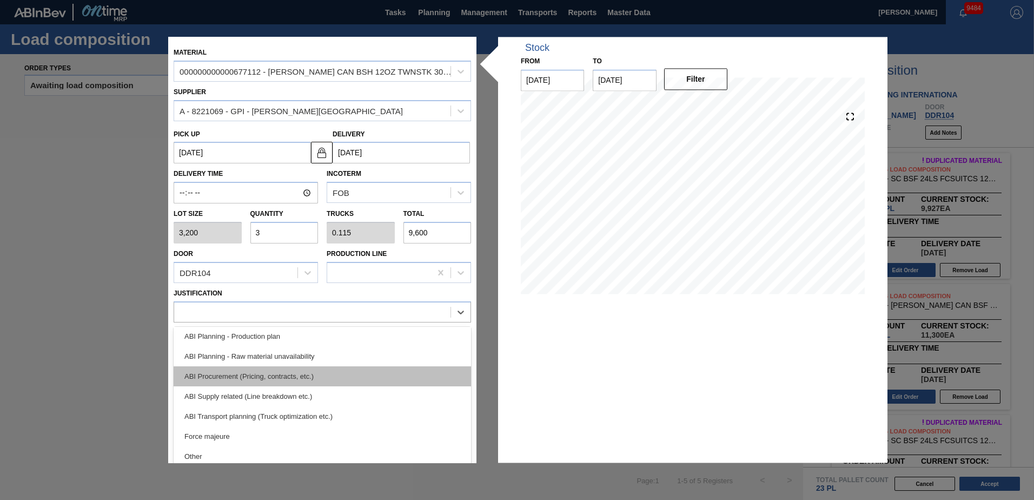
scroll to position [108, 0]
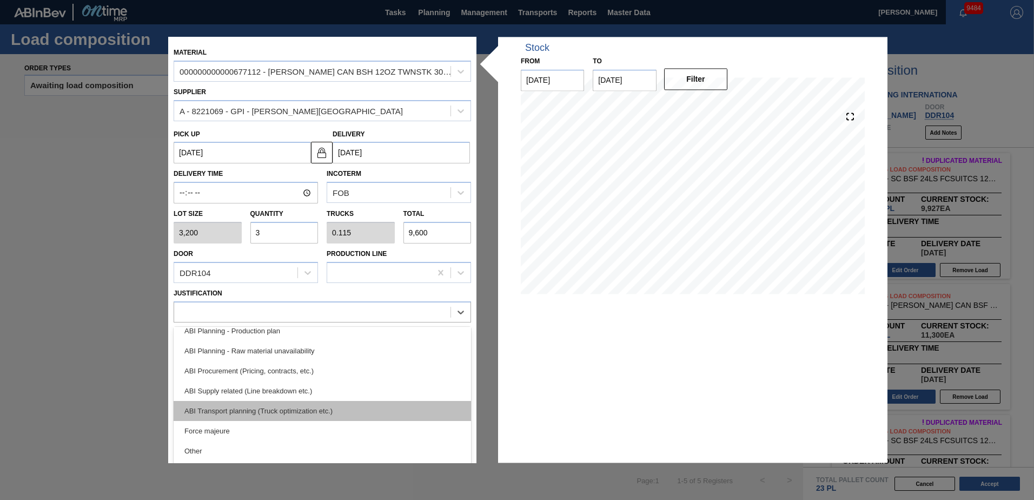
click at [273, 412] on div "ABI Transport planning (Truck optimization etc.)" at bounding box center [323, 411] width 298 height 20
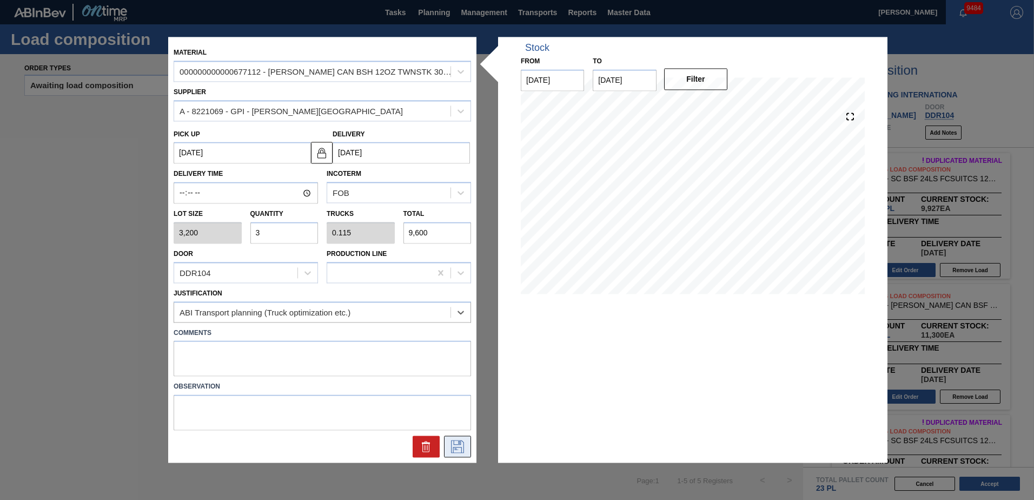
click at [458, 452] on icon at bounding box center [457, 446] width 17 height 13
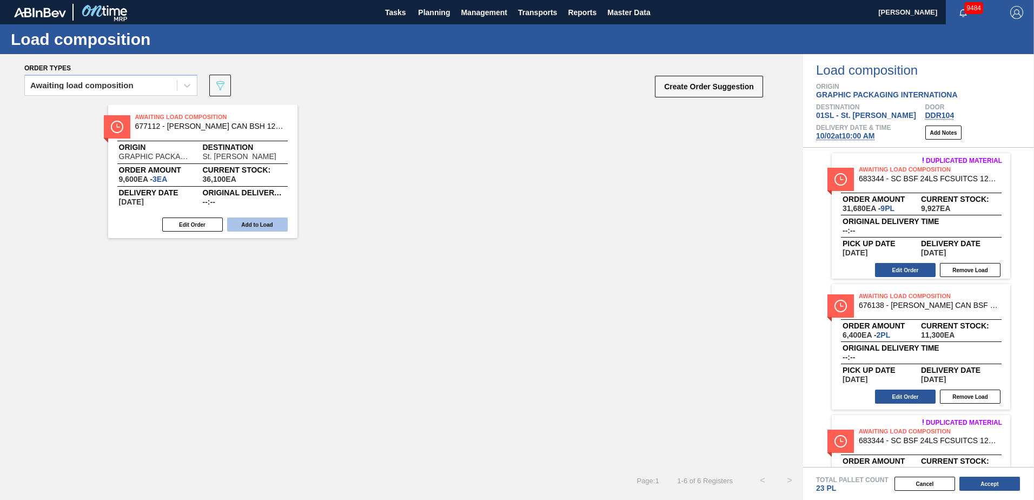
click at [241, 221] on button "Add to Load" at bounding box center [257, 224] width 61 height 14
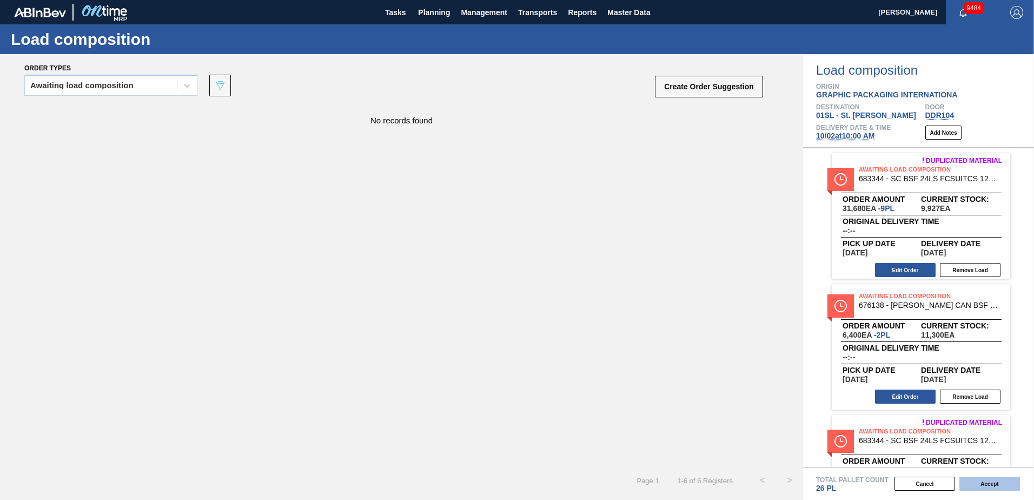
click at [985, 490] on button "Accept" at bounding box center [990, 484] width 61 height 14
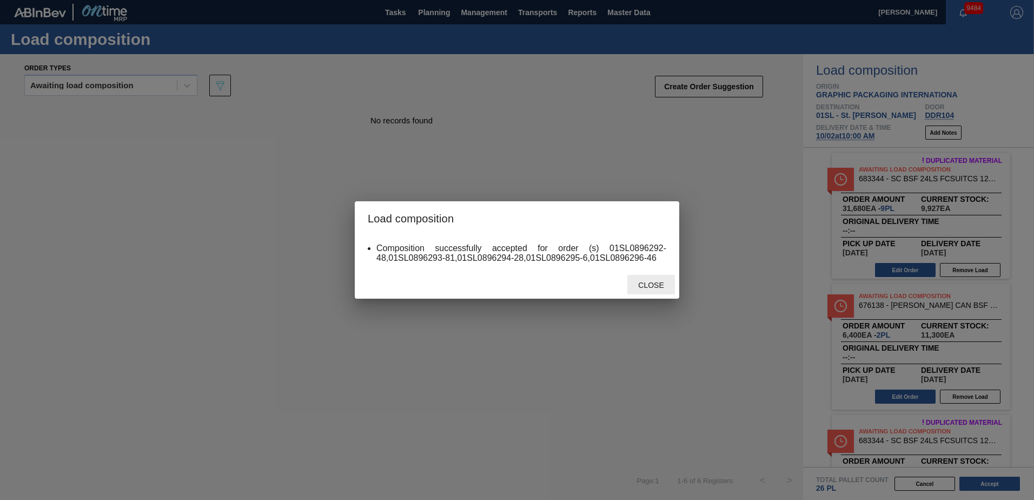
click at [657, 287] on span "Close" at bounding box center [651, 285] width 43 height 9
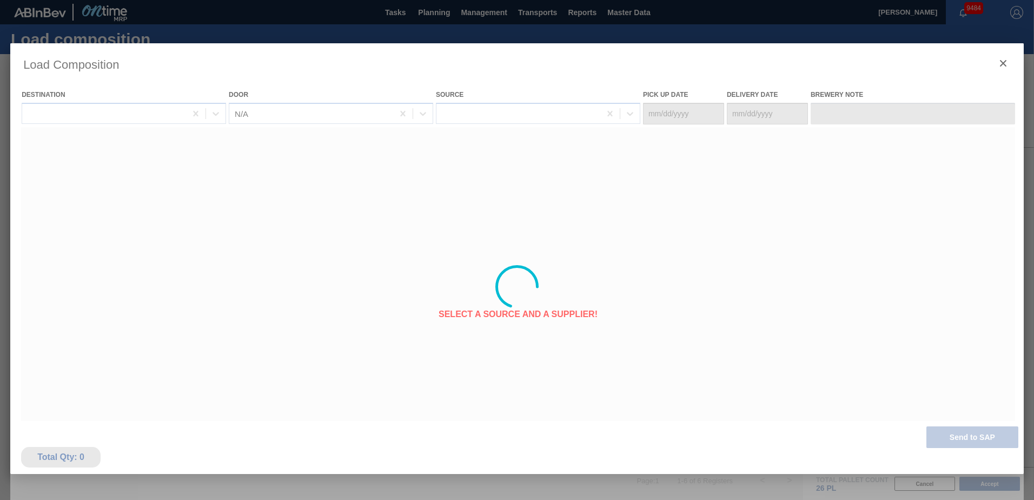
type Date "[DATE]"
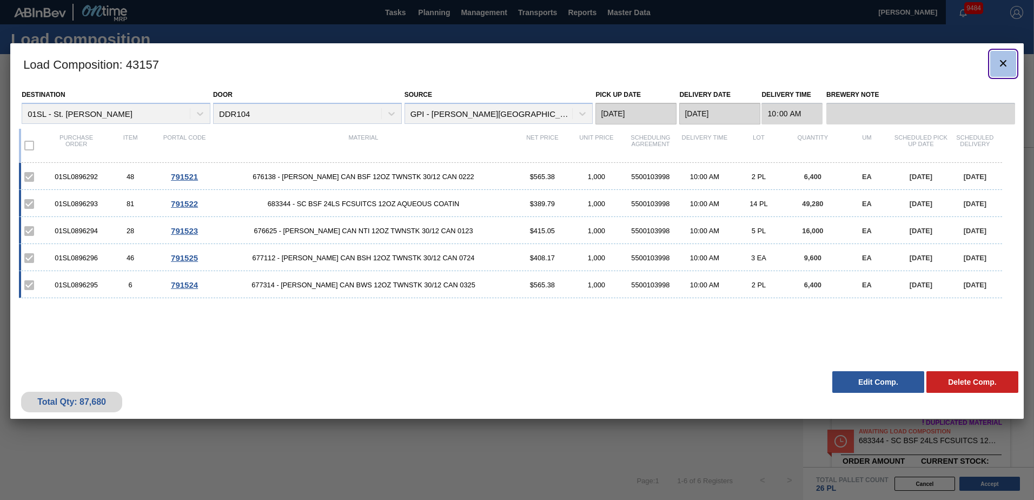
click at [1011, 57] on button "botão de ícone" at bounding box center [1003, 64] width 26 height 26
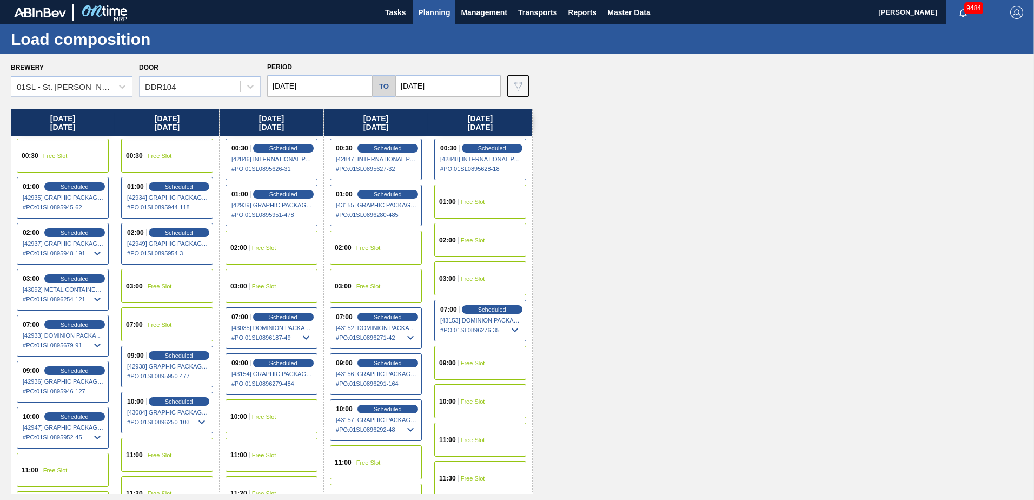
click at [445, 14] on span "Planning" at bounding box center [434, 12] width 32 height 13
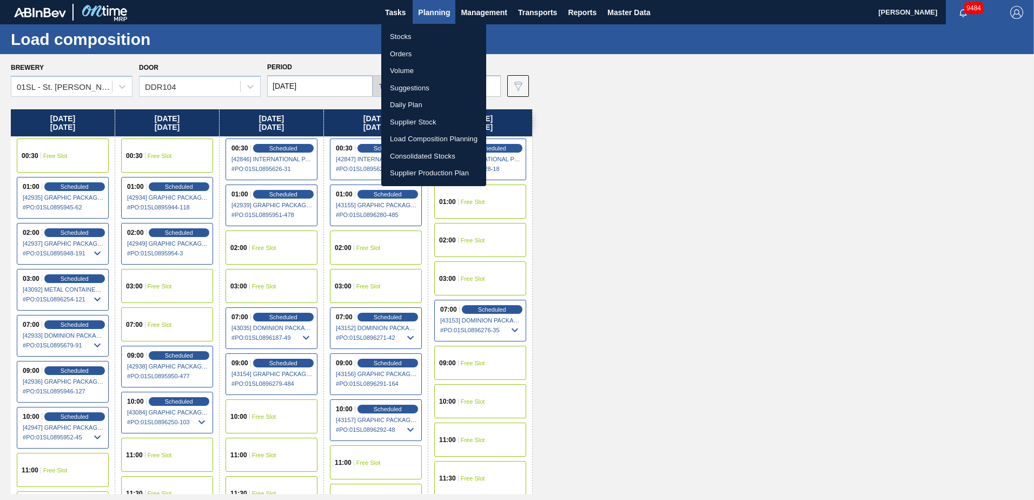
click at [411, 87] on li "Suggestions" at bounding box center [433, 88] width 105 height 17
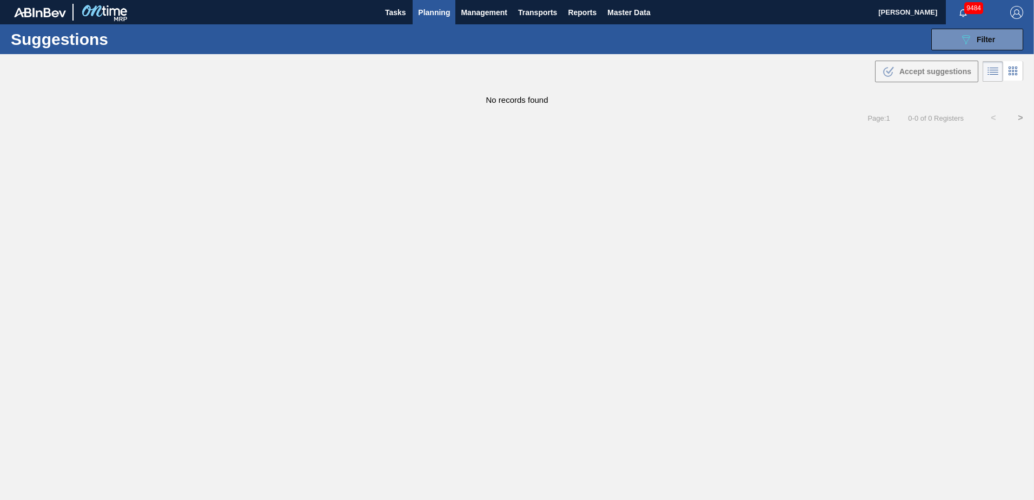
type from "[DATE]"
type to "[DATE]"
click at [964, 50] on button "089F7B8B-B2A5-4AFE-B5C0-19BA573D28AC Filter" at bounding box center [978, 40] width 92 height 22
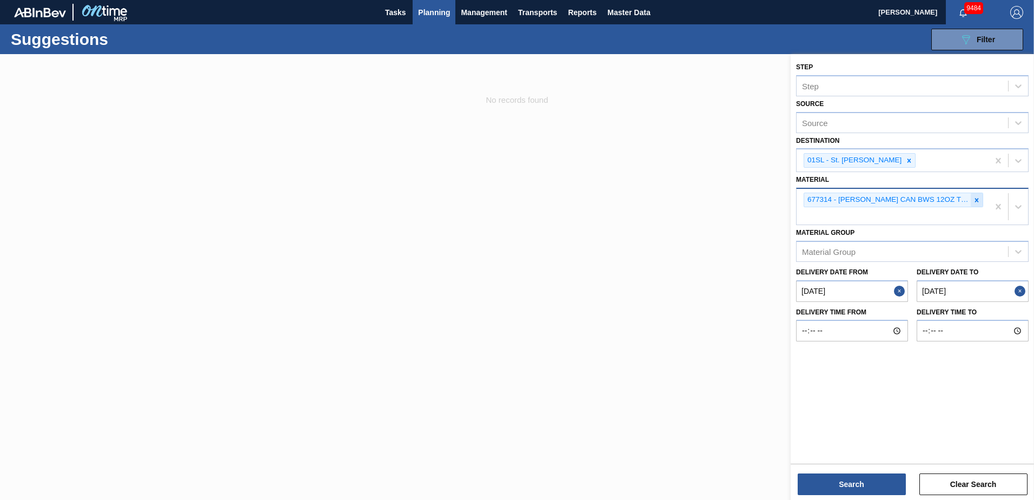
click at [980, 201] on icon at bounding box center [977, 200] width 8 height 8
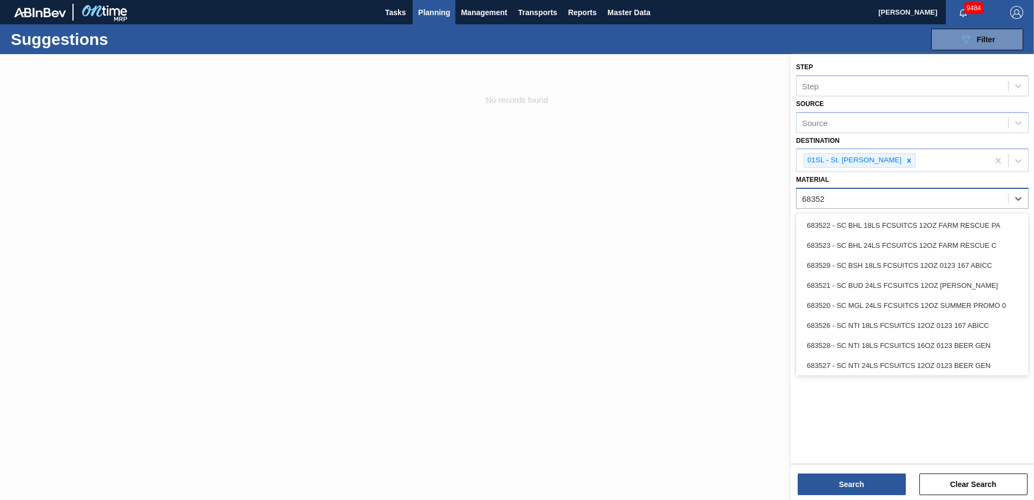
type input "683529"
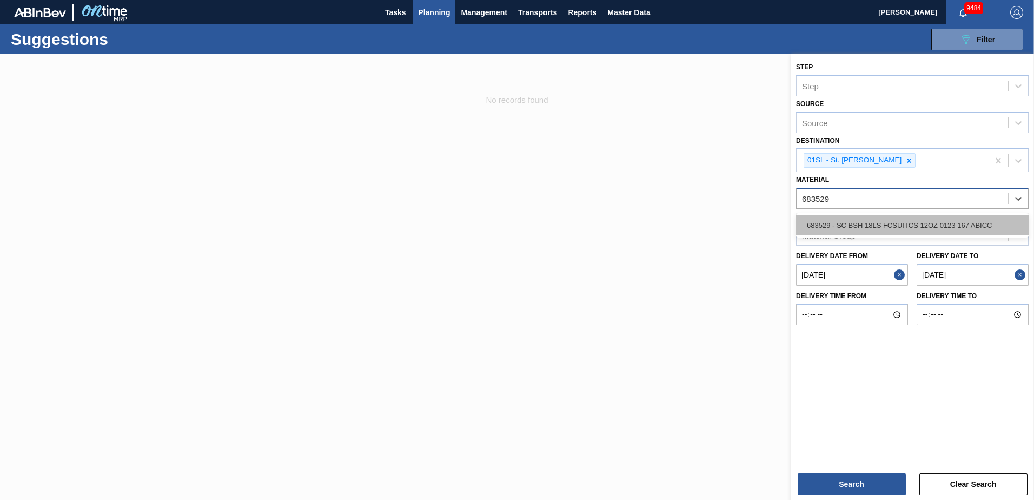
click at [971, 221] on div "683529 - SC BSH 18LS FCSUITCS 12OZ 0123 167 ABICC" at bounding box center [912, 225] width 233 height 20
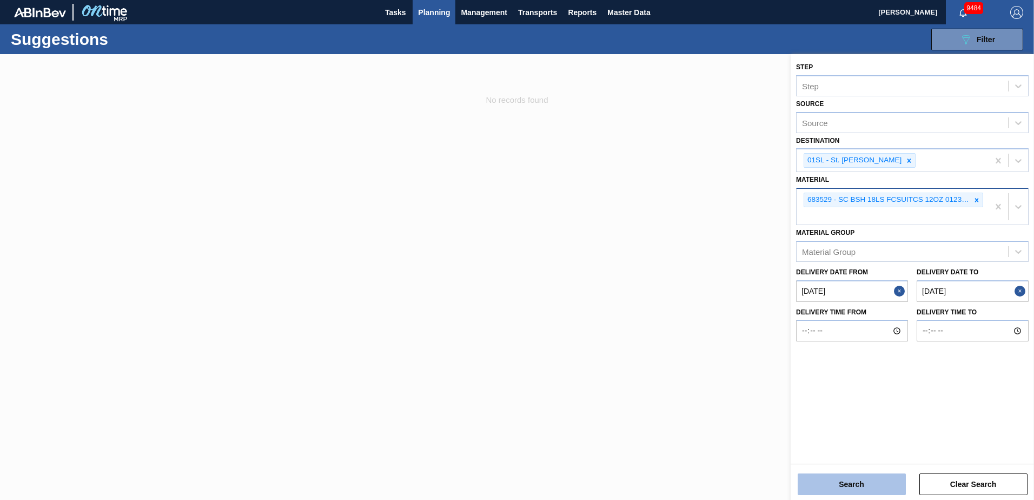
click at [852, 482] on button "Search" at bounding box center [852, 484] width 108 height 22
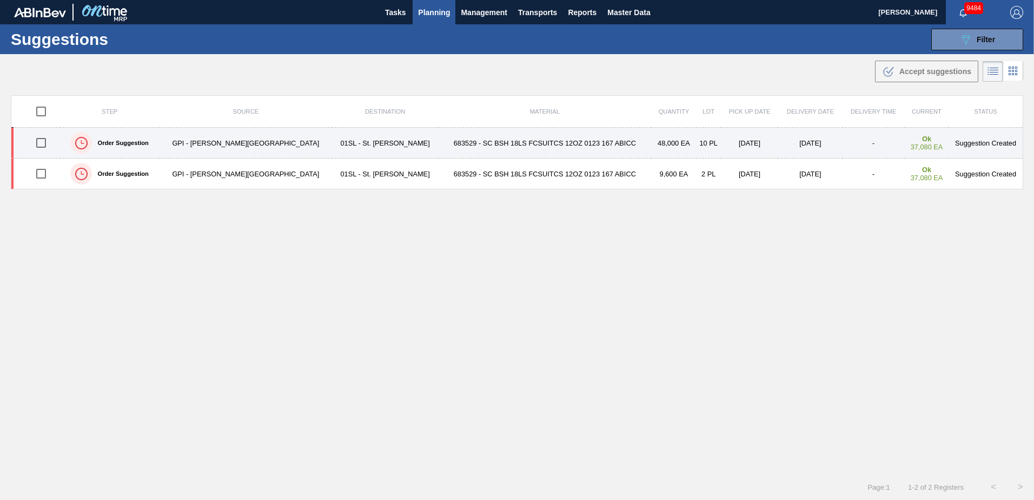
click at [41, 146] on input "checkbox" at bounding box center [41, 142] width 23 height 23
checkbox input "true"
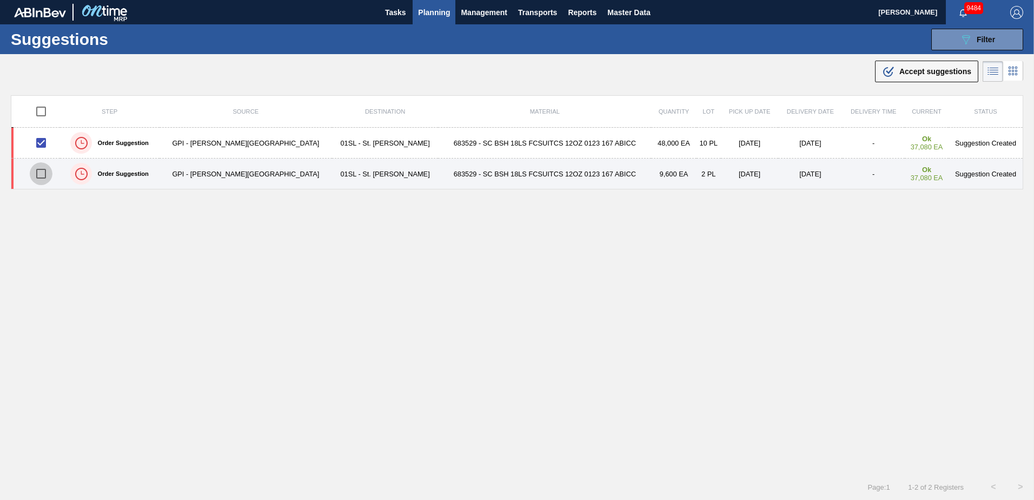
click at [39, 176] on input "checkbox" at bounding box center [41, 173] width 23 height 23
checkbox input "true"
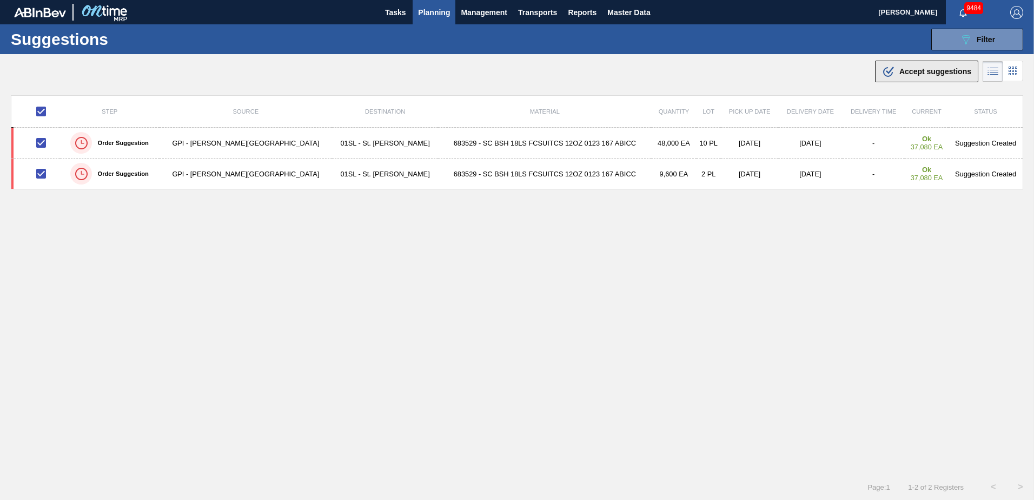
click at [911, 70] on span "Accept suggestions" at bounding box center [936, 71] width 72 height 9
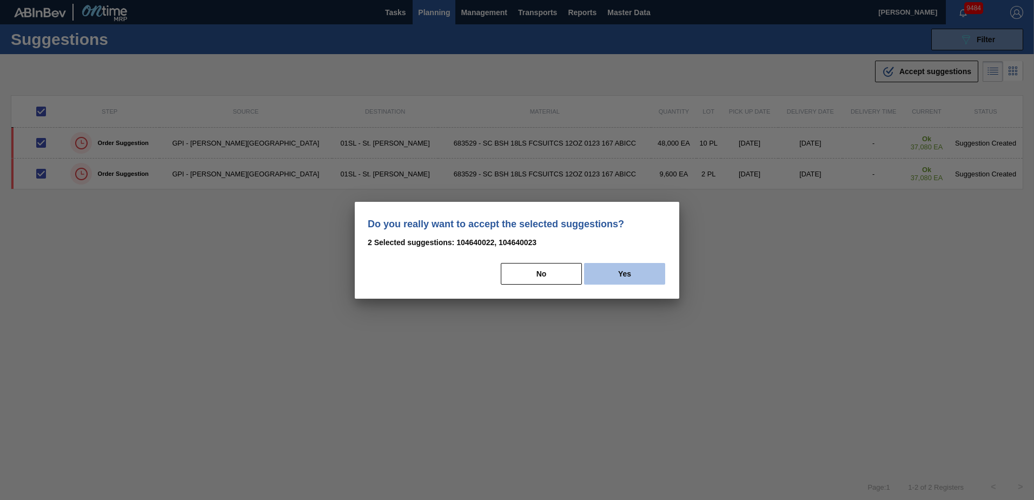
click at [616, 279] on button "Yes" at bounding box center [624, 274] width 81 height 22
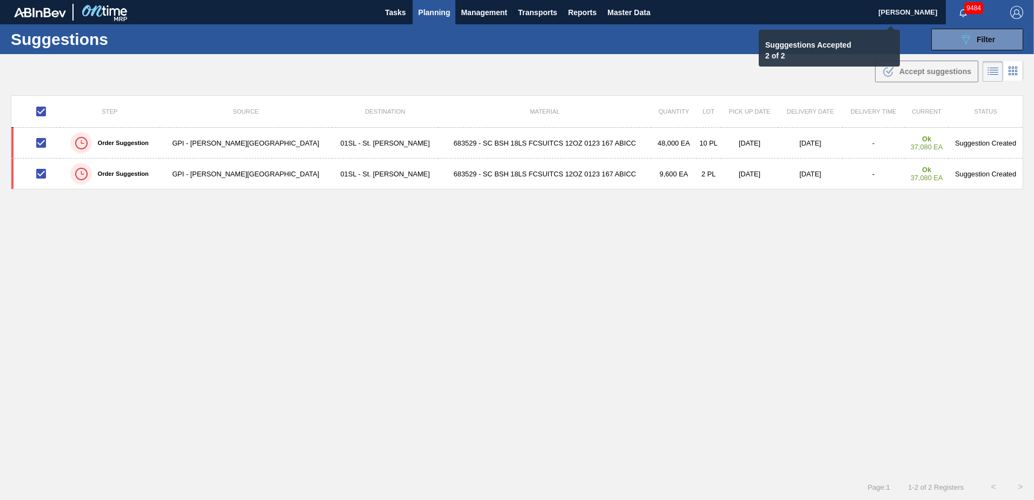
checkbox input "false"
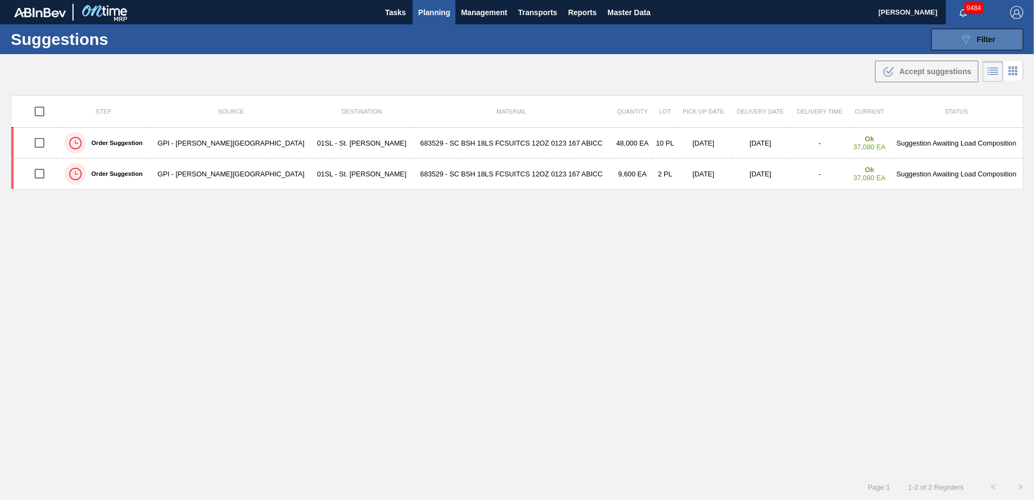
click at [977, 43] on span "Filter" at bounding box center [986, 39] width 18 height 9
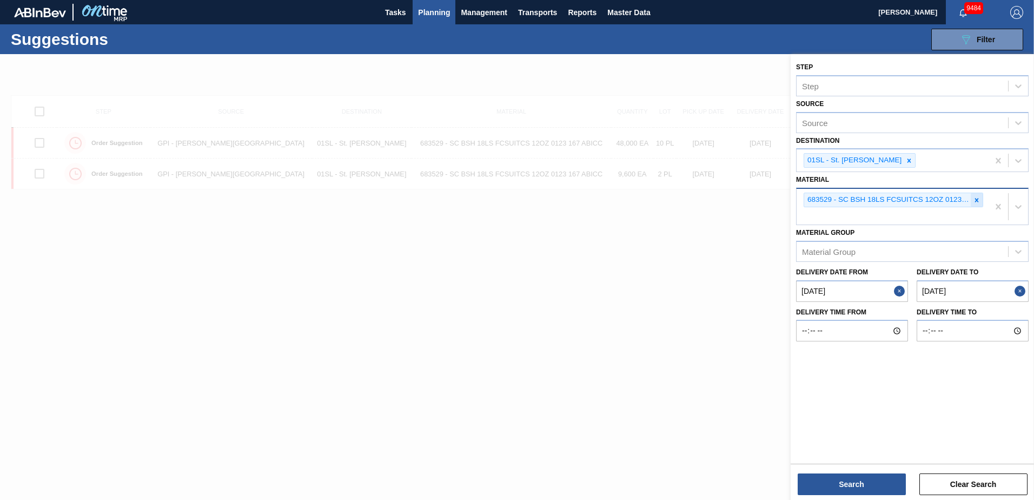
click at [979, 200] on icon at bounding box center [977, 200] width 8 height 8
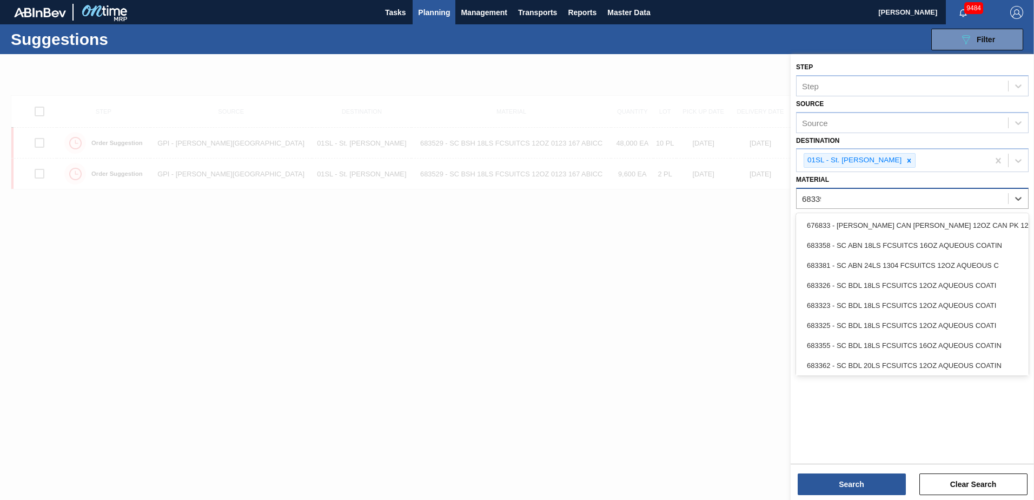
type input "683397"
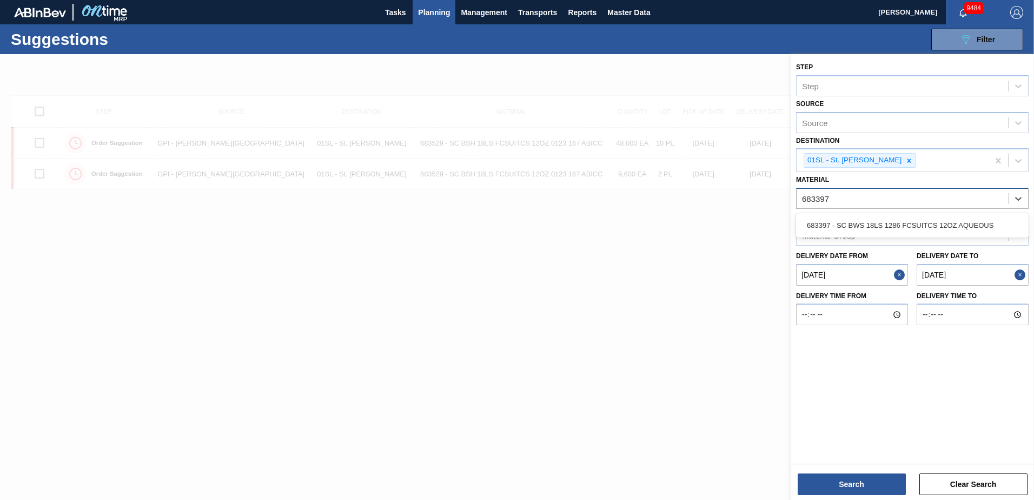
click at [980, 215] on div "683397 - SC BWS 18LS 1286 FCSUITCS 12OZ AQUEOUS" at bounding box center [912, 225] width 233 height 20
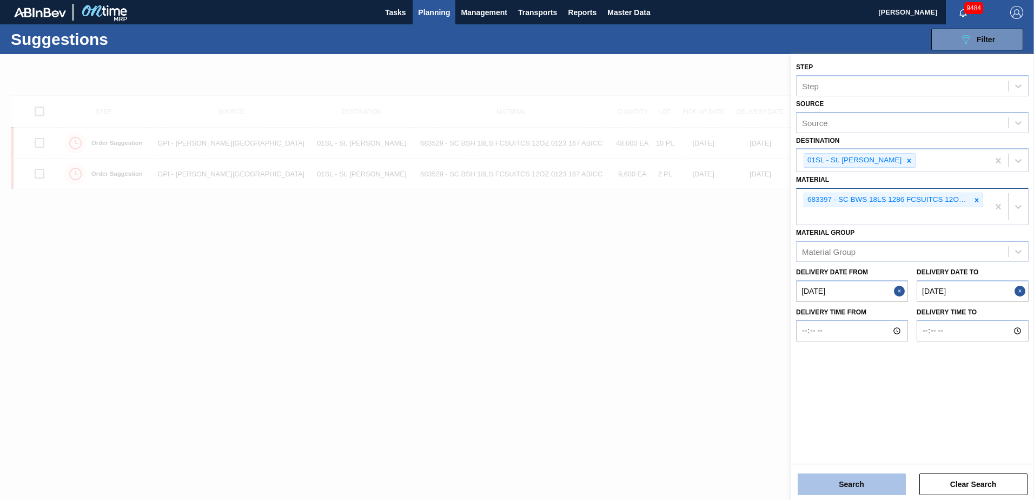
click at [850, 485] on button "Search" at bounding box center [852, 484] width 108 height 22
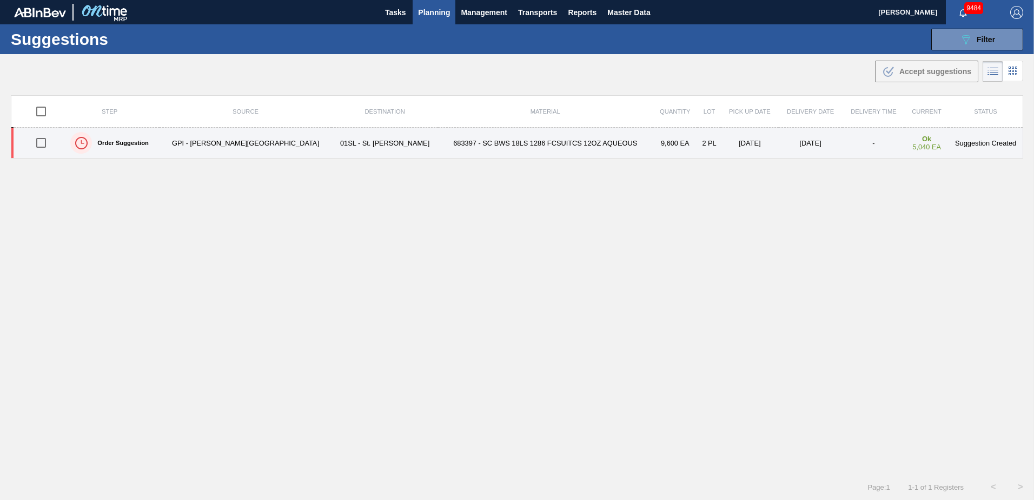
click at [40, 144] on input "checkbox" at bounding box center [41, 142] width 23 height 23
checkbox input "true"
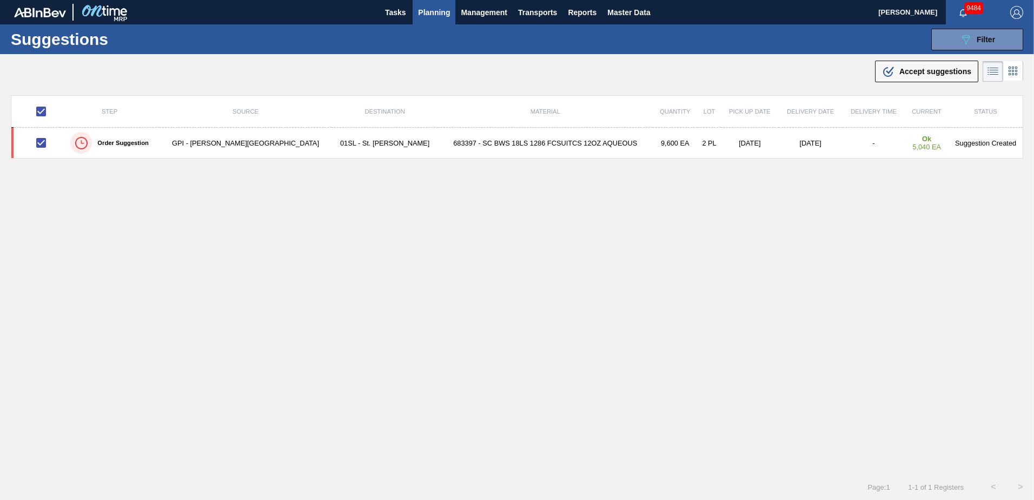
drag, startPoint x: 883, startPoint y: 80, endPoint x: 873, endPoint y: 90, distance: 14.9
click at [883, 80] on button ".b{fill:var(--color-action-default)} Accept suggestions" at bounding box center [926, 72] width 103 height 22
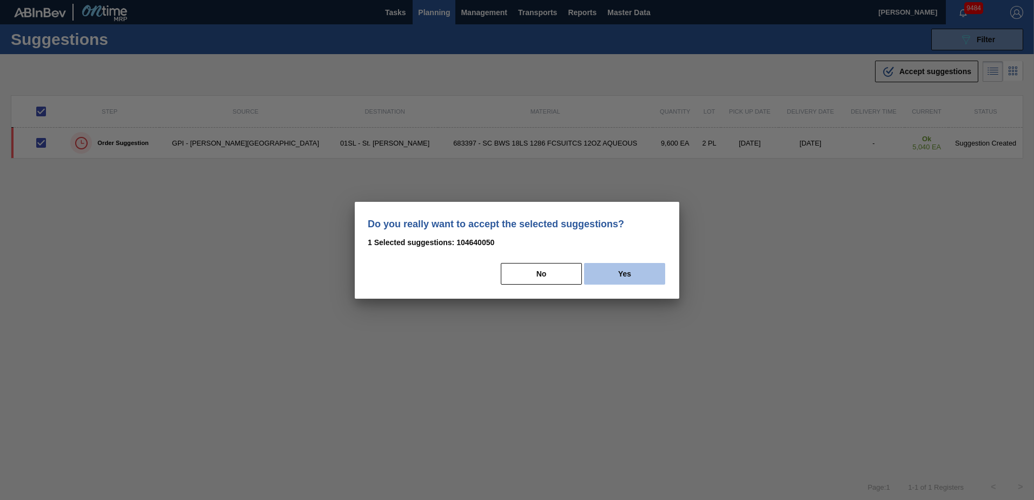
click at [625, 272] on button "Yes" at bounding box center [624, 274] width 81 height 22
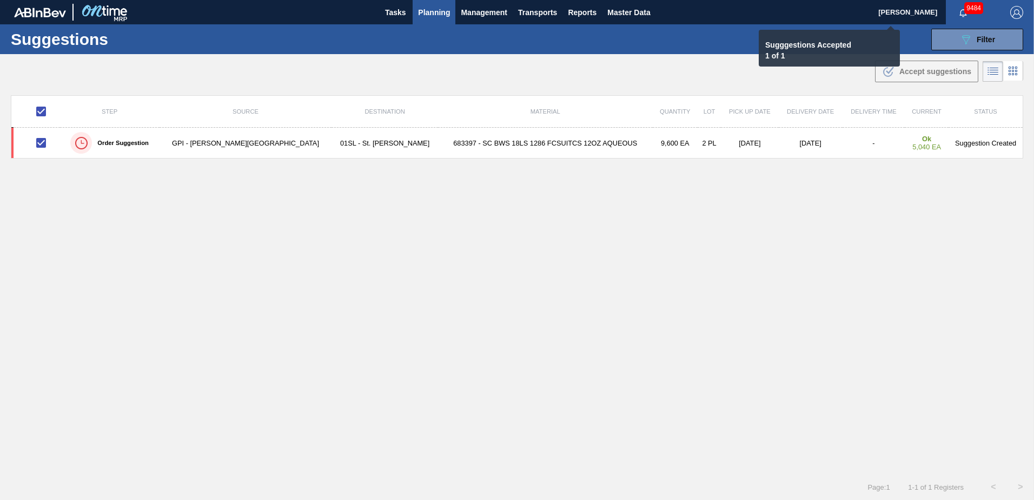
checkbox input "false"
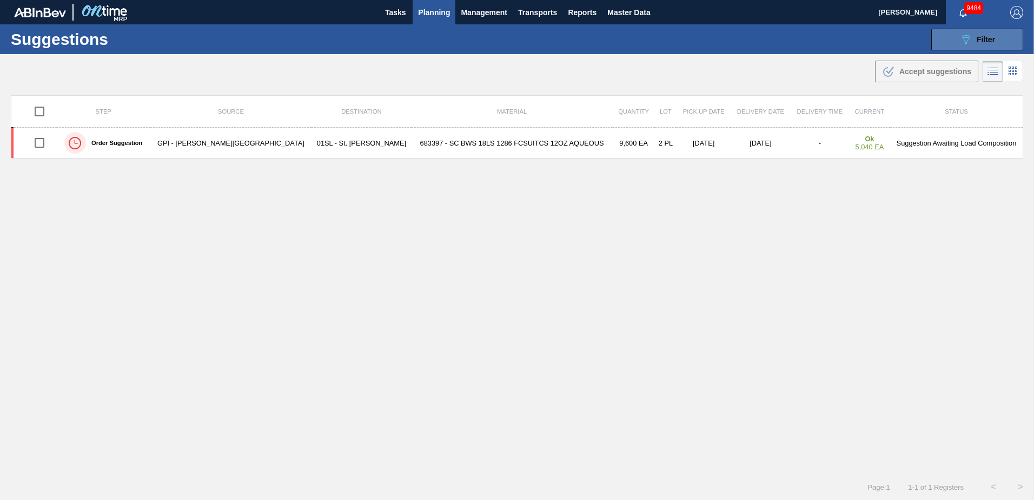
click at [960, 32] on button "089F7B8B-B2A5-4AFE-B5C0-19BA573D28AC Filter" at bounding box center [978, 40] width 92 height 22
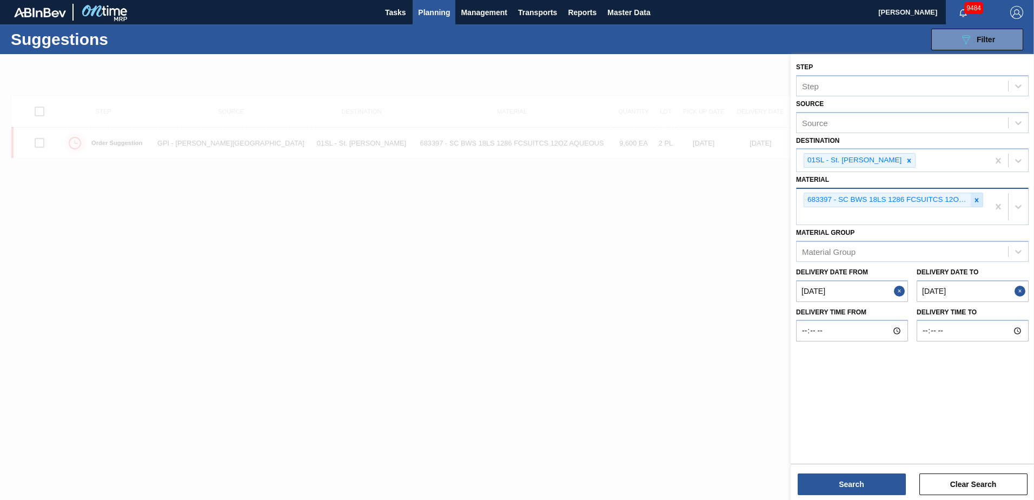
click at [974, 200] on icon at bounding box center [977, 200] width 8 height 8
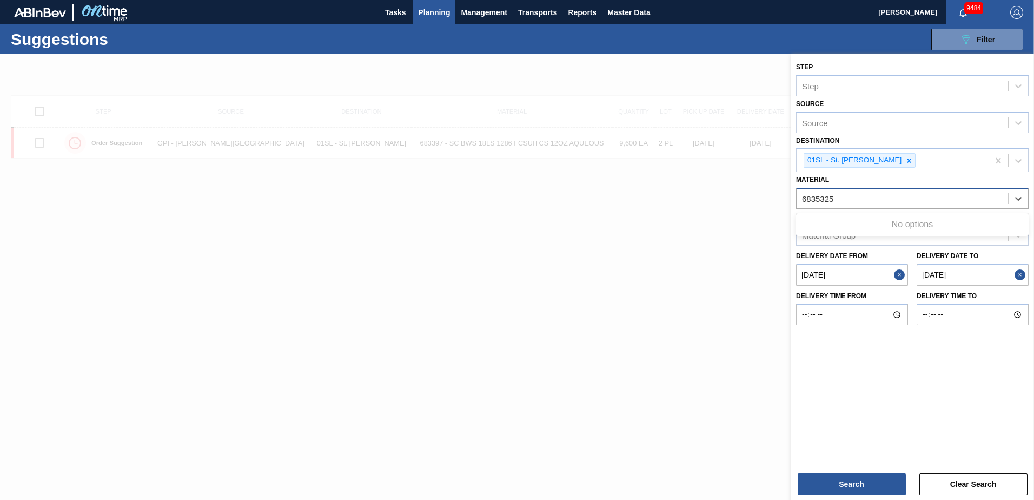
type input "683532"
click at [895, 233] on div "683532 - SC BHL 18LS FCSUITCS 12OZ 0123 167 ABICC" at bounding box center [912, 225] width 233 height 20
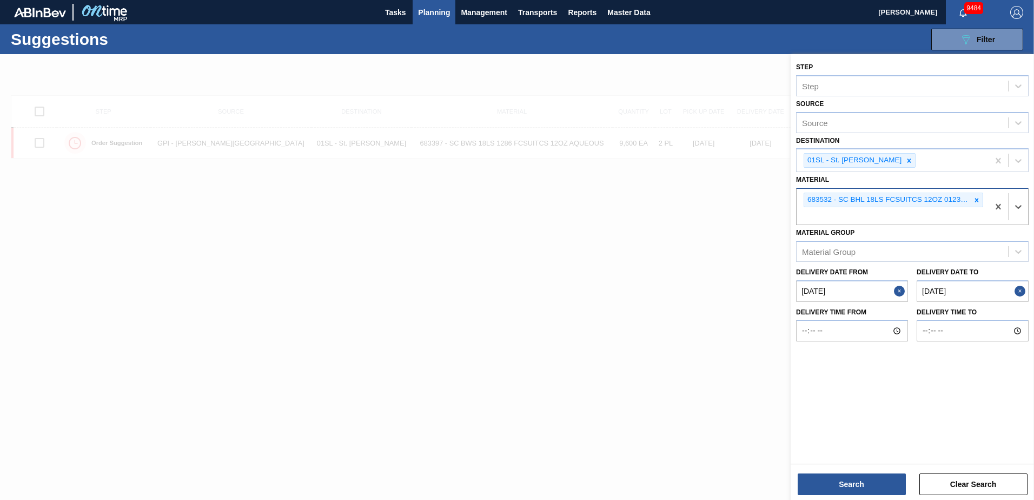
click at [850, 470] on div "Search Clear Search" at bounding box center [912, 479] width 243 height 30
click at [852, 477] on button "Search" at bounding box center [852, 484] width 108 height 22
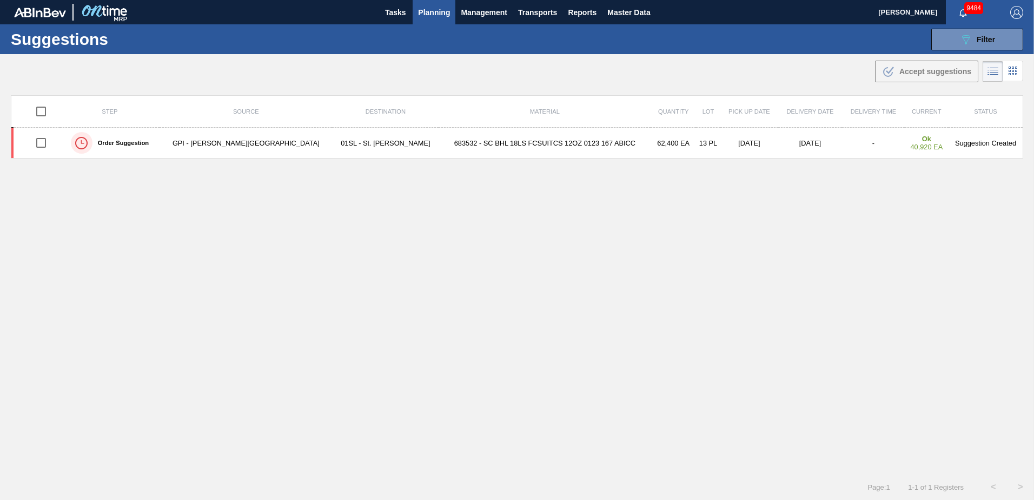
click at [439, 11] on span "Planning" at bounding box center [434, 12] width 32 height 13
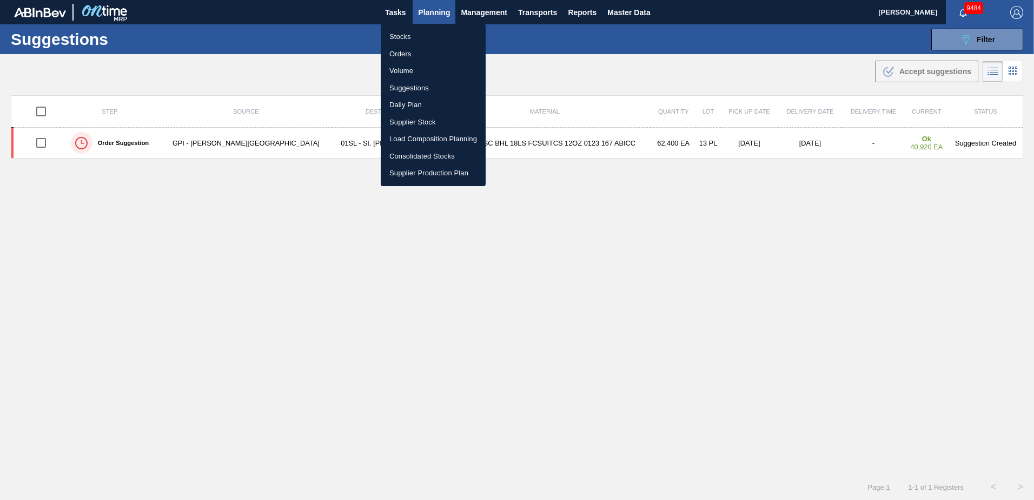
click at [409, 139] on li "Load Composition Planning" at bounding box center [433, 138] width 105 height 17
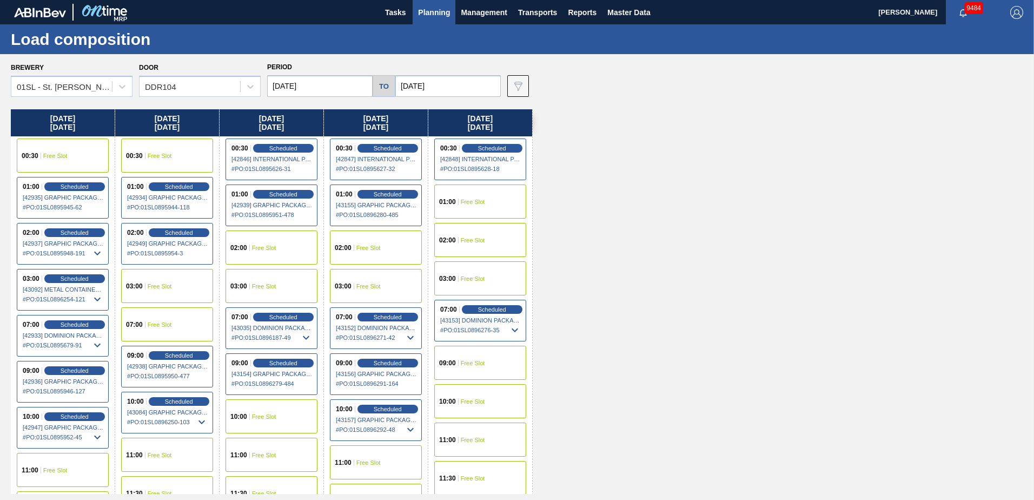
click at [485, 200] on div "01:00 Free Slot" at bounding box center [480, 201] width 92 height 34
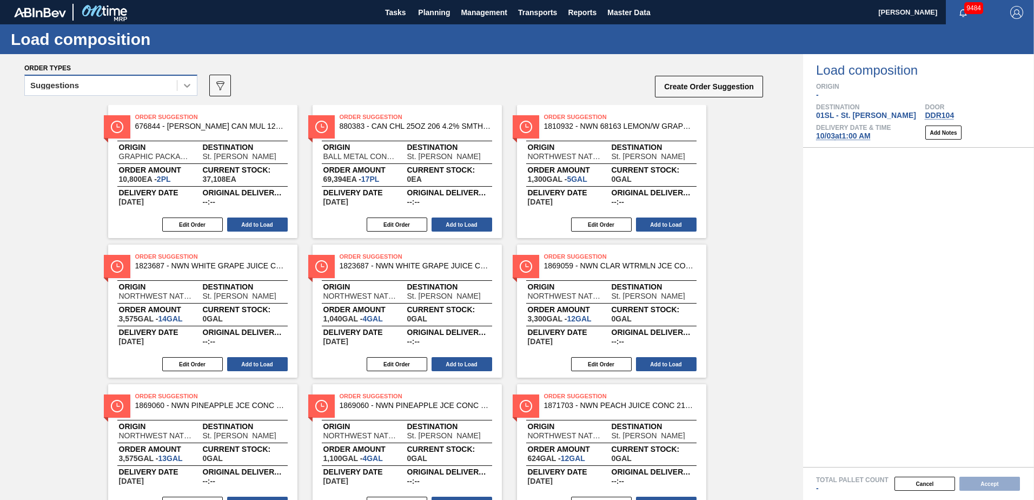
click at [189, 86] on icon at bounding box center [187, 86] width 6 height 4
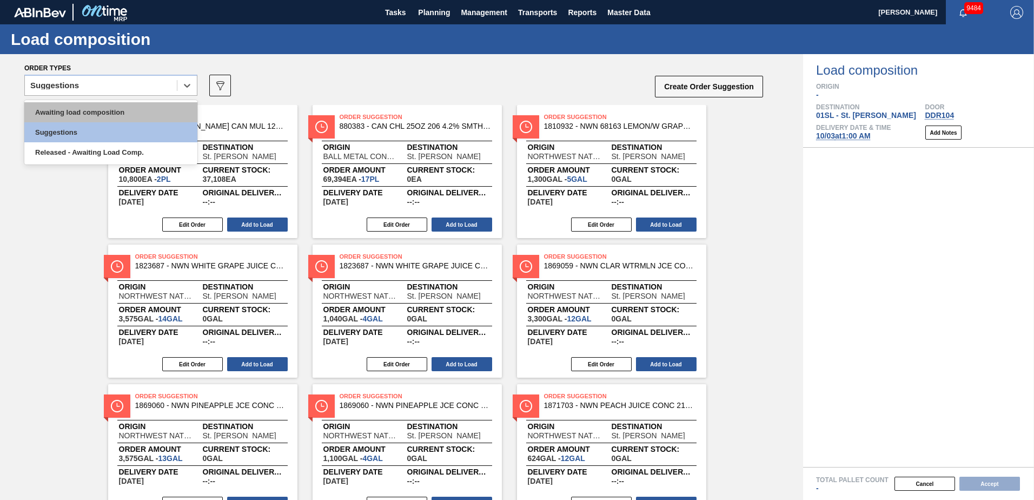
click at [142, 108] on div "Awaiting load composition" at bounding box center [110, 112] width 173 height 20
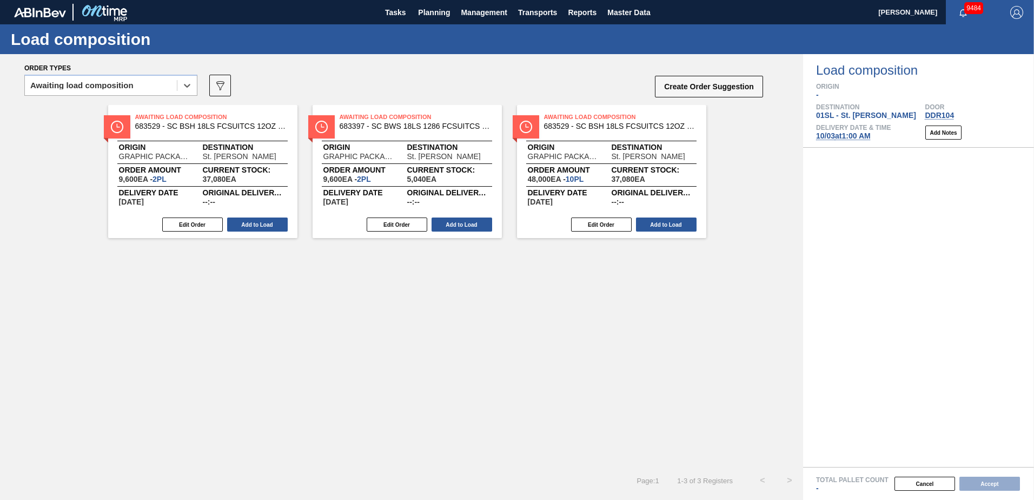
click at [249, 217] on div "Edit Order Add to Load" at bounding box center [198, 224] width 181 height 16
click at [246, 220] on button "Add to Load" at bounding box center [257, 224] width 61 height 14
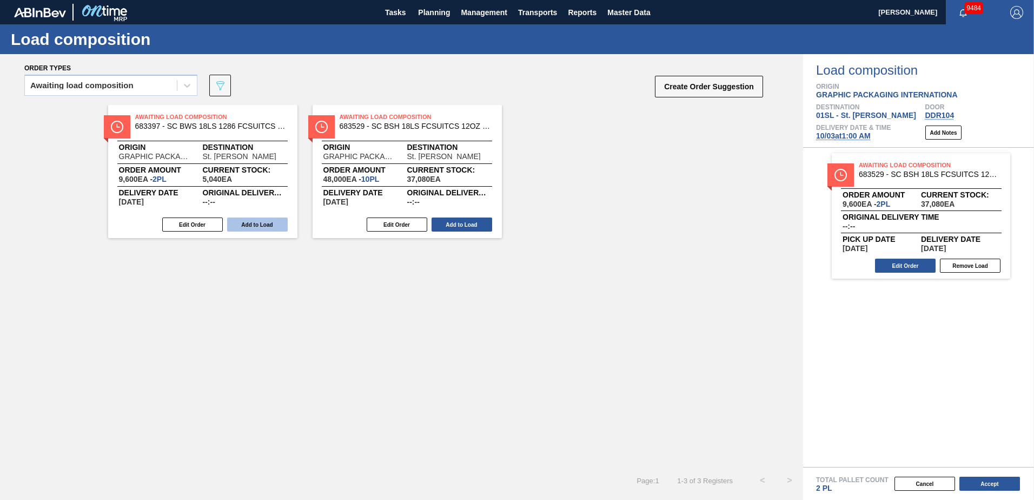
click at [246, 224] on button "Add to Load" at bounding box center [257, 224] width 61 height 14
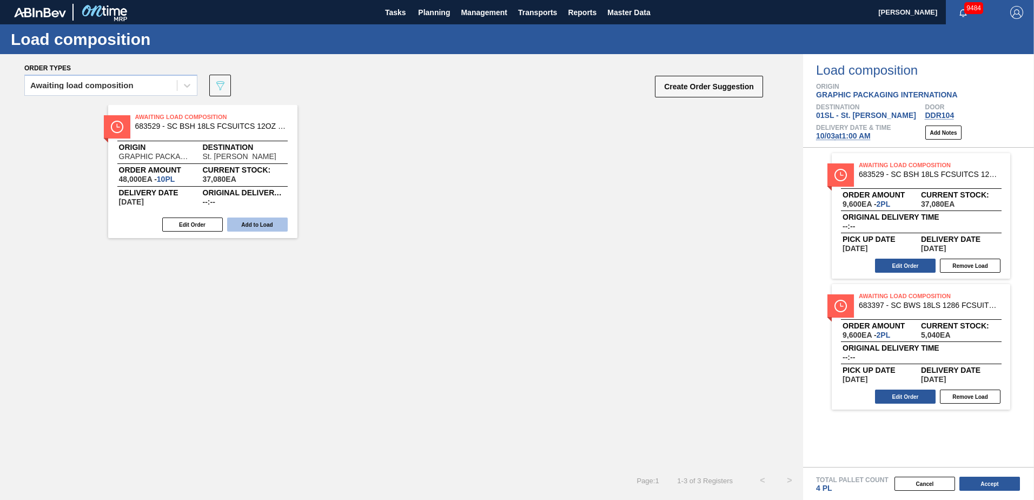
click at [249, 224] on button "Add to Load" at bounding box center [257, 224] width 61 height 14
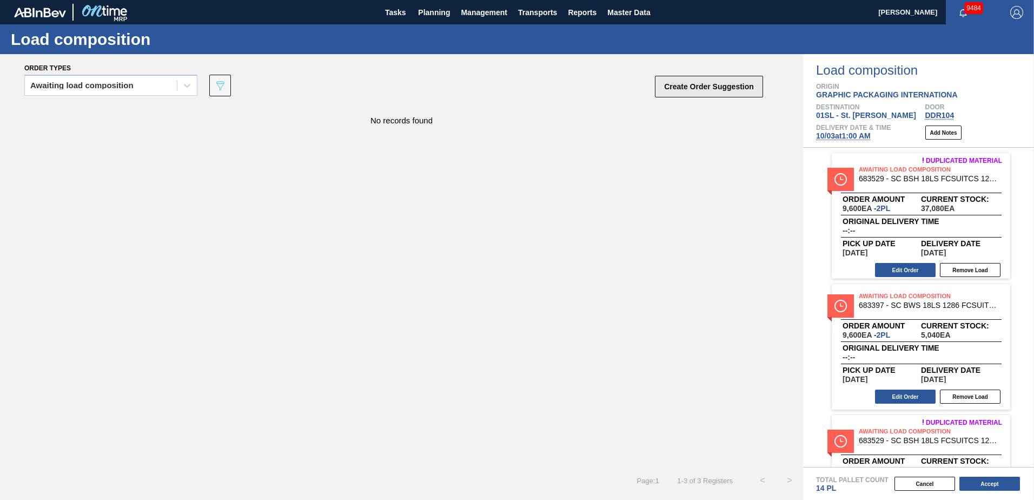
click at [679, 83] on button "Create Order Suggestion" at bounding box center [709, 87] width 108 height 22
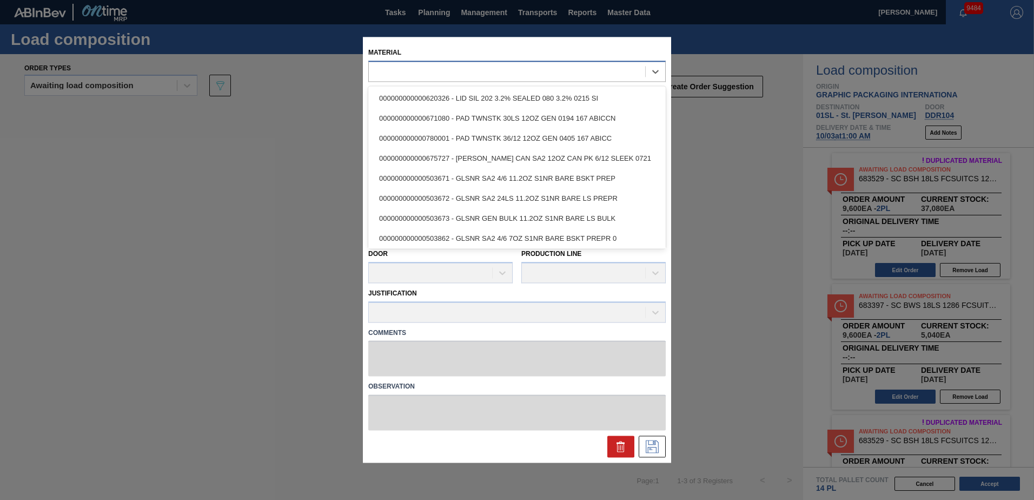
click at [535, 73] on div at bounding box center [507, 72] width 276 height 16
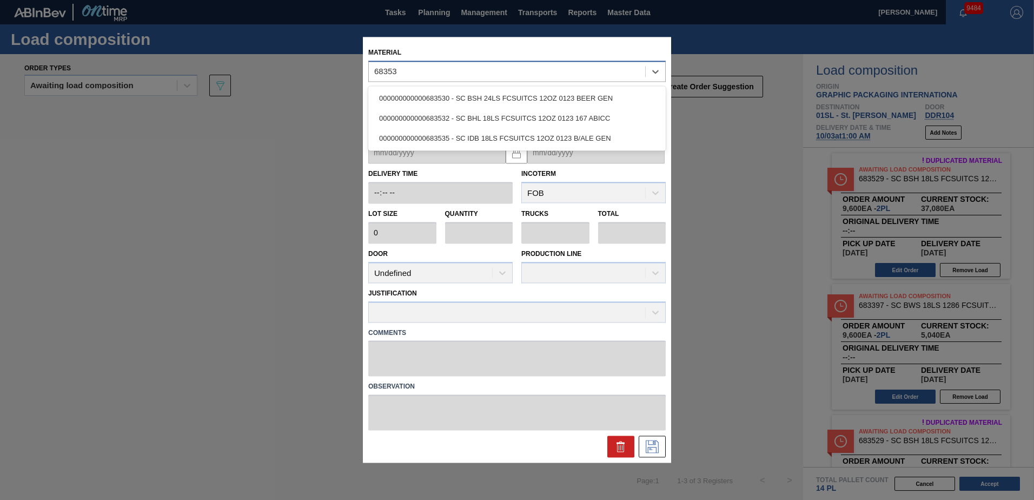
type input "683532"
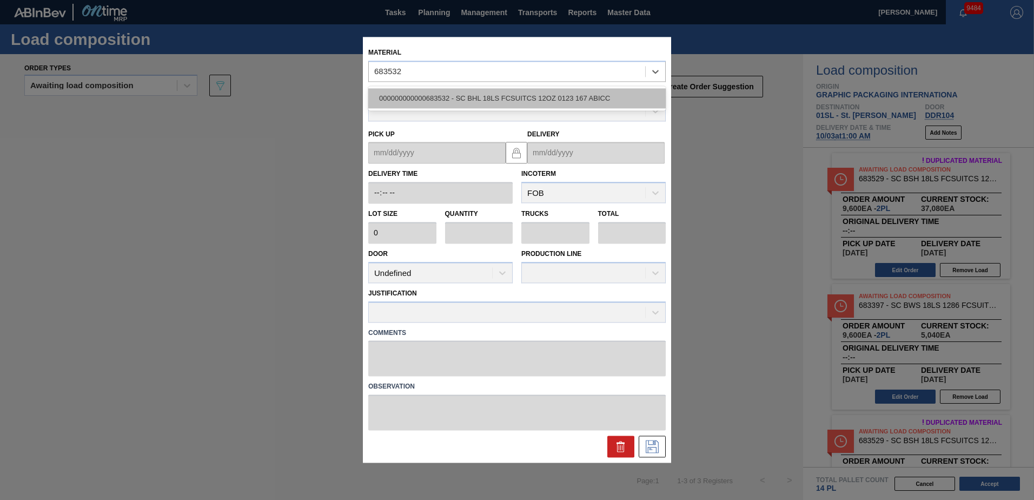
click at [519, 100] on div "000000000000683532 - SC BHL 18LS FCSUITCS 12OZ 0123 167 ABICC" at bounding box center [517, 98] width 298 height 20
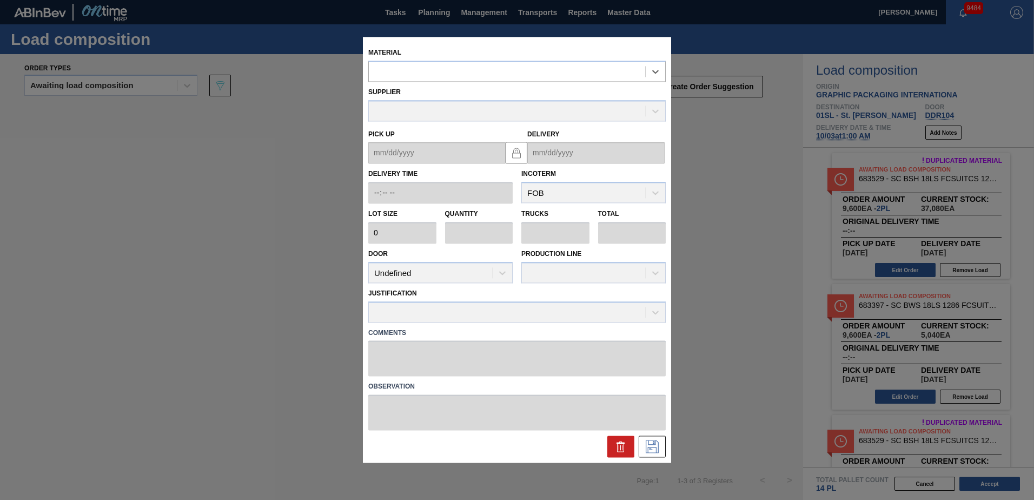
type input "4,800"
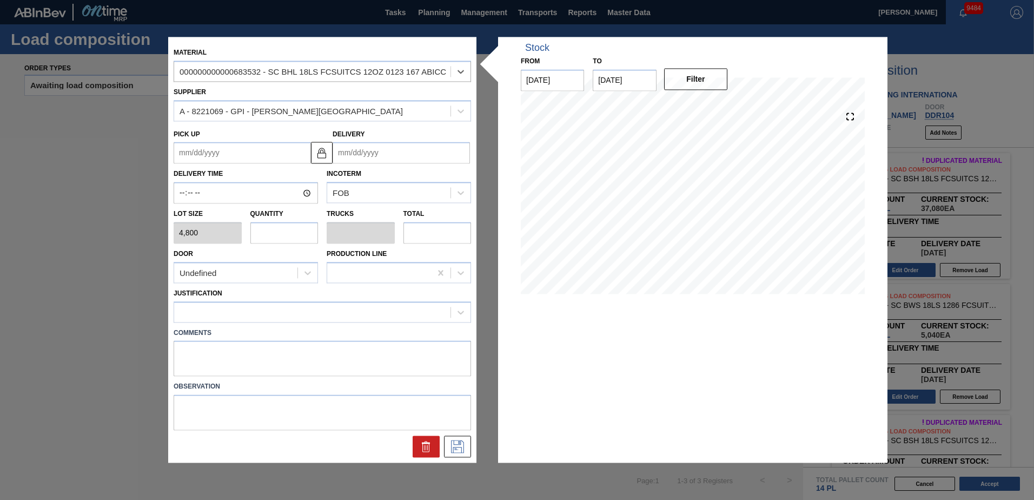
click at [387, 148] on input "Delivery" at bounding box center [401, 153] width 137 height 22
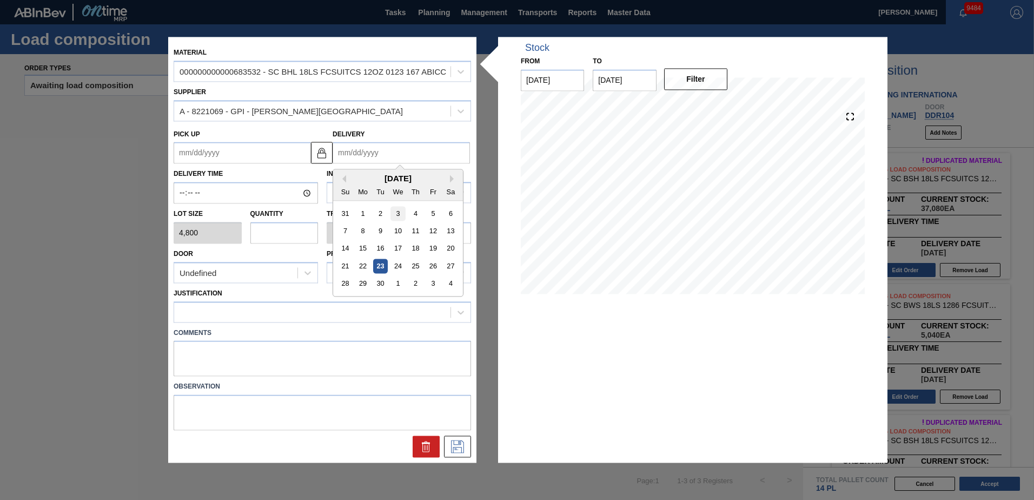
click at [399, 212] on div "3" at bounding box center [398, 213] width 15 height 15
type up "[DATE]"
type input "[DATE]"
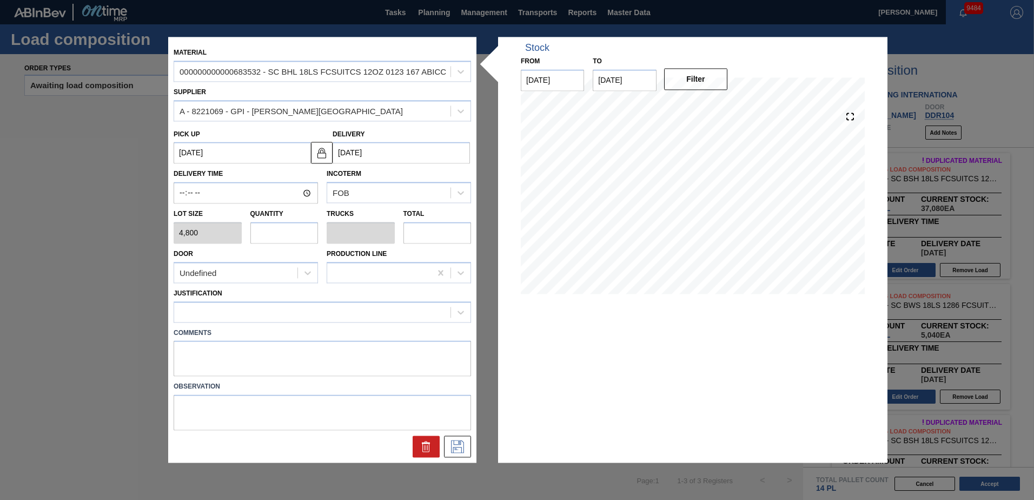
click at [283, 237] on input "text" at bounding box center [284, 233] width 68 height 22
type input "8"
type input "0.364"
type input "38,400"
type input "8"
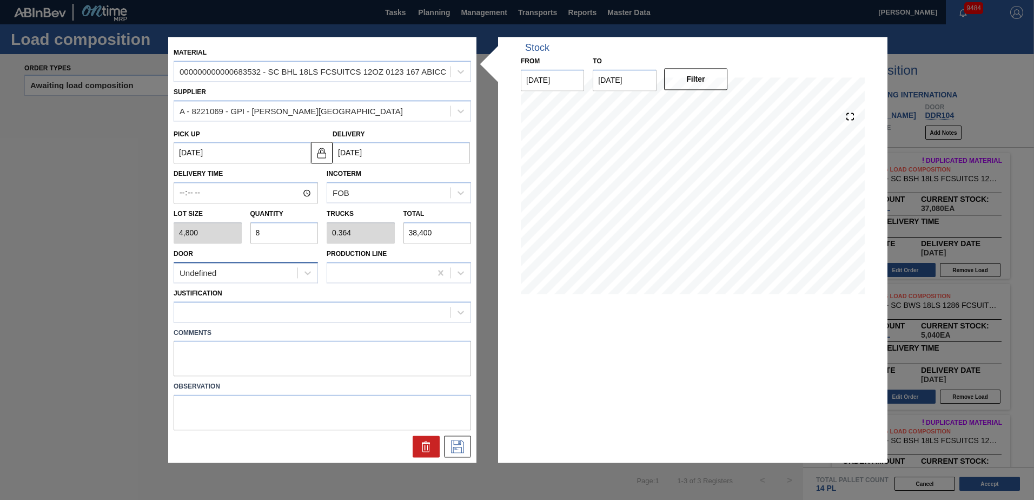
click at [247, 274] on div "Undefined" at bounding box center [235, 273] width 123 height 16
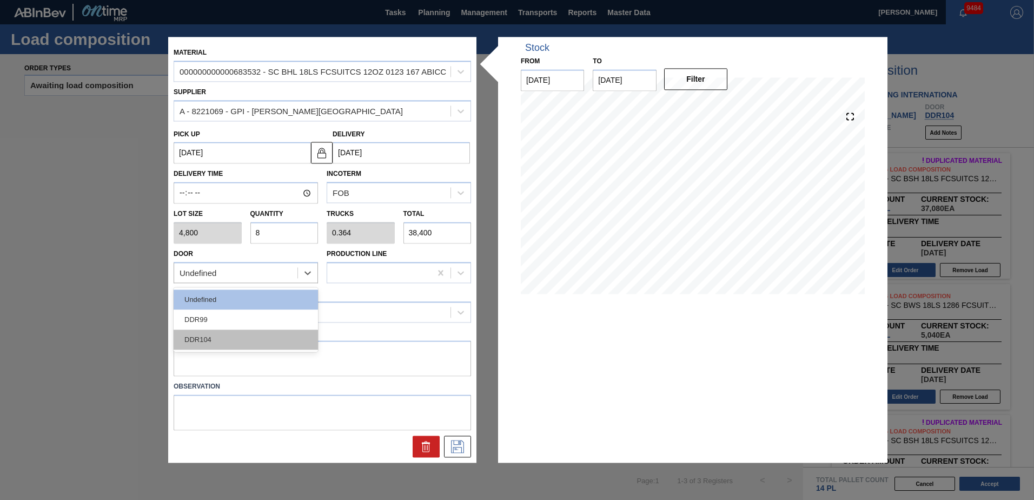
click at [227, 340] on div "DDR104" at bounding box center [246, 339] width 144 height 20
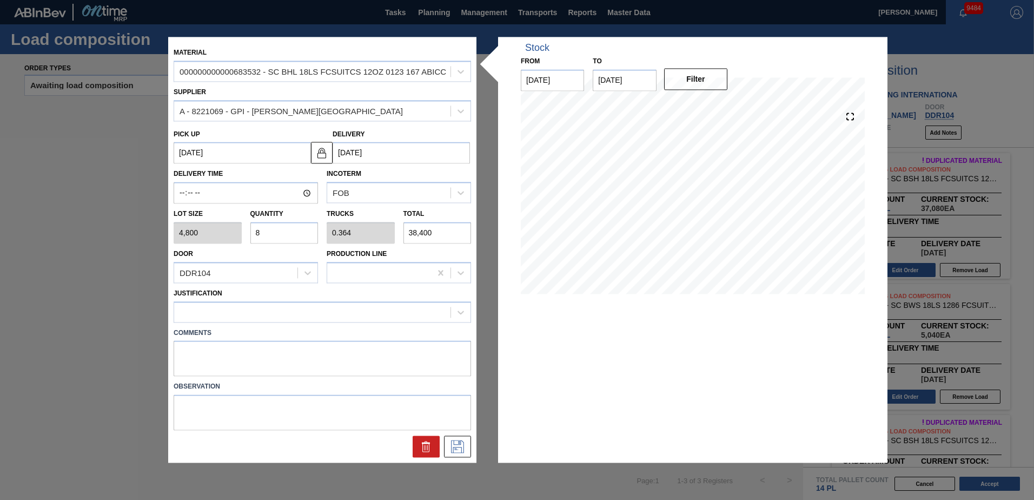
click at [242, 324] on div "Comments" at bounding box center [322, 349] width 306 height 54
click at [245, 316] on div at bounding box center [312, 312] width 276 height 16
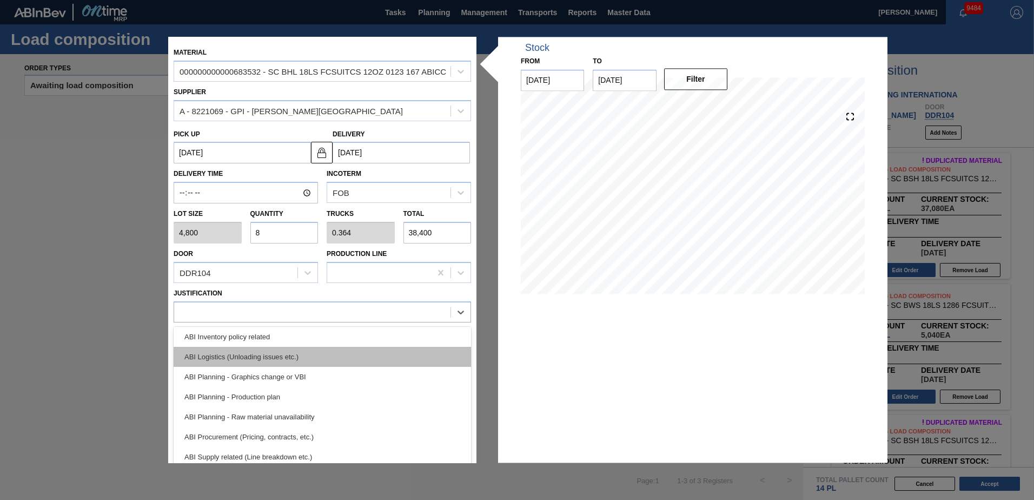
scroll to position [108, 0]
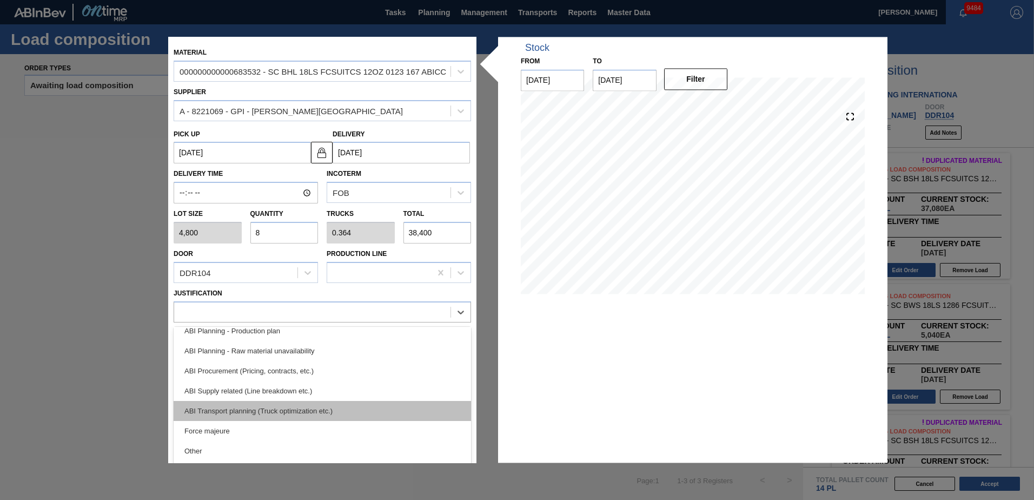
click at [308, 413] on div "ABI Transport planning (Truck optimization etc.)" at bounding box center [323, 411] width 298 height 20
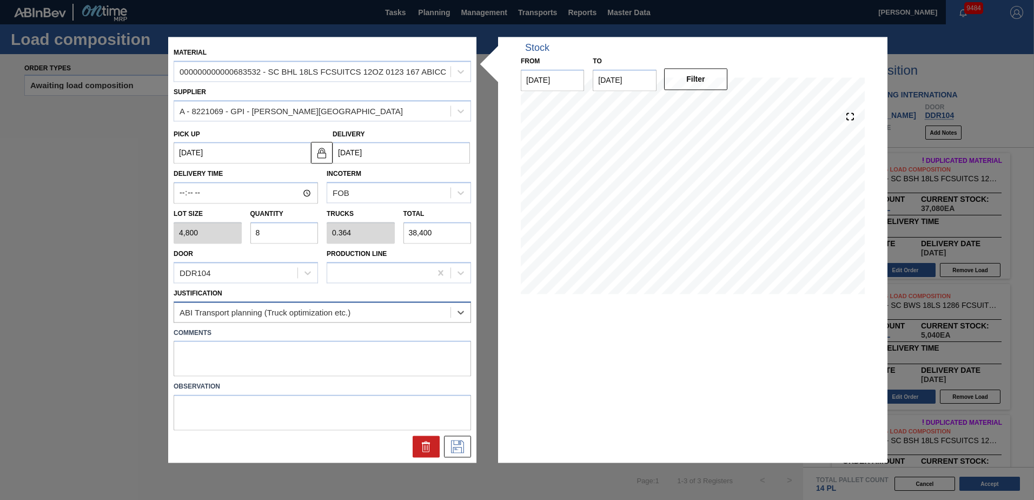
click at [289, 311] on div "ABI Transport planning (Truck optimization etc.)" at bounding box center [265, 311] width 171 height 9
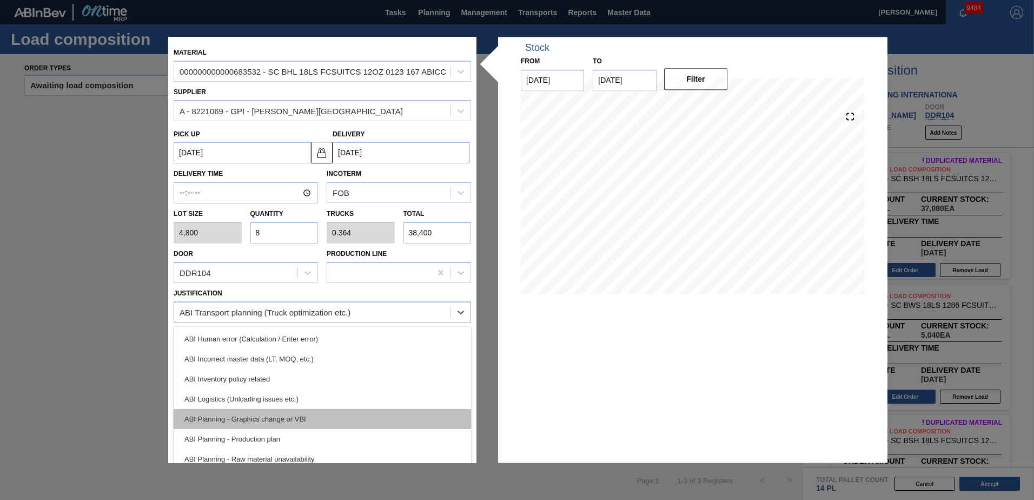
click at [286, 415] on div "ABI Planning - Graphics change or VBI" at bounding box center [323, 419] width 298 height 20
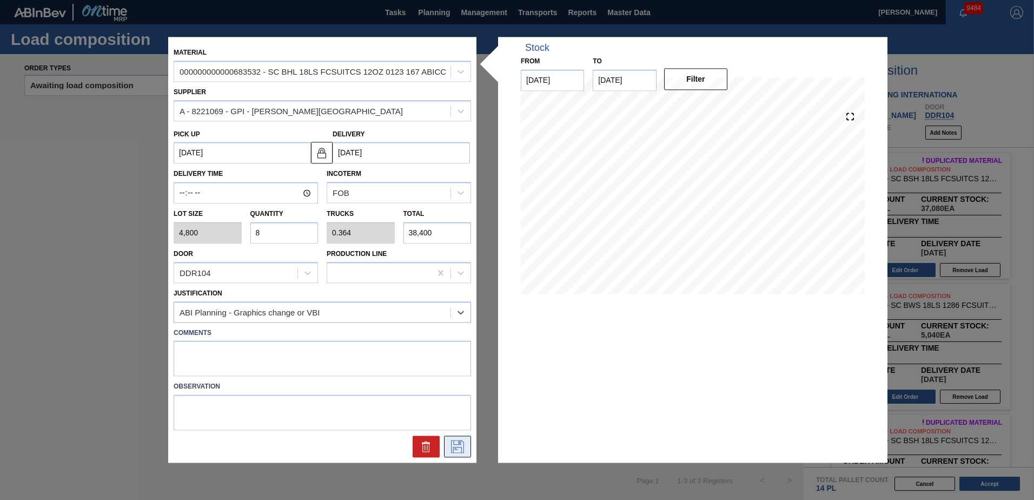
click at [457, 446] on icon at bounding box center [457, 446] width 17 height 13
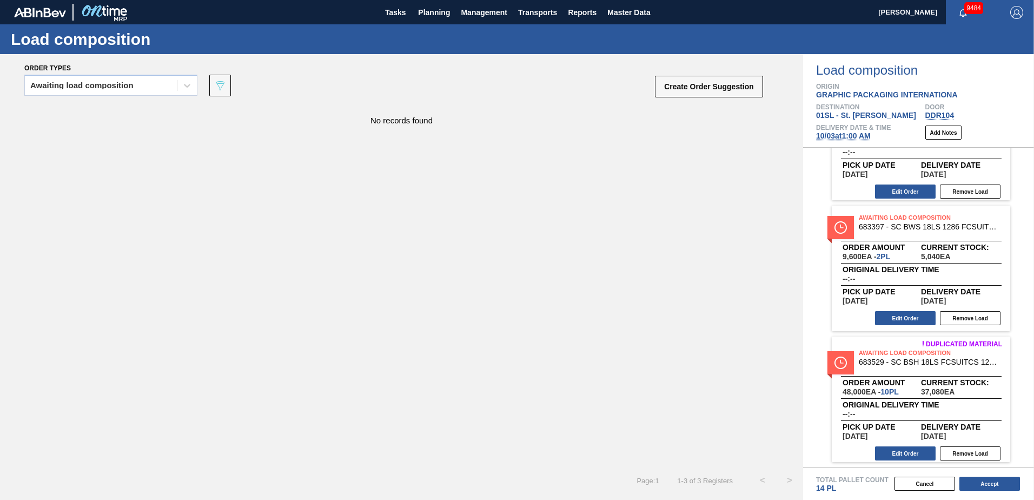
scroll to position [79, 0]
click at [171, 82] on div "Awaiting load composition" at bounding box center [101, 86] width 152 height 16
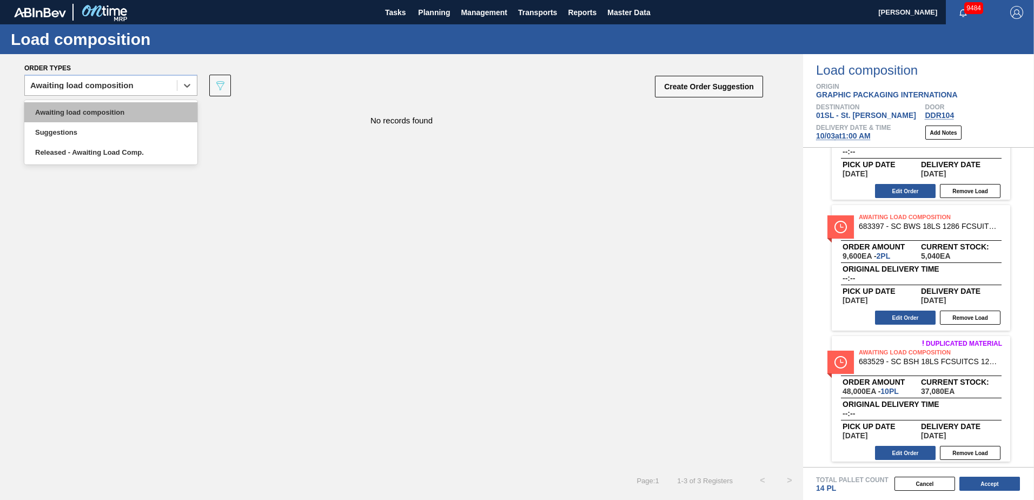
click at [112, 109] on div "Awaiting load composition" at bounding box center [110, 112] width 173 height 20
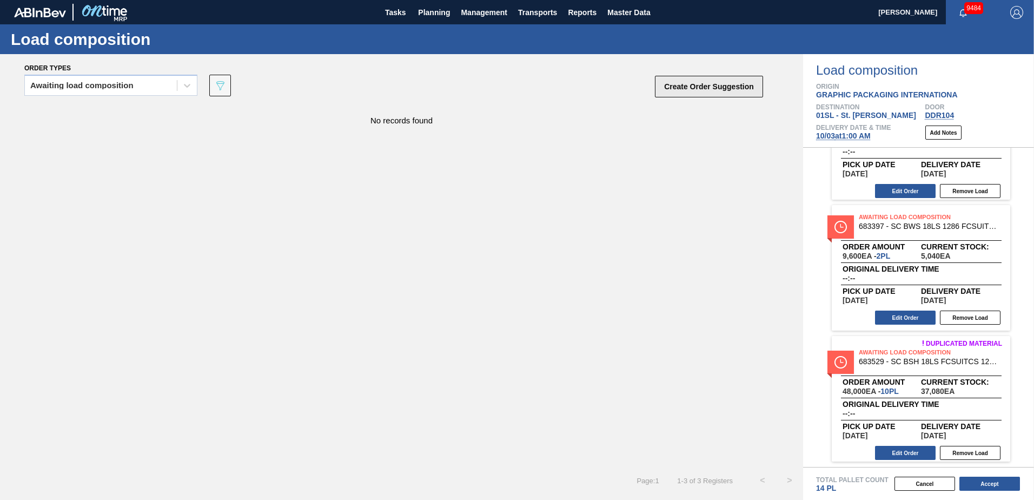
click at [681, 87] on button "Create Order Suggestion" at bounding box center [709, 87] width 108 height 22
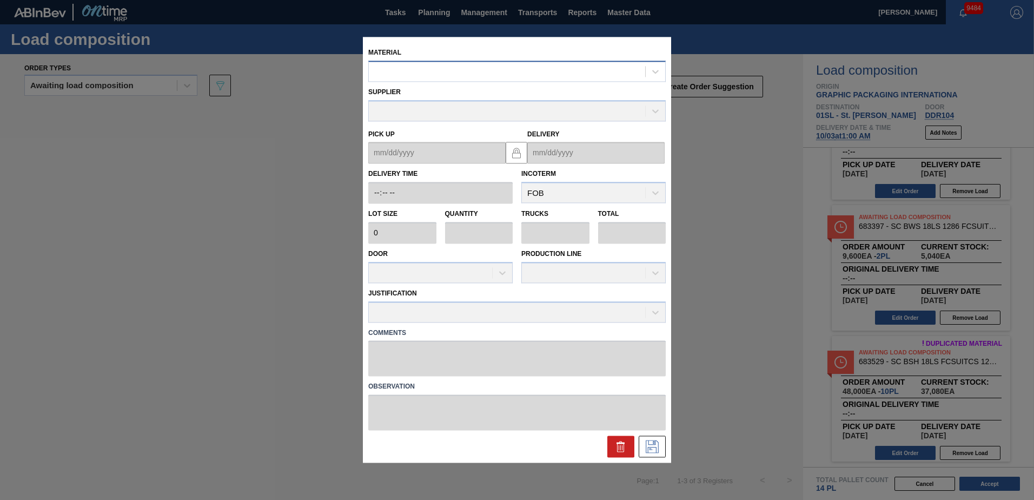
click at [447, 76] on div at bounding box center [507, 72] width 276 height 16
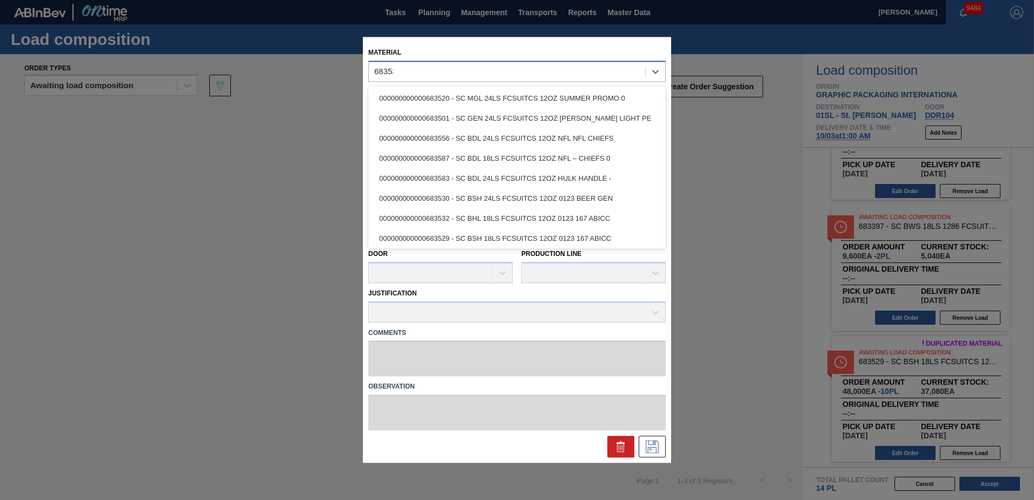
type input "683532"
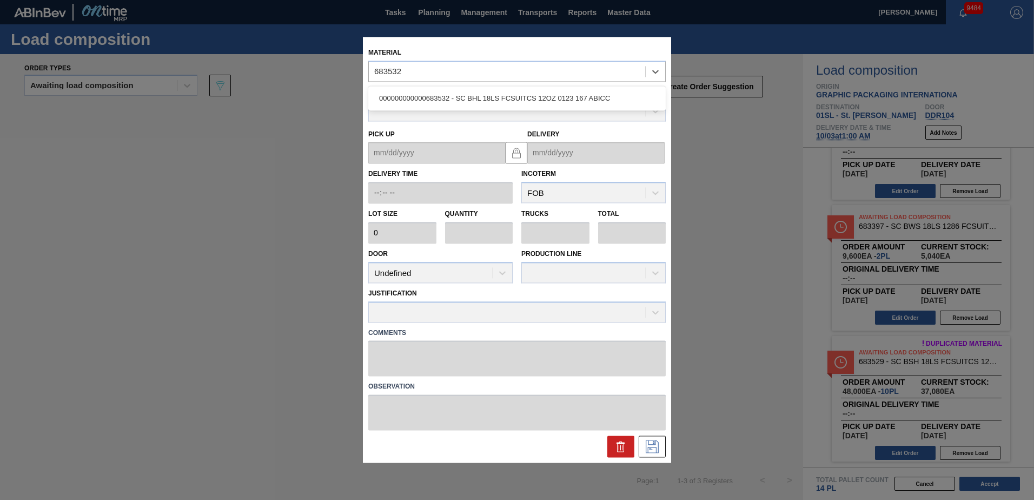
click at [459, 88] on div "000000000000683532 - SC BHL 18LS FCSUITCS 12OZ 0123 167 ABICC" at bounding box center [517, 98] width 298 height 20
type input "4,800"
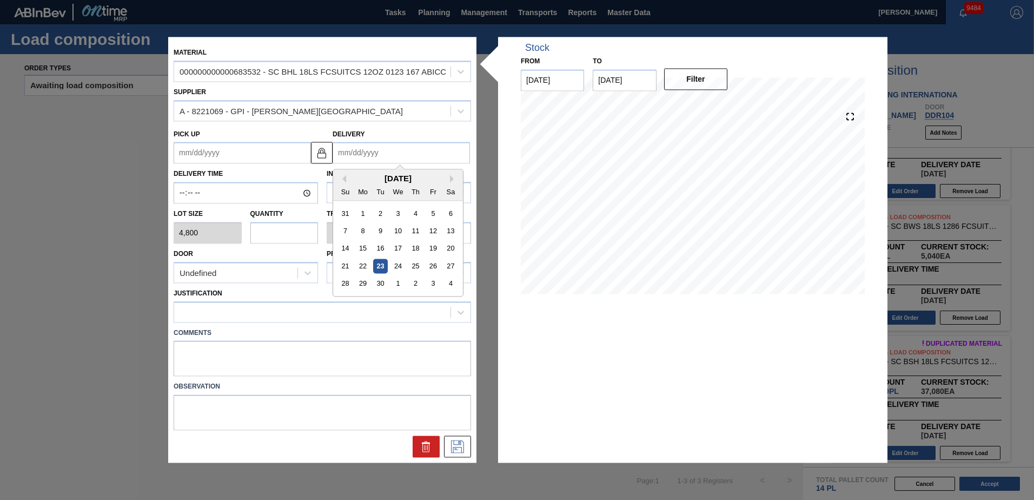
click at [373, 150] on input "Delivery" at bounding box center [401, 153] width 137 height 22
click at [435, 281] on div "3" at bounding box center [433, 283] width 15 height 15
type up "[DATE]"
type input "[DATE]"
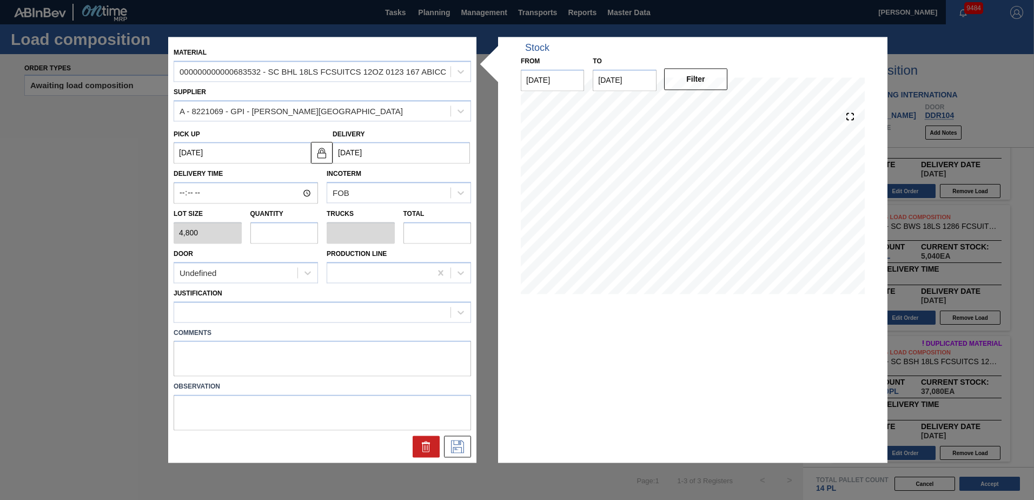
click at [287, 238] on input "text" at bounding box center [284, 233] width 68 height 22
type input "8"
click at [195, 279] on div "Undefined" at bounding box center [235, 273] width 123 height 16
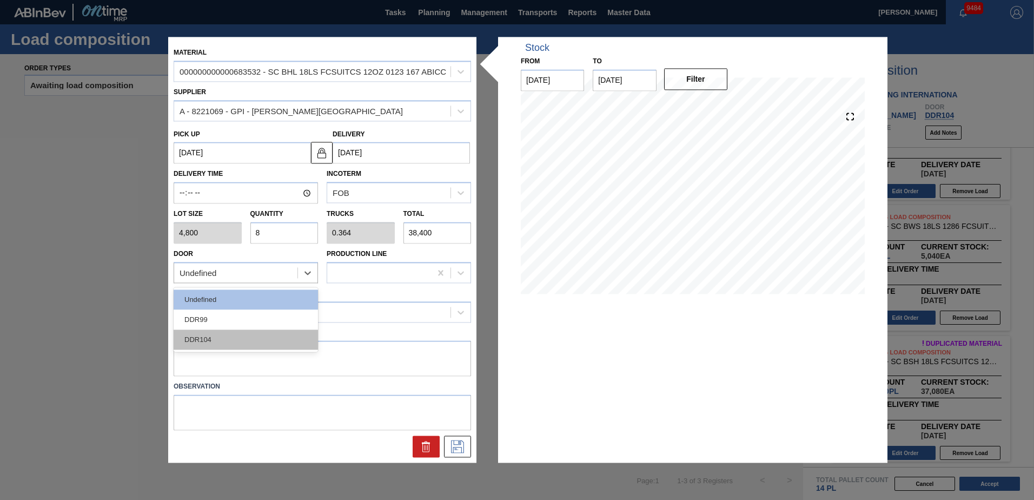
click at [217, 339] on div "DDR104" at bounding box center [246, 339] width 144 height 20
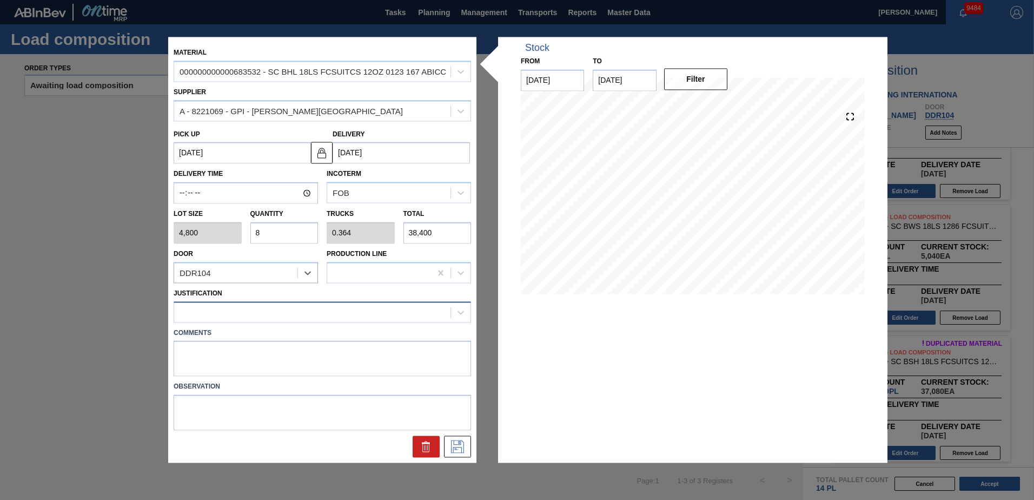
click at [270, 316] on div at bounding box center [312, 312] width 276 height 16
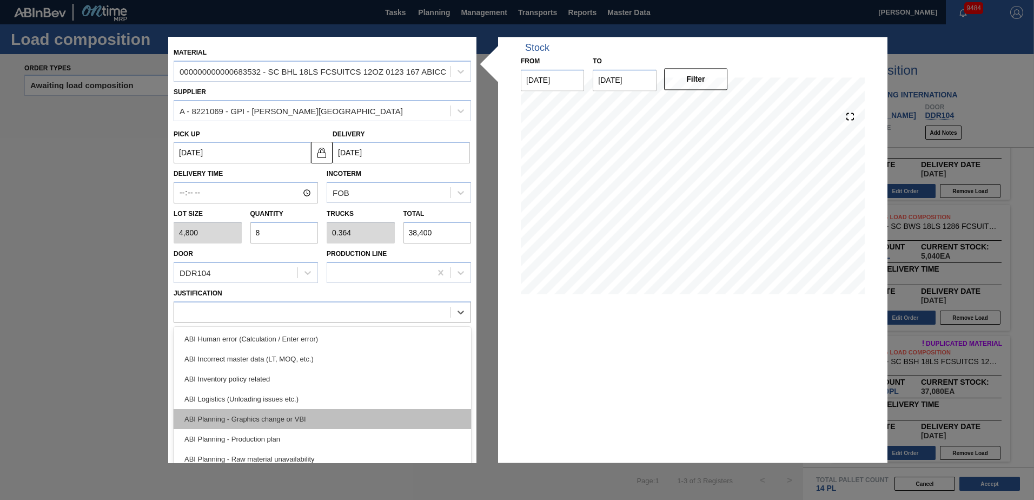
click at [286, 415] on div "ABI Planning - Graphics change or VBI" at bounding box center [323, 419] width 298 height 20
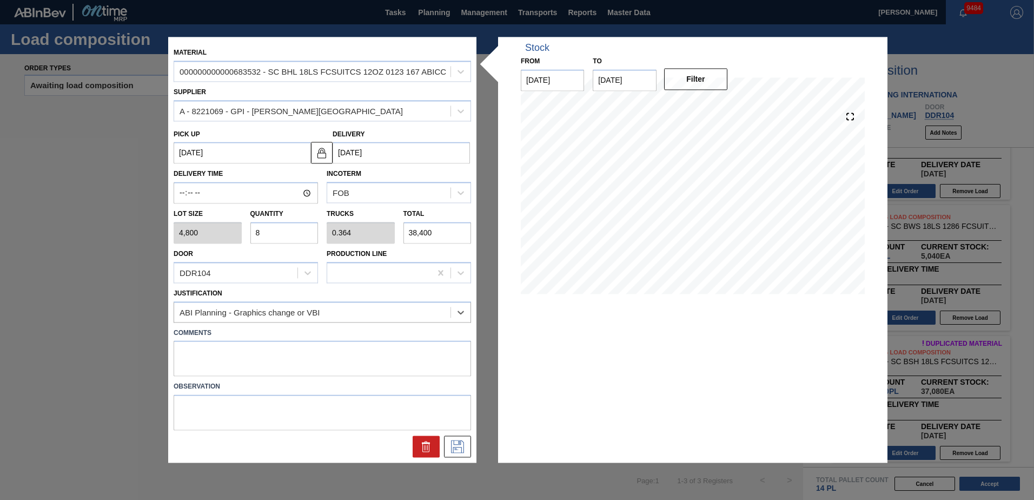
click at [224, 337] on label "Comments" at bounding box center [323, 333] width 298 height 16
click at [444, 444] on div at bounding box center [322, 447] width 306 height 22
click at [448, 446] on button at bounding box center [457, 447] width 27 height 22
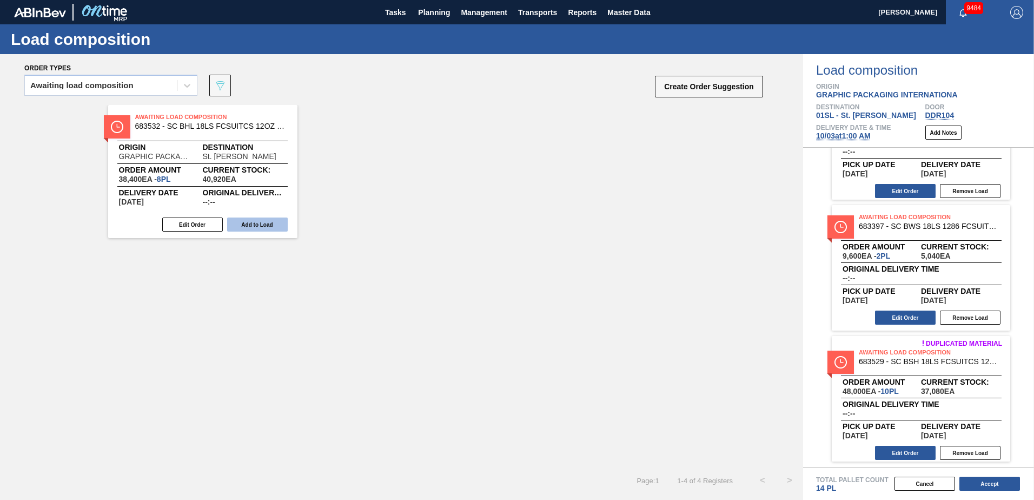
click at [259, 223] on button "Add to Load" at bounding box center [257, 224] width 61 height 14
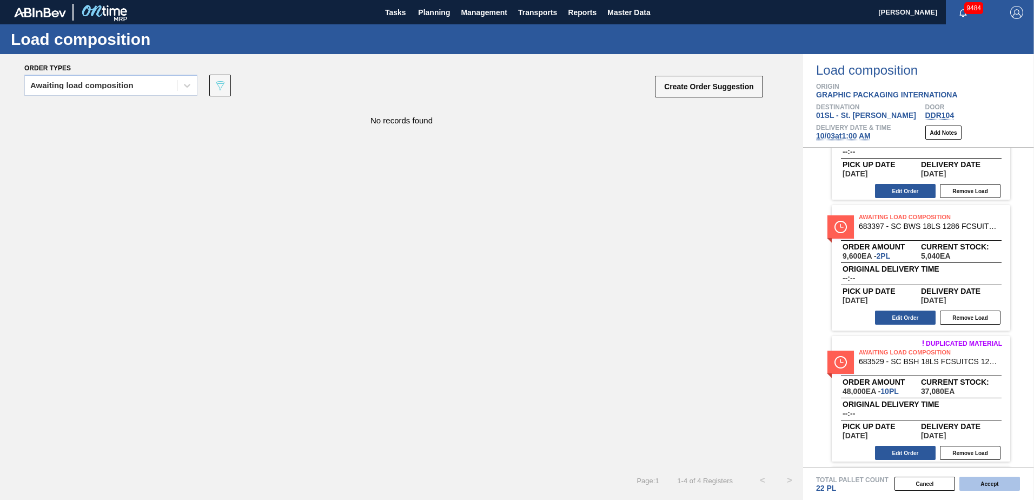
click at [980, 484] on button "Accept" at bounding box center [990, 484] width 61 height 14
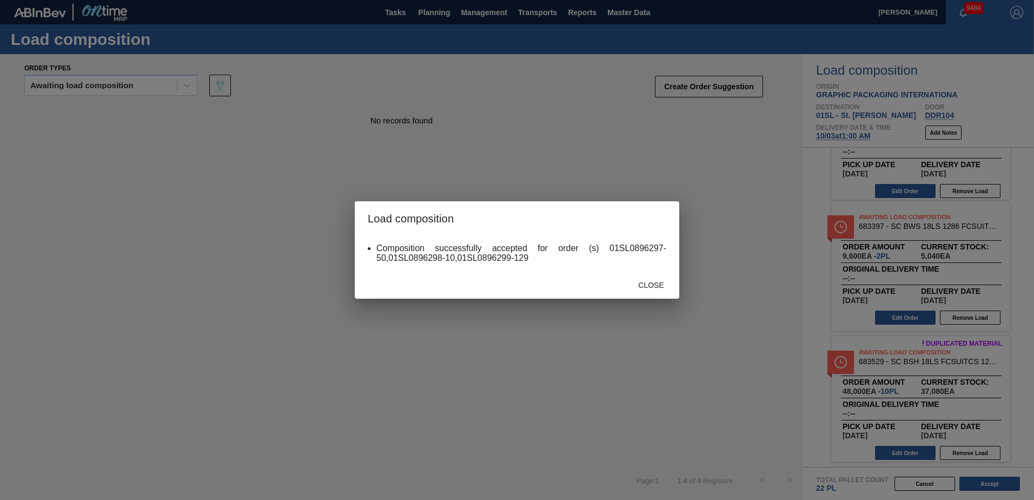
click at [646, 283] on span "Close" at bounding box center [651, 285] width 43 height 9
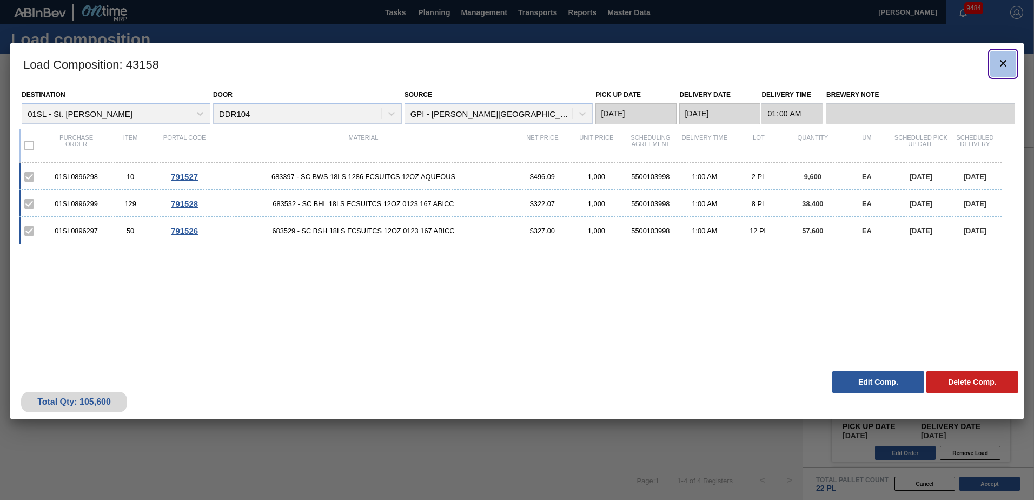
click at [1007, 58] on icon "botão de ícone" at bounding box center [1003, 63] width 13 height 13
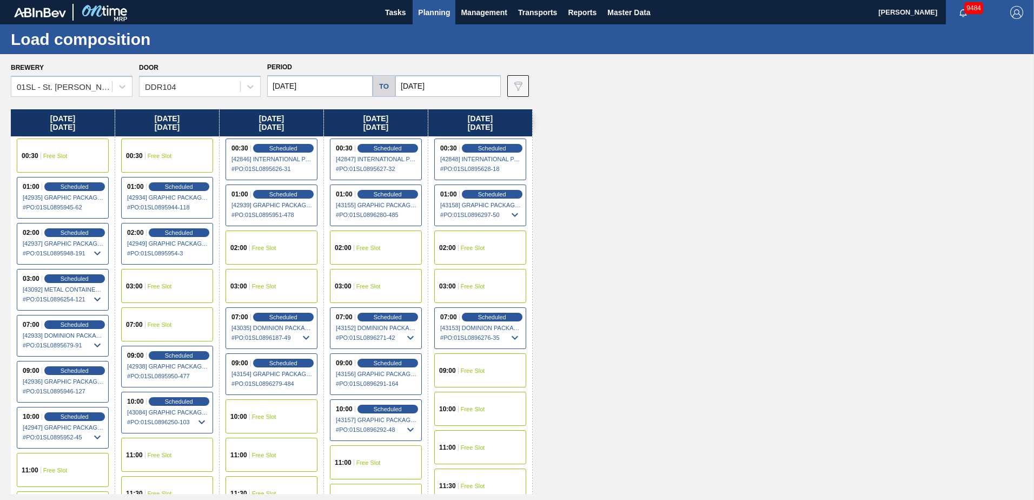
click at [439, 18] on span "Planning" at bounding box center [434, 12] width 32 height 13
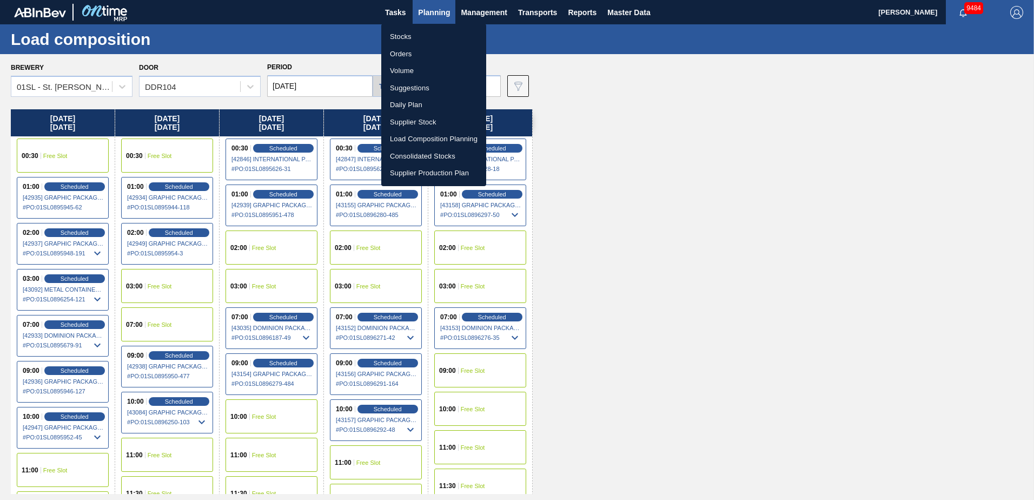
click at [428, 86] on li "Suggestions" at bounding box center [433, 88] width 105 height 17
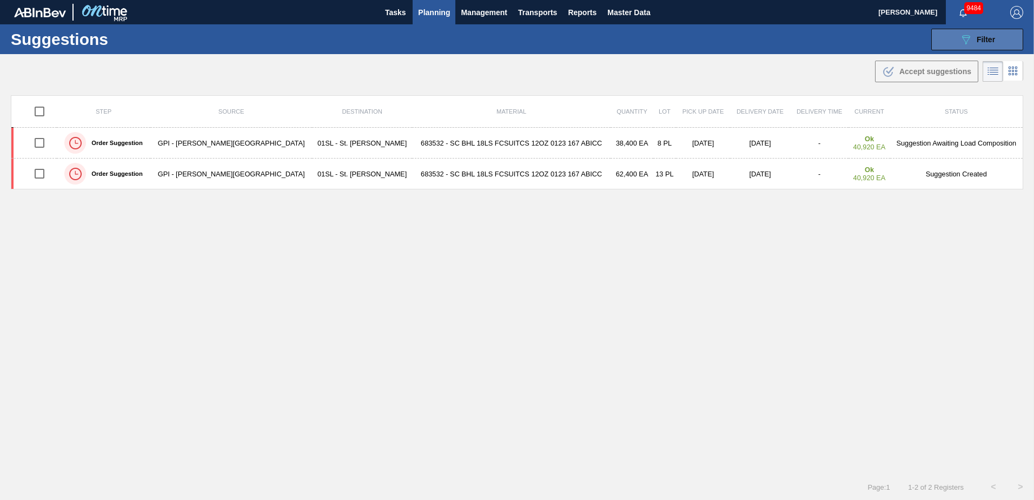
click at [977, 37] on span "Filter" at bounding box center [986, 39] width 18 height 9
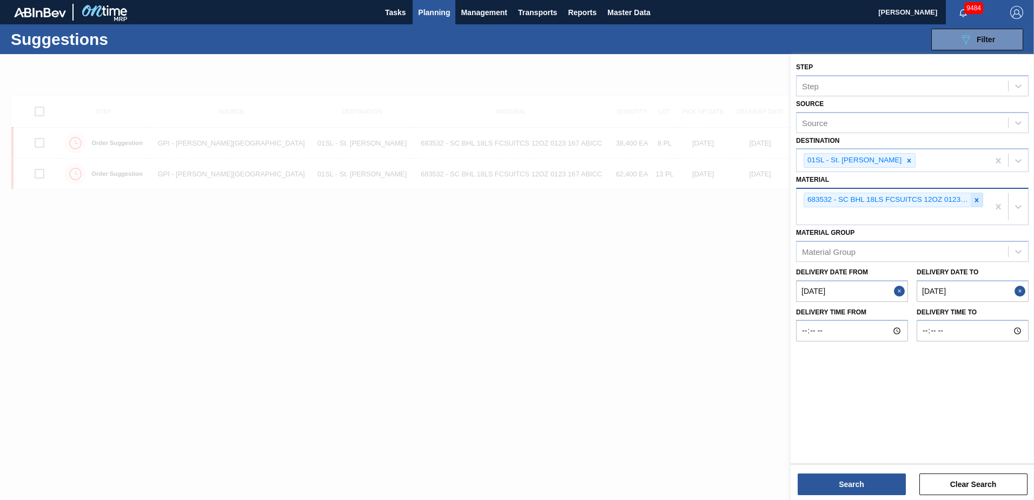
click at [976, 200] on icon at bounding box center [977, 200] width 4 height 4
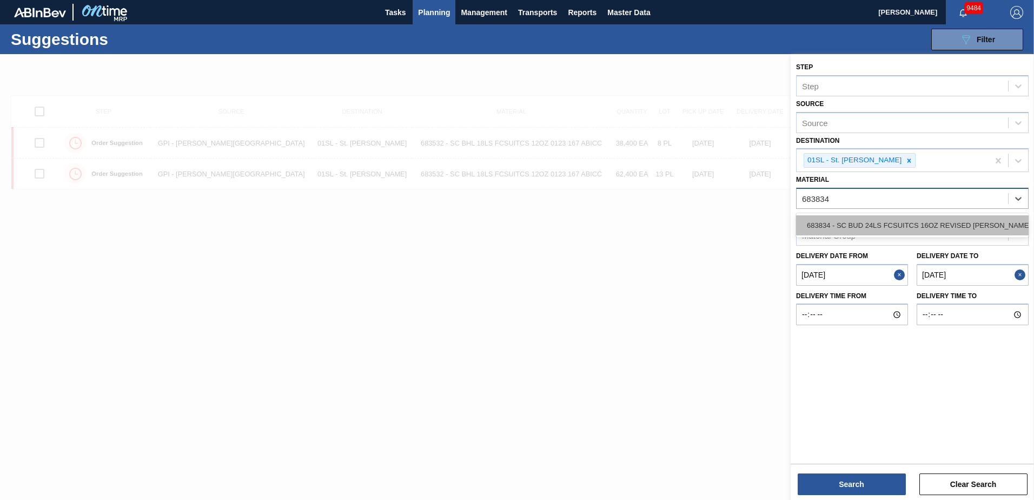
click at [976, 222] on div "683834 - SC BUD 24LS FCSUITCS 16OZ REVISED [PERSON_NAME]" at bounding box center [912, 225] width 233 height 20
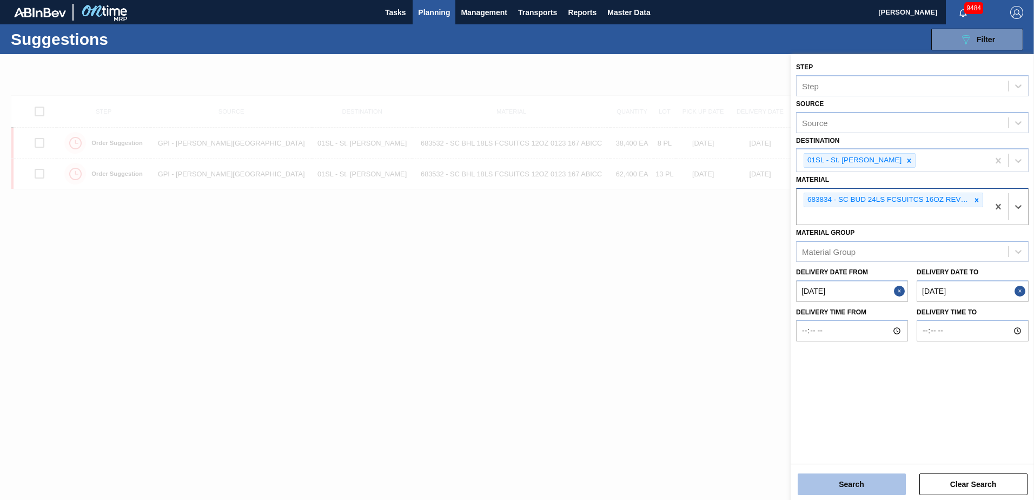
click at [857, 475] on button "Search" at bounding box center [852, 484] width 108 height 22
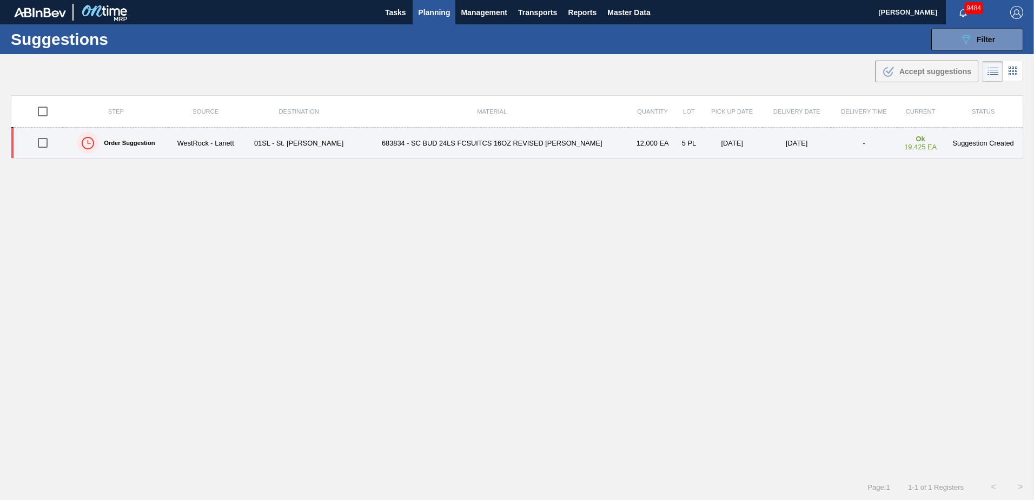
click at [45, 140] on input "checkbox" at bounding box center [42, 142] width 23 height 23
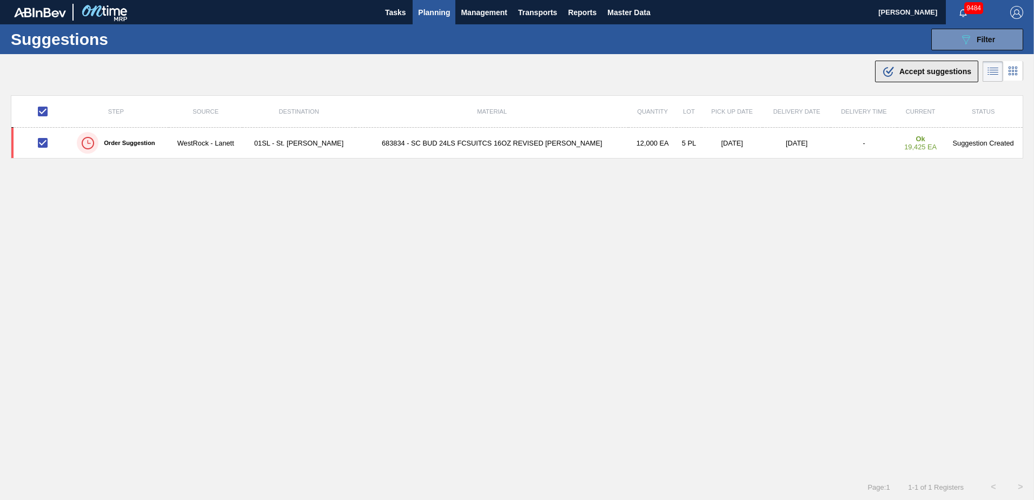
click at [901, 68] on span "Accept suggestions" at bounding box center [936, 71] width 72 height 9
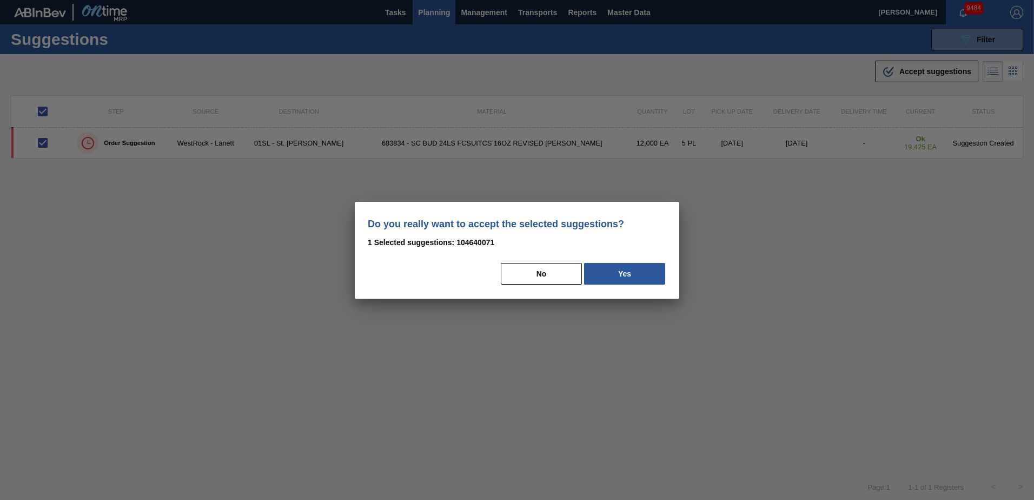
click at [642, 280] on button "Yes" at bounding box center [624, 274] width 81 height 22
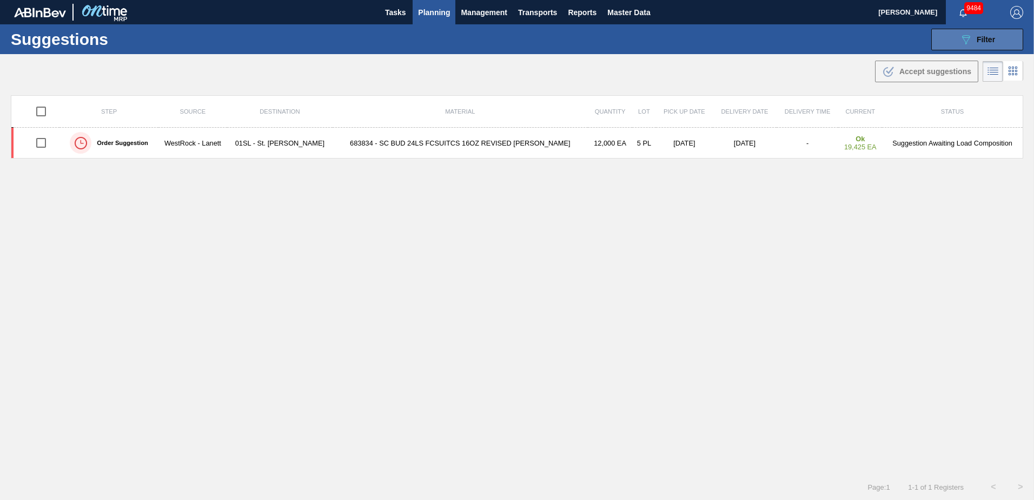
click at [967, 32] on button "089F7B8B-B2A5-4AFE-B5C0-19BA573D28AC Filter" at bounding box center [978, 40] width 92 height 22
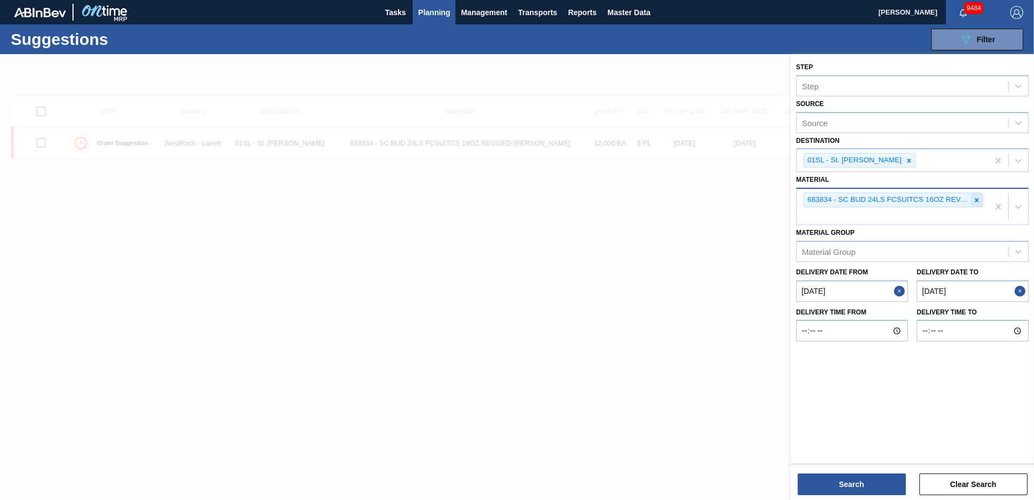
click at [979, 203] on icon at bounding box center [977, 200] width 8 height 8
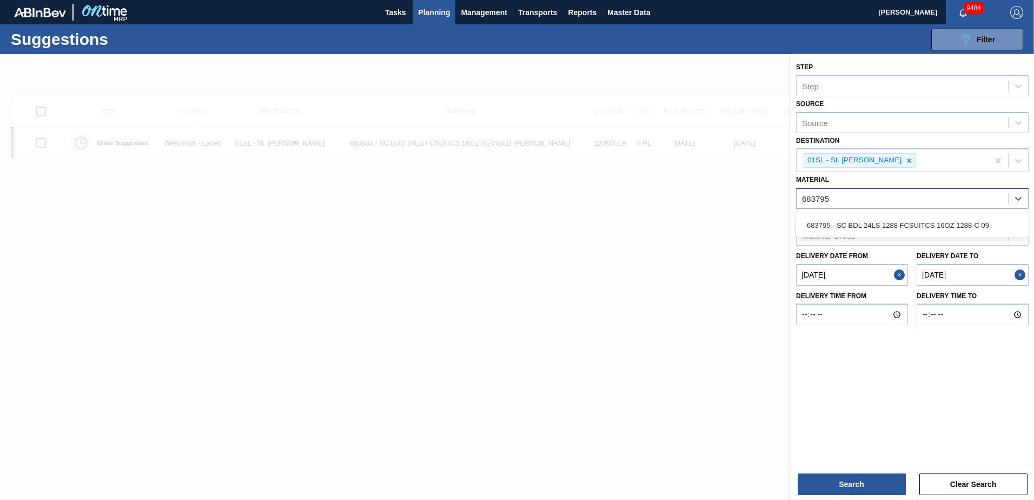
click at [966, 222] on div "683795 - SC BDL 24LS 1288 FCSUITCS 16OZ 1288-C 09" at bounding box center [912, 225] width 233 height 20
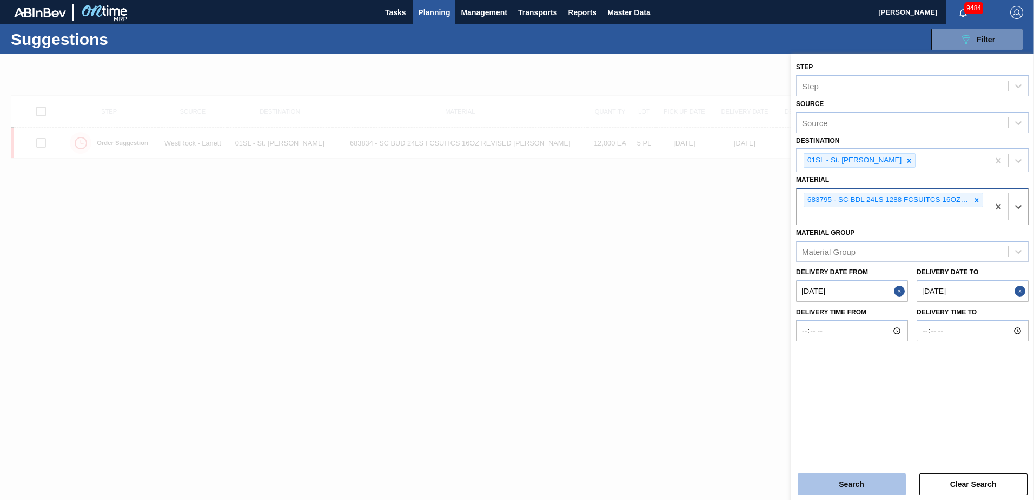
click at [839, 484] on button "Search" at bounding box center [852, 484] width 108 height 22
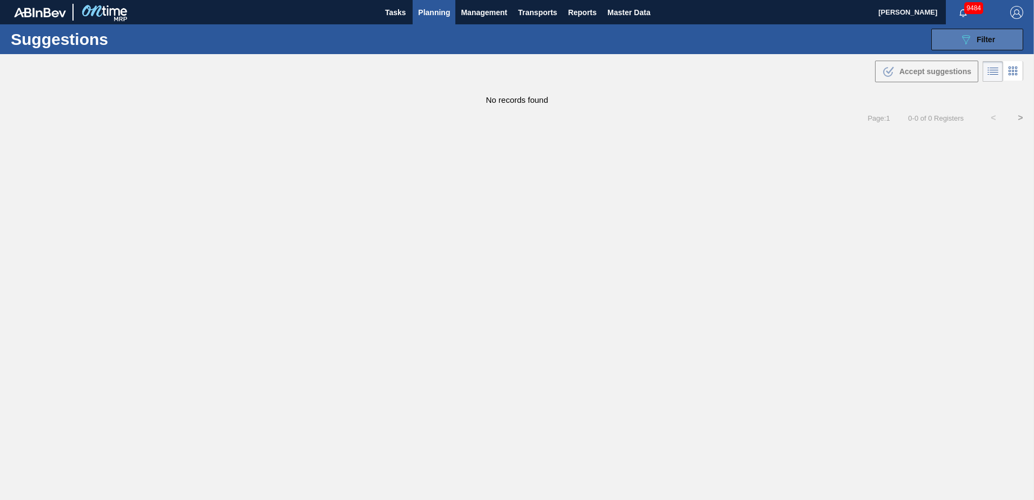
click at [972, 44] on icon "089F7B8B-B2A5-4AFE-B5C0-19BA573D28AC" at bounding box center [966, 39] width 13 height 13
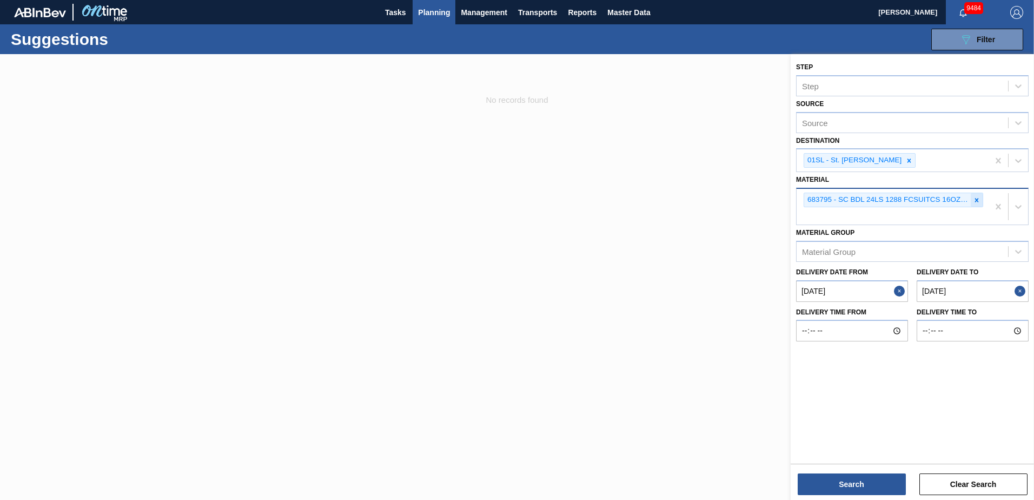
click at [979, 202] on icon at bounding box center [977, 200] width 8 height 8
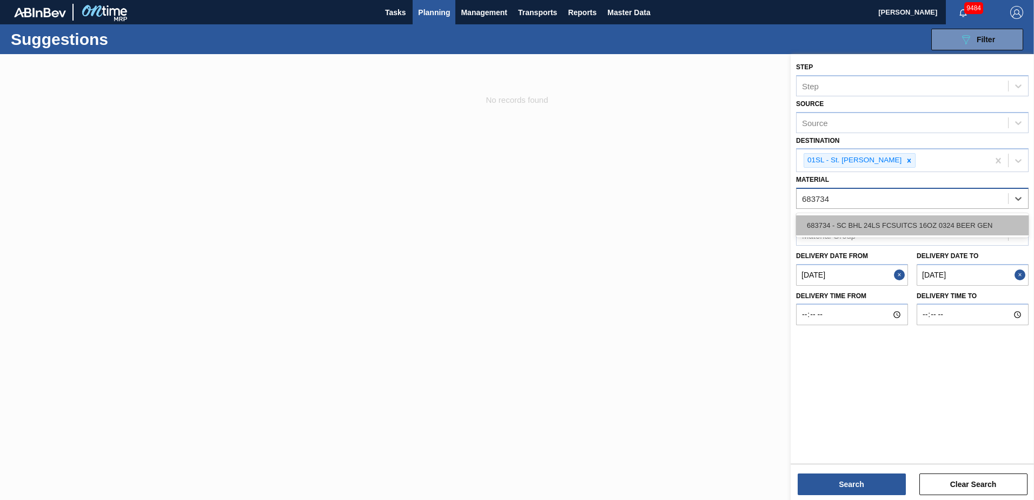
click at [955, 217] on div "683734 - SC BHL 24LS FCSUITCS 16OZ 0324 BEER GEN" at bounding box center [912, 225] width 233 height 20
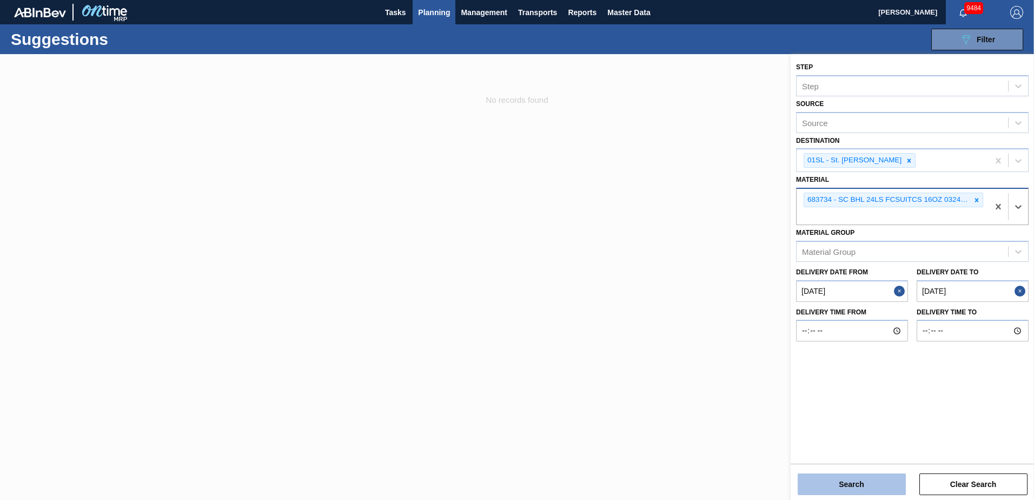
click at [844, 484] on button "Search" at bounding box center [852, 484] width 108 height 22
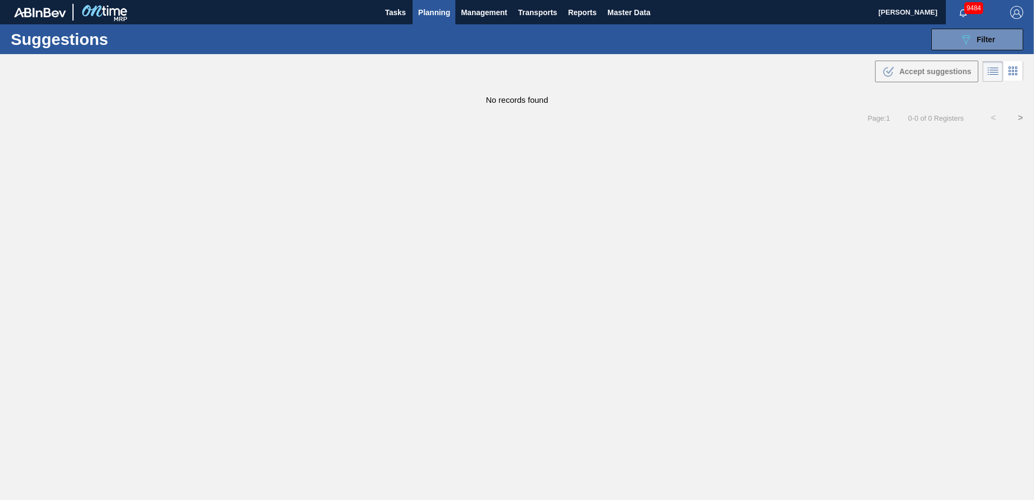
click at [440, 18] on span "Planning" at bounding box center [434, 12] width 32 height 13
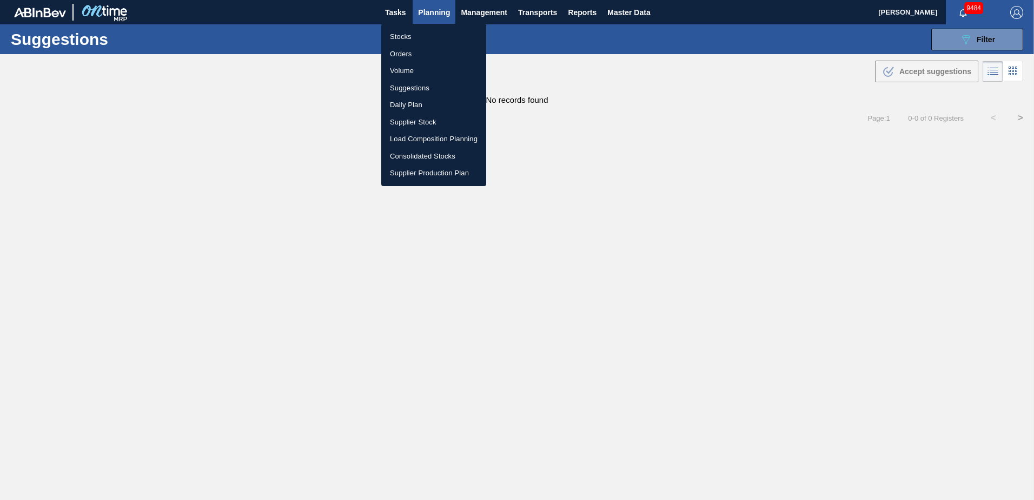
click at [419, 138] on li "Load Composition Planning" at bounding box center [433, 138] width 105 height 17
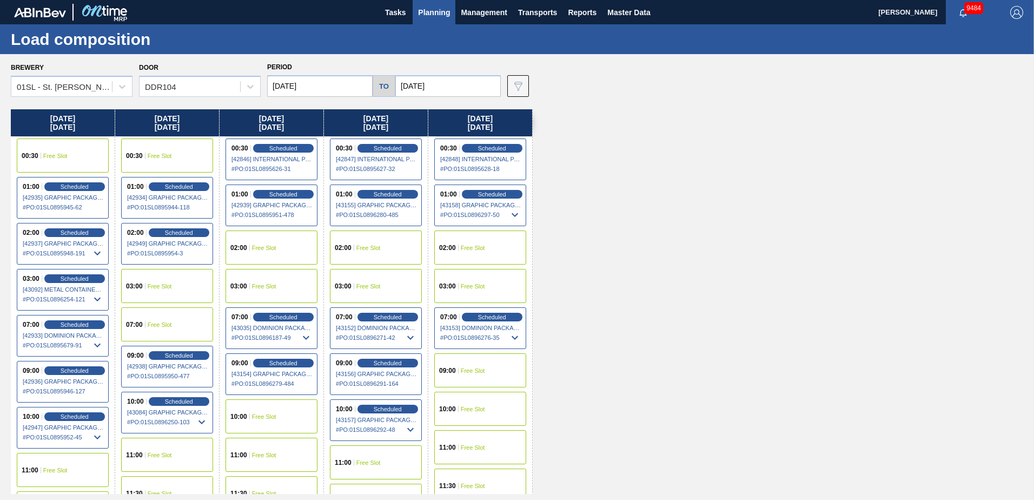
click at [470, 372] on span "Free Slot" at bounding box center [473, 370] width 24 height 6
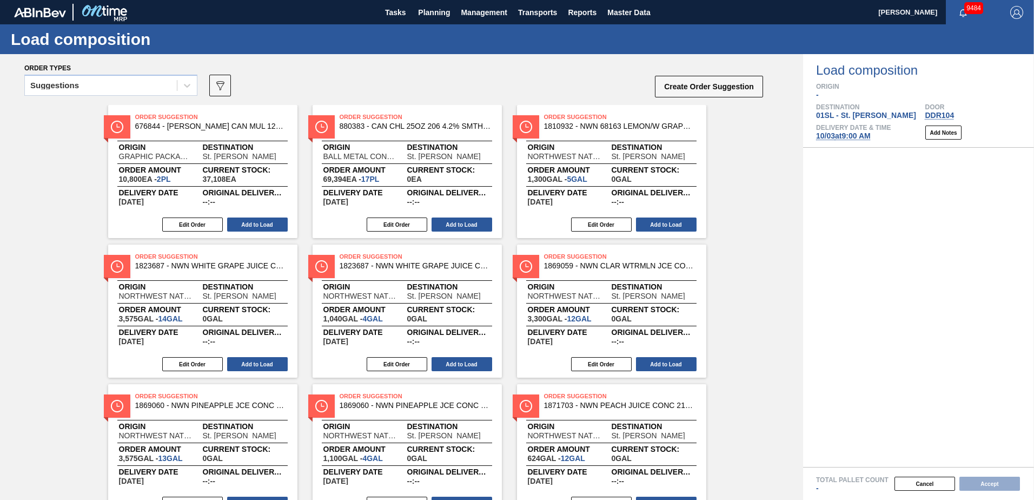
click at [190, 86] on icon at bounding box center [187, 85] width 11 height 11
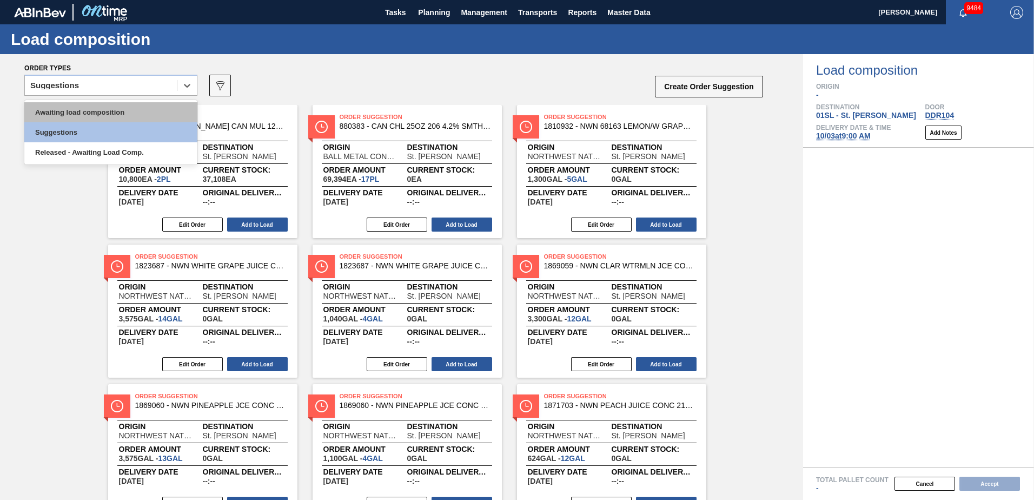
click at [132, 114] on div "Awaiting load composition" at bounding box center [110, 112] width 173 height 20
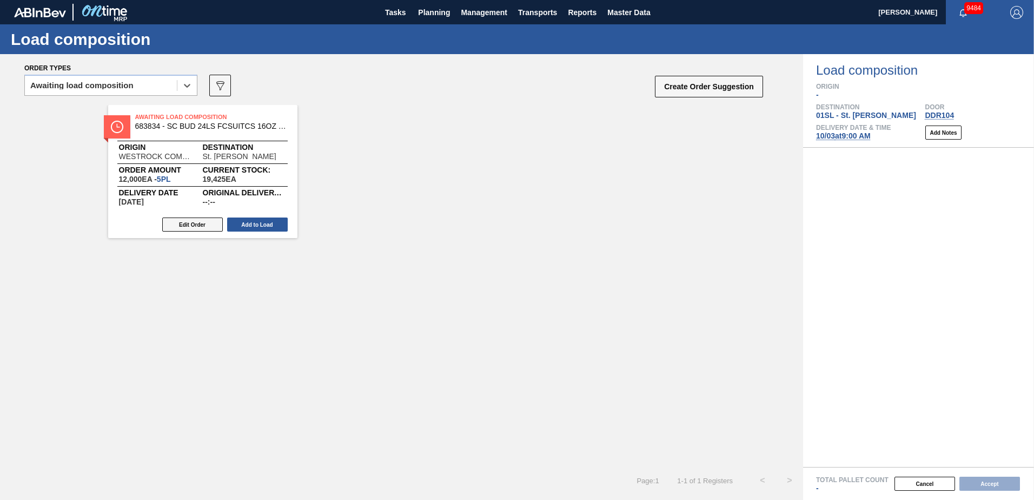
click at [199, 224] on button "Edit Order" at bounding box center [192, 224] width 61 height 14
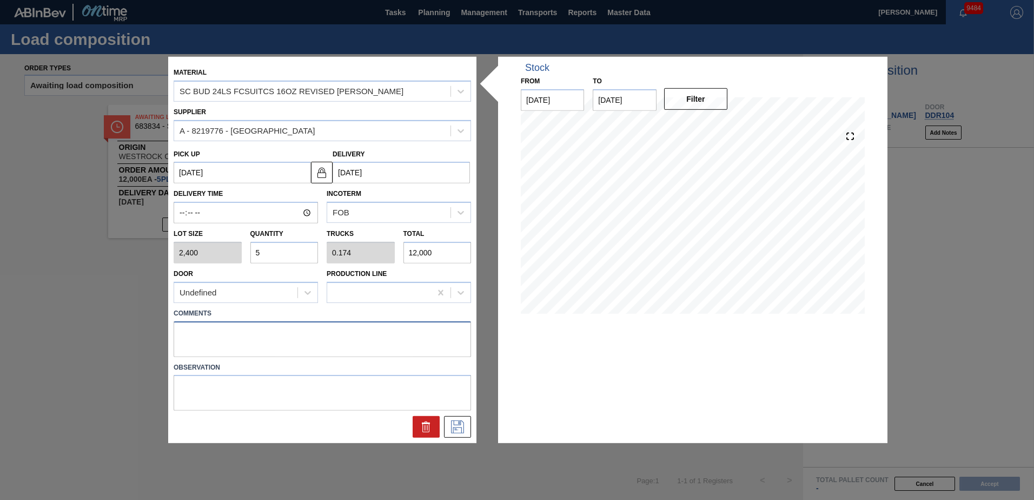
click at [214, 328] on textarea at bounding box center [323, 339] width 298 height 36
click at [455, 431] on icon at bounding box center [457, 426] width 17 height 13
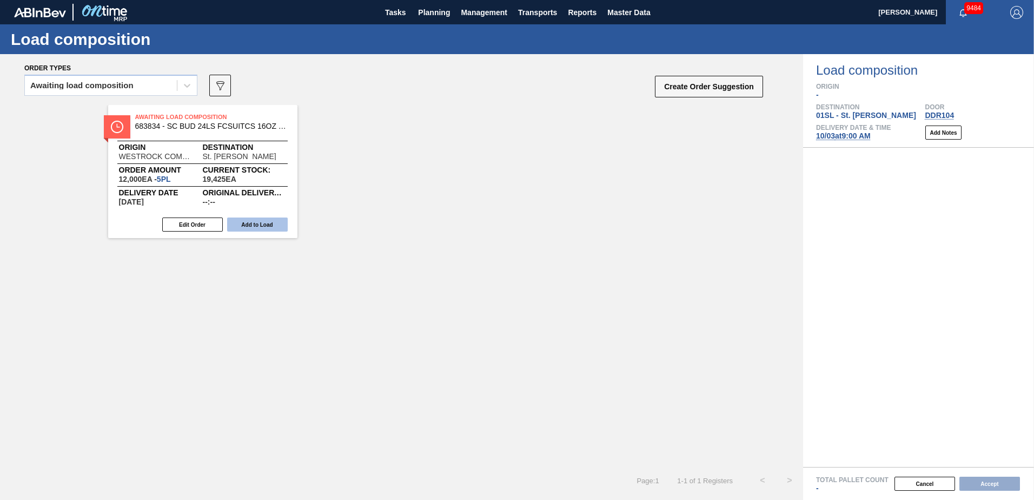
click at [278, 227] on button "Add to Load" at bounding box center [257, 224] width 61 height 14
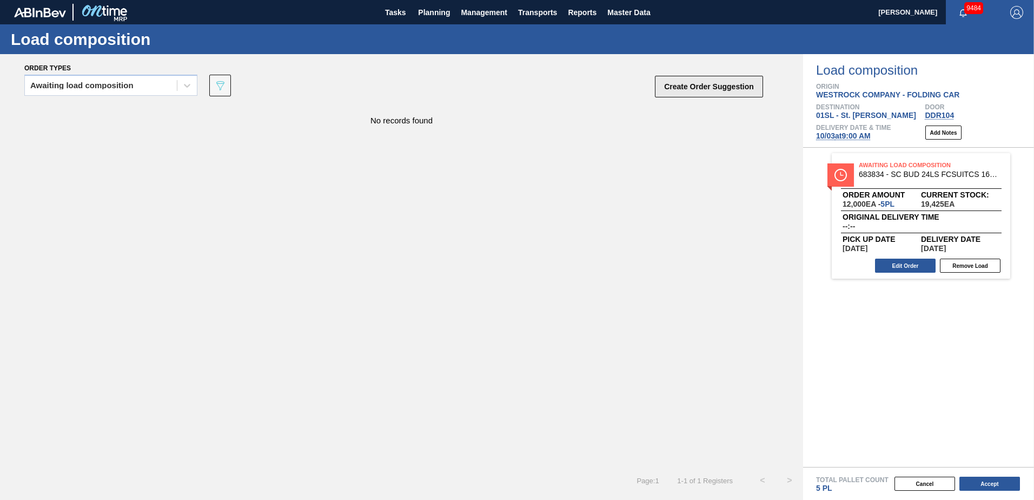
click at [735, 82] on button "Create Order Suggestion" at bounding box center [709, 87] width 108 height 22
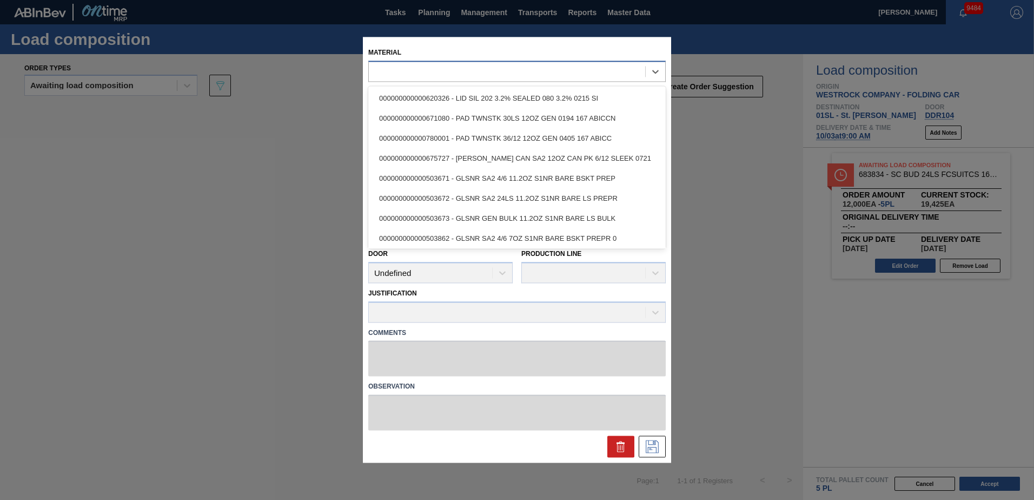
click at [511, 75] on div at bounding box center [507, 72] width 276 height 16
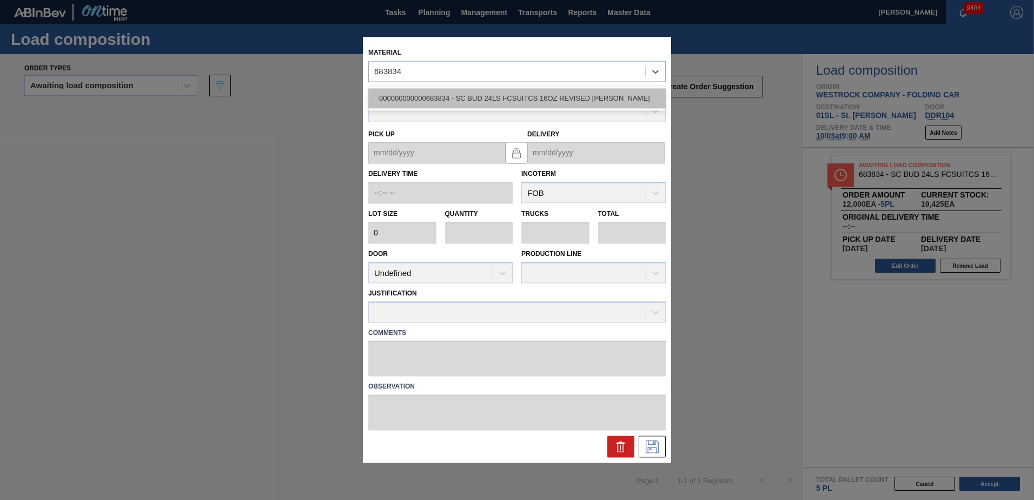
click at [520, 95] on div "000000000000683834 - SC BUD 24LS FCSUITCS 16OZ REVISED [PERSON_NAME]" at bounding box center [517, 98] width 298 height 20
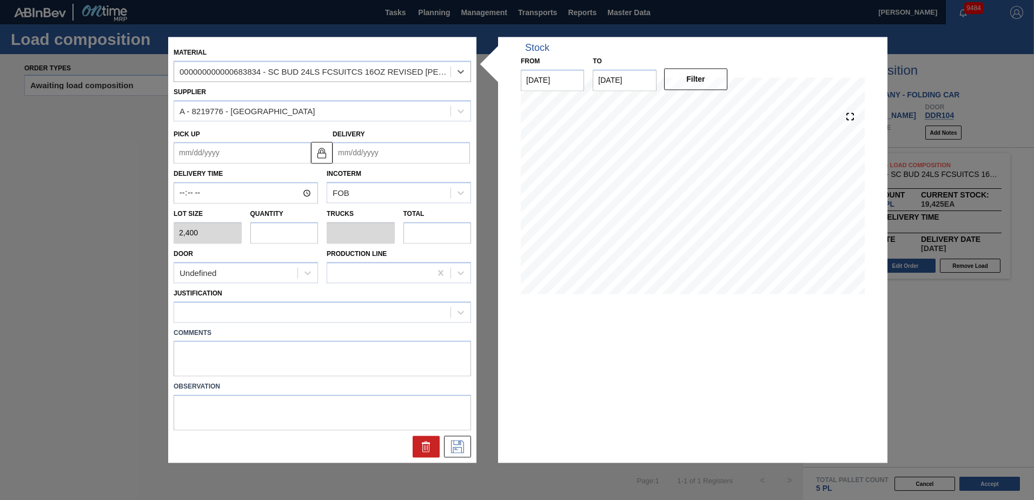
click at [392, 149] on input "Delivery" at bounding box center [401, 153] width 137 height 22
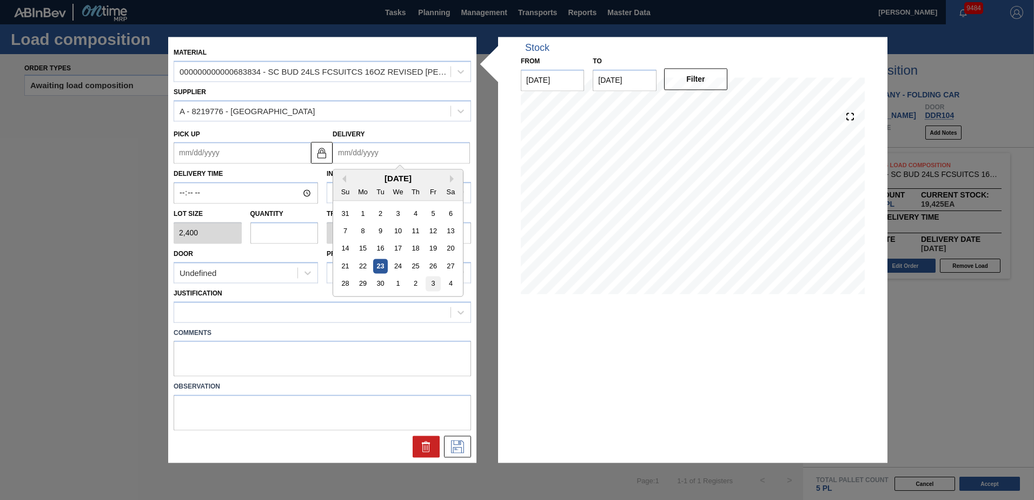
click at [432, 285] on div "3" at bounding box center [433, 283] width 15 height 15
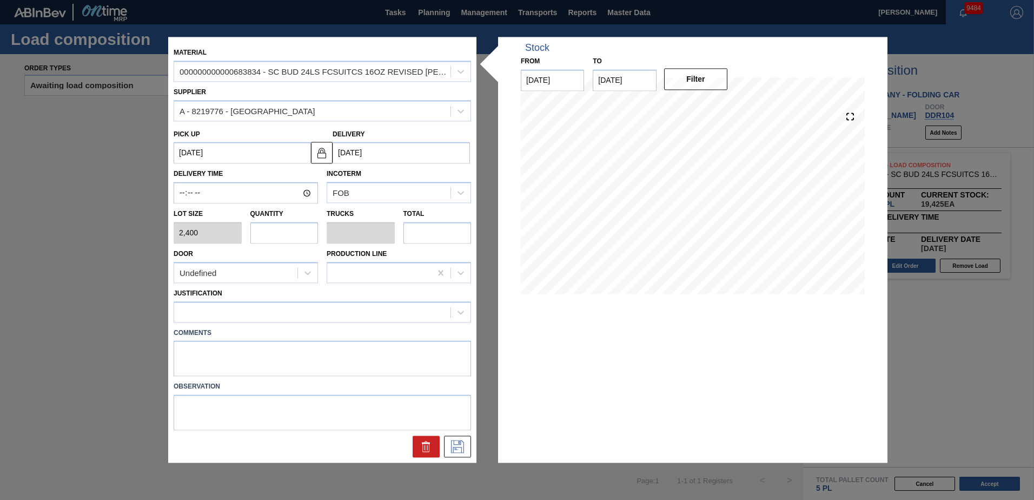
click at [299, 234] on input "text" at bounding box center [284, 233] width 68 height 22
click at [263, 274] on div "Undefined" at bounding box center [235, 273] width 123 height 16
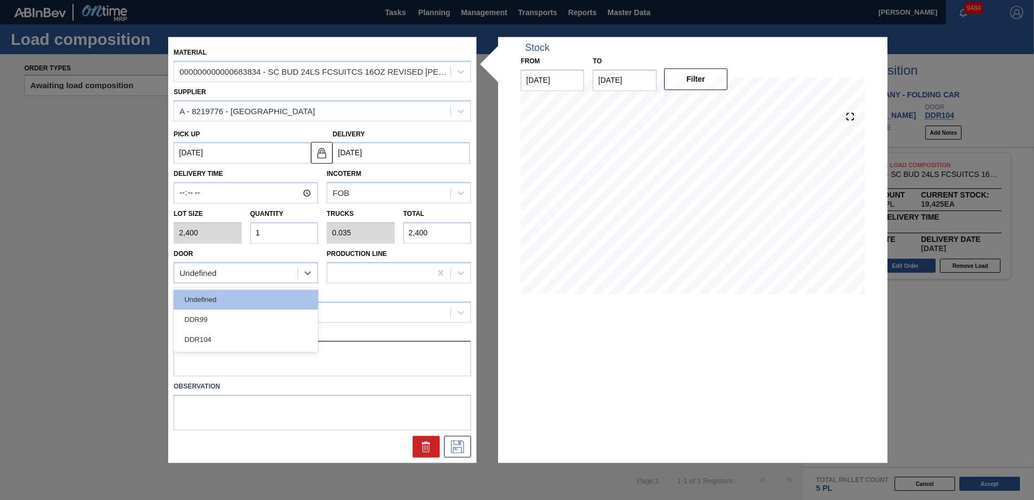
drag, startPoint x: 257, startPoint y: 353, endPoint x: 253, endPoint y: 347, distance: 7.8
click at [257, 353] on textarea at bounding box center [323, 359] width 298 height 36
click at [244, 274] on div "Undefined" at bounding box center [235, 273] width 123 height 16
click at [232, 341] on div "DDR104" at bounding box center [246, 339] width 144 height 20
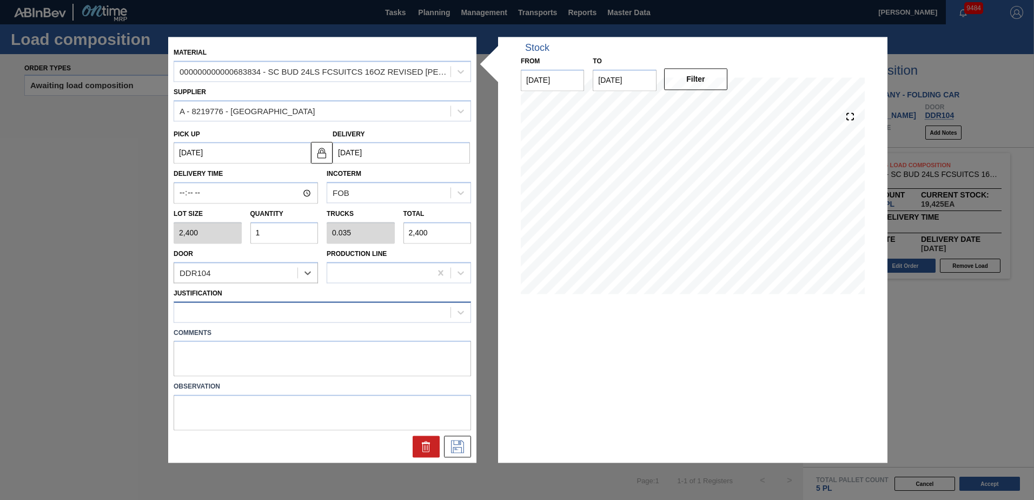
click at [247, 310] on div at bounding box center [312, 312] width 276 height 16
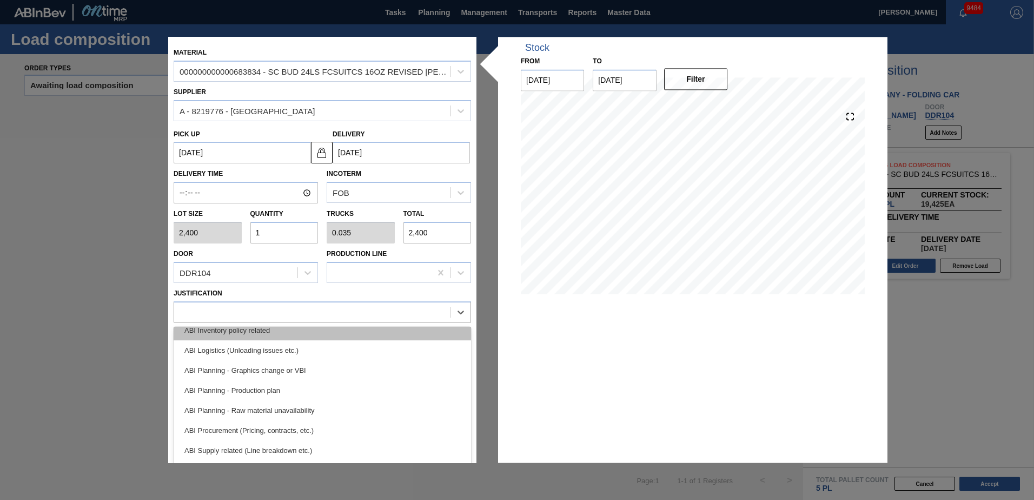
scroll to position [108, 0]
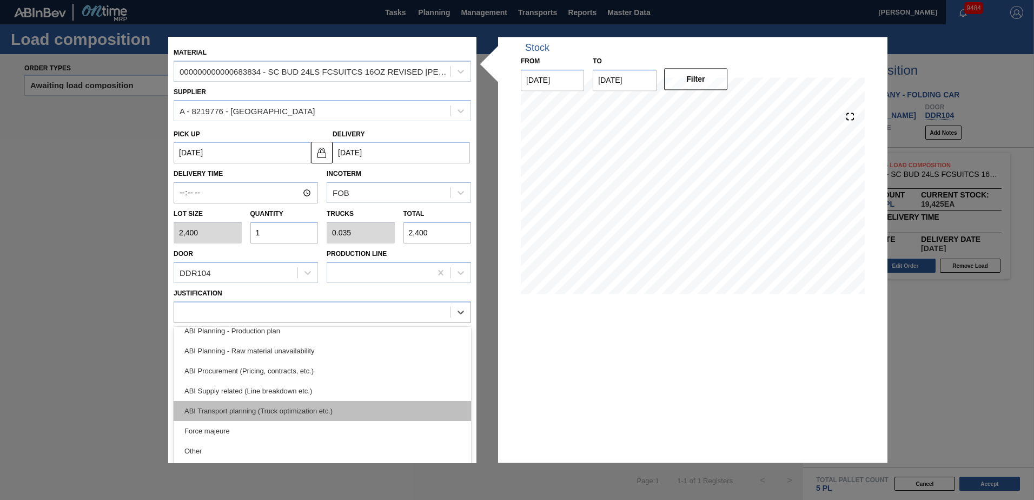
click at [300, 406] on div "ABI Transport planning (Truck optimization etc.)" at bounding box center [323, 411] width 298 height 20
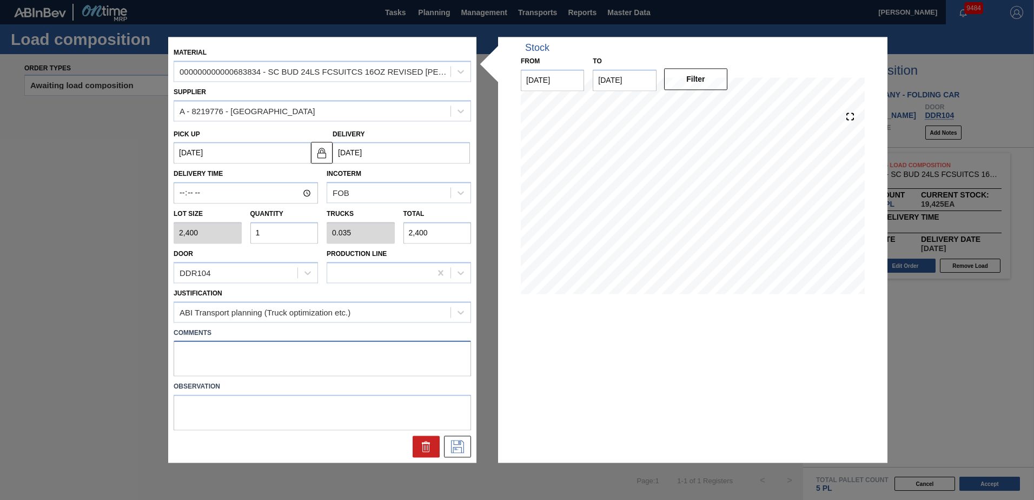
click at [245, 347] on textarea at bounding box center [323, 359] width 298 height 36
click at [455, 444] on icon at bounding box center [457, 446] width 17 height 13
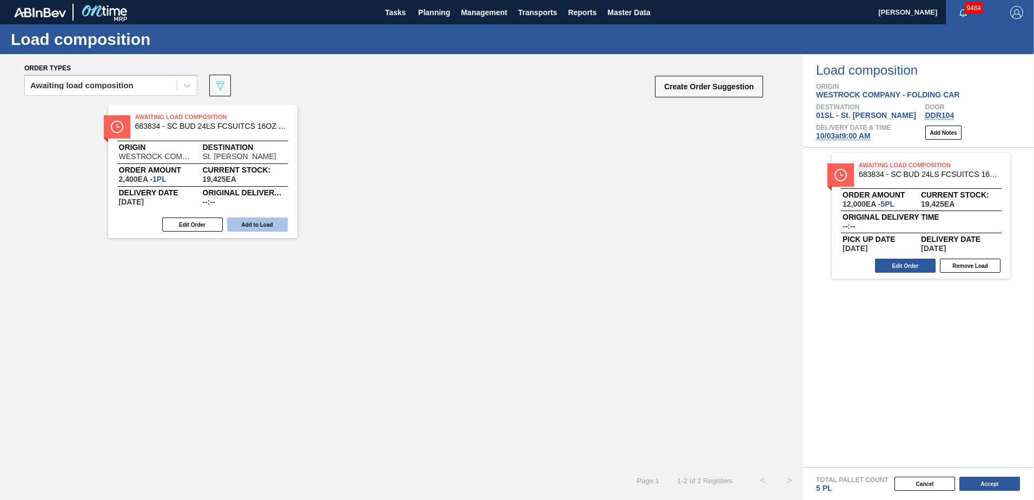
click at [268, 219] on button "Add to Load" at bounding box center [257, 224] width 61 height 14
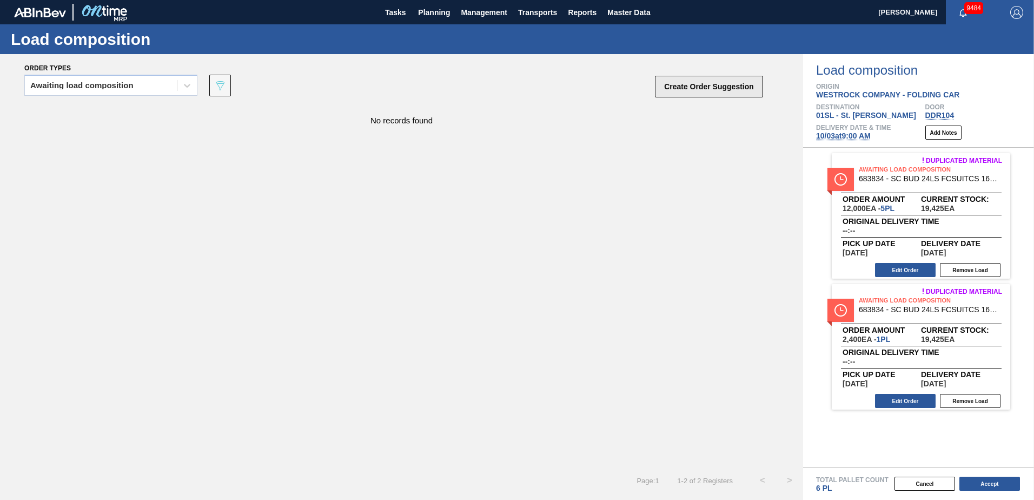
click at [701, 88] on button "Create Order Suggestion" at bounding box center [709, 87] width 108 height 22
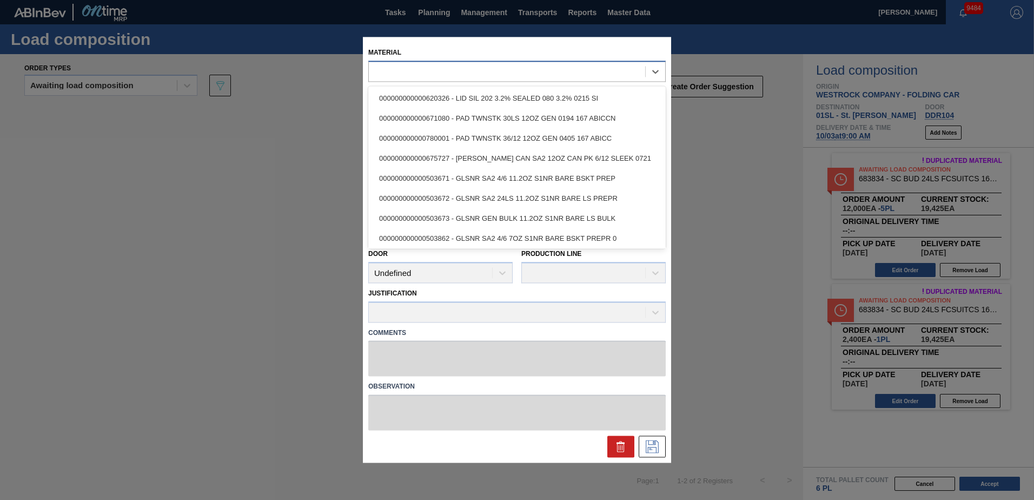
click at [527, 76] on div at bounding box center [507, 72] width 276 height 16
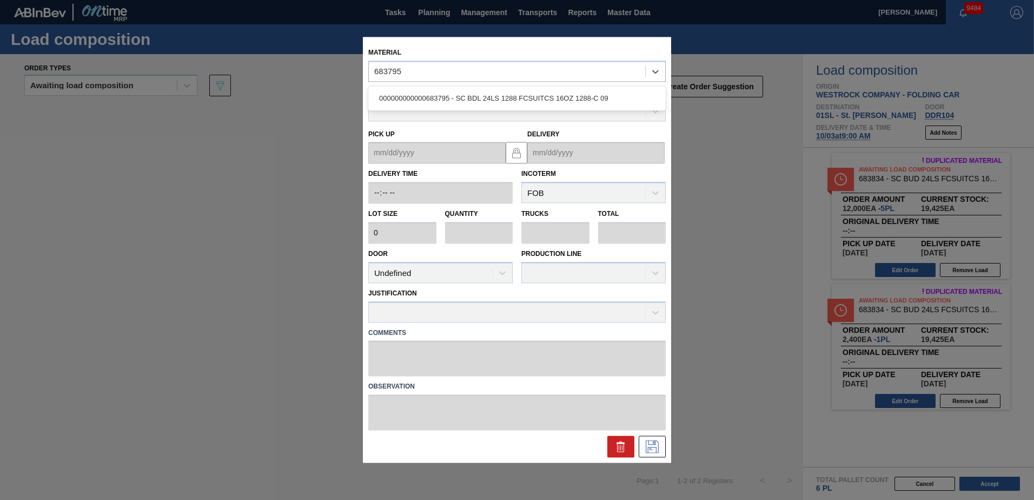
click at [532, 98] on div "000000000000683795 - SC BDL 24LS 1288 FCSUITCS 16OZ 1288-C 09" at bounding box center [517, 98] width 298 height 20
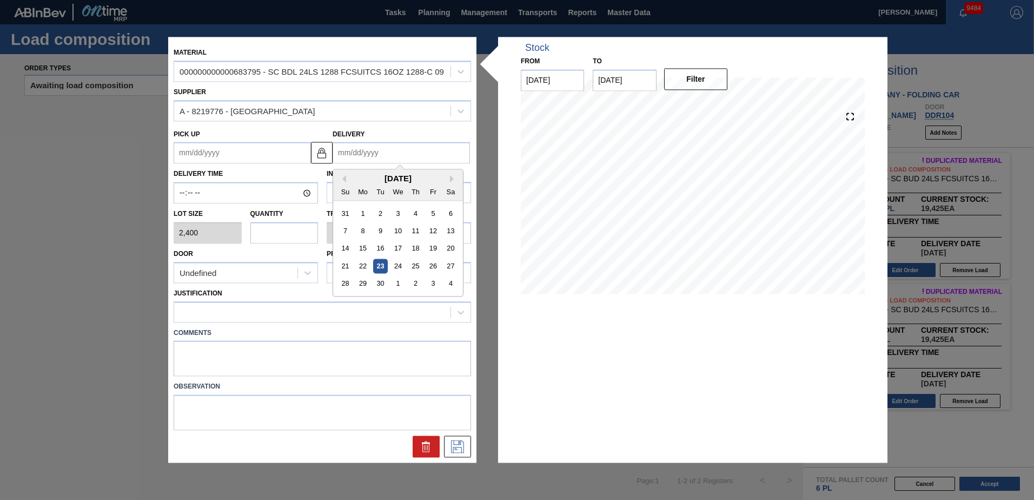
click at [395, 151] on input "Delivery" at bounding box center [401, 153] width 137 height 22
click at [431, 281] on div "3" at bounding box center [433, 283] width 15 height 15
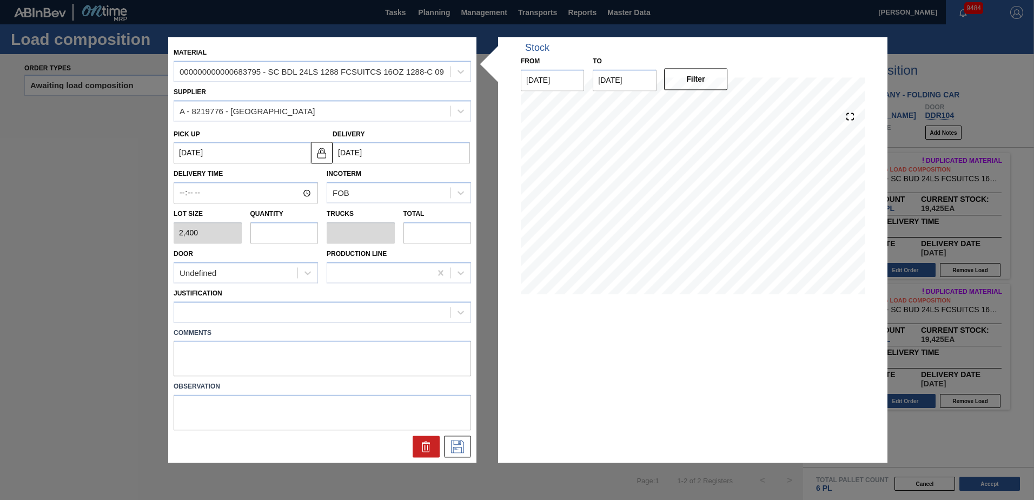
click at [305, 232] on input "text" at bounding box center [284, 233] width 68 height 22
click at [275, 269] on div "Undefined" at bounding box center [235, 273] width 123 height 16
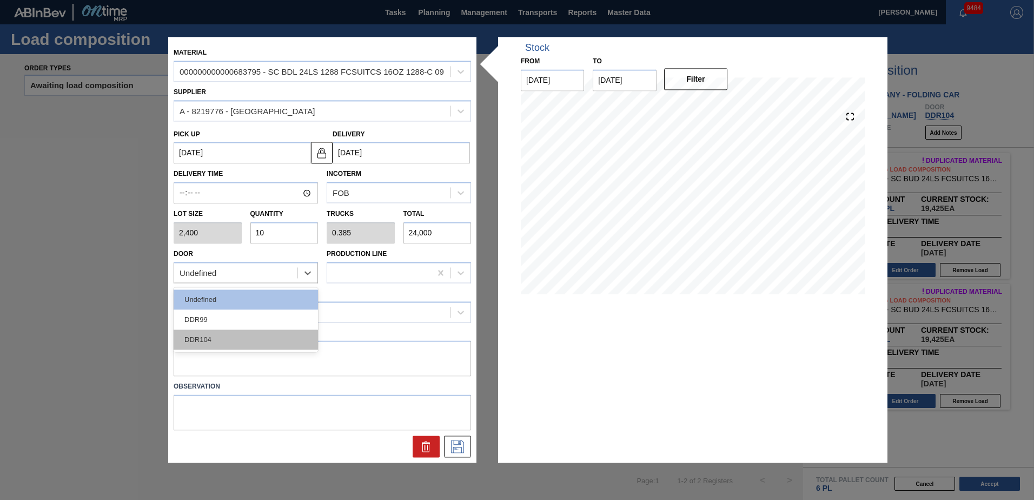
click at [224, 337] on div "DDR104" at bounding box center [246, 339] width 144 height 20
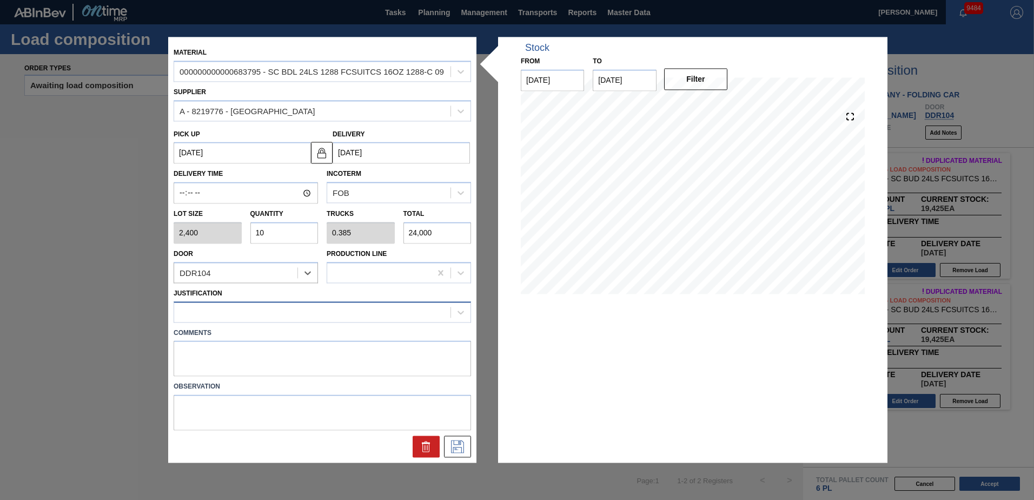
click at [239, 303] on div at bounding box center [323, 311] width 298 height 21
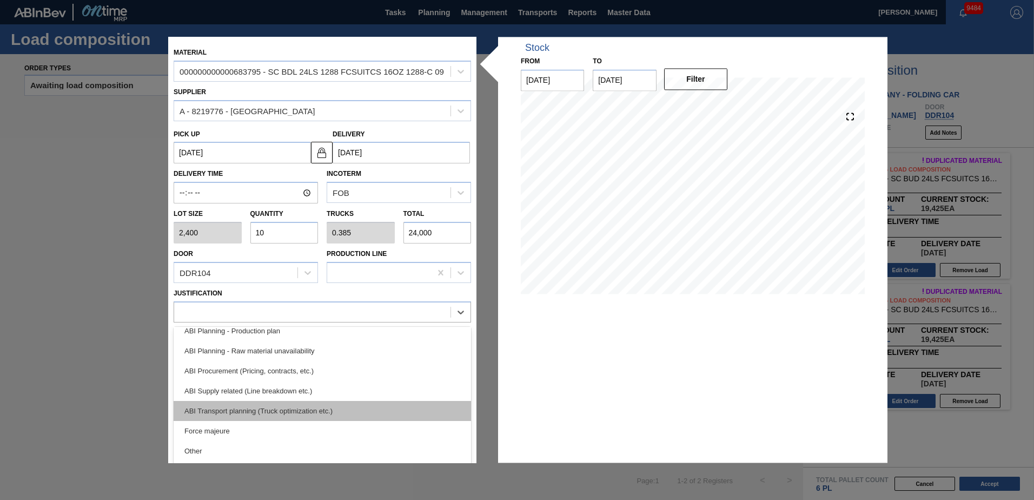
click at [281, 414] on div "ABI Transport planning (Truck optimization etc.)" at bounding box center [323, 411] width 298 height 20
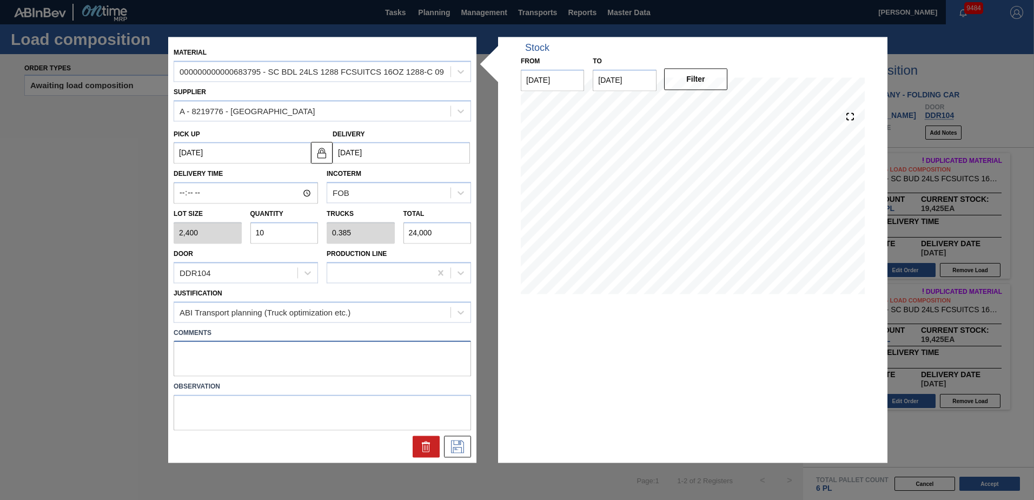
click at [242, 358] on textarea at bounding box center [323, 359] width 298 height 36
click at [452, 447] on icon at bounding box center [457, 446] width 17 height 13
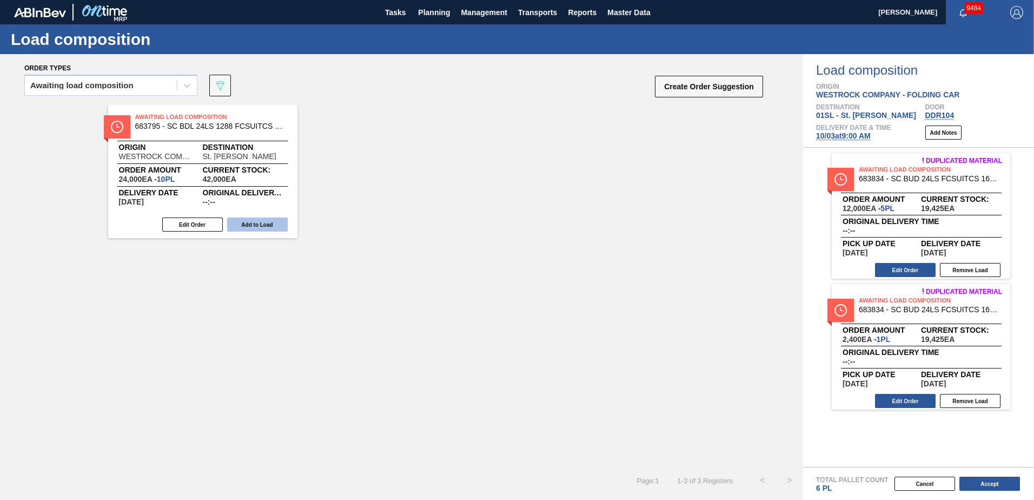
click at [245, 217] on button "Add to Load" at bounding box center [257, 224] width 61 height 14
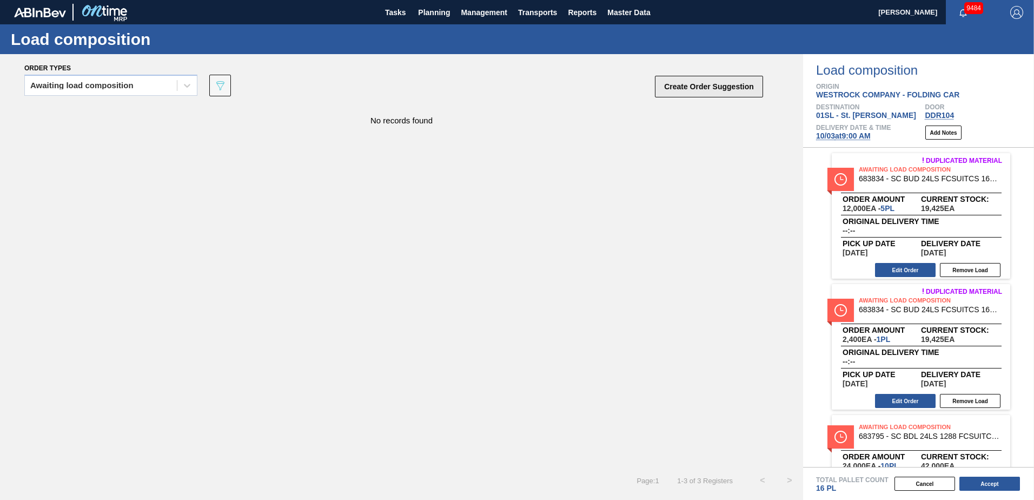
click at [698, 92] on button "Create Order Suggestion" at bounding box center [709, 87] width 108 height 22
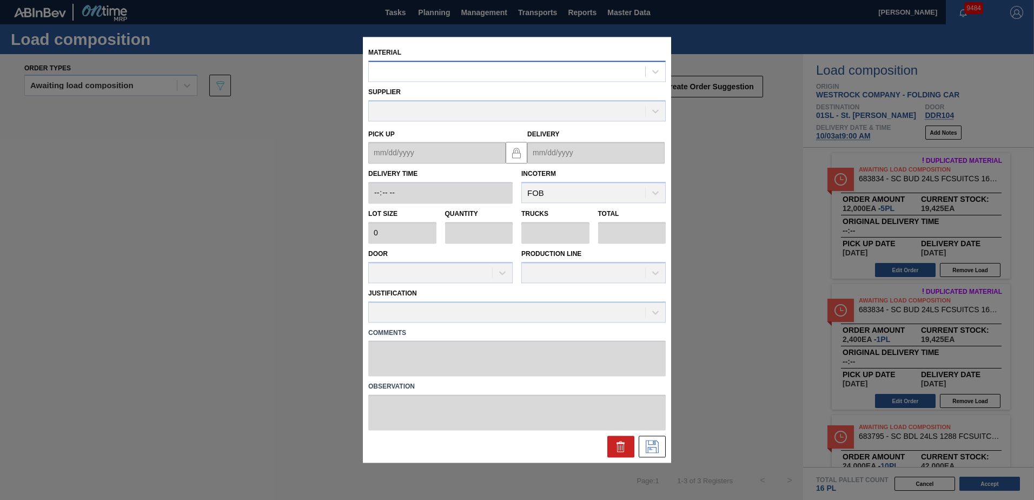
click at [481, 74] on div at bounding box center [507, 72] width 276 height 16
click at [490, 88] on div "000000000000683734 - SC BHL 24LS FCSUITCS 16OZ 0324 BEER GEN" at bounding box center [517, 98] width 298 height 24
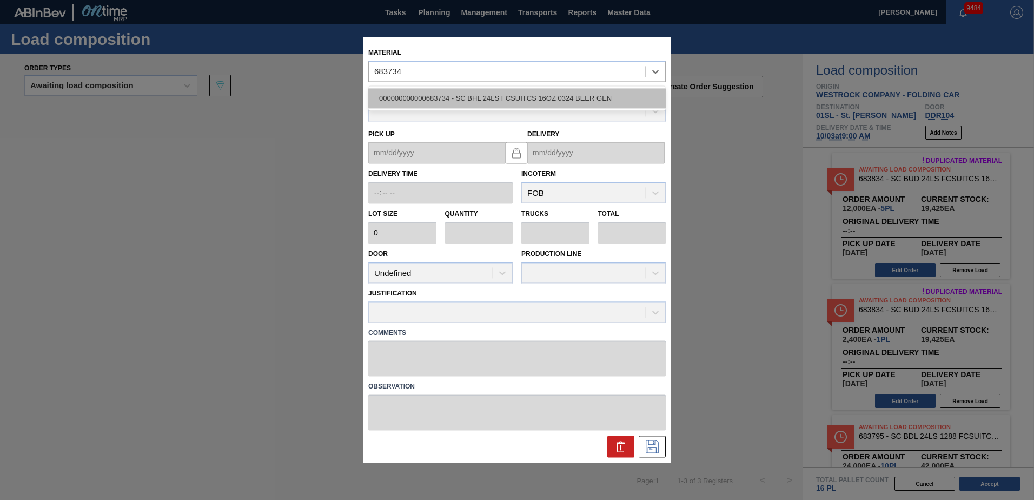
click at [494, 100] on div "000000000000683734 - SC BHL 24LS FCSUITCS 16OZ 0324 BEER GEN" at bounding box center [517, 98] width 298 height 20
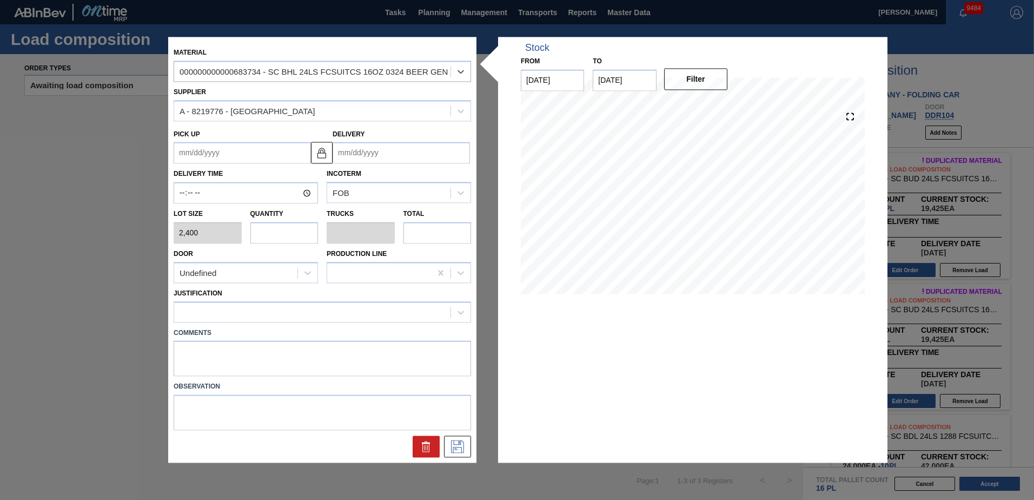
click at [375, 150] on input "Delivery" at bounding box center [401, 153] width 137 height 22
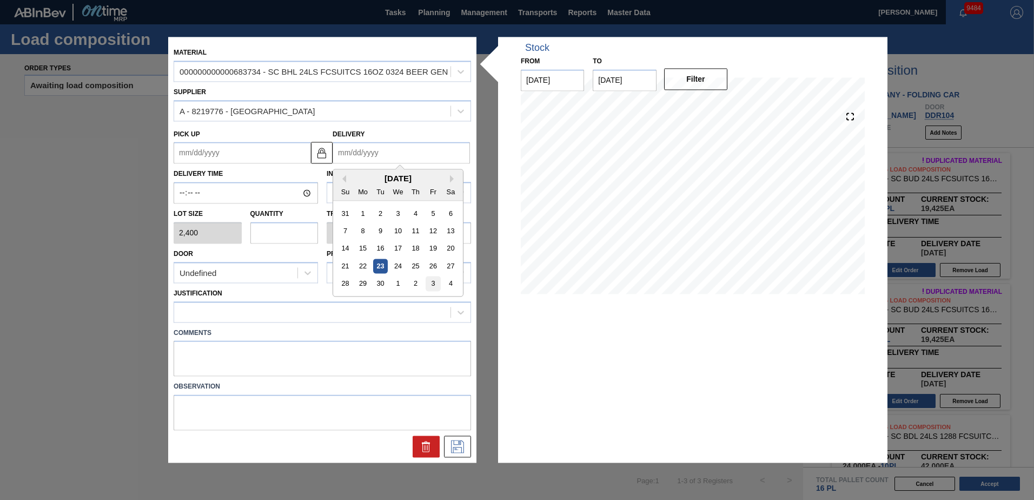
click at [431, 280] on div "3" at bounding box center [433, 283] width 15 height 15
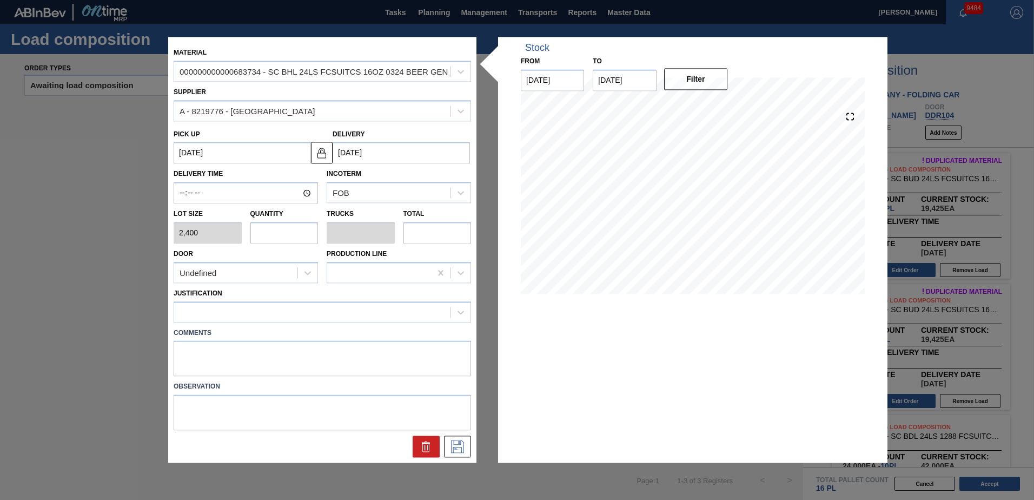
click at [288, 228] on input "text" at bounding box center [284, 233] width 68 height 22
click at [247, 268] on div "Undefined" at bounding box center [235, 273] width 123 height 16
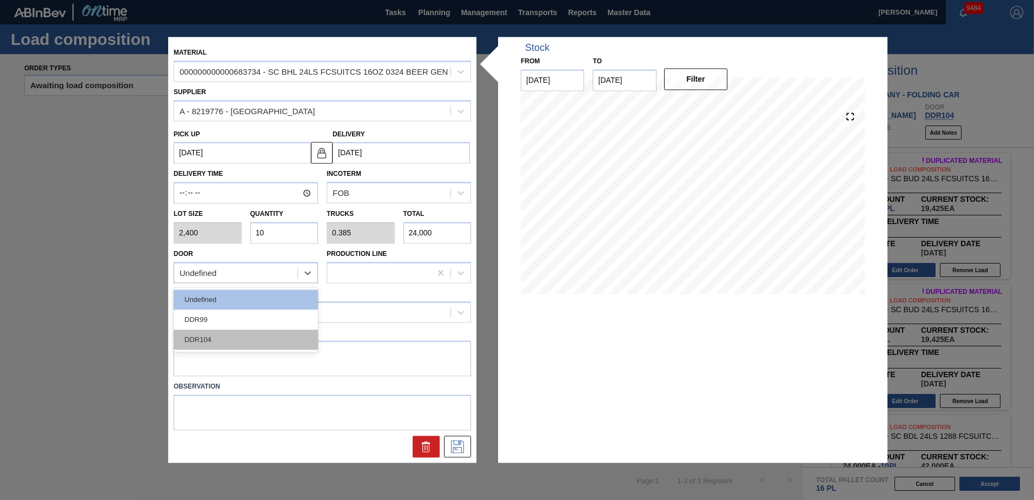
click at [219, 339] on div "DDR104" at bounding box center [246, 339] width 144 height 20
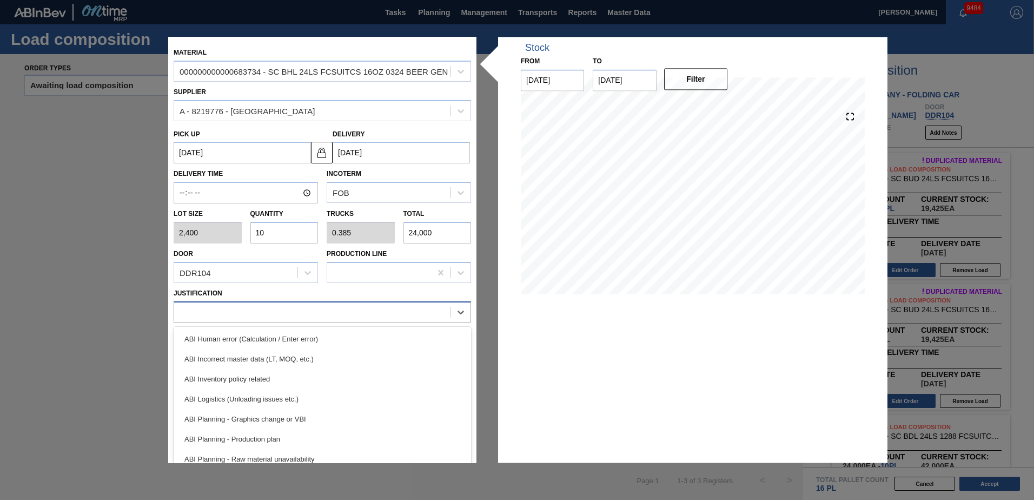
click at [232, 317] on div at bounding box center [312, 312] width 276 height 16
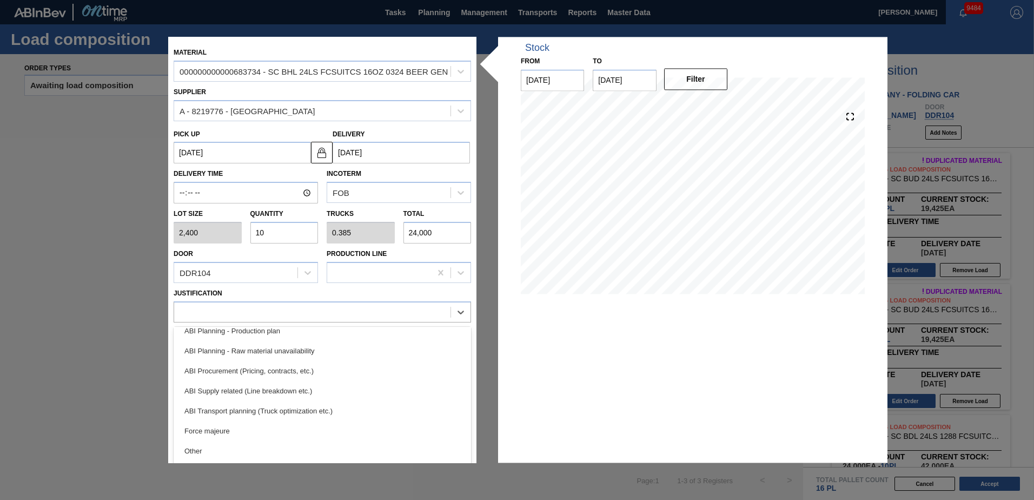
click at [260, 407] on div "ABI Transport planning (Truck optimization etc.)" at bounding box center [323, 411] width 298 height 20
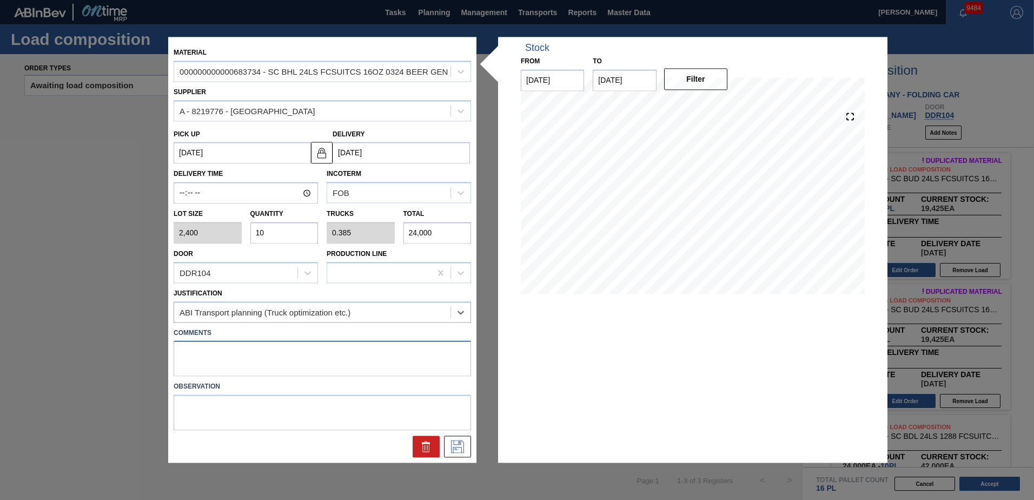
click at [262, 365] on textarea at bounding box center [323, 359] width 298 height 36
click at [461, 444] on icon at bounding box center [457, 446] width 13 height 13
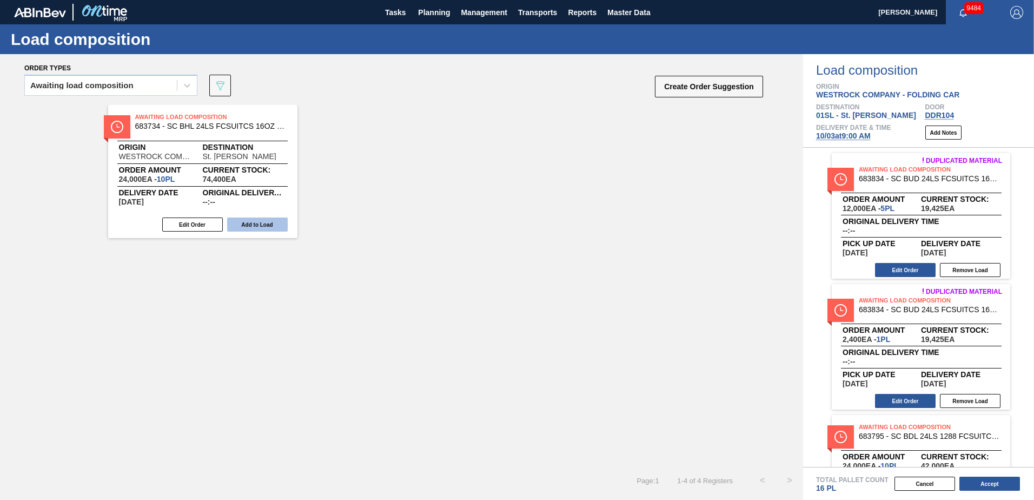
click at [256, 227] on button "Add to Load" at bounding box center [257, 224] width 61 height 14
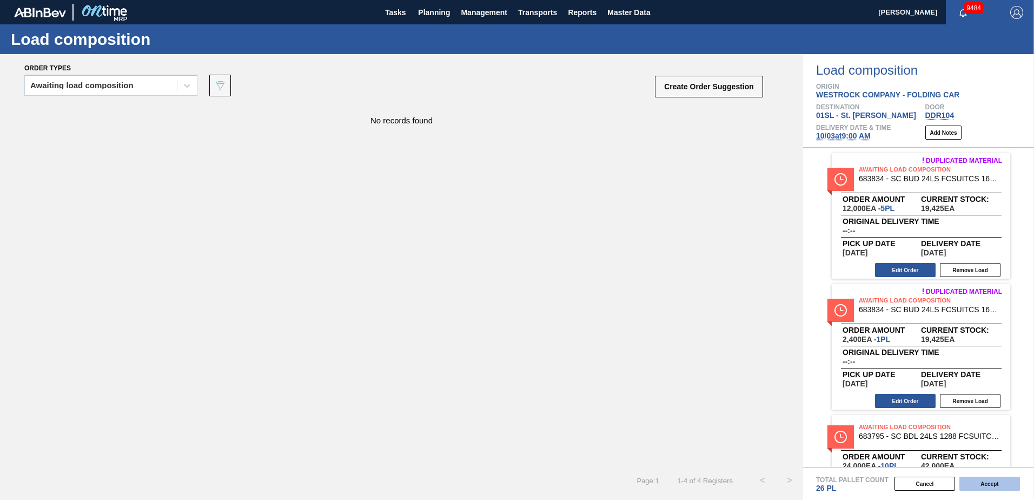
click at [979, 488] on button "Accept" at bounding box center [990, 484] width 61 height 14
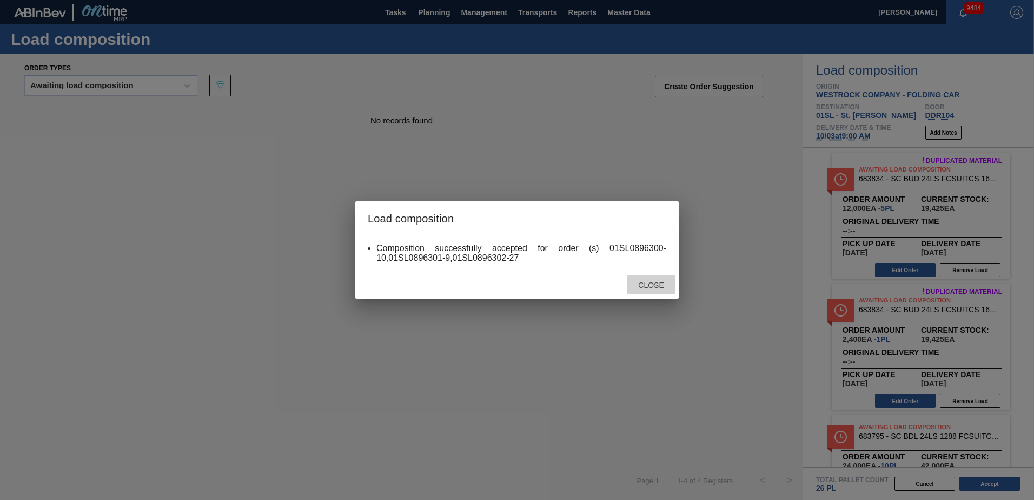
click at [661, 280] on div "Close" at bounding box center [651, 285] width 48 height 20
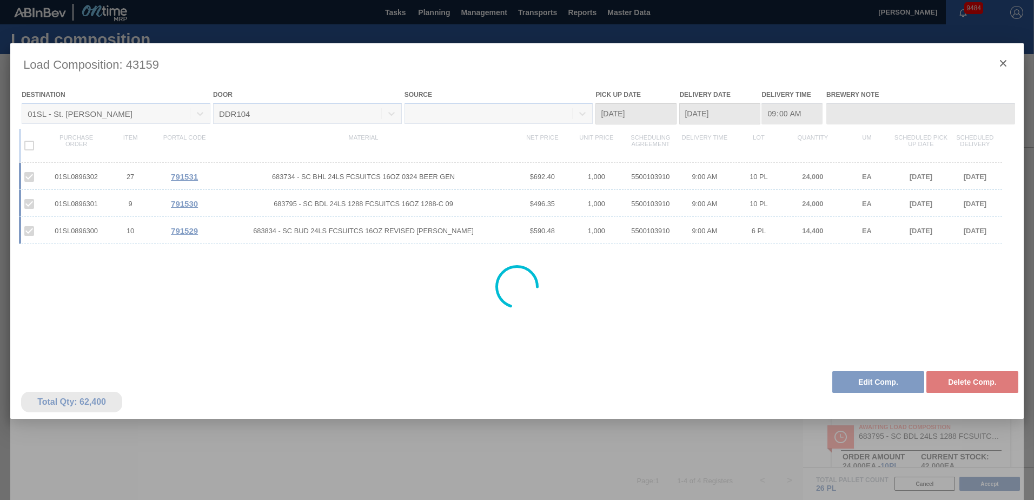
click at [1004, 63] on div at bounding box center [517, 286] width 1014 height 487
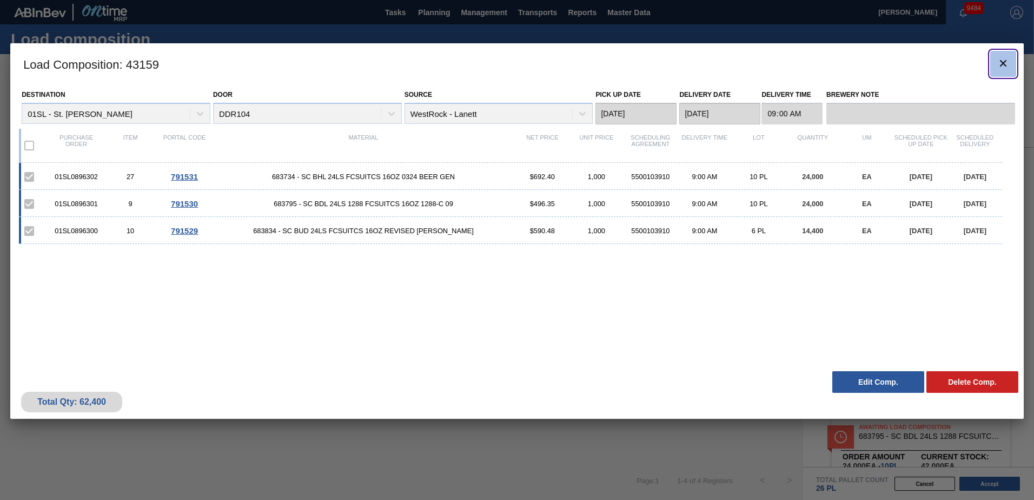
click at [1008, 62] on icon "botão de ícone" at bounding box center [1003, 63] width 13 height 13
